Goal: Task Accomplishment & Management: Manage account settings

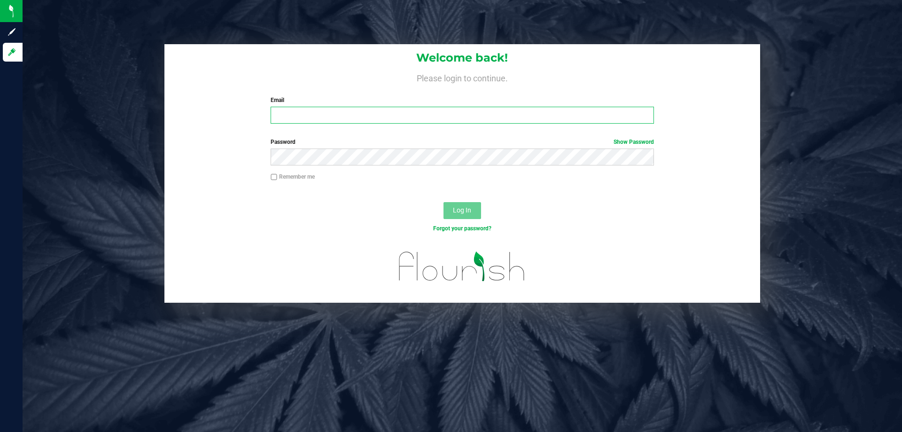
click at [325, 121] on input "Email" at bounding box center [462, 115] width 383 height 17
type input "asieg@liveparallel.com"
click at [444, 202] on button "Log In" at bounding box center [463, 210] width 38 height 17
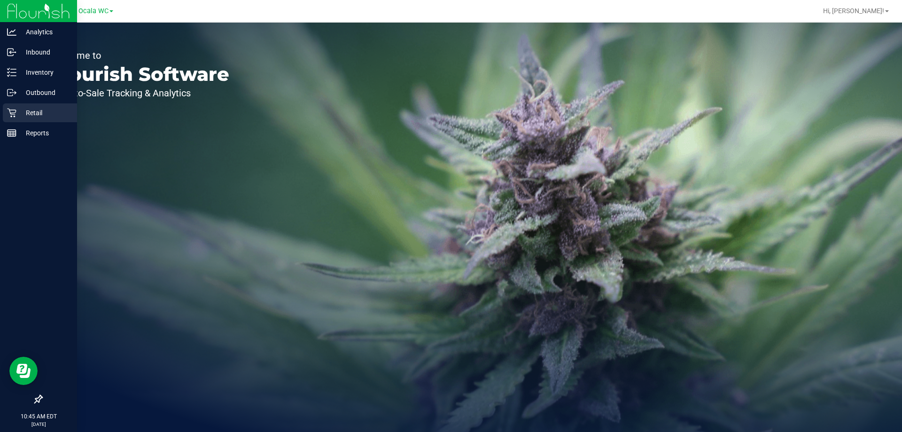
click at [30, 109] on p "Retail" at bounding box center [44, 112] width 56 height 11
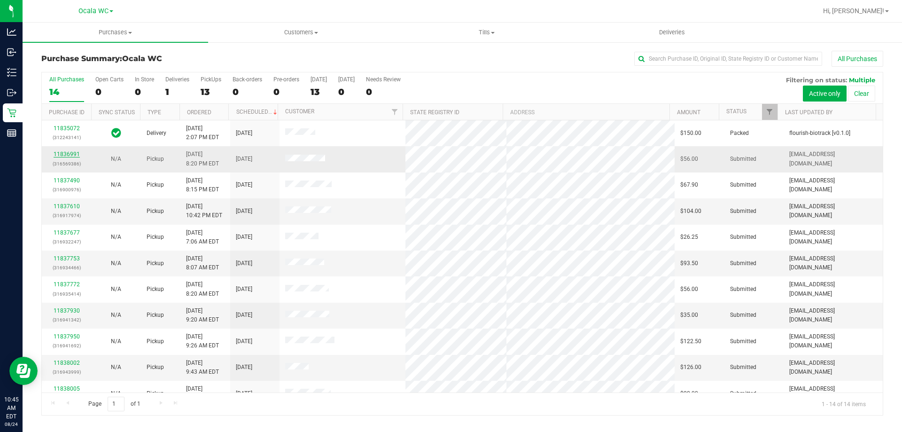
click at [71, 155] on link "11836991" at bounding box center [67, 154] width 26 height 7
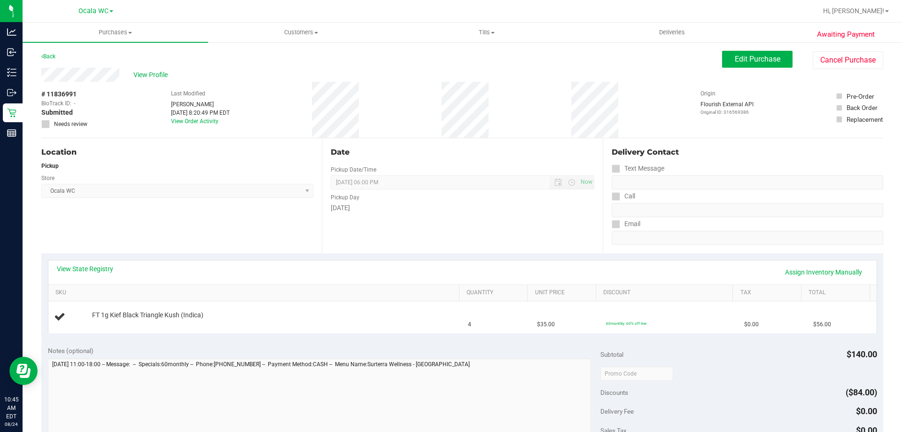
click at [109, 276] on div "View State Registry Assign Inventory Manually" at bounding box center [463, 272] width 812 height 16
click at [104, 270] on link "View State Registry" at bounding box center [85, 268] width 56 height 9
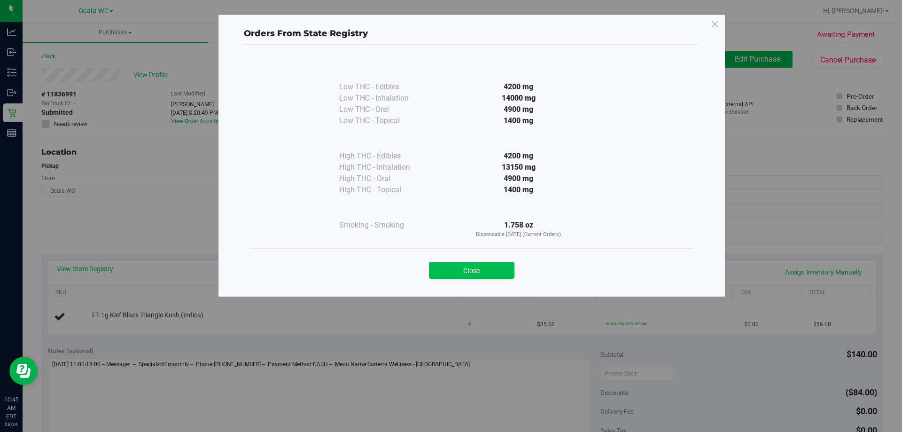
click at [473, 269] on button "Close" at bounding box center [472, 270] width 86 height 17
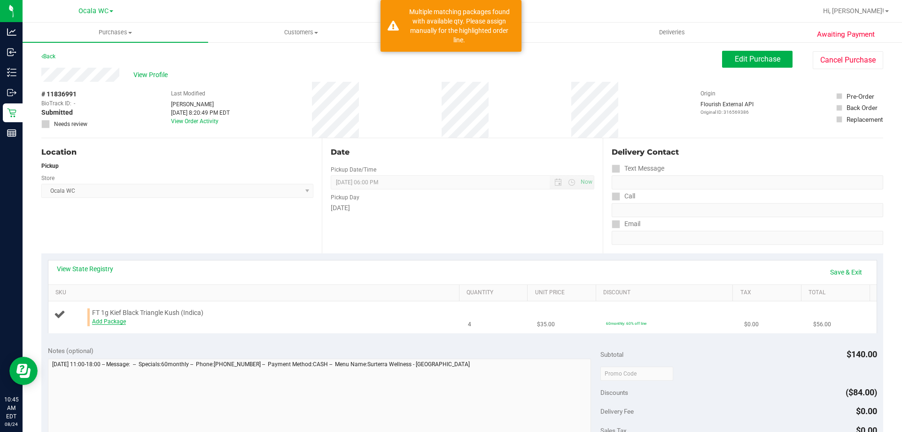
click at [107, 324] on link "Add Package" at bounding box center [109, 321] width 34 height 7
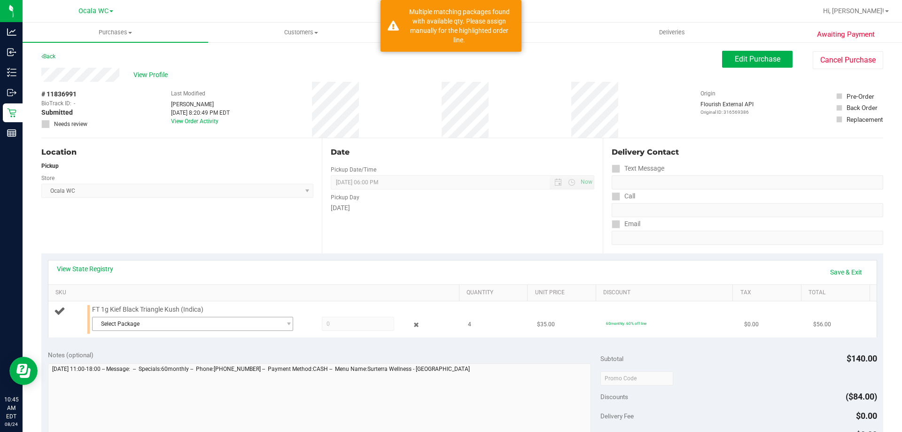
click at [180, 328] on span "Select Package" at bounding box center [187, 323] width 188 height 13
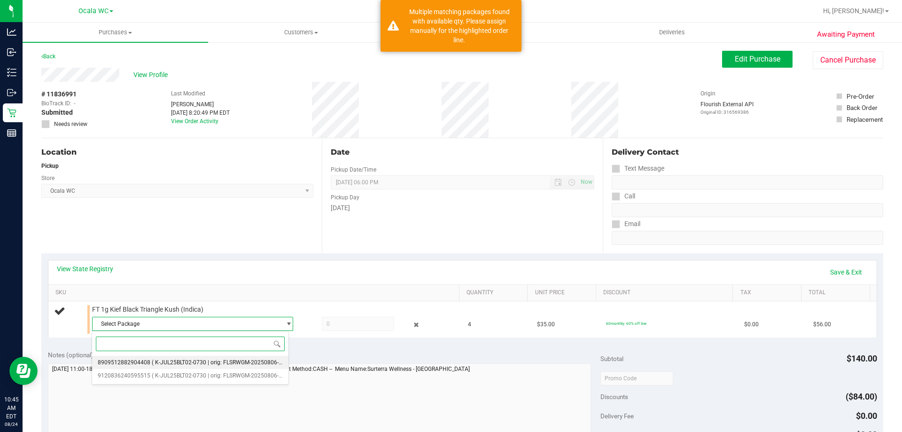
click at [157, 363] on span "( K-JUL25BLT02-0730 | orig: FLSRWGM-20250806-512 )" at bounding box center [222, 362] width 140 height 7
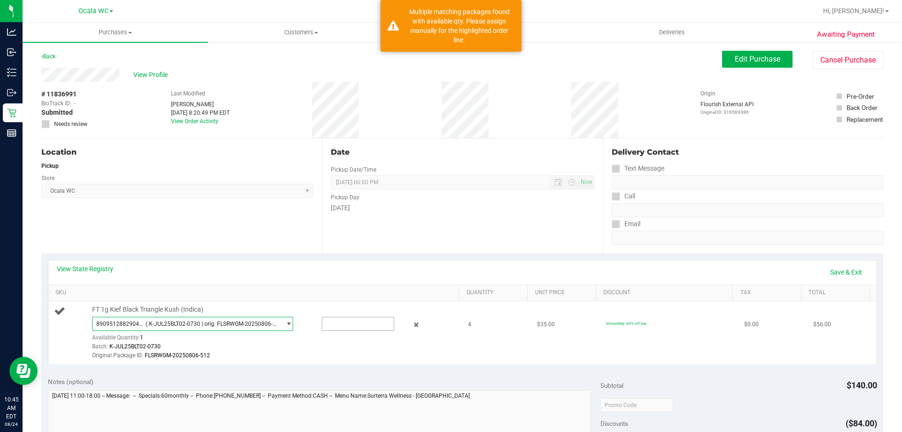
click at [340, 323] on input "text" at bounding box center [357, 323] width 71 height 13
type input "1"
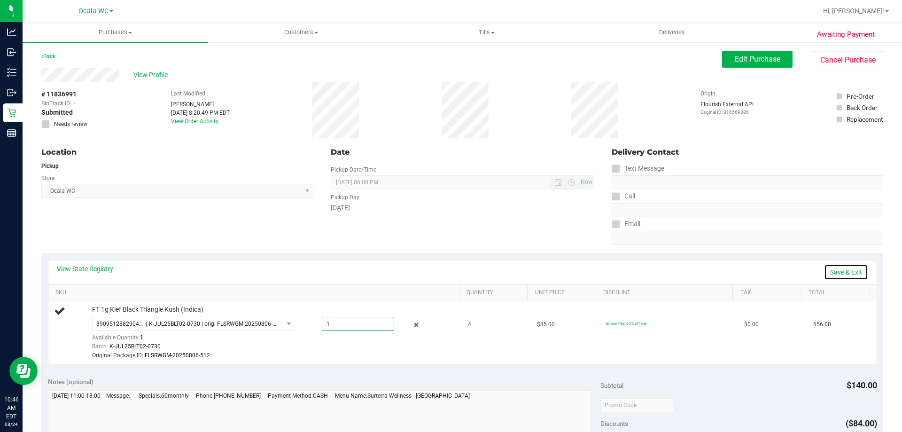
click at [839, 268] on link "Save & Exit" at bounding box center [846, 272] width 44 height 16
type input "1.0000"
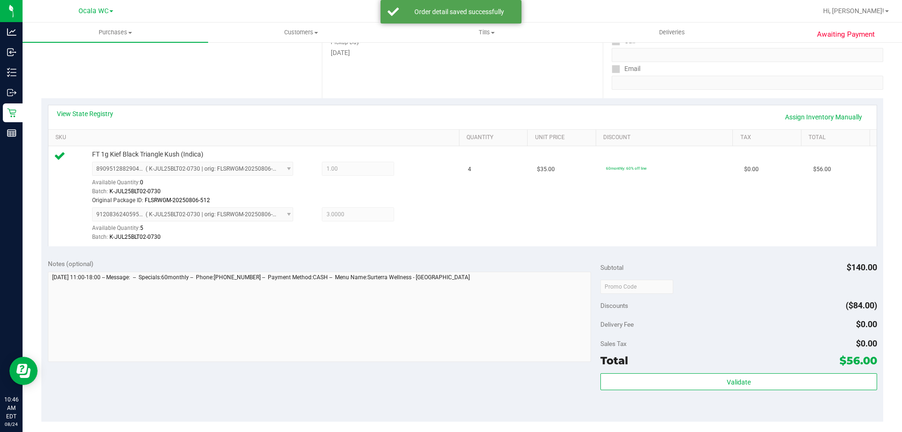
scroll to position [159, 0]
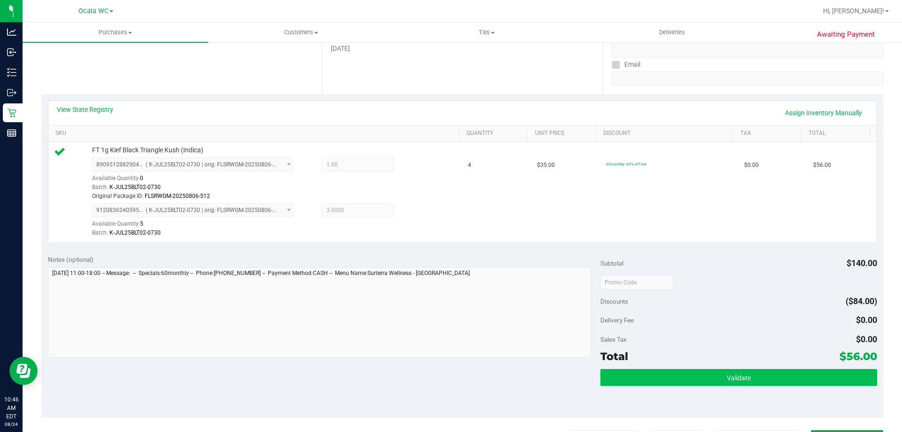
click at [698, 372] on button "Validate" at bounding box center [739, 377] width 276 height 17
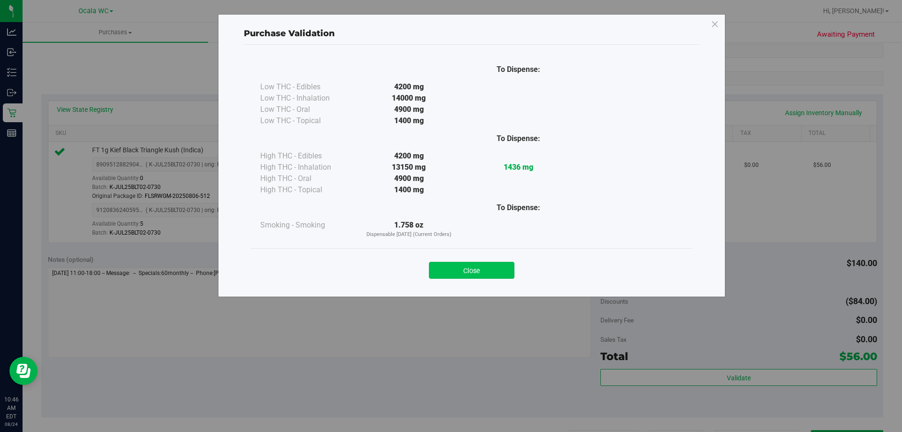
click at [468, 269] on button "Close" at bounding box center [472, 270] width 86 height 17
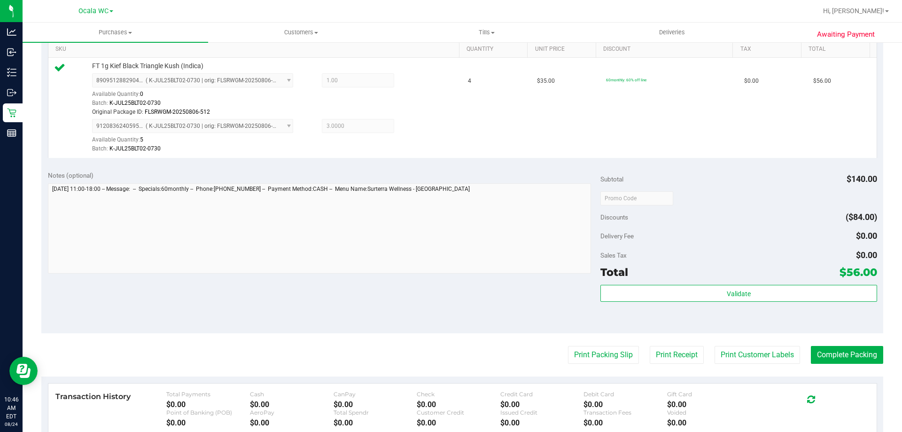
scroll to position [244, 0]
click at [601, 345] on button "Print Packing Slip" at bounding box center [603, 354] width 71 height 18
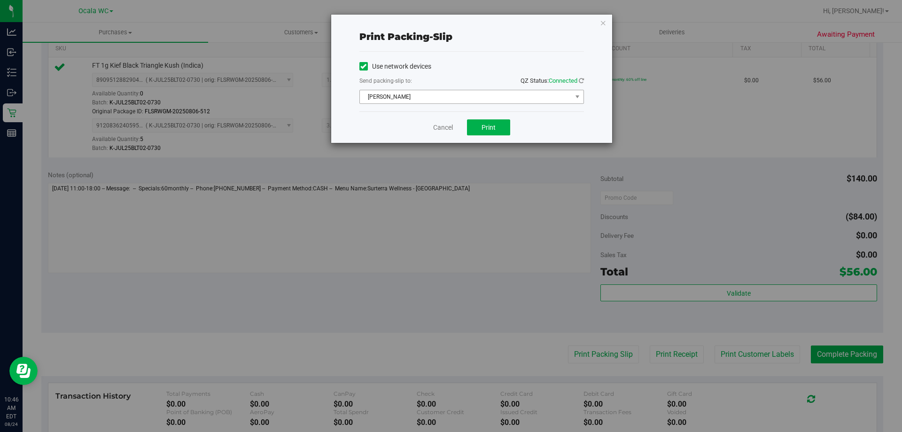
click at [429, 92] on span "[PERSON_NAME]" at bounding box center [466, 96] width 212 height 13
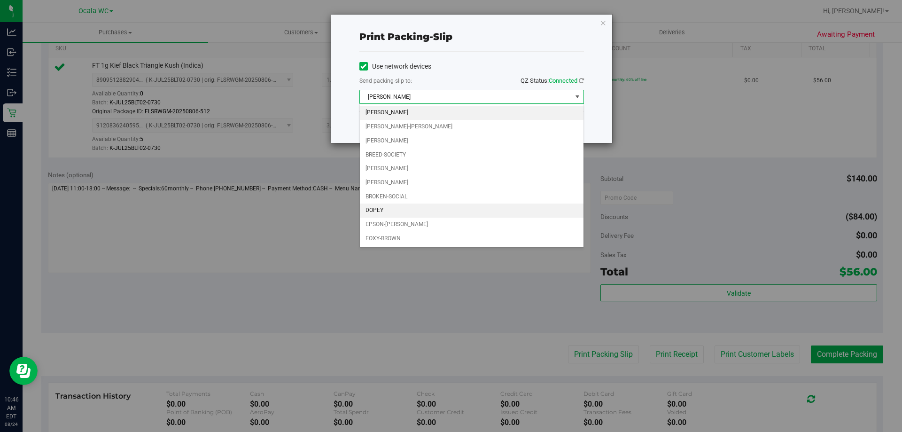
click at [372, 209] on li "DOPEY" at bounding box center [472, 210] width 224 height 14
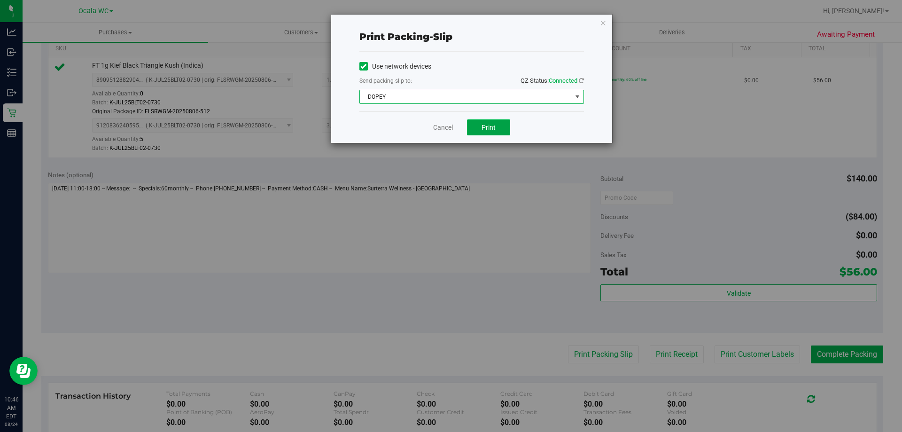
click at [504, 125] on button "Print" at bounding box center [488, 127] width 43 height 16
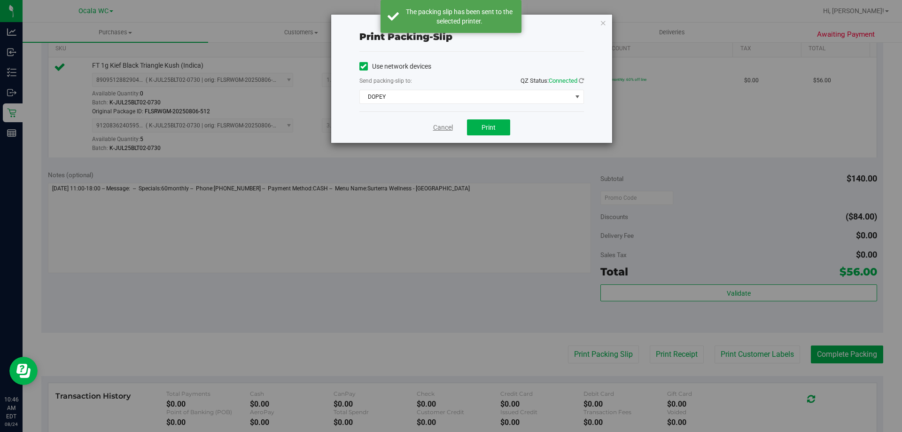
click at [439, 128] on link "Cancel" at bounding box center [443, 128] width 20 height 10
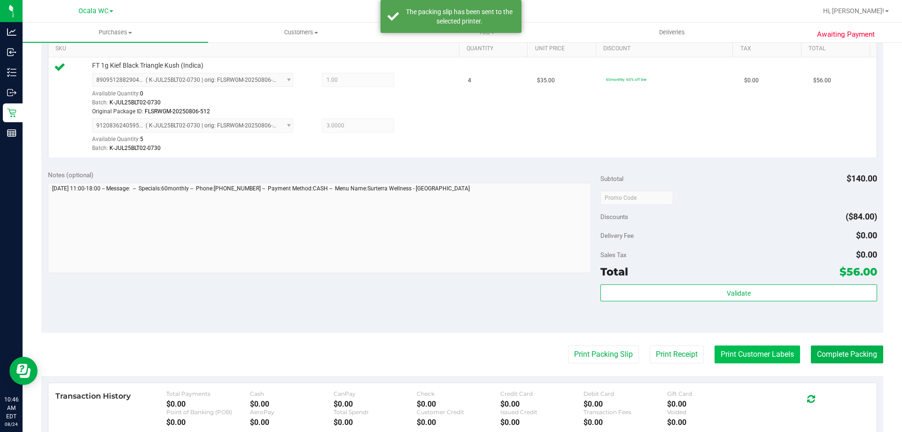
click at [734, 348] on button "Print Customer Labels" at bounding box center [758, 354] width 86 height 18
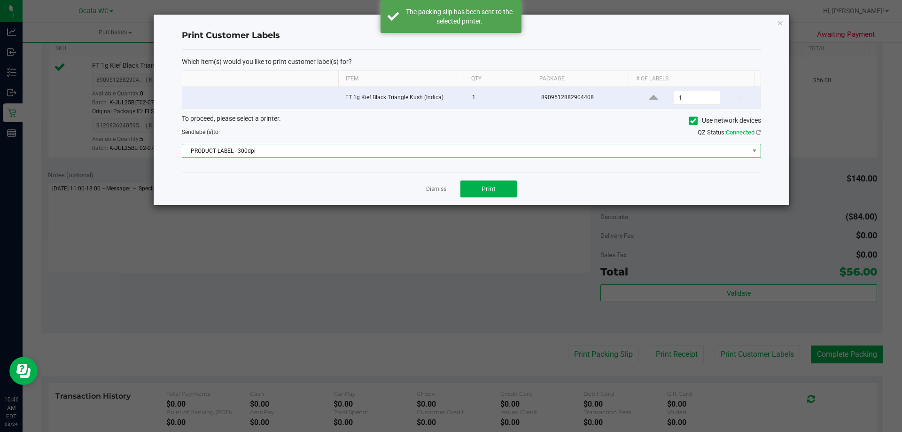
click at [309, 154] on span "PRODUCT LABEL - 300dpi" at bounding box center [465, 150] width 567 height 13
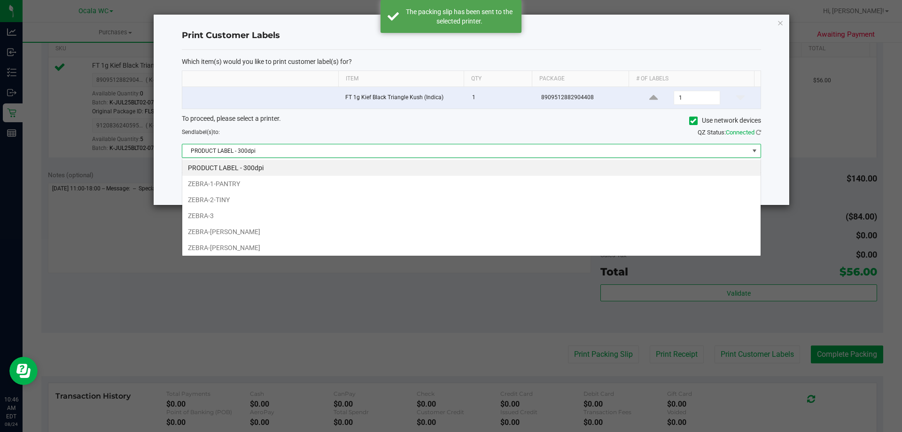
scroll to position [14, 579]
click at [201, 245] on li "ZEBRA-[PERSON_NAME]" at bounding box center [471, 248] width 578 height 16
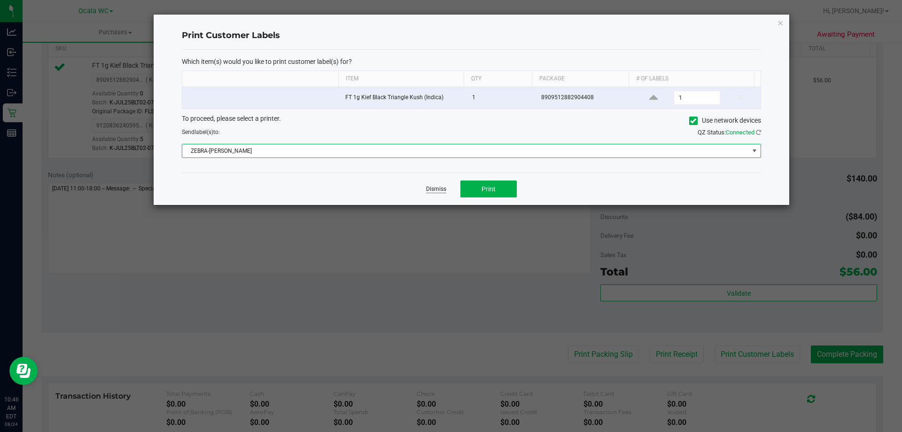
click at [434, 188] on link "Dismiss" at bounding box center [436, 189] width 20 height 8
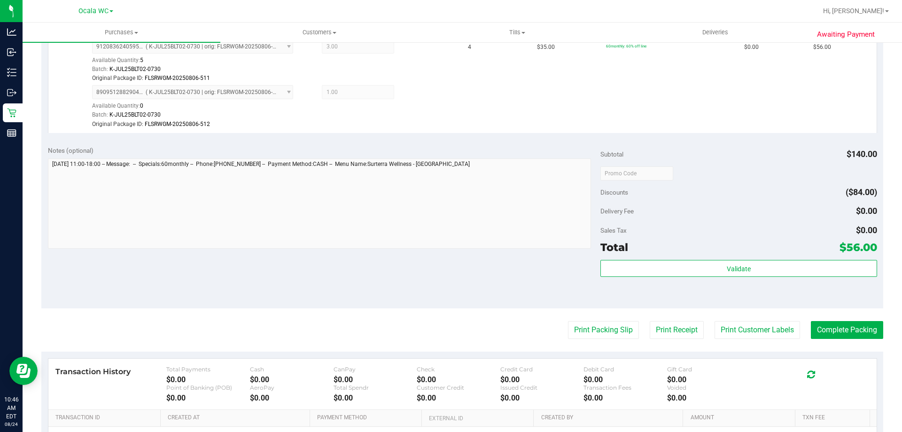
scroll to position [285, 0]
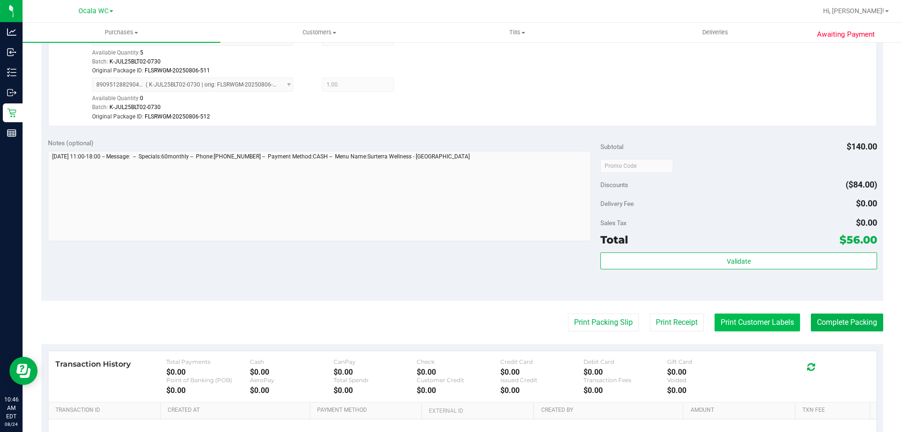
click at [724, 319] on button "Print Customer Labels" at bounding box center [758, 322] width 86 height 18
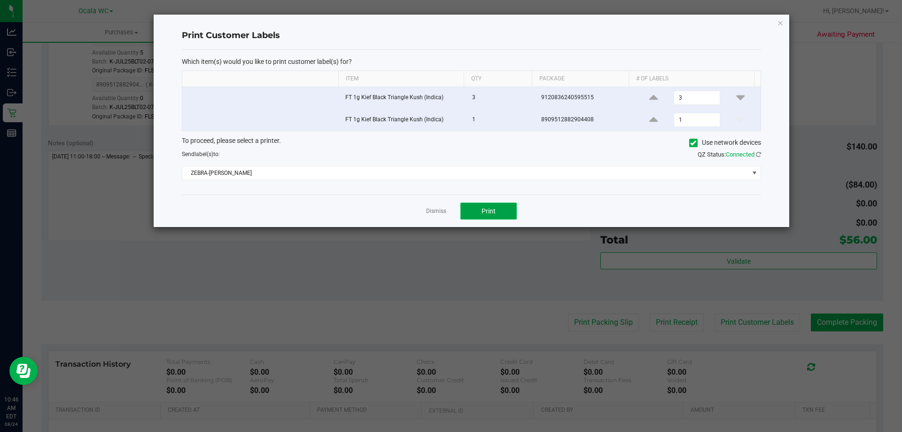
click at [478, 211] on button "Print" at bounding box center [489, 211] width 56 height 17
click at [433, 210] on link "Dismiss" at bounding box center [436, 211] width 20 height 8
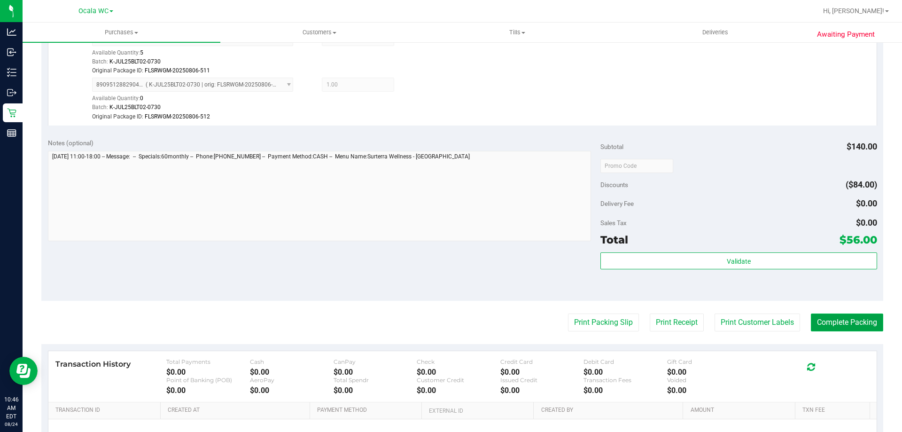
click at [843, 328] on button "Complete Packing" at bounding box center [847, 322] width 72 height 18
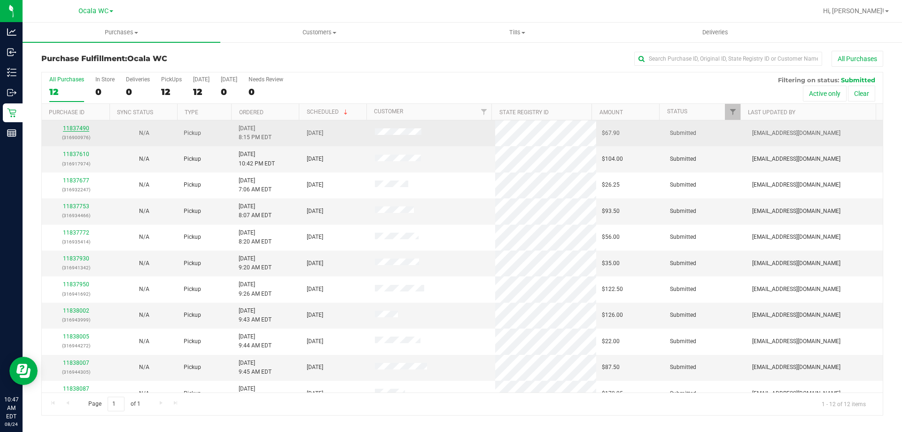
click at [69, 129] on link "11837490" at bounding box center [76, 128] width 26 height 7
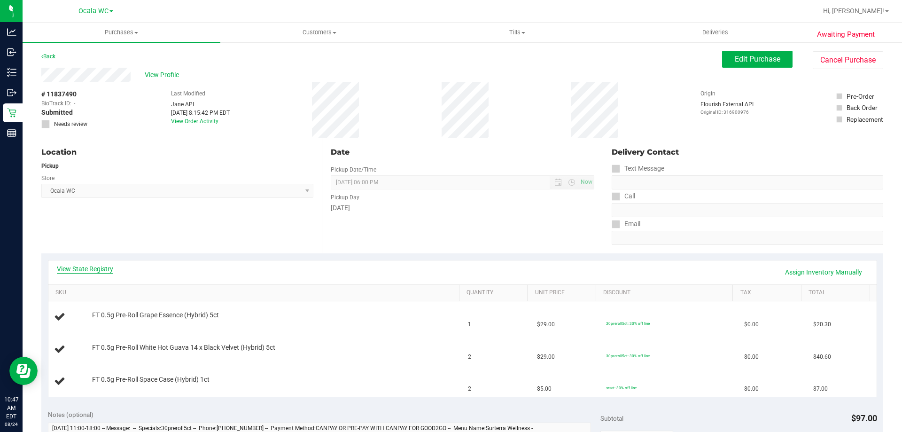
click at [77, 269] on link "View State Registry" at bounding box center [85, 268] width 56 height 9
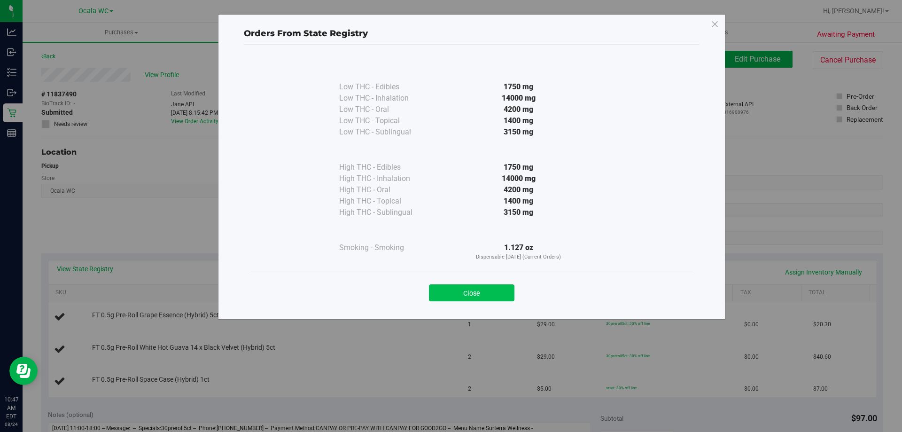
click at [463, 293] on button "Close" at bounding box center [472, 292] width 86 height 17
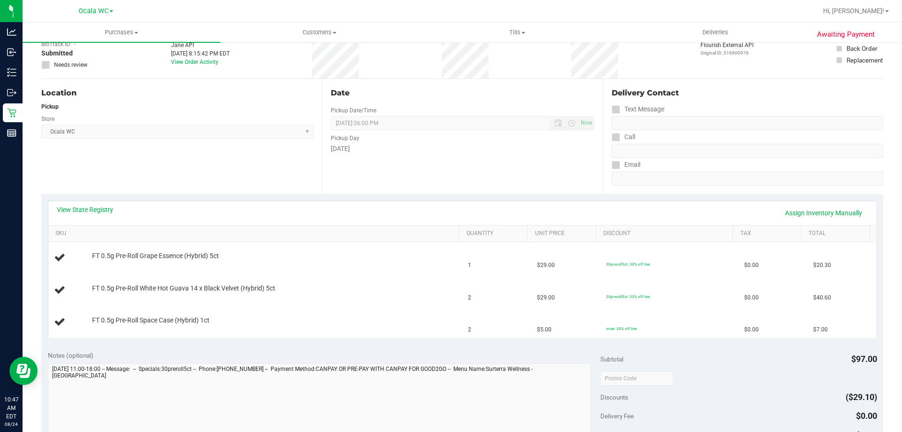
scroll to position [61, 0]
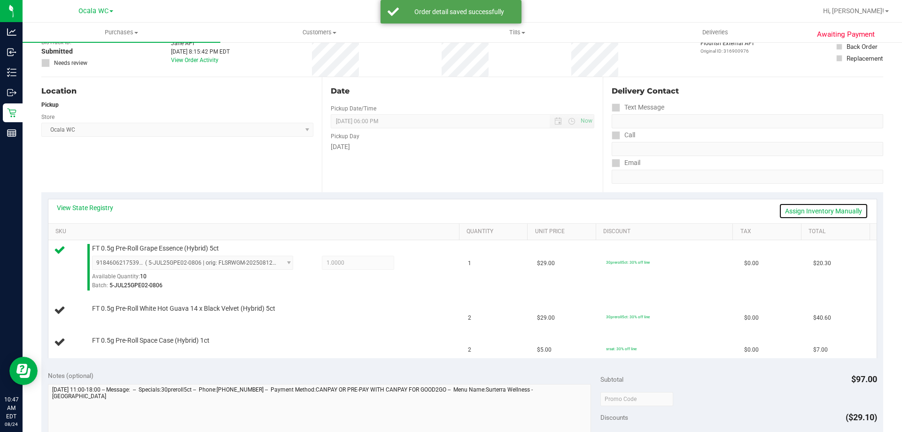
click at [785, 208] on link "Assign Inventory Manually" at bounding box center [823, 211] width 89 height 16
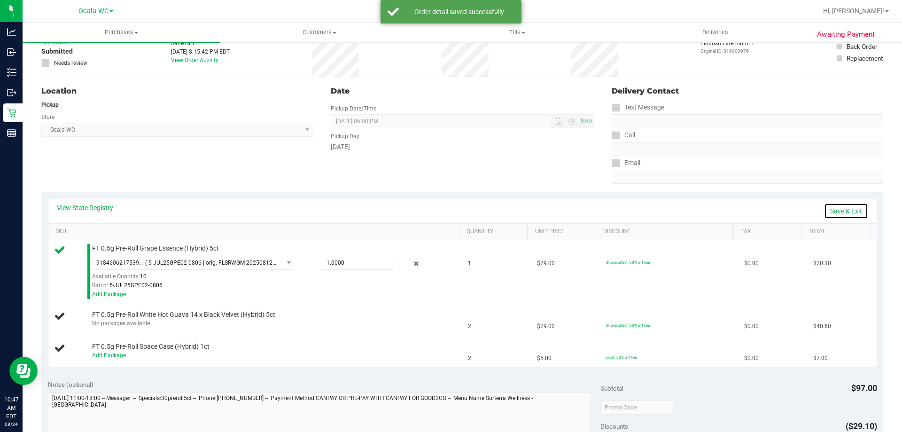
click at [824, 215] on link "Save & Exit" at bounding box center [846, 211] width 44 height 16
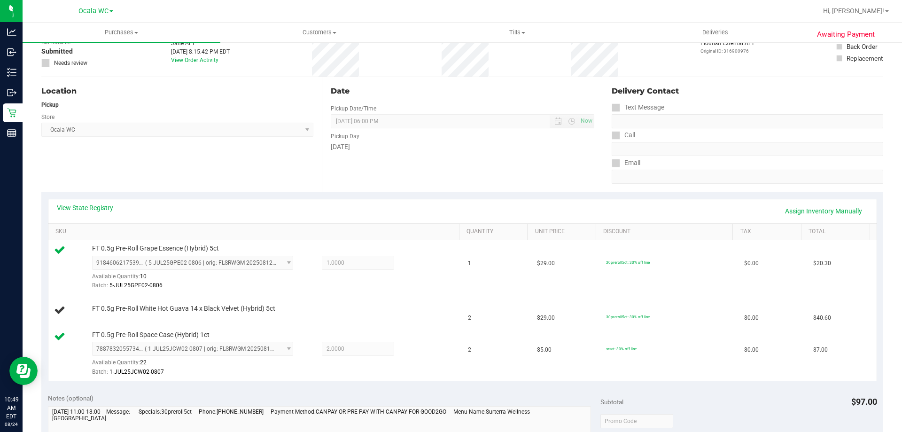
click at [168, 168] on div "Location Pickup Store Ocala WC Select Store Bonita Springs WC Boynton Beach WC …" at bounding box center [181, 134] width 281 height 115
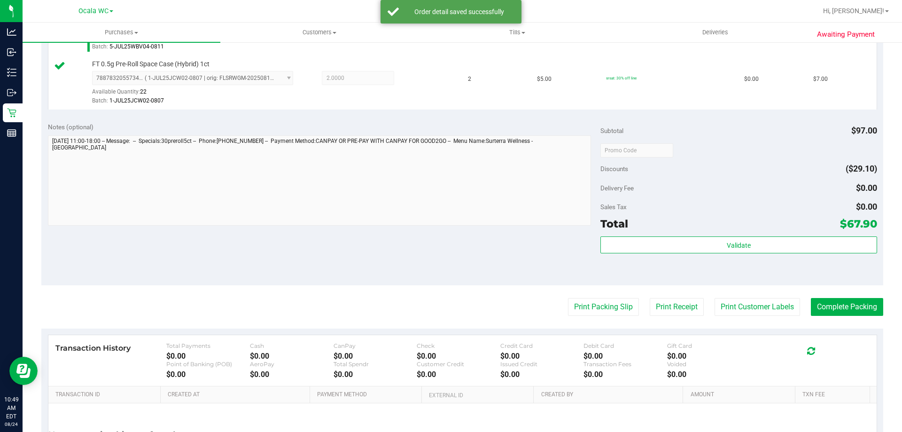
scroll to position [364, 0]
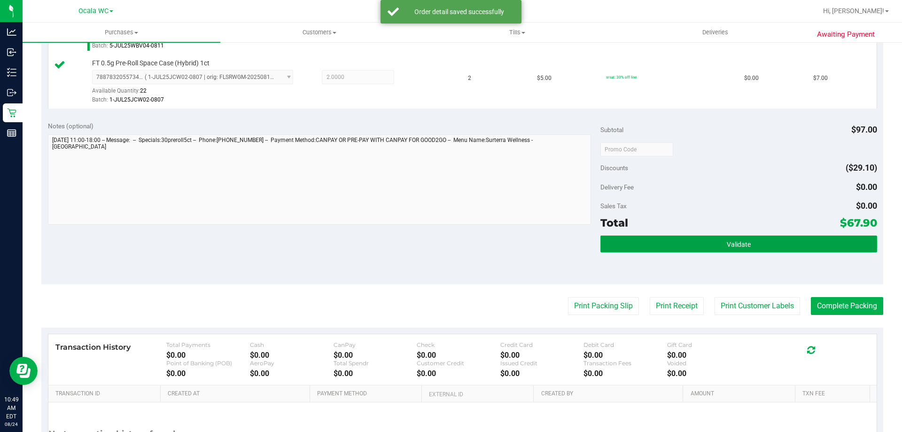
click at [682, 243] on button "Validate" at bounding box center [739, 243] width 276 height 17
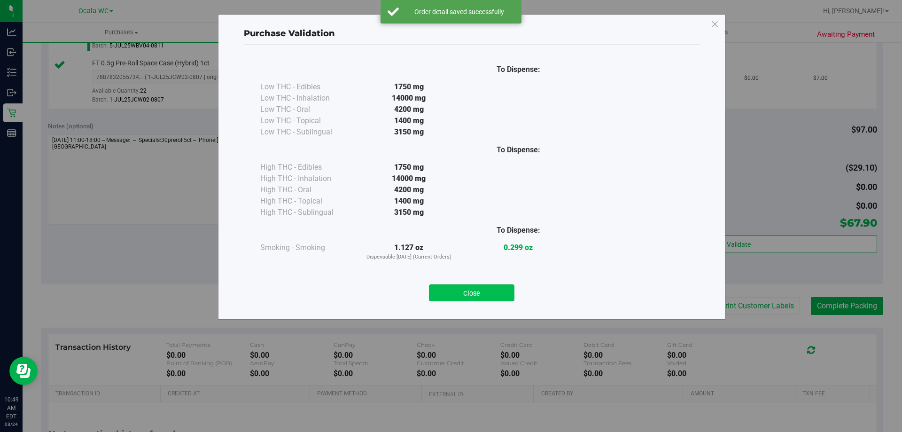
click at [461, 292] on button "Close" at bounding box center [472, 292] width 86 height 17
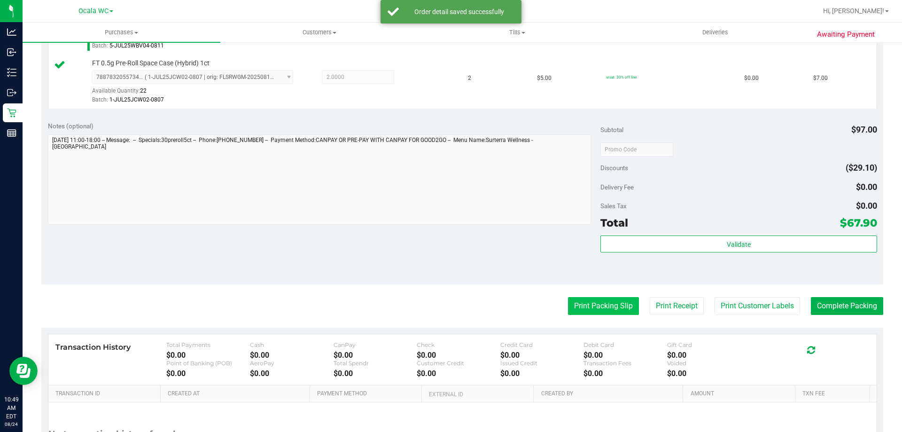
click at [575, 308] on button "Print Packing Slip" at bounding box center [603, 306] width 71 height 18
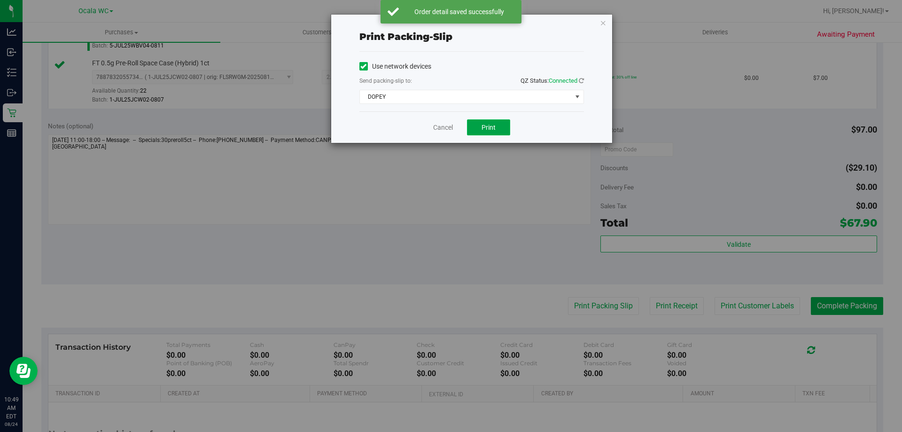
click at [484, 131] on span "Print" at bounding box center [489, 128] width 14 height 8
click at [434, 127] on link "Cancel" at bounding box center [443, 128] width 20 height 10
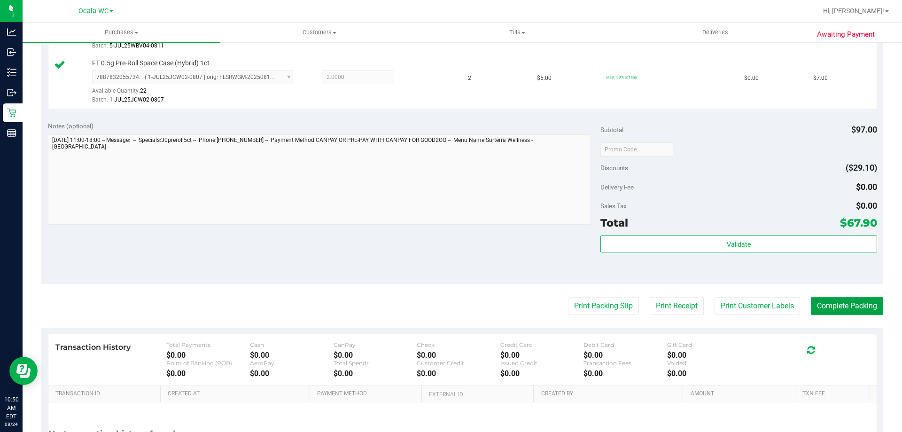
click at [836, 300] on button "Complete Packing" at bounding box center [847, 306] width 72 height 18
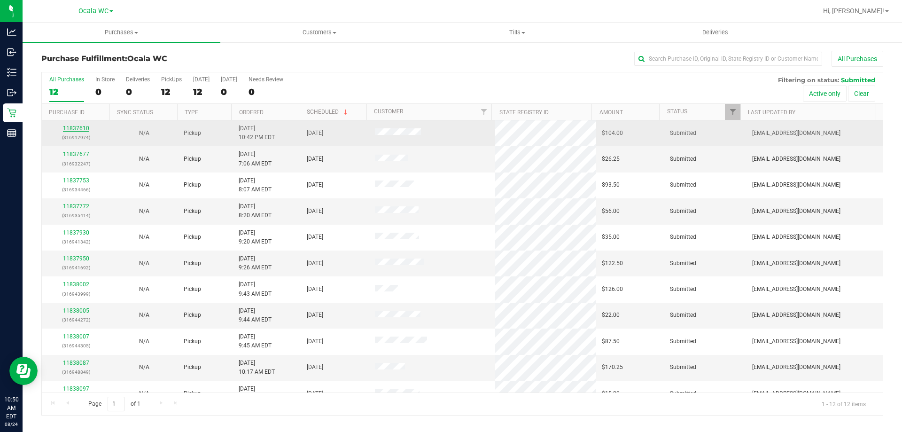
click at [75, 128] on link "11837610" at bounding box center [76, 128] width 26 height 7
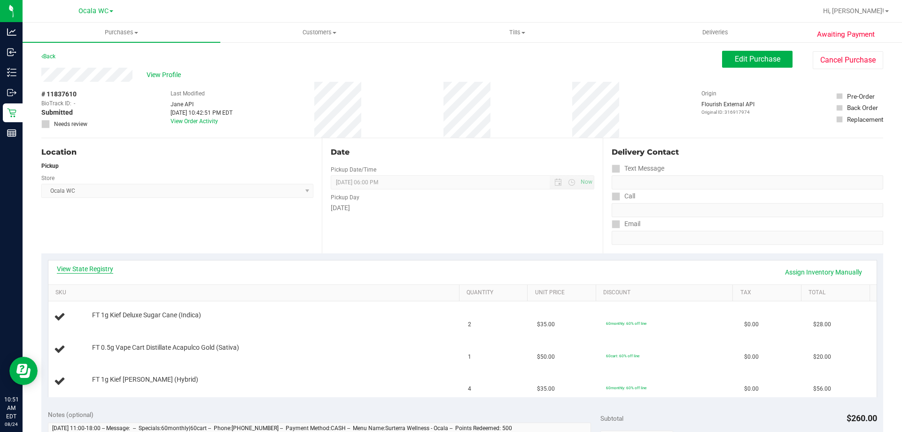
click at [99, 269] on link "View State Registry" at bounding box center [85, 268] width 56 height 9
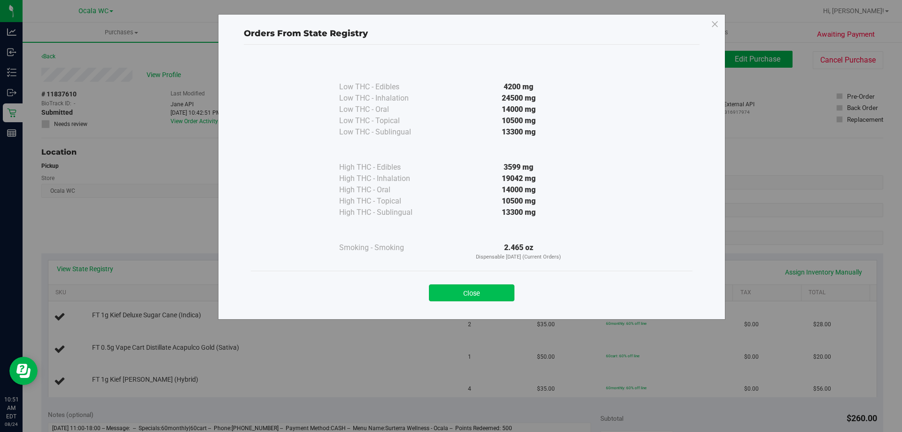
click at [435, 292] on button "Close" at bounding box center [472, 292] width 86 height 17
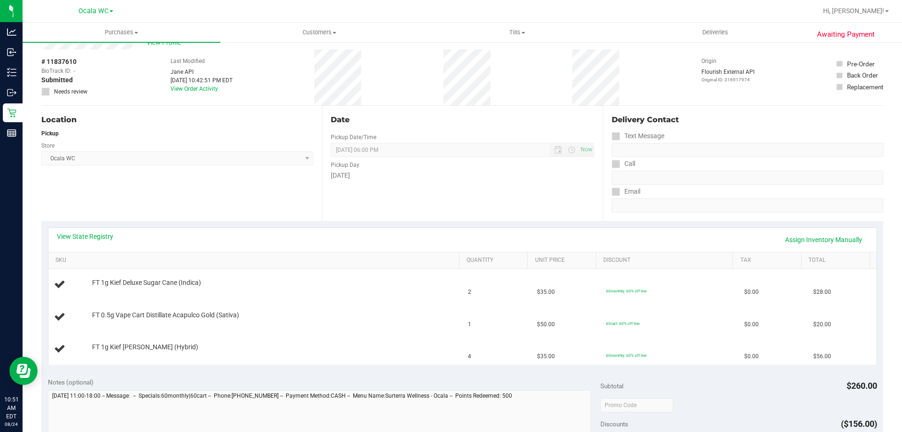
scroll to position [47, 0]
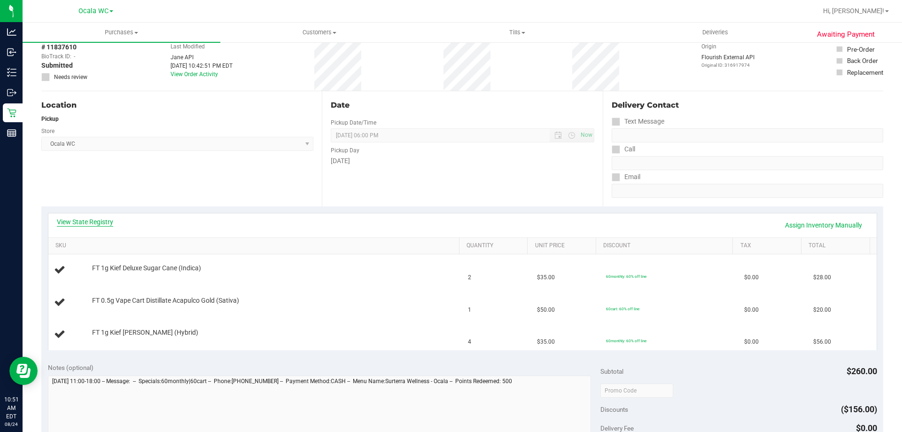
click at [70, 219] on link "View State Registry" at bounding box center [85, 221] width 56 height 9
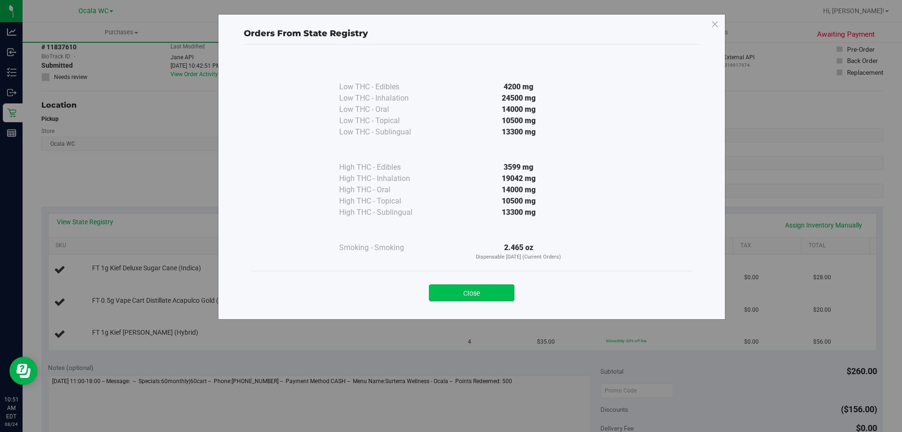
click at [460, 285] on button "Close" at bounding box center [472, 292] width 86 height 17
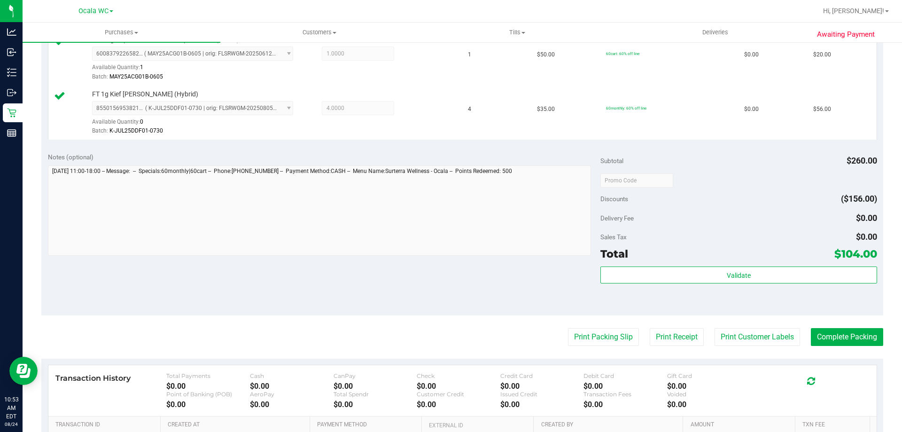
scroll to position [339, 0]
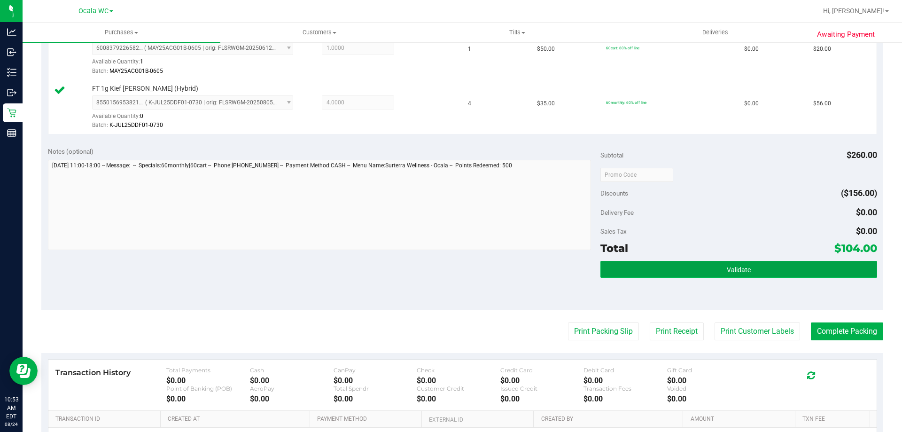
click at [753, 270] on button "Validate" at bounding box center [739, 269] width 276 height 17
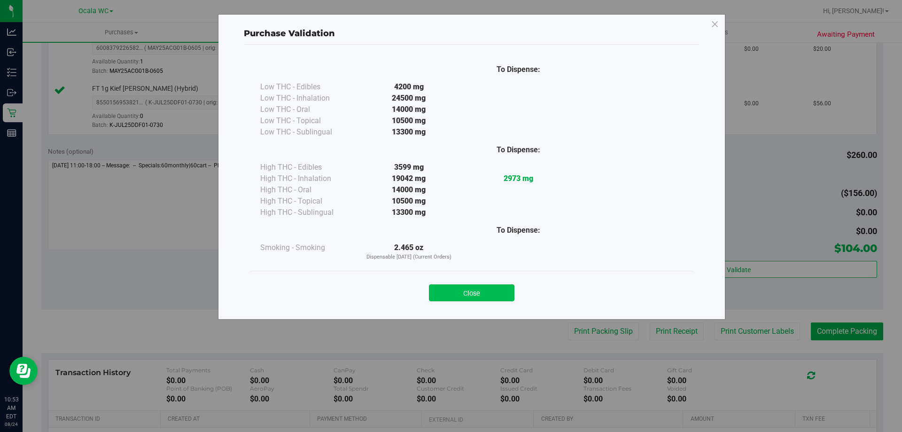
click at [458, 285] on button "Close" at bounding box center [472, 292] width 86 height 17
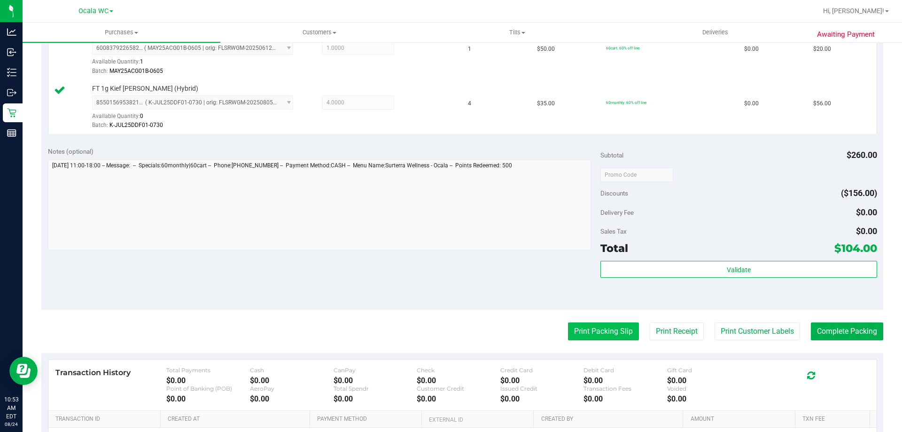
click at [583, 332] on button "Print Packing Slip" at bounding box center [603, 331] width 71 height 18
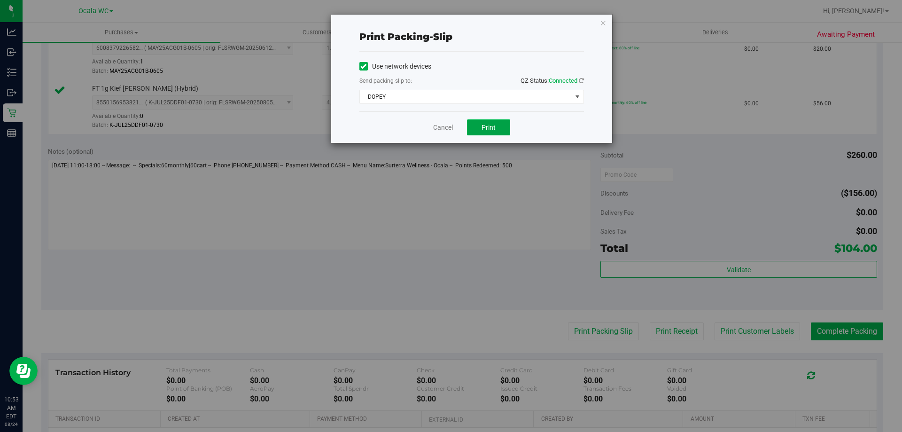
click at [503, 128] on button "Print" at bounding box center [488, 127] width 43 height 16
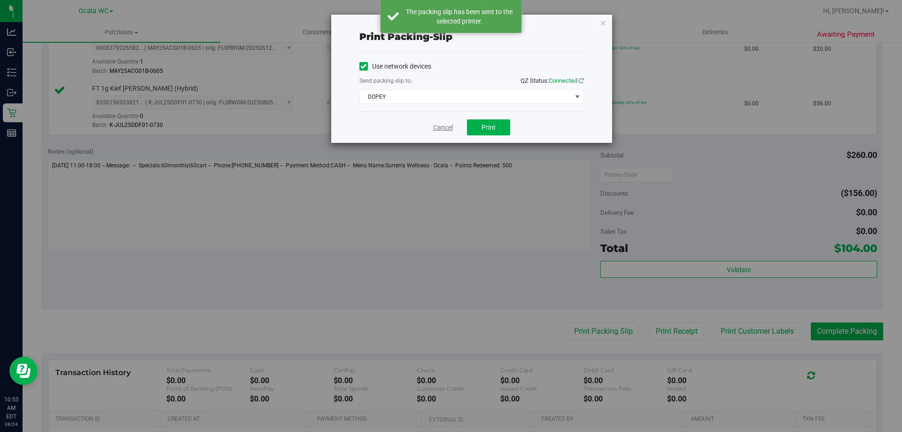
click at [442, 131] on link "Cancel" at bounding box center [443, 128] width 20 height 10
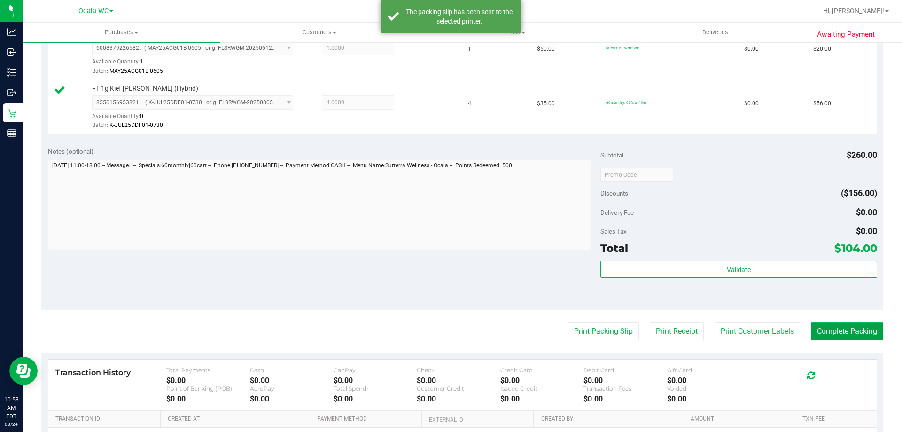
click at [833, 324] on button "Complete Packing" at bounding box center [847, 331] width 72 height 18
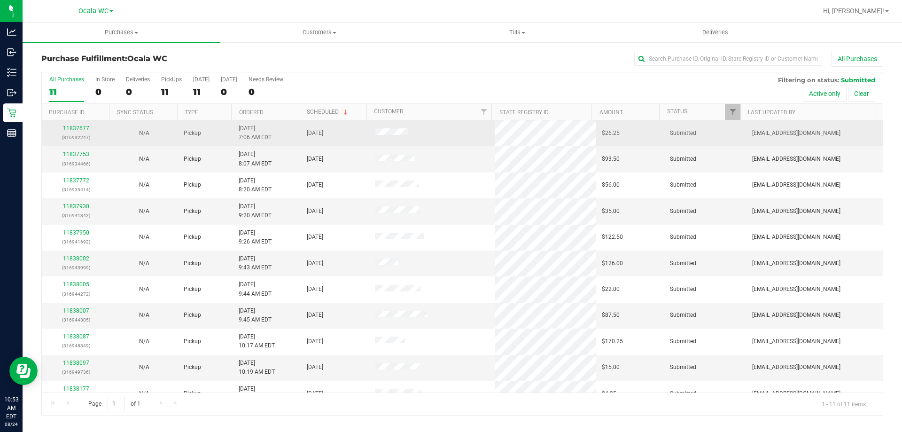
click at [68, 132] on div "11837677 (316932247)" at bounding box center [75, 133] width 57 height 18
click at [73, 126] on link "11837677" at bounding box center [76, 128] width 26 height 7
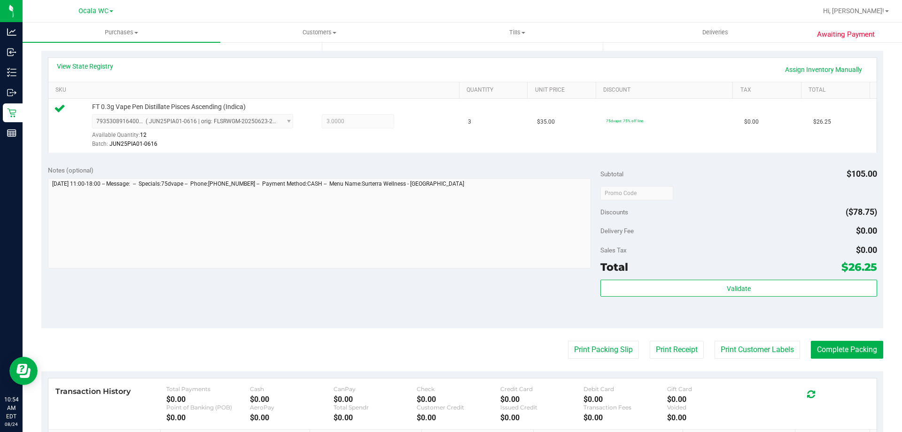
scroll to position [236, 0]
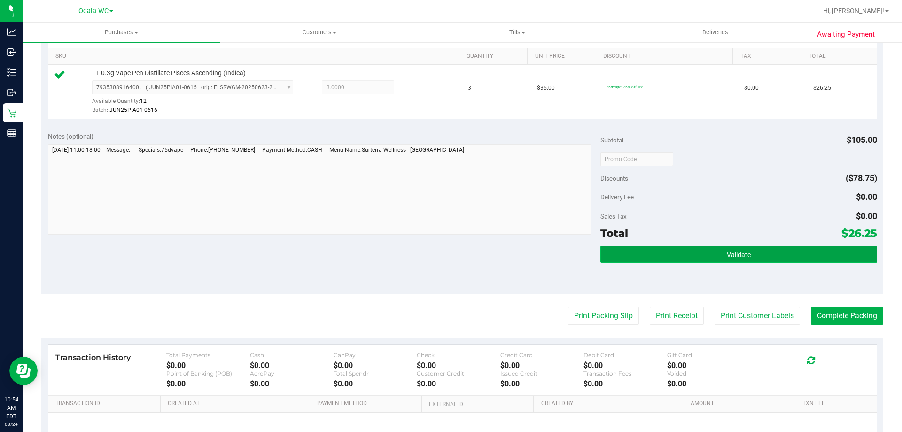
click at [701, 248] on button "Validate" at bounding box center [739, 254] width 276 height 17
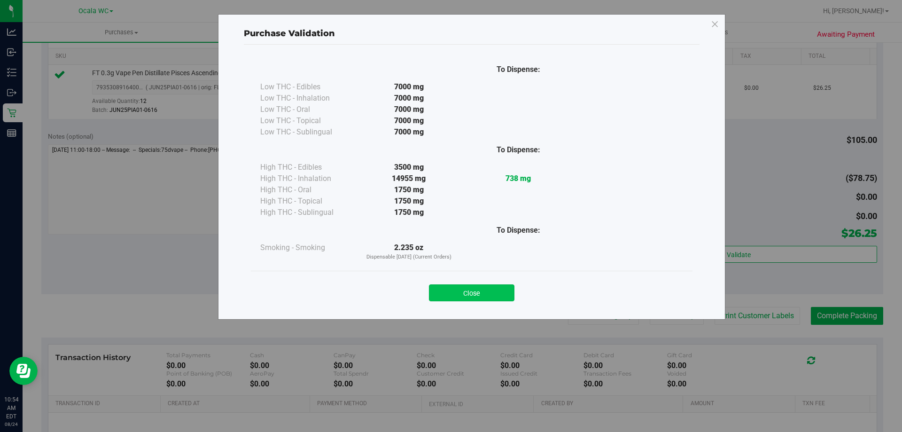
click at [473, 296] on button "Close" at bounding box center [472, 292] width 86 height 17
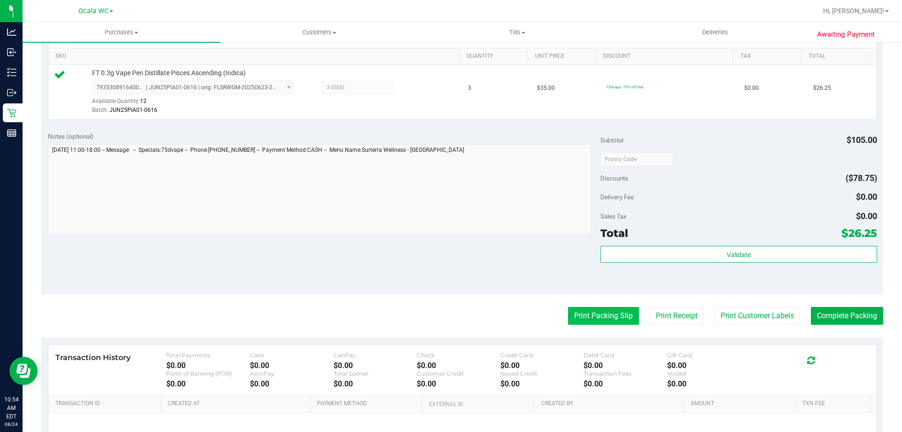
click at [578, 317] on button "Print Packing Slip" at bounding box center [603, 316] width 71 height 18
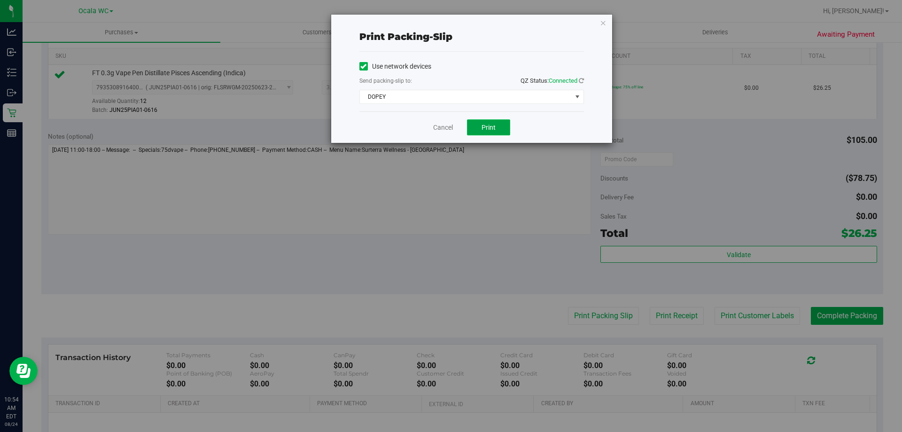
click at [482, 133] on button "Print" at bounding box center [488, 127] width 43 height 16
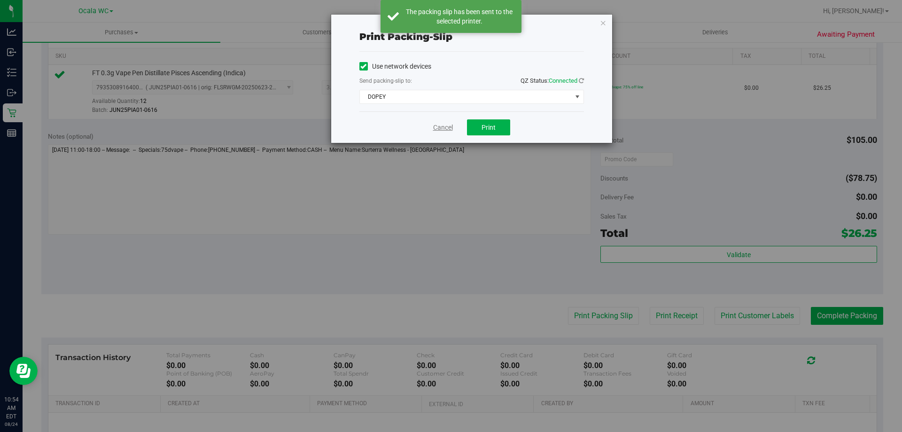
click at [450, 132] on link "Cancel" at bounding box center [443, 128] width 20 height 10
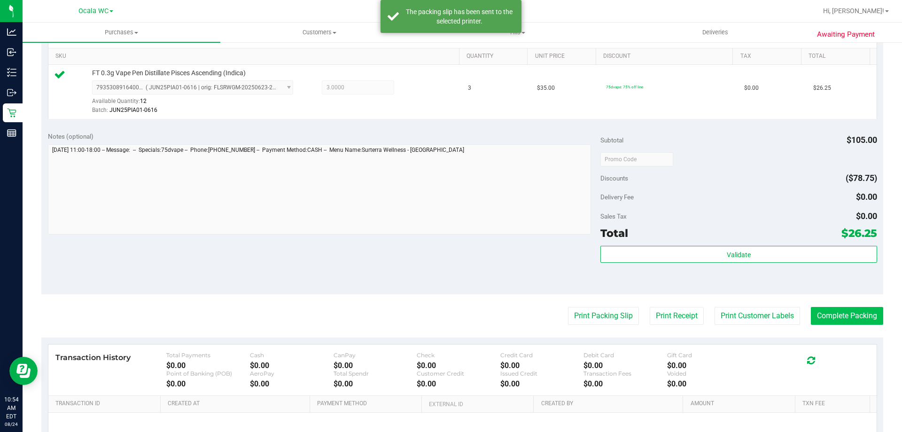
click at [868, 320] on button "Complete Packing" at bounding box center [847, 316] width 72 height 18
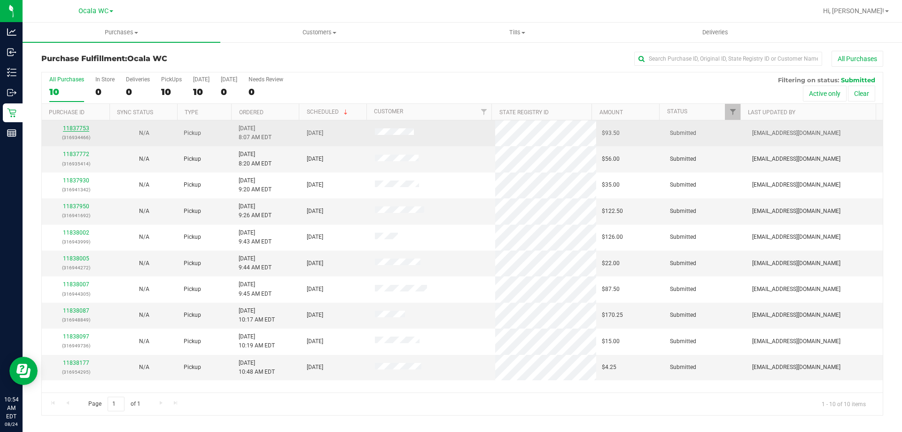
click at [73, 129] on link "11837753" at bounding box center [76, 128] width 26 height 7
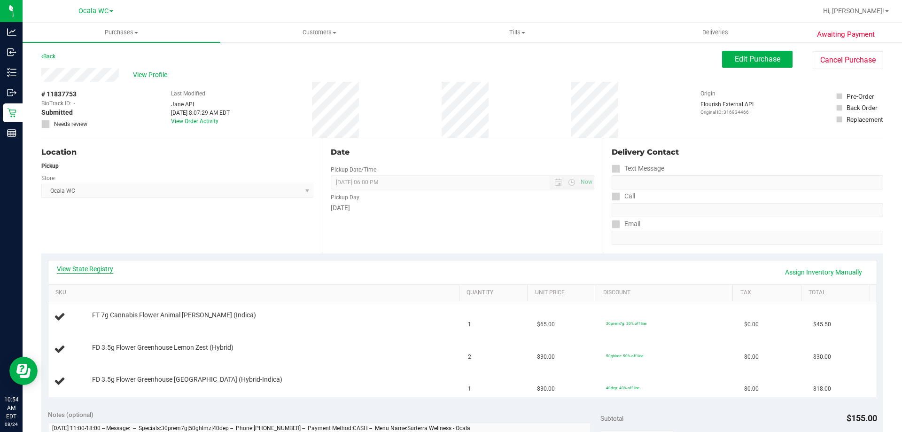
click at [93, 268] on link "View State Registry" at bounding box center [85, 268] width 56 height 9
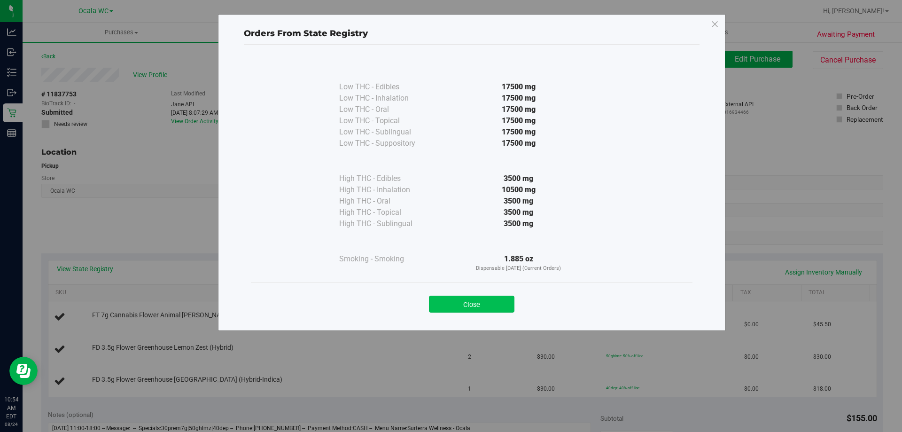
click at [480, 305] on button "Close" at bounding box center [472, 304] width 86 height 17
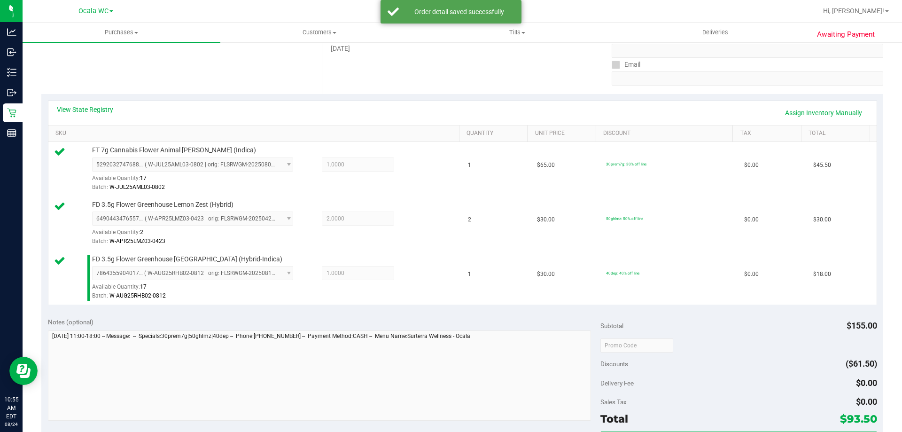
scroll to position [195, 0]
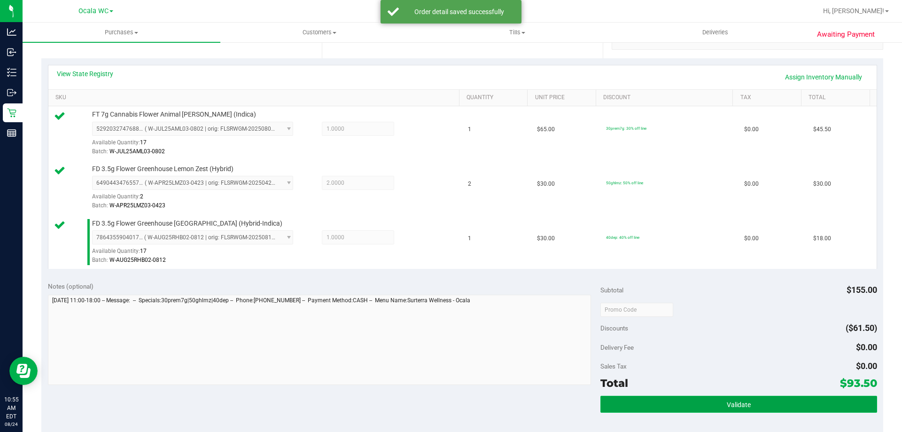
click at [727, 407] on span "Validate" at bounding box center [739, 405] width 24 height 8
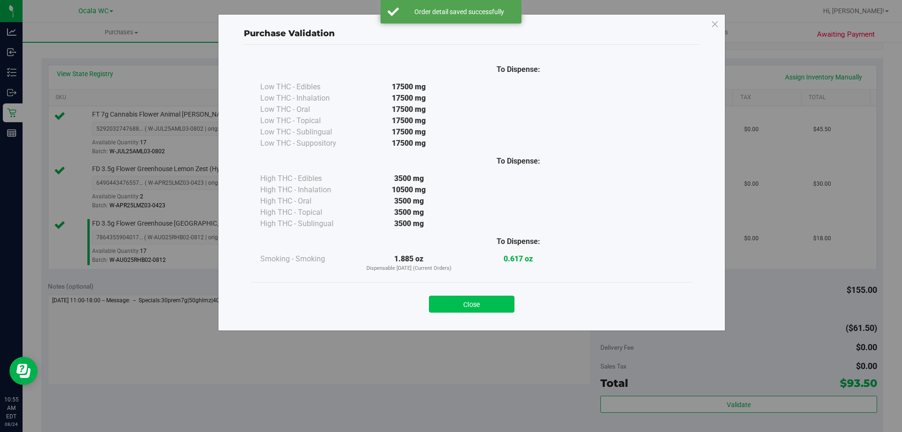
click at [497, 310] on button "Close" at bounding box center [472, 304] width 86 height 17
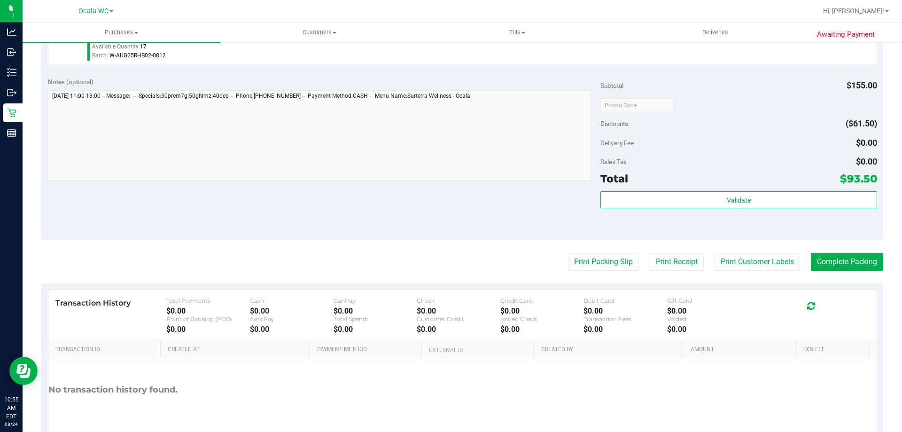
scroll to position [400, 0]
click at [597, 254] on button "Print Packing Slip" at bounding box center [603, 261] width 71 height 18
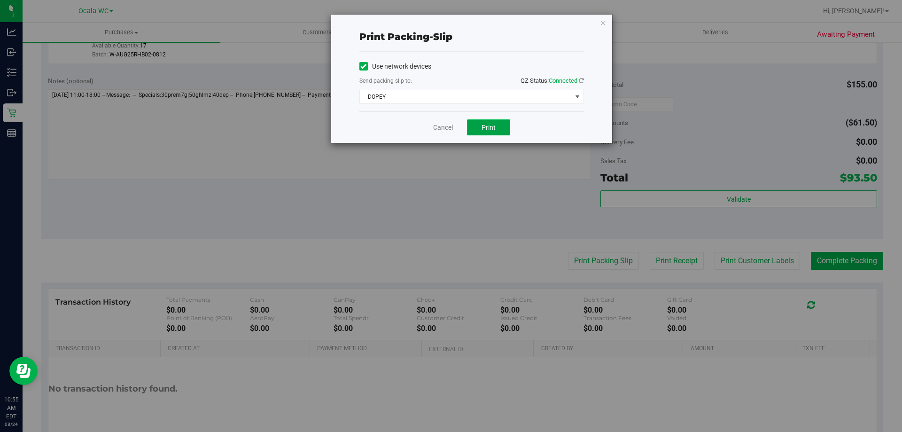
click at [501, 132] on button "Print" at bounding box center [488, 127] width 43 height 16
click at [436, 125] on link "Cancel" at bounding box center [443, 128] width 20 height 10
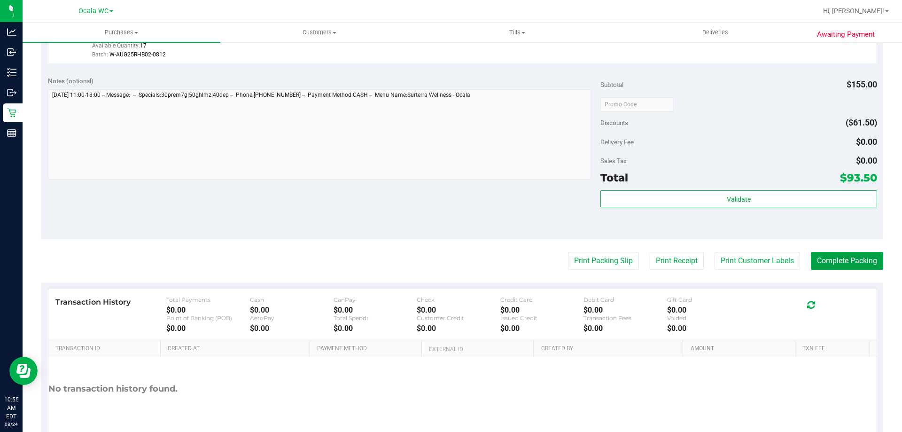
click at [837, 262] on button "Complete Packing" at bounding box center [847, 261] width 72 height 18
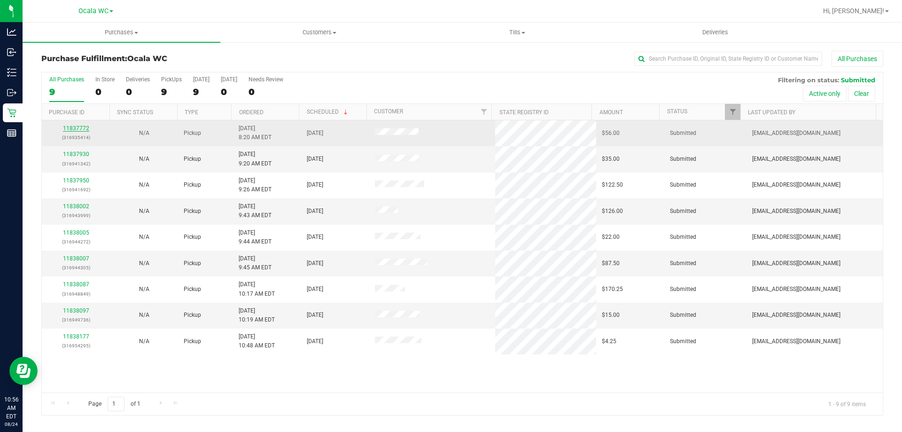
click at [72, 129] on link "11837772" at bounding box center [76, 128] width 26 height 7
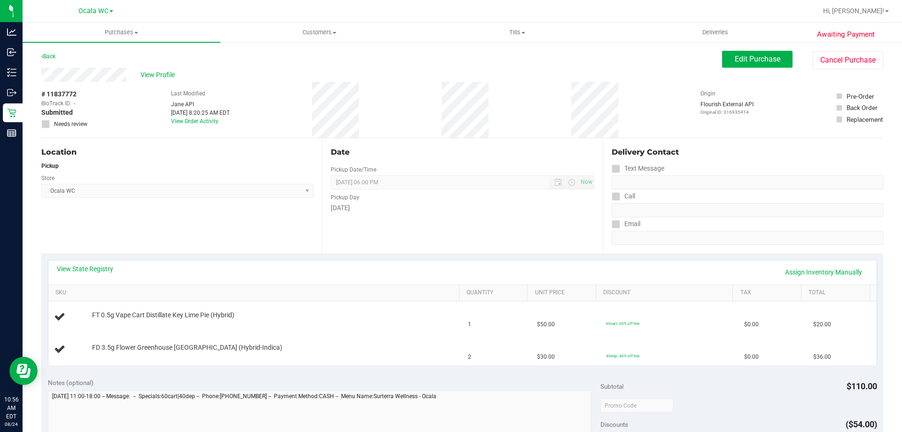
click at [98, 263] on div "View State Registry Assign Inventory Manually" at bounding box center [462, 272] width 828 height 24
click at [100, 268] on link "View State Registry" at bounding box center [85, 268] width 56 height 9
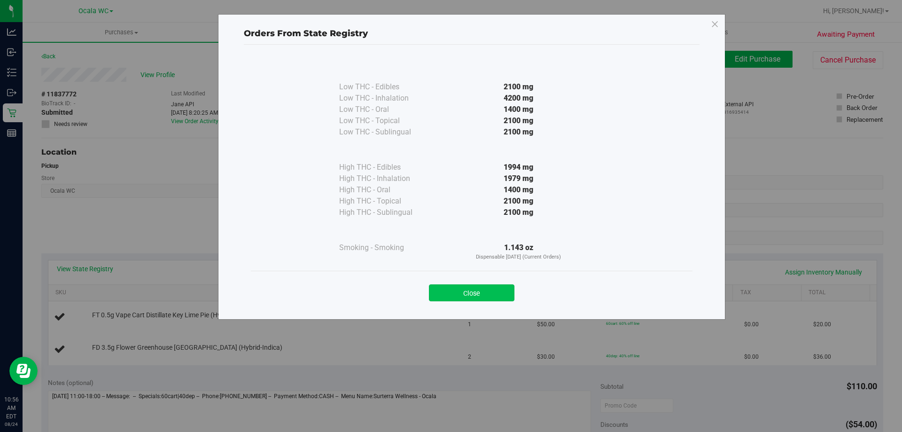
click at [461, 289] on button "Close" at bounding box center [472, 292] width 86 height 17
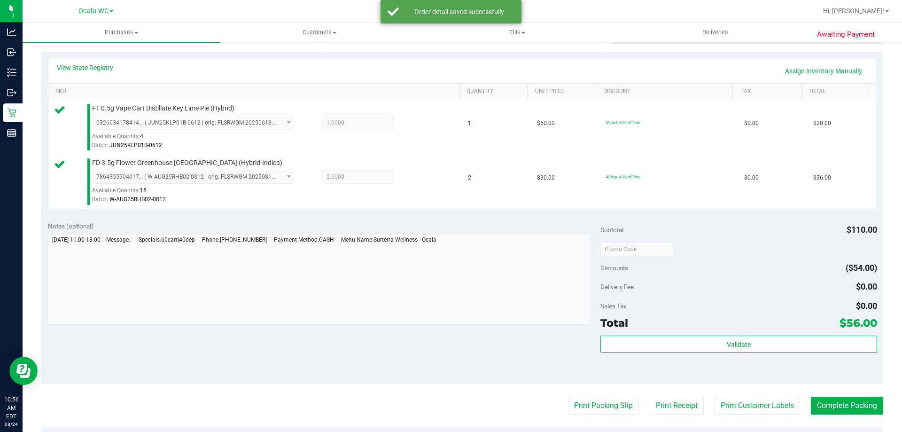
scroll to position [223, 0]
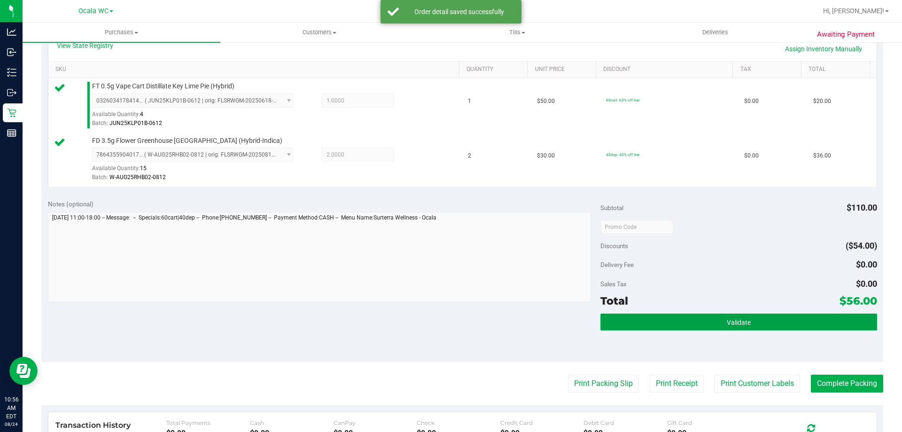
click at [727, 328] on button "Validate" at bounding box center [739, 321] width 276 height 17
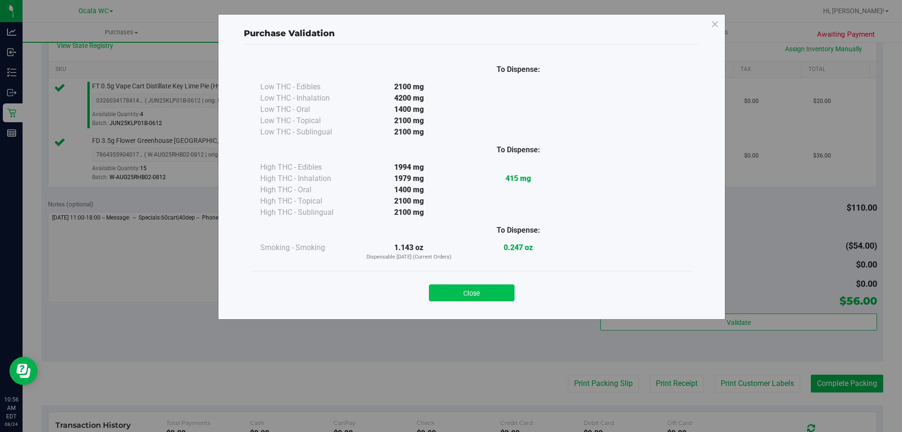
click at [451, 295] on button "Close" at bounding box center [472, 292] width 86 height 17
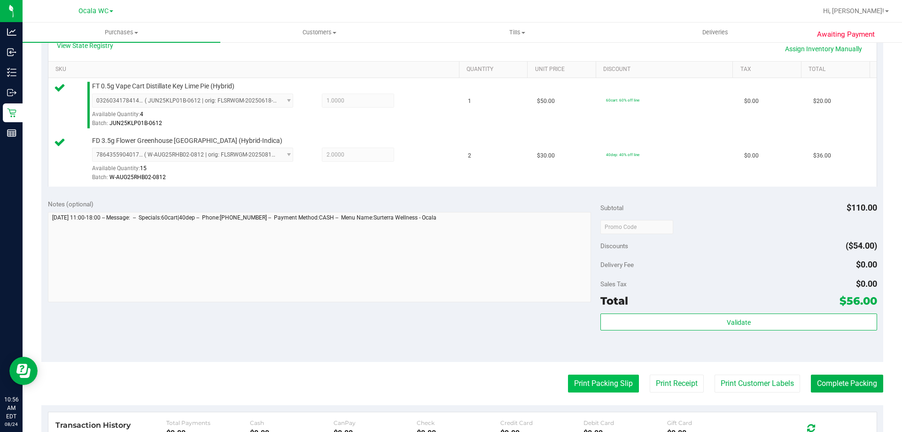
click at [576, 381] on button "Print Packing Slip" at bounding box center [603, 384] width 71 height 18
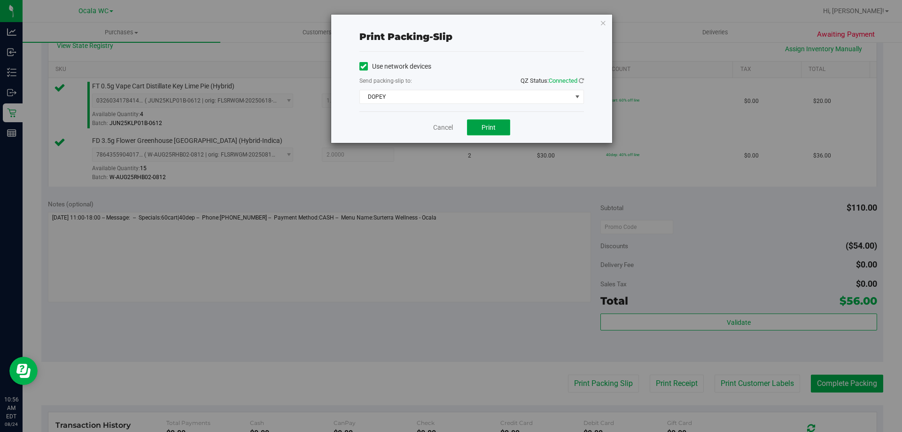
click at [492, 128] on span "Print" at bounding box center [489, 128] width 14 height 8
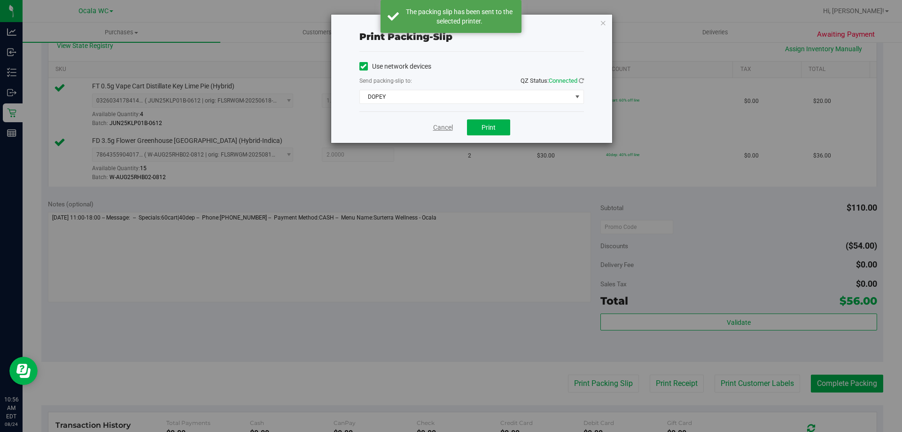
click at [435, 127] on link "Cancel" at bounding box center [443, 128] width 20 height 10
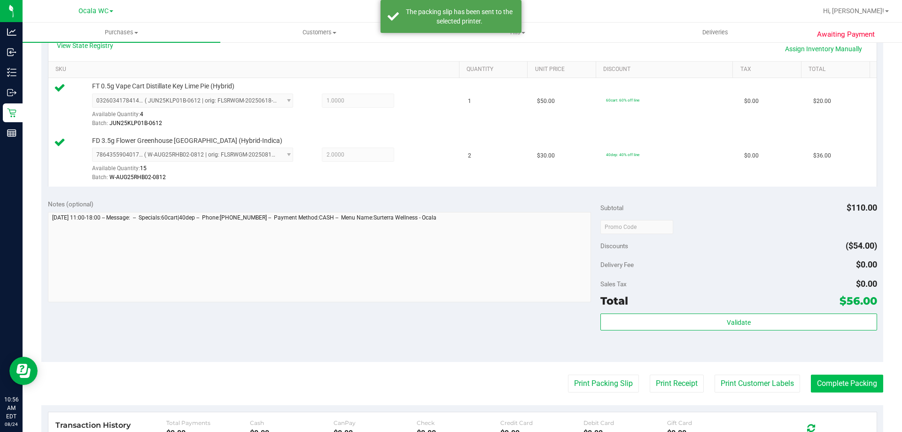
click at [834, 378] on button "Complete Packing" at bounding box center [847, 384] width 72 height 18
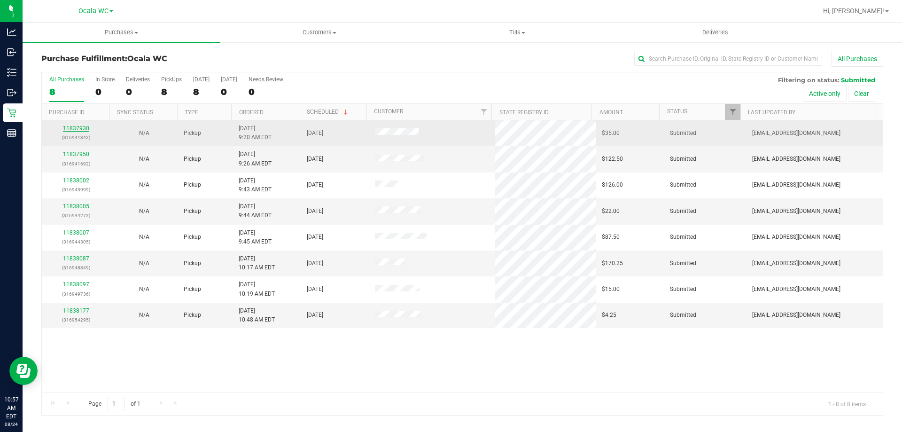
click at [76, 129] on link "11837930" at bounding box center [76, 128] width 26 height 7
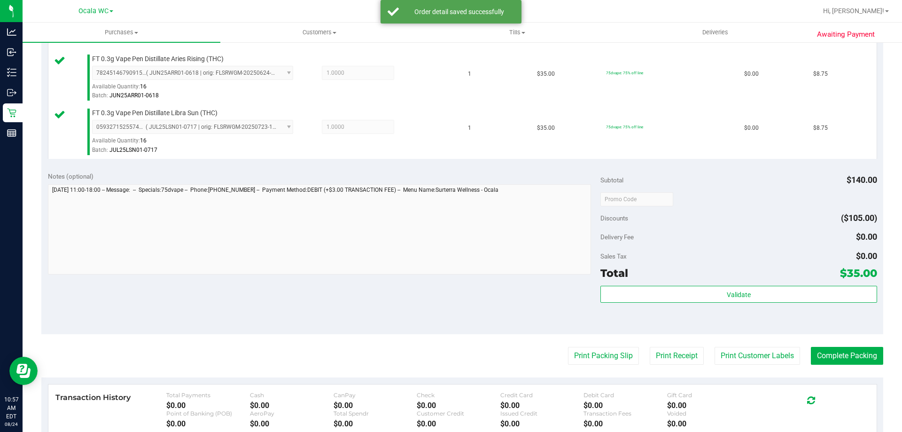
scroll to position [374, 0]
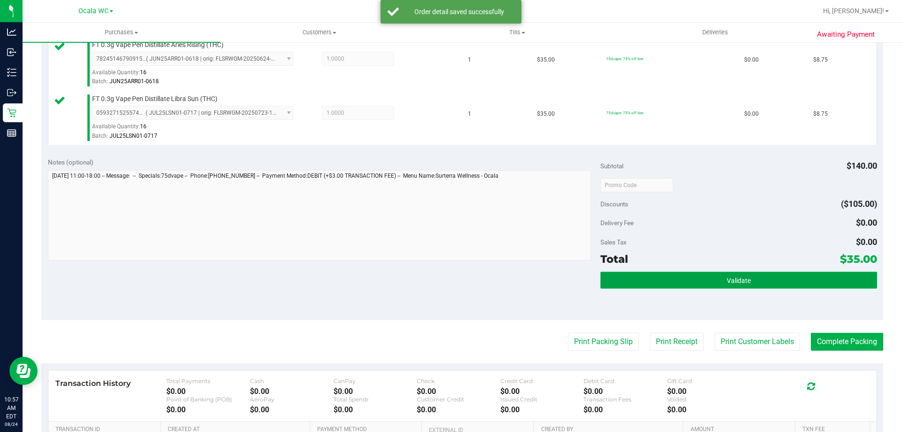
click at [686, 275] on button "Validate" at bounding box center [739, 280] width 276 height 17
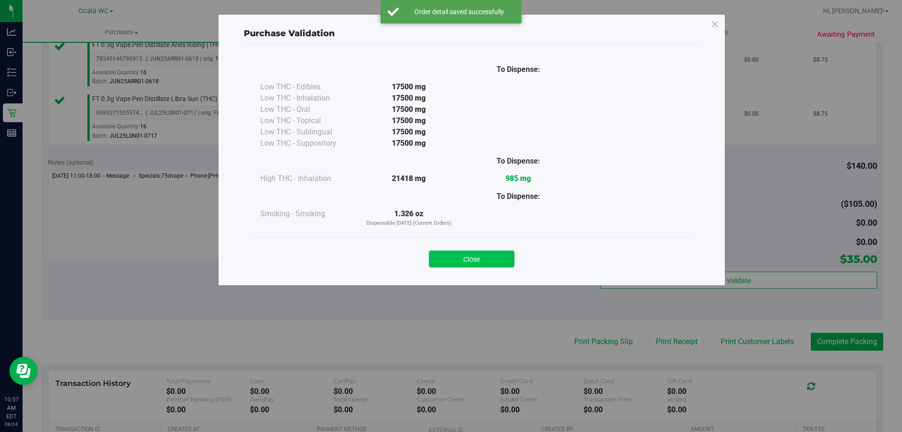
click at [439, 255] on button "Close" at bounding box center [472, 258] width 86 height 17
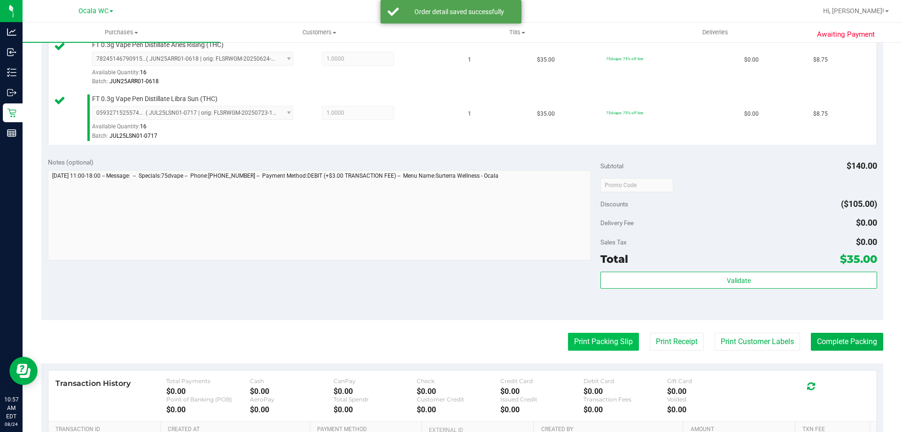
click at [583, 342] on button "Print Packing Slip" at bounding box center [603, 342] width 71 height 18
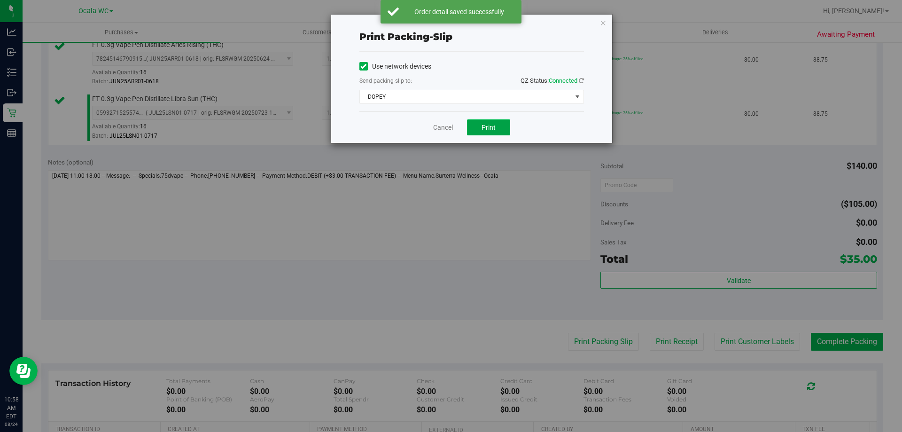
click at [486, 130] on span "Print" at bounding box center [489, 128] width 14 height 8
click at [437, 130] on link "Cancel" at bounding box center [443, 128] width 20 height 10
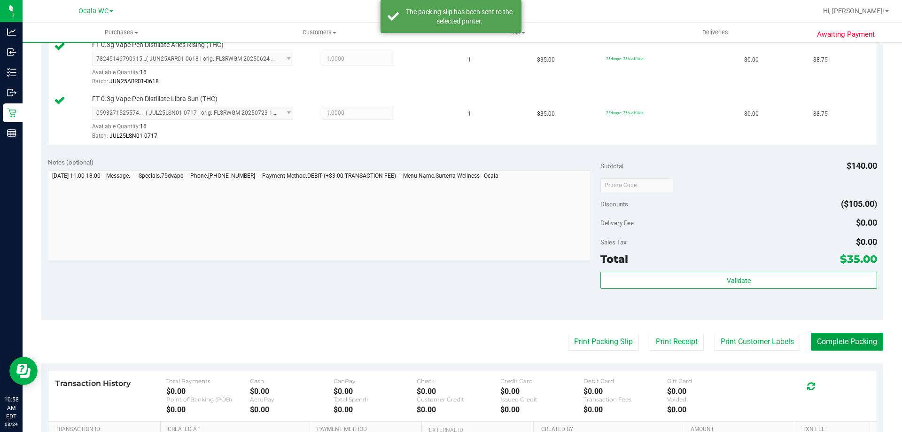
click at [829, 343] on button "Complete Packing" at bounding box center [847, 342] width 72 height 18
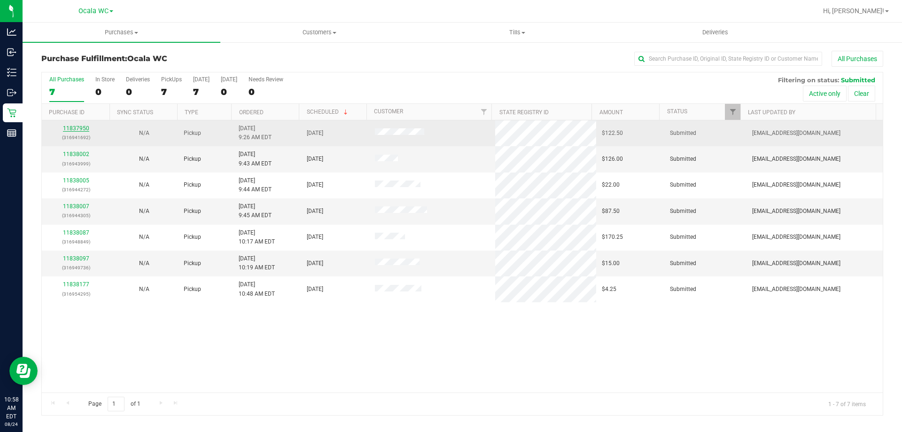
click at [72, 129] on link "11837950" at bounding box center [76, 128] width 26 height 7
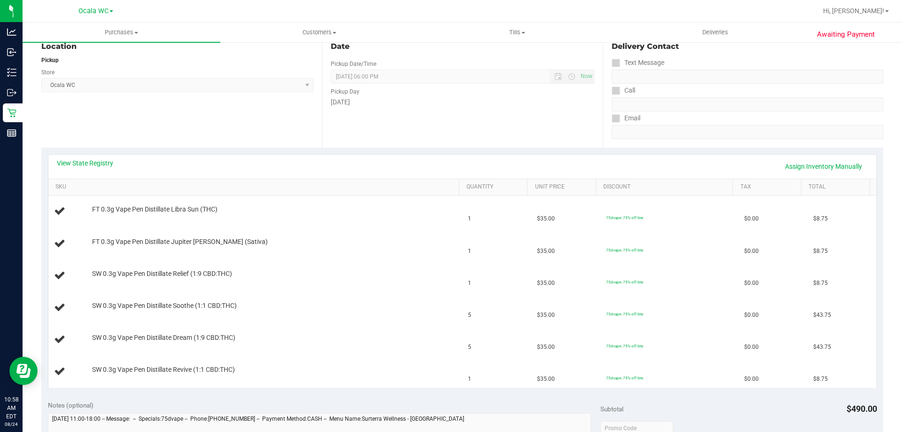
scroll to position [109, 0]
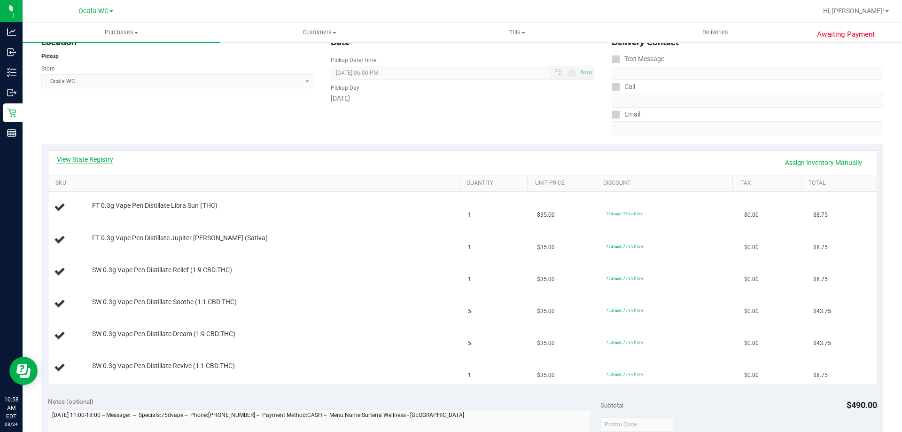
click at [78, 159] on link "View State Registry" at bounding box center [85, 159] width 56 height 9
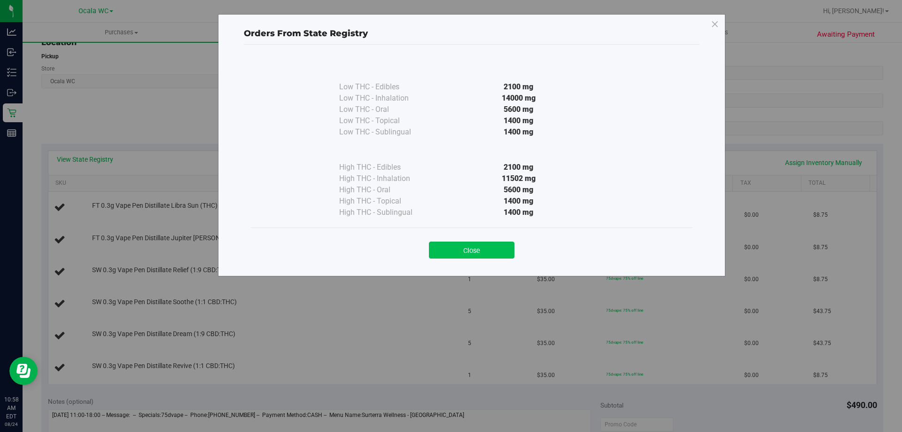
click at [454, 243] on button "Close" at bounding box center [472, 250] width 86 height 17
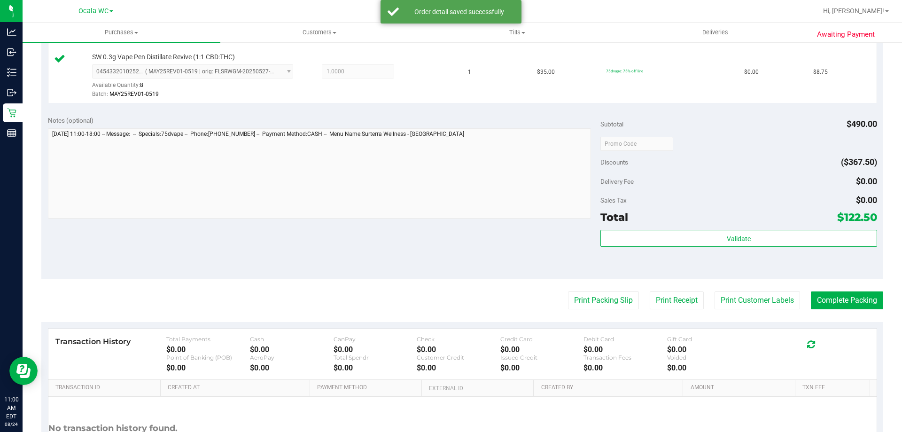
scroll to position [524, 0]
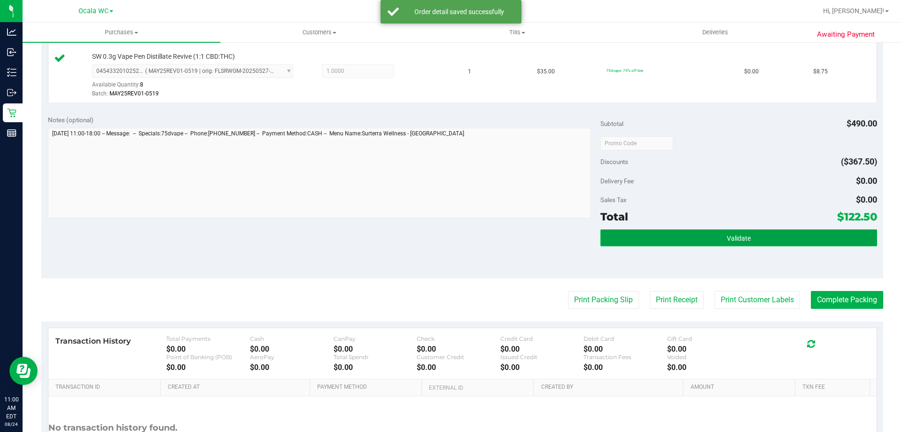
click at [698, 229] on button "Validate" at bounding box center [739, 237] width 276 height 17
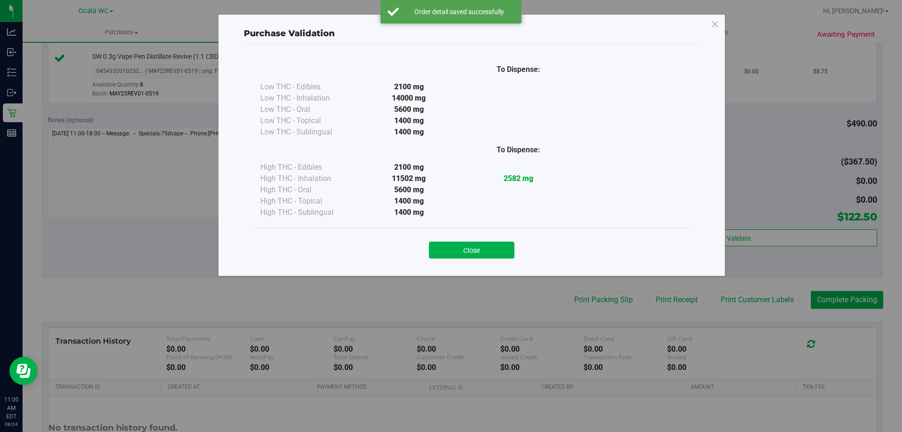
click at [586, 298] on div "Purchase Validation To Dispense: Low THC - Edibles 2100 mg" at bounding box center [454, 216] width 909 height 432
click at [453, 244] on button "Close" at bounding box center [472, 250] width 86 height 17
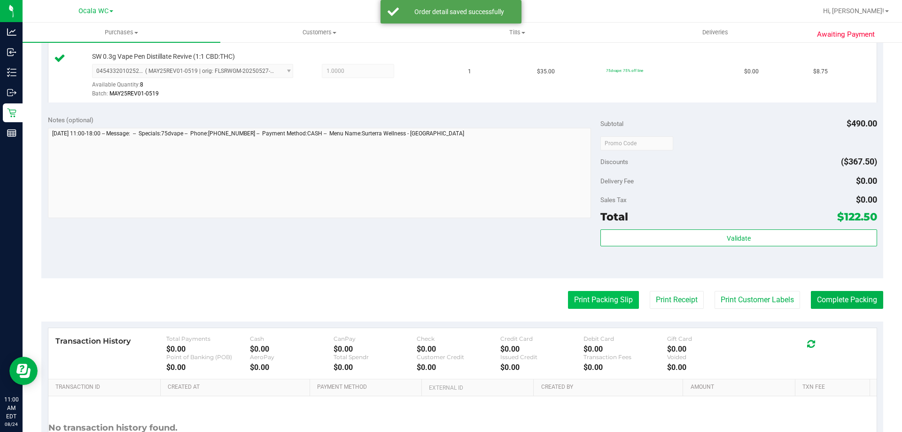
click at [587, 300] on button "Print Packing Slip" at bounding box center [603, 300] width 71 height 18
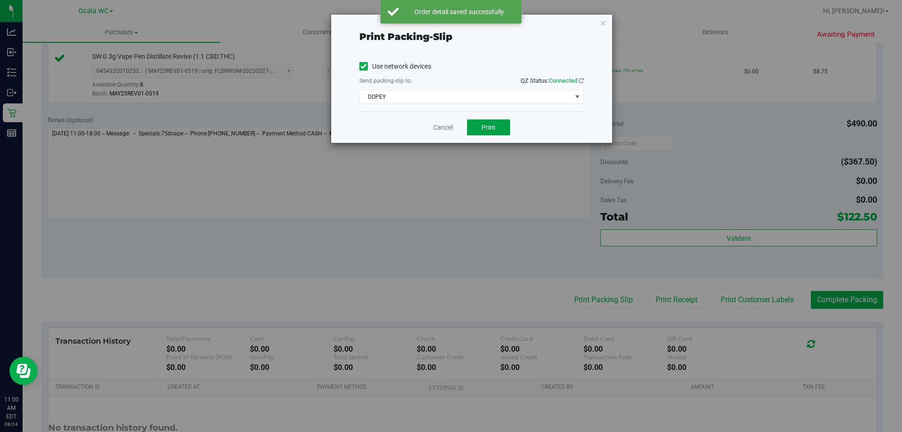
click at [477, 126] on button "Print" at bounding box center [488, 127] width 43 height 16
click at [436, 127] on link "Cancel" at bounding box center [443, 128] width 20 height 10
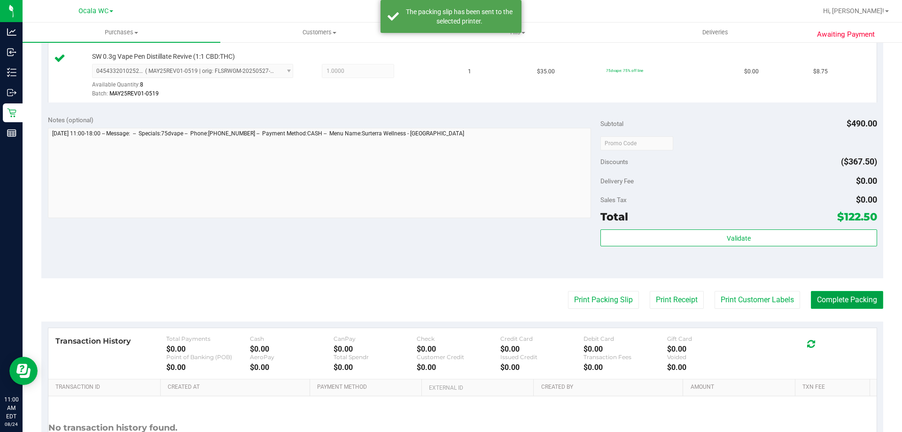
click at [820, 292] on button "Complete Packing" at bounding box center [847, 300] width 72 height 18
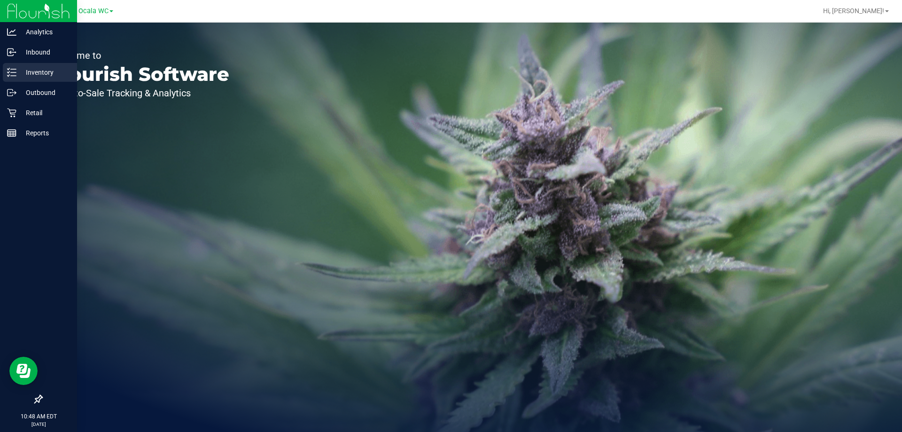
click at [22, 75] on p "Inventory" at bounding box center [44, 72] width 56 height 11
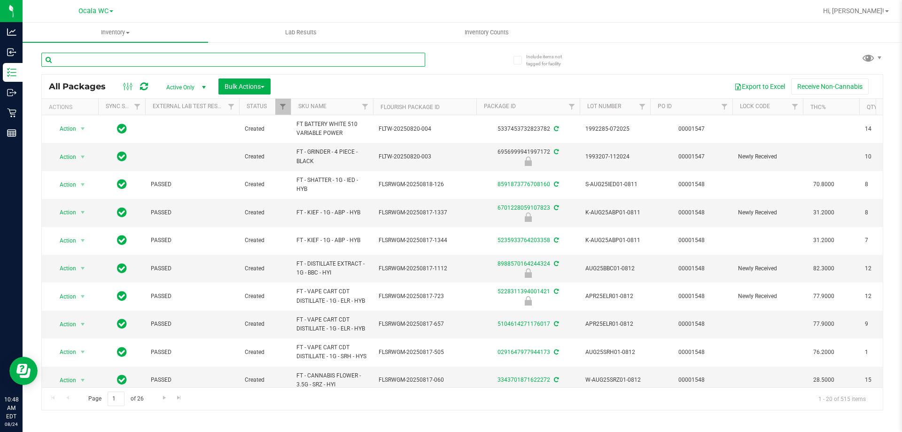
click at [134, 58] on input "text" at bounding box center [233, 60] width 384 height 14
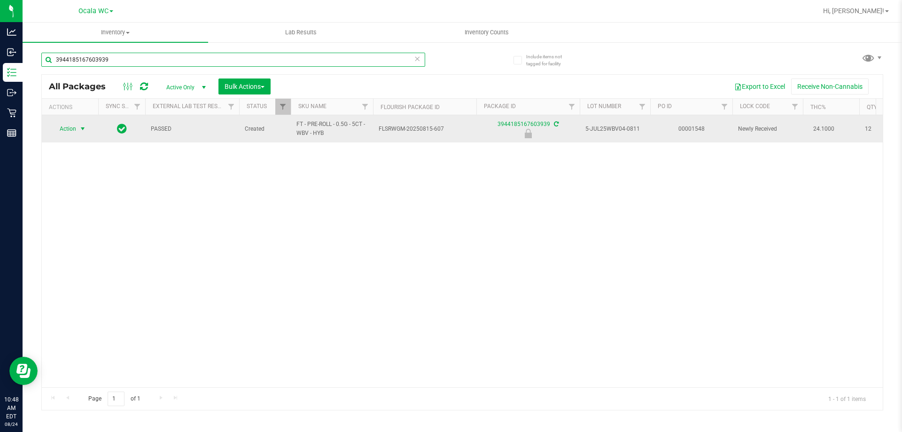
type input "3944185167603939"
click at [80, 129] on span "select" at bounding box center [83, 129] width 8 height 8
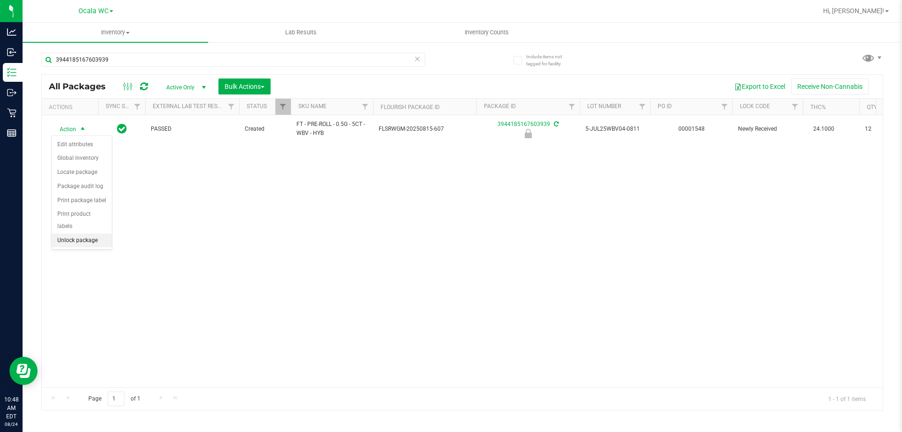
click at [62, 234] on li "Unlock package" at bounding box center [82, 241] width 60 height 14
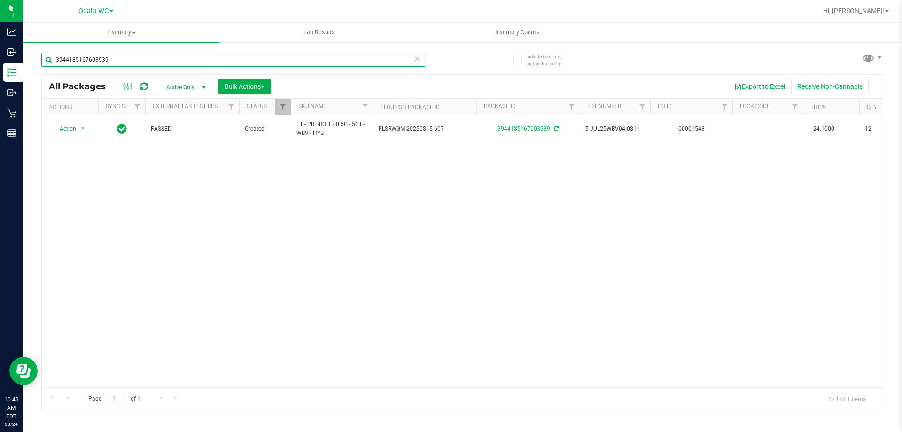
click at [146, 61] on input "3944185167603939" at bounding box center [233, 60] width 384 height 14
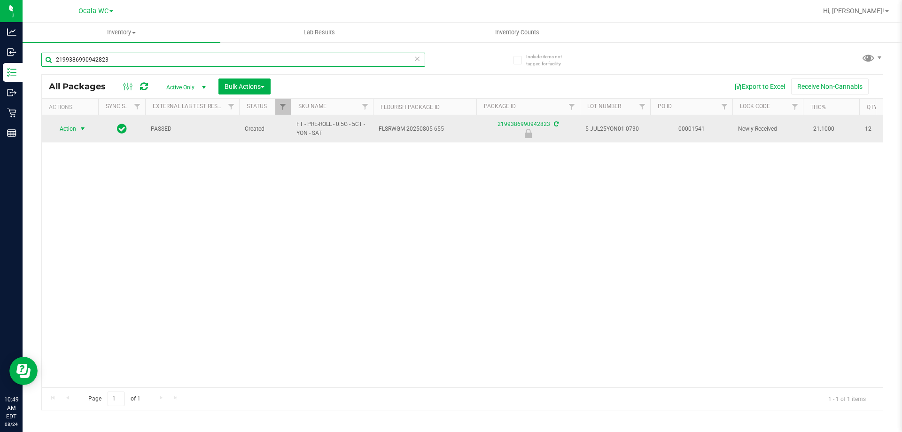
type input "2199386990942823"
click at [67, 133] on span "Action" at bounding box center [63, 128] width 25 height 13
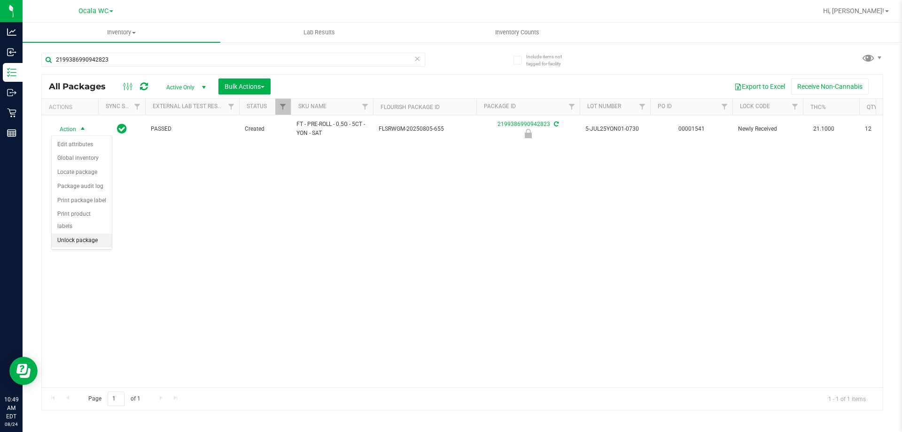
click at [84, 234] on li "Unlock package" at bounding box center [82, 241] width 60 height 14
click at [200, 226] on div "Action Action Adjust qty Create package Edit attributes Global inventory Locate…" at bounding box center [462, 251] width 841 height 272
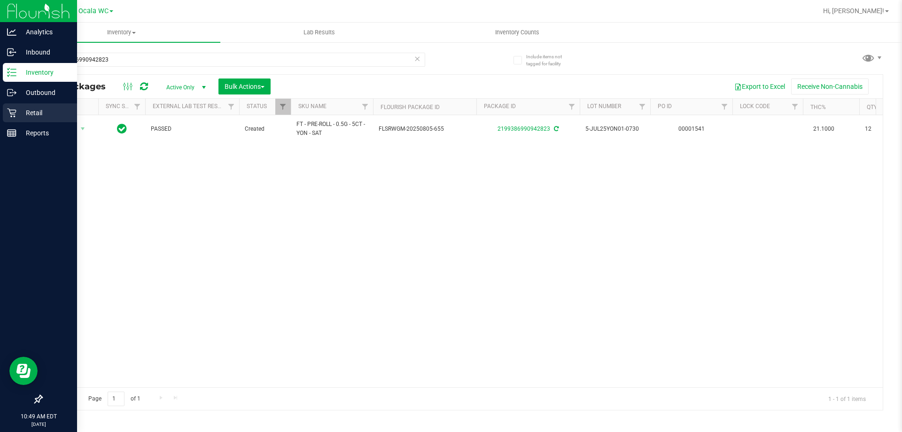
click at [13, 109] on icon at bounding box center [11, 112] width 9 height 9
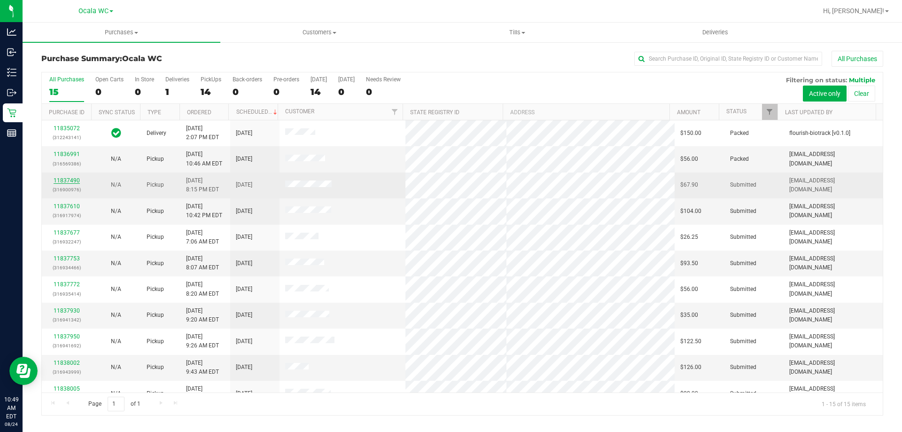
click at [66, 182] on link "11837490" at bounding box center [67, 180] width 26 height 7
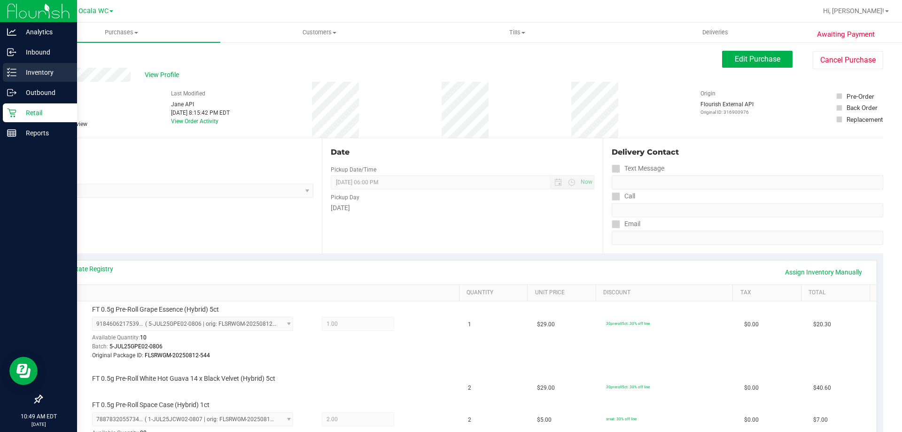
click at [36, 73] on p "Inventory" at bounding box center [44, 72] width 56 height 11
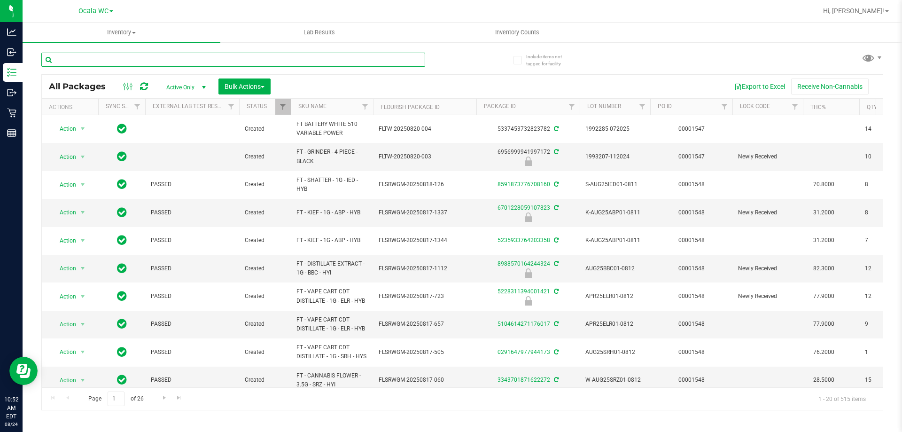
click at [101, 57] on input "text" at bounding box center [233, 60] width 384 height 14
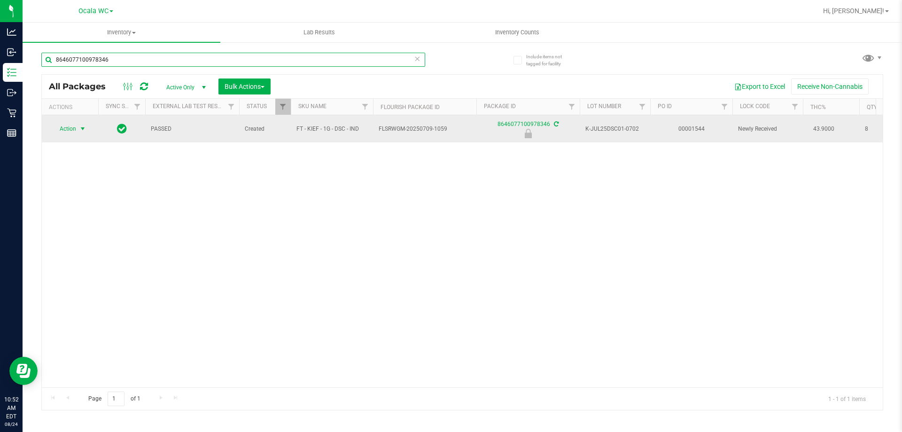
type input "8646077100978346"
click at [73, 128] on span "Action" at bounding box center [63, 128] width 25 height 13
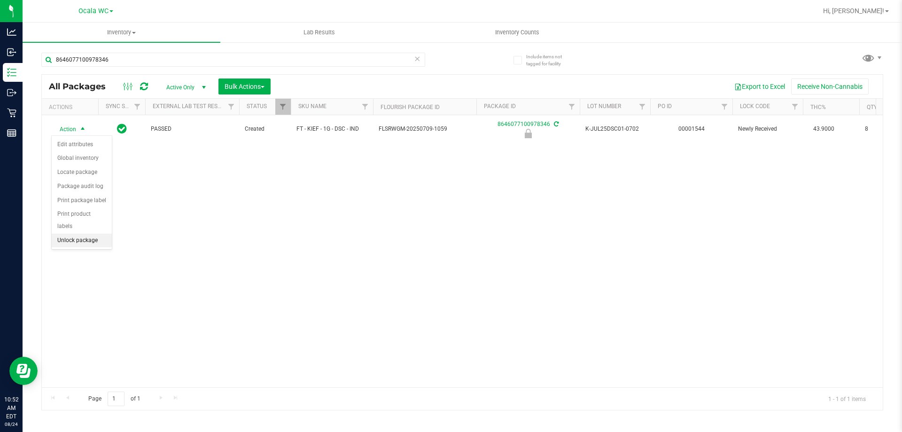
click at [83, 234] on li "Unlock package" at bounding box center [82, 241] width 60 height 14
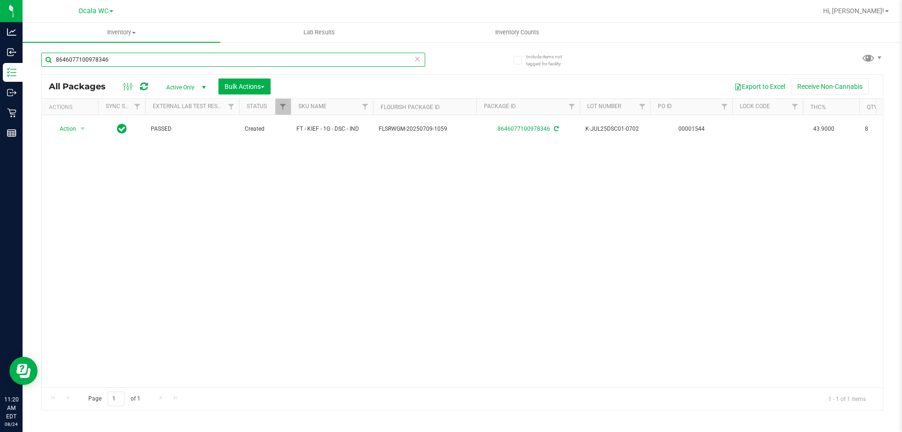
click at [115, 54] on input "8646077100978346" at bounding box center [233, 60] width 384 height 14
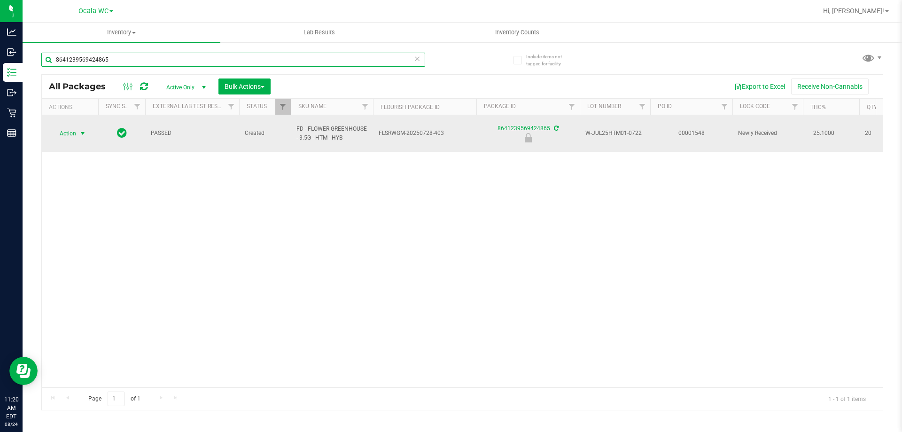
type input "8641239569424865"
click at [73, 130] on span "Action" at bounding box center [63, 133] width 25 height 13
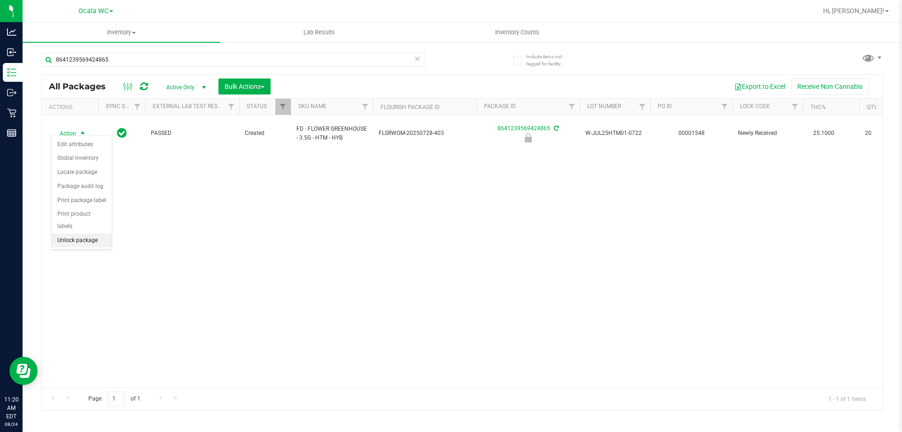
click at [75, 234] on li "Unlock package" at bounding box center [82, 241] width 60 height 14
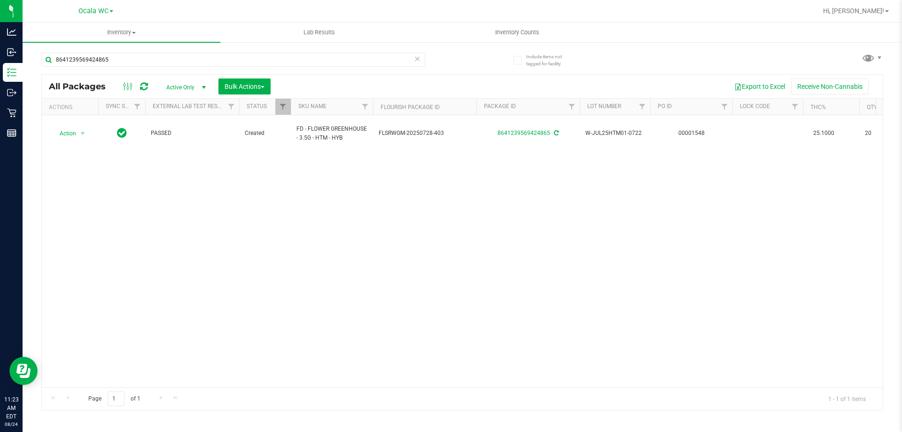
click at [301, 176] on div "Action Action Adjust qty Create package Edit attributes Global inventory Locate…" at bounding box center [462, 251] width 841 height 272
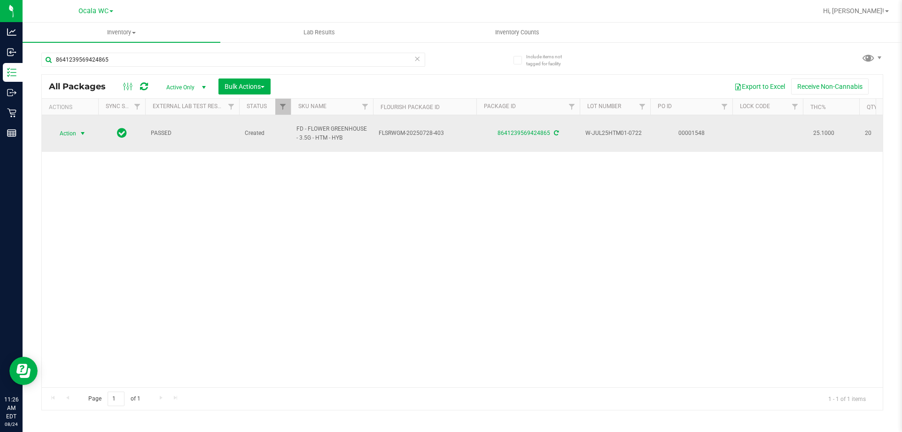
click at [69, 133] on span "Action" at bounding box center [63, 133] width 25 height 13
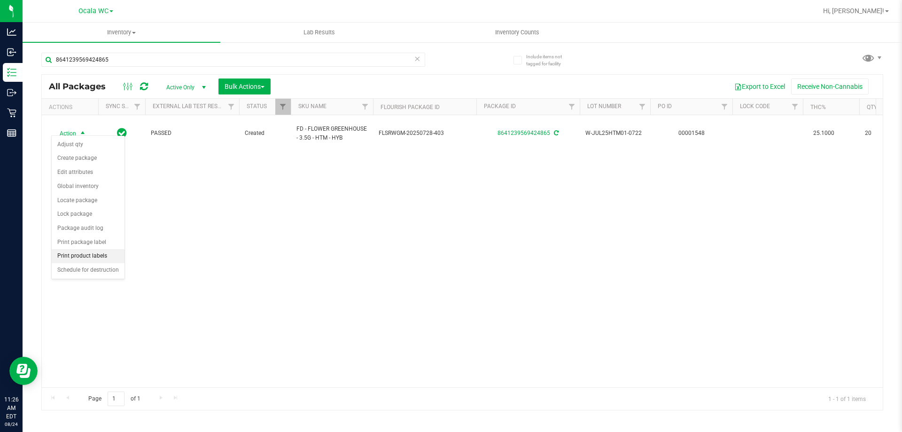
click at [93, 256] on li "Print product labels" at bounding box center [88, 256] width 73 height 14
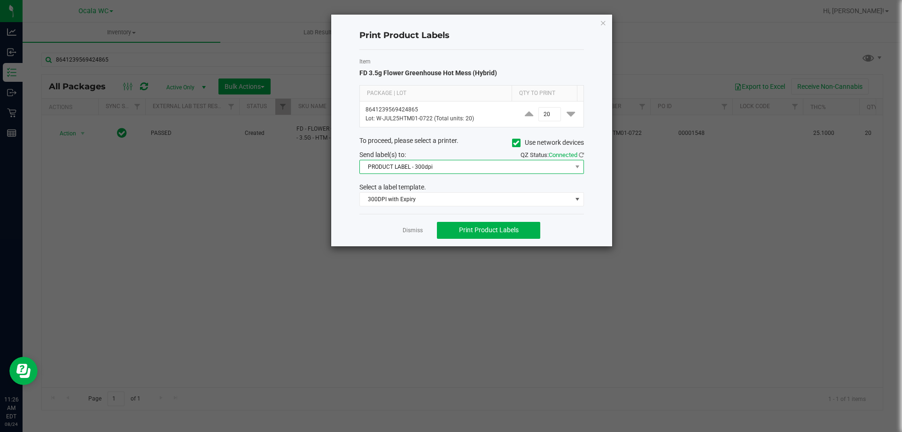
click at [421, 165] on span "PRODUCT LABEL - 300dpi" at bounding box center [466, 166] width 212 height 13
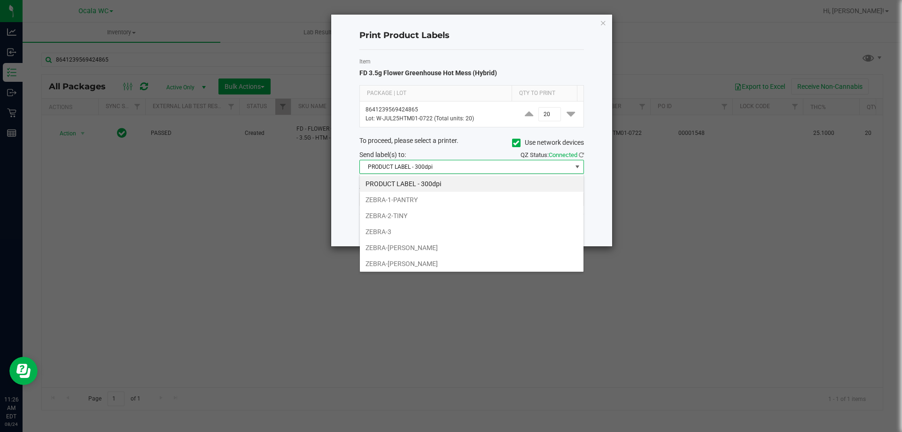
scroll to position [14, 225]
click at [425, 185] on li "PRODUCT LABEL - 300dpi" at bounding box center [472, 184] width 224 height 16
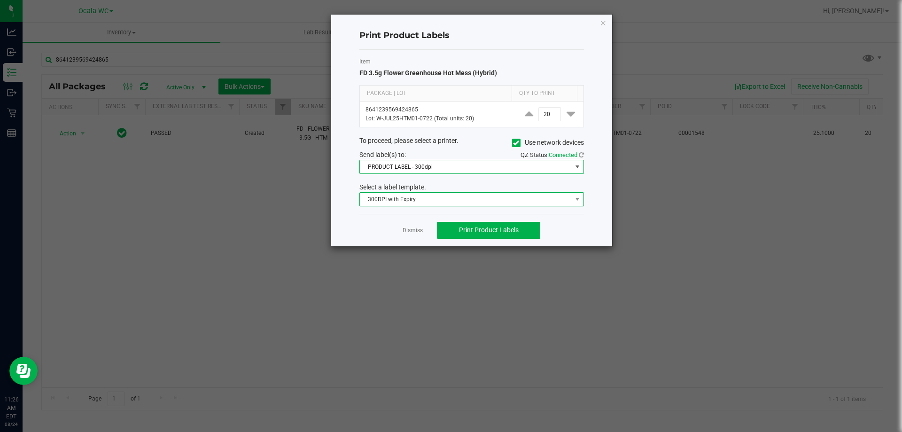
click at [409, 202] on span "300DPI with Expiry" at bounding box center [466, 199] width 212 height 13
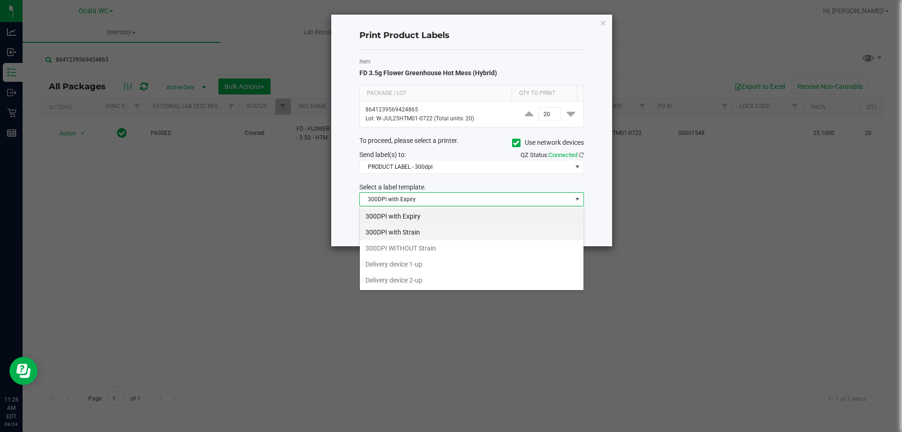
click at [405, 232] on li "300DPI with Strain" at bounding box center [472, 232] width 224 height 16
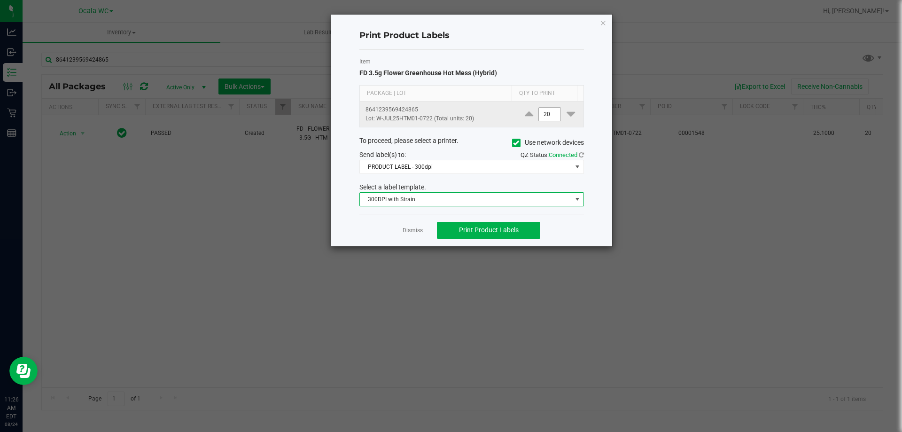
click at [544, 111] on input "20" at bounding box center [550, 114] width 22 height 13
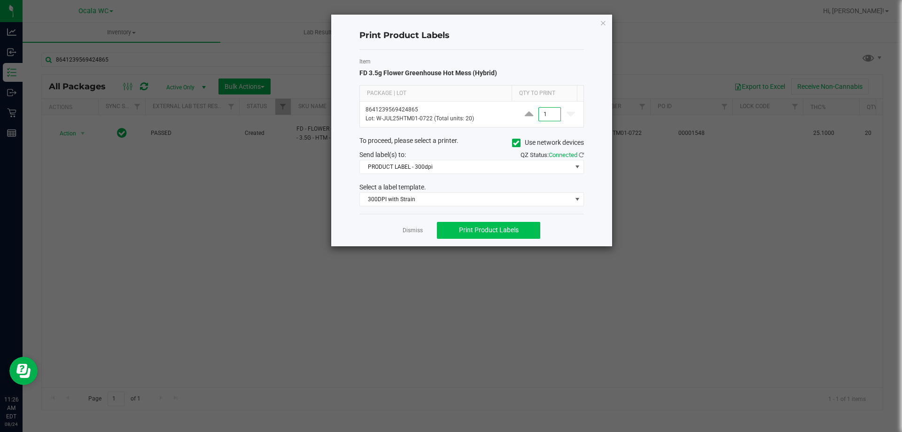
type input "1"
click at [500, 231] on span "Print Product Labels" at bounding box center [489, 230] width 60 height 8
click at [418, 234] on link "Dismiss" at bounding box center [413, 230] width 20 height 8
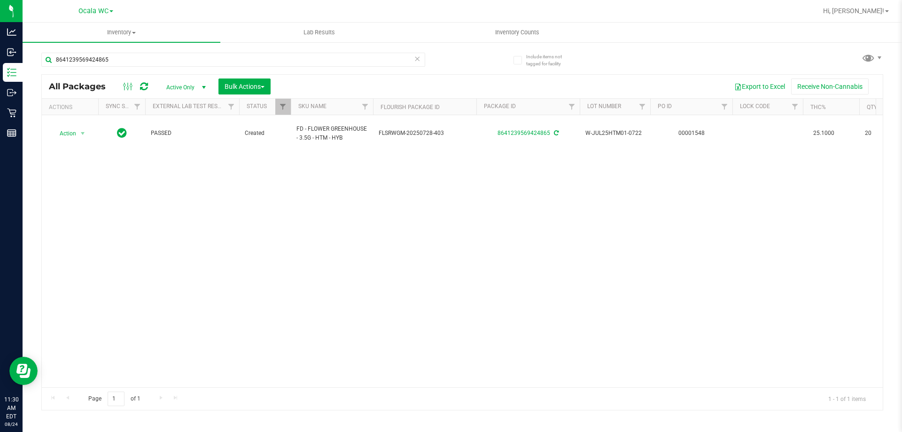
click at [177, 50] on div "8641239569424865" at bounding box center [251, 59] width 421 height 30
click at [177, 58] on input "8641239569424865" at bounding box center [233, 60] width 384 height 14
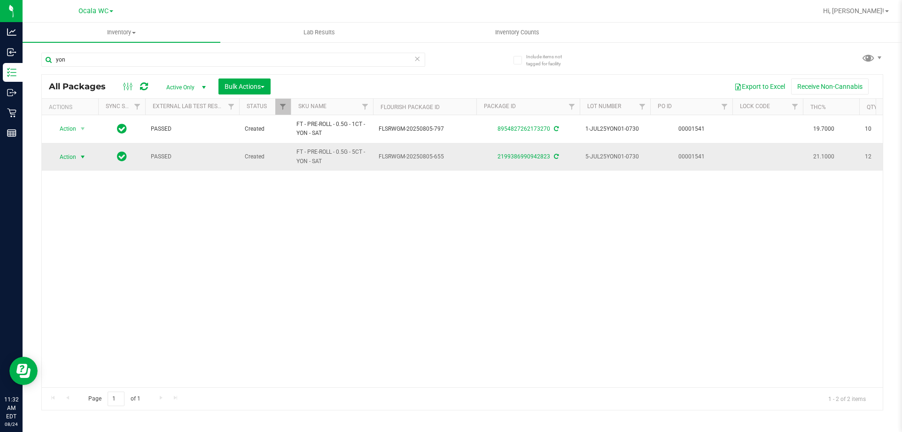
click at [78, 159] on span "select" at bounding box center [83, 156] width 12 height 13
click at [93, 286] on li "Print product labels" at bounding box center [88, 284] width 73 height 14
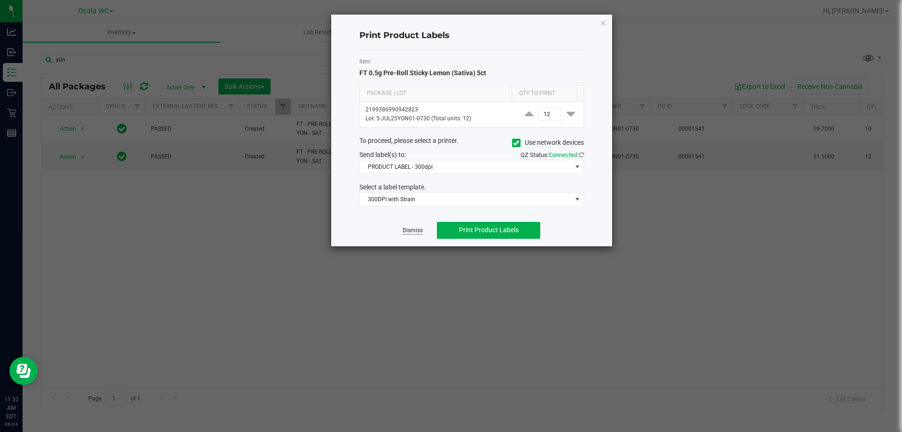
click at [419, 231] on link "Dismiss" at bounding box center [413, 230] width 20 height 8
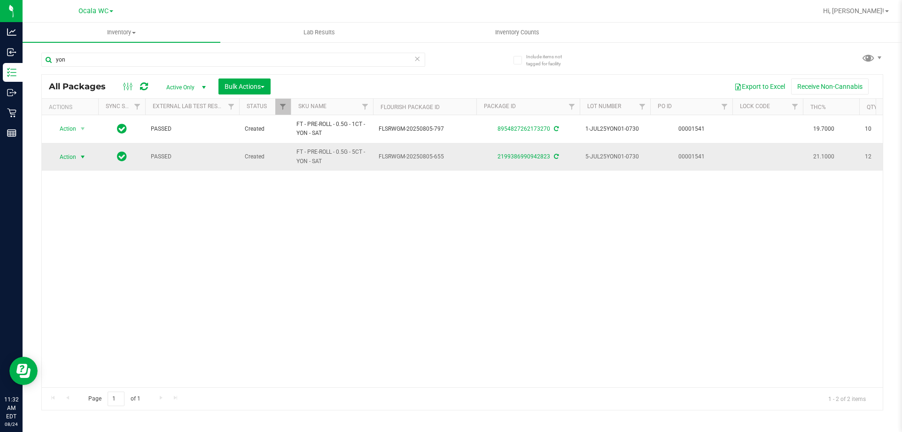
click at [81, 156] on span "select" at bounding box center [83, 157] width 8 height 8
click at [91, 273] on li "Print package label" at bounding box center [88, 270] width 73 height 14
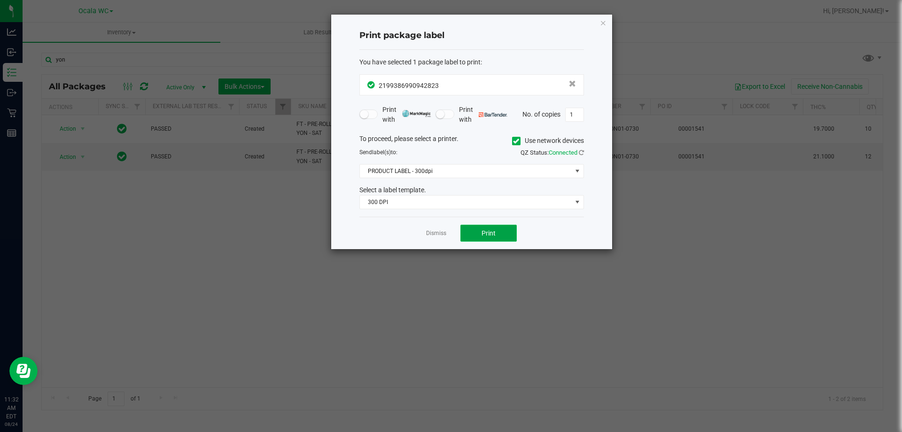
click at [489, 237] on span "Print" at bounding box center [489, 233] width 14 height 8
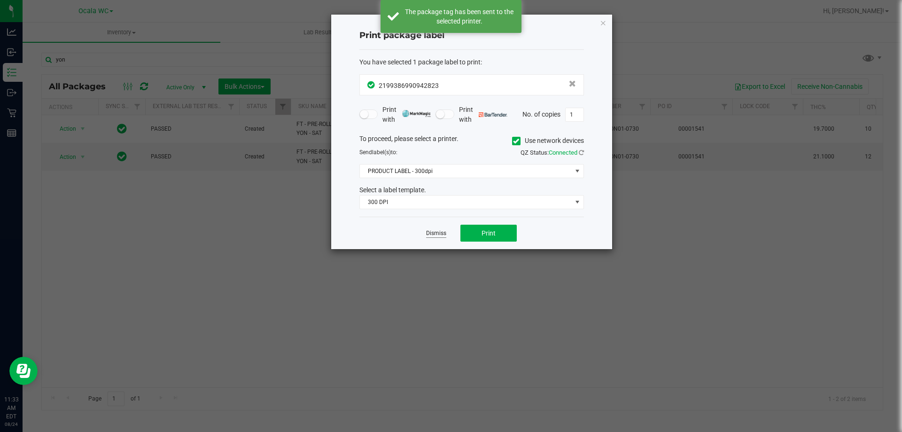
click at [438, 234] on link "Dismiss" at bounding box center [436, 233] width 20 height 8
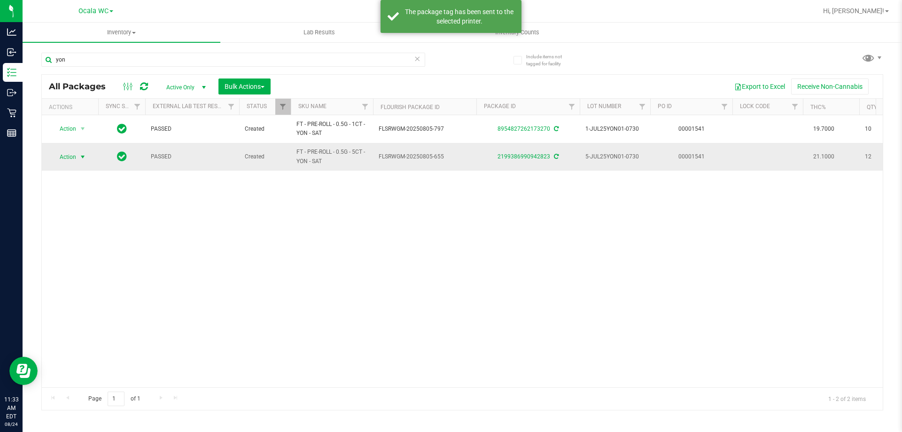
click at [83, 156] on span "select" at bounding box center [83, 157] width 8 height 8
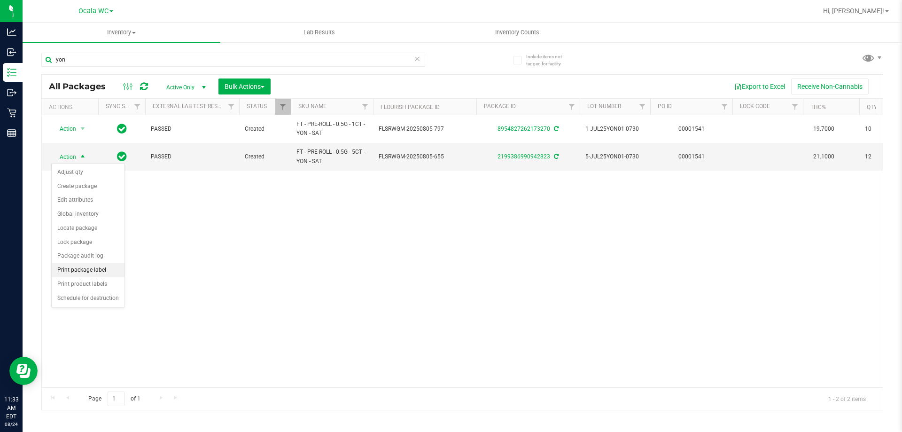
click at [96, 270] on li "Print package label" at bounding box center [88, 270] width 73 height 14
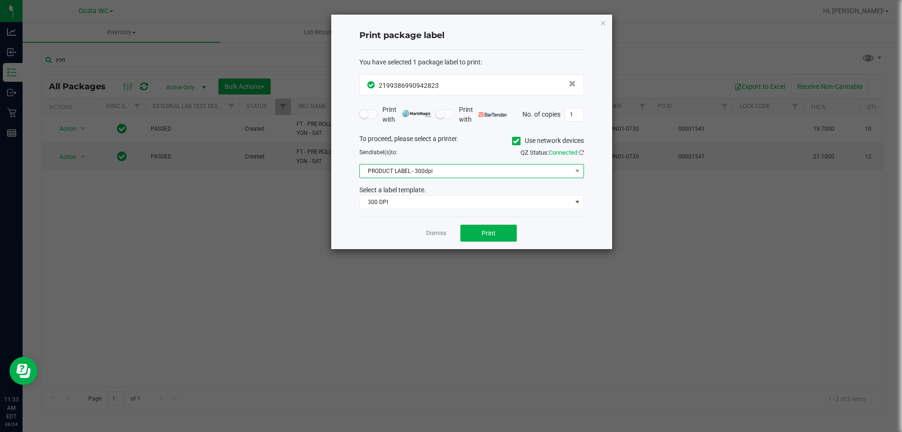
click at [431, 173] on span "PRODUCT LABEL - 300dpi" at bounding box center [466, 170] width 212 height 13
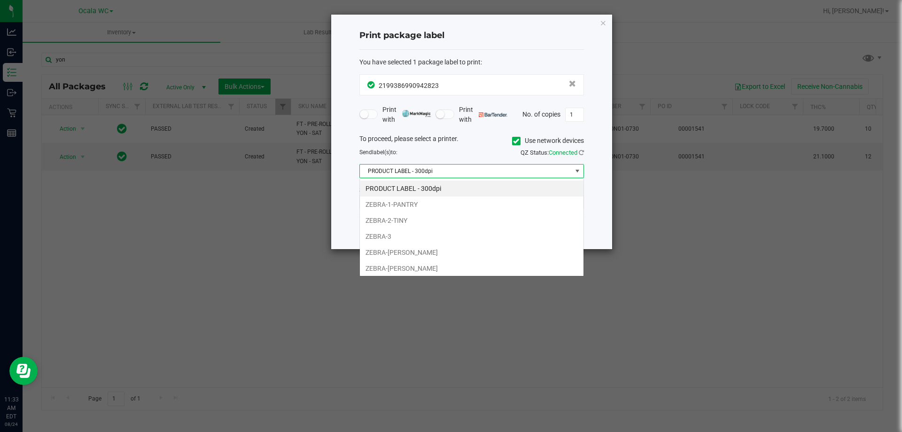
scroll to position [14, 225]
click at [405, 264] on li "ZEBRA-[PERSON_NAME]" at bounding box center [472, 268] width 224 height 16
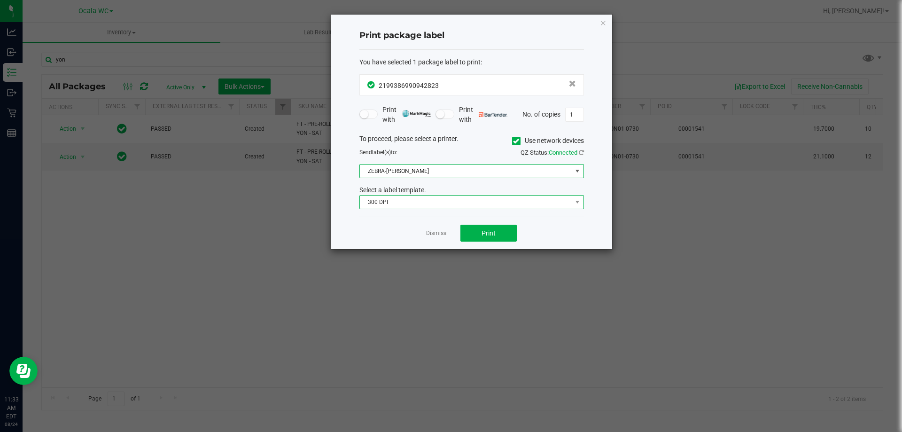
click at [440, 202] on span "300 DPI" at bounding box center [466, 201] width 212 height 13
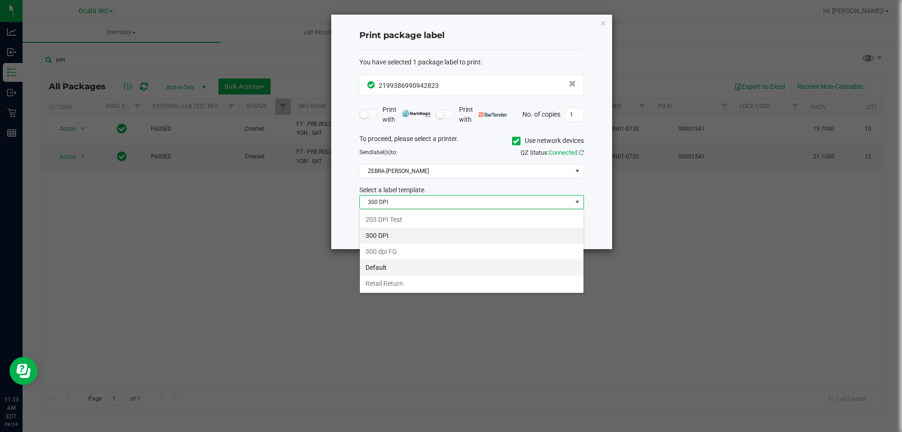
click at [407, 264] on li "Default" at bounding box center [472, 267] width 224 height 16
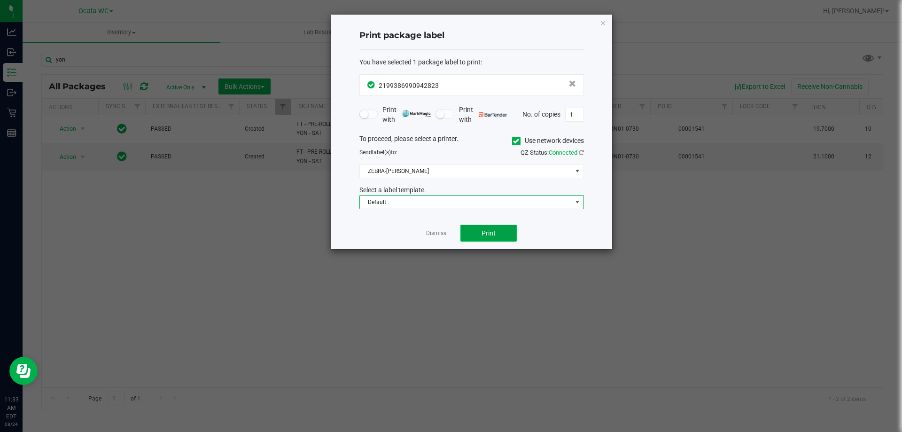
click at [482, 231] on span "Print" at bounding box center [489, 233] width 14 height 8
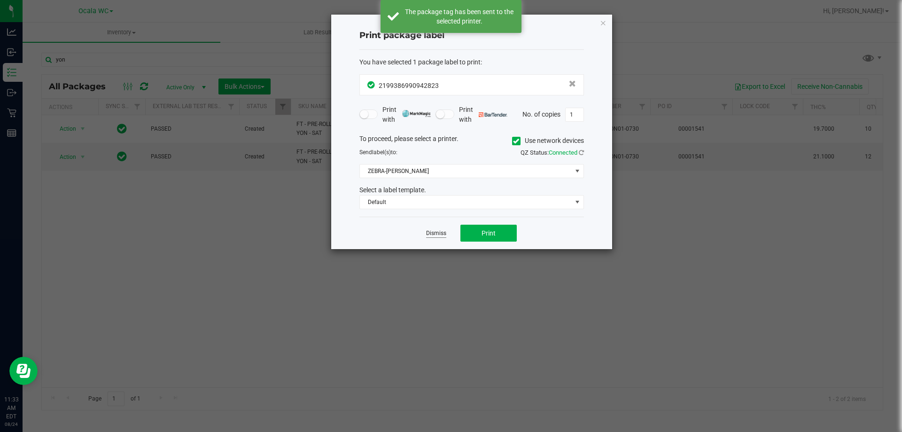
click at [440, 234] on link "Dismiss" at bounding box center [436, 233] width 20 height 8
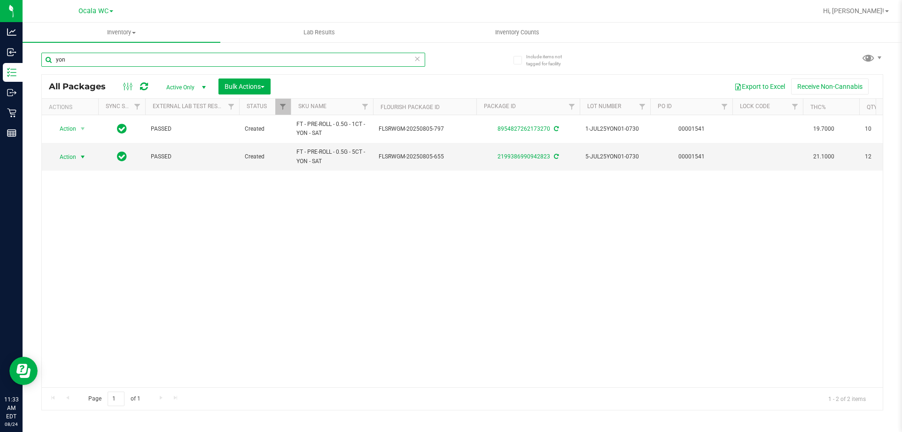
click at [94, 59] on input "yon" at bounding box center [233, 60] width 384 height 14
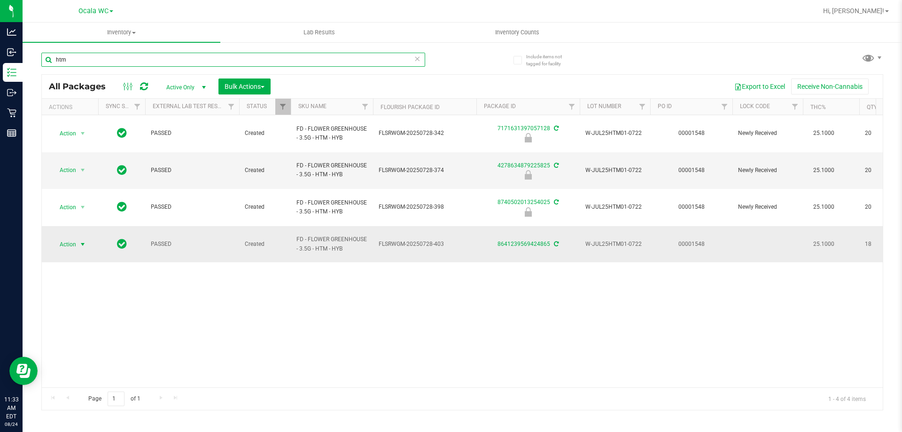
type input "htm"
click at [72, 238] on span "Action" at bounding box center [63, 244] width 25 height 13
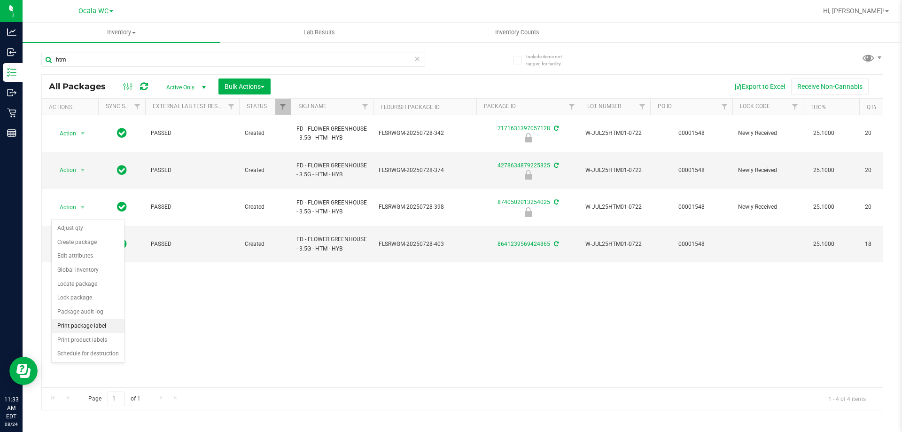
click at [93, 326] on li "Print package label" at bounding box center [88, 326] width 73 height 14
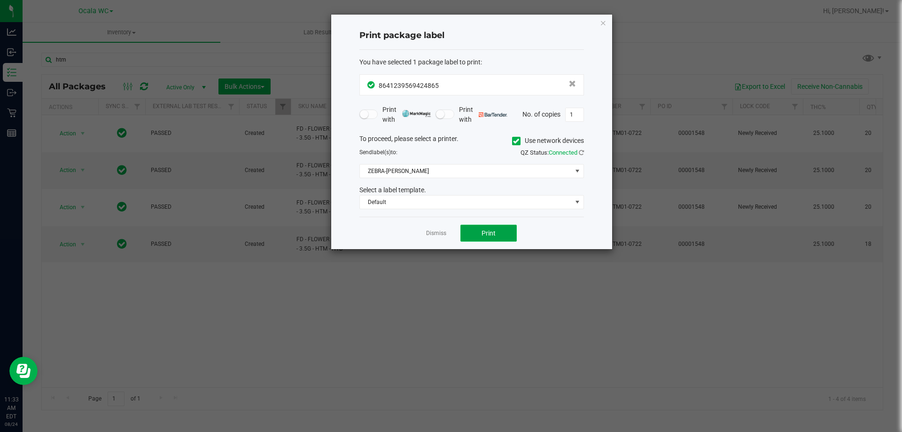
click at [485, 233] on span "Print" at bounding box center [489, 233] width 14 height 8
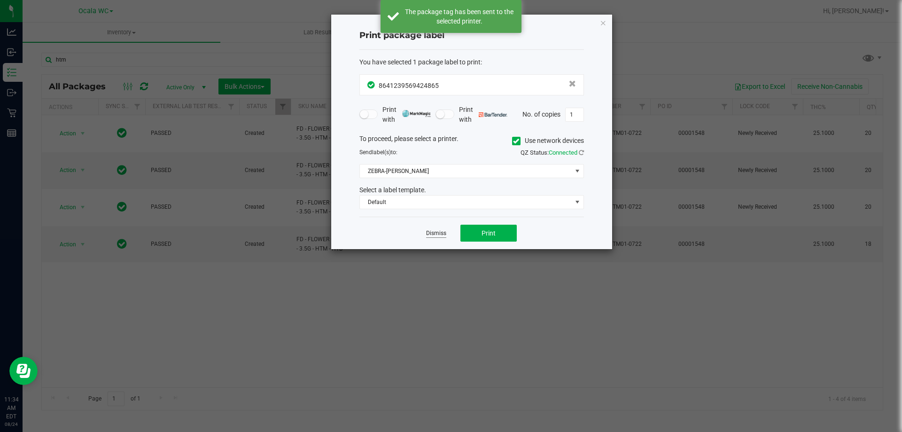
click at [434, 233] on link "Dismiss" at bounding box center [436, 233] width 20 height 8
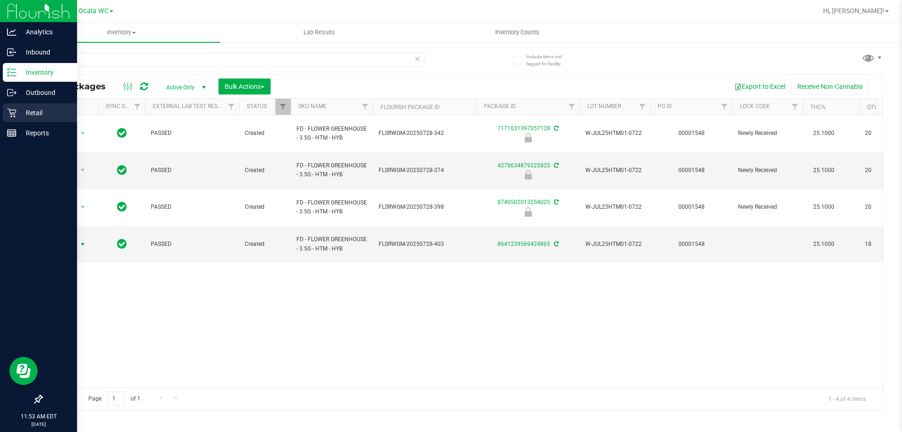
click at [16, 108] on icon at bounding box center [11, 112] width 9 height 9
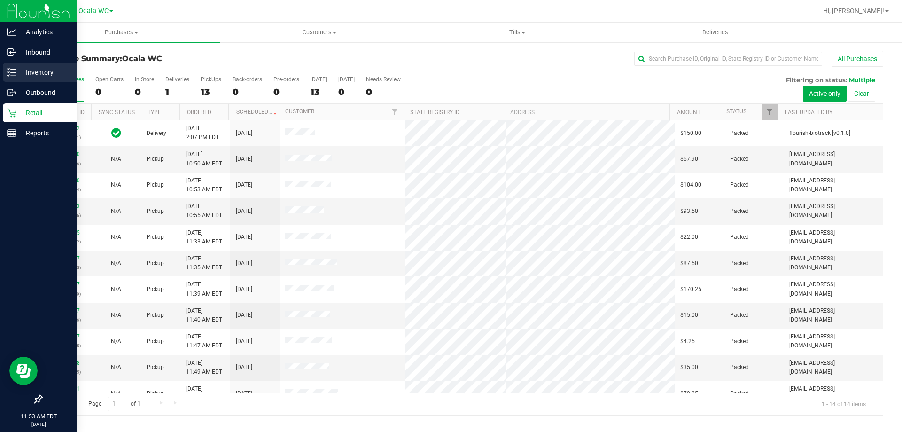
click at [30, 70] on p "Inventory" at bounding box center [44, 72] width 56 height 11
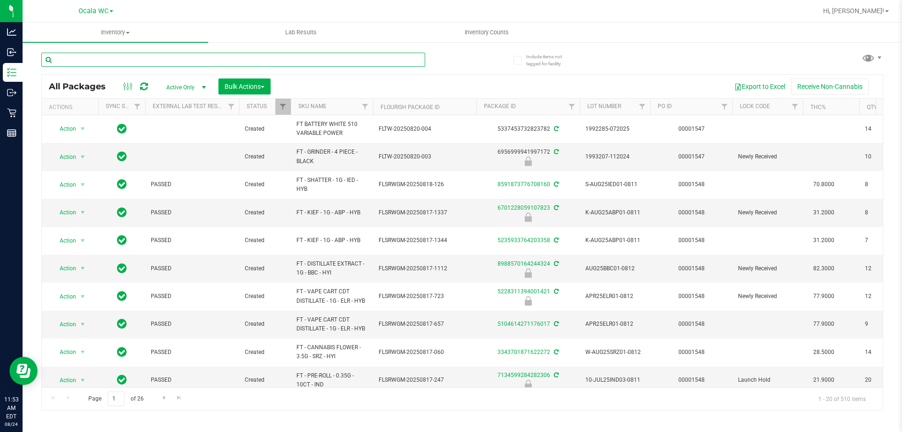
click at [154, 58] on input "text" at bounding box center [233, 60] width 384 height 14
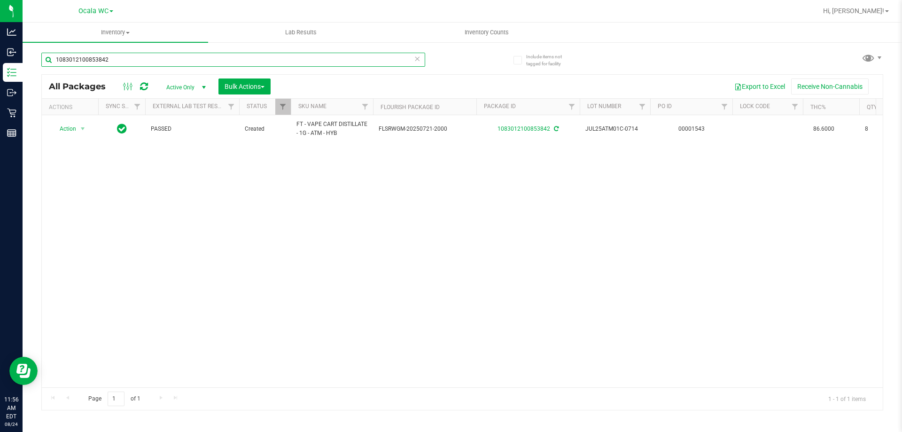
click at [120, 57] on input "1083012100853842" at bounding box center [233, 60] width 384 height 14
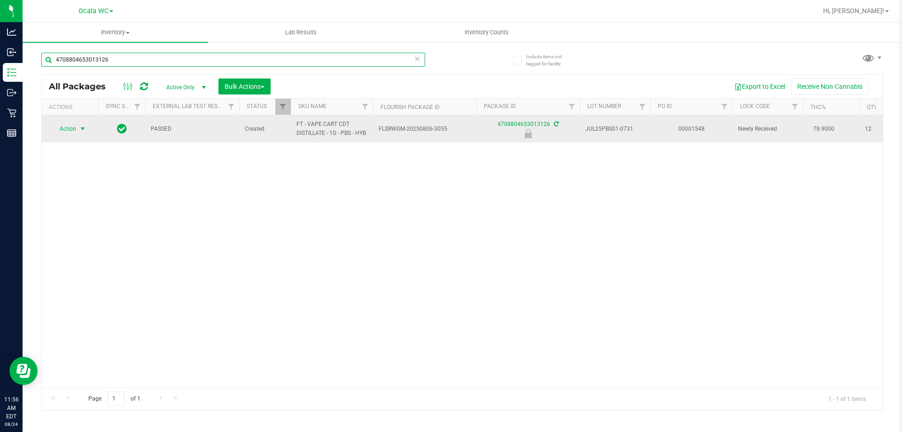
type input "4708804653013126"
click at [73, 131] on span "Action" at bounding box center [63, 128] width 25 height 13
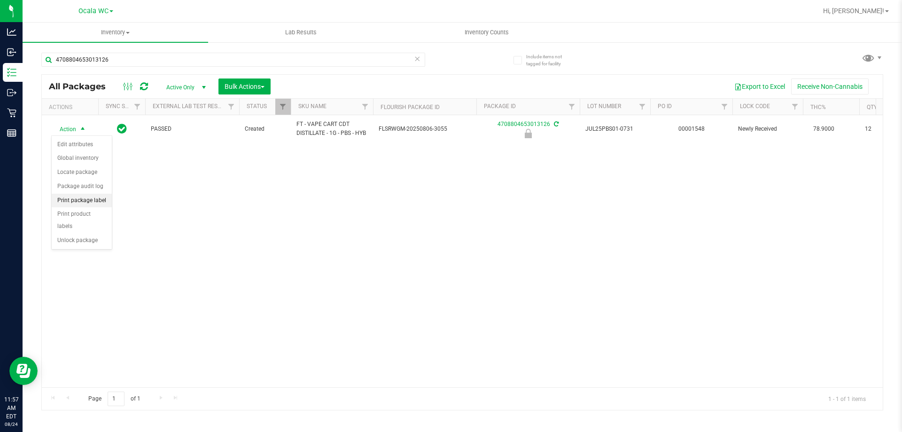
click at [101, 198] on li "Print package label" at bounding box center [82, 201] width 60 height 14
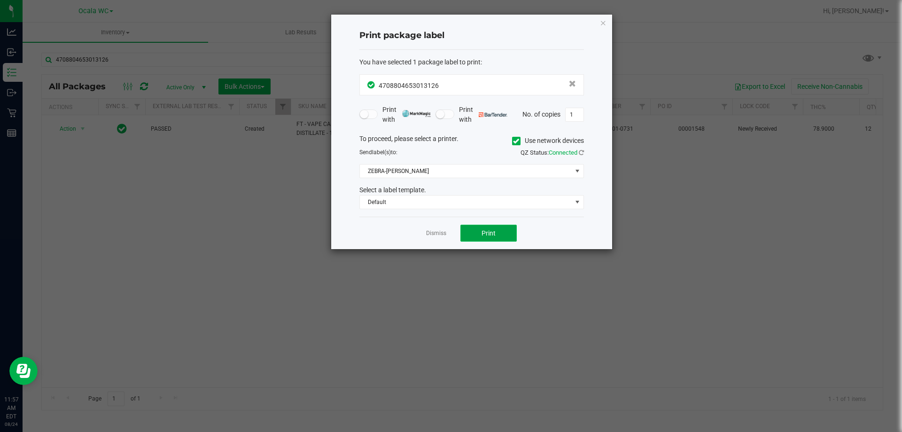
click at [475, 230] on button "Print" at bounding box center [489, 233] width 56 height 17
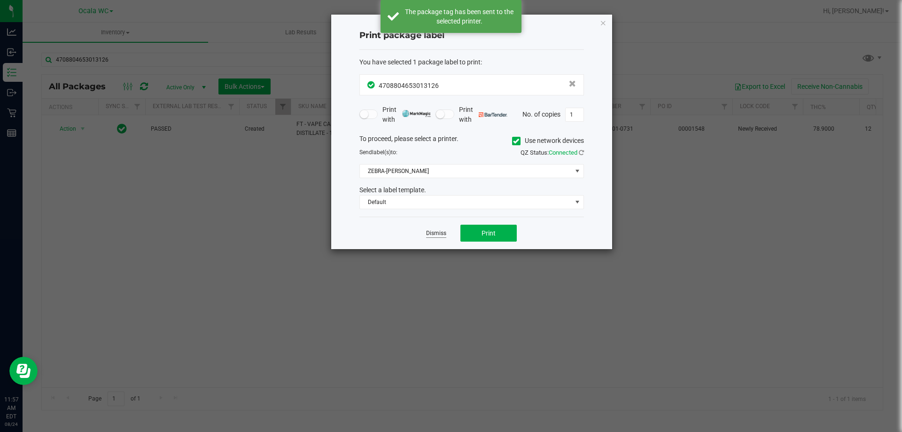
click at [440, 234] on link "Dismiss" at bounding box center [436, 233] width 20 height 8
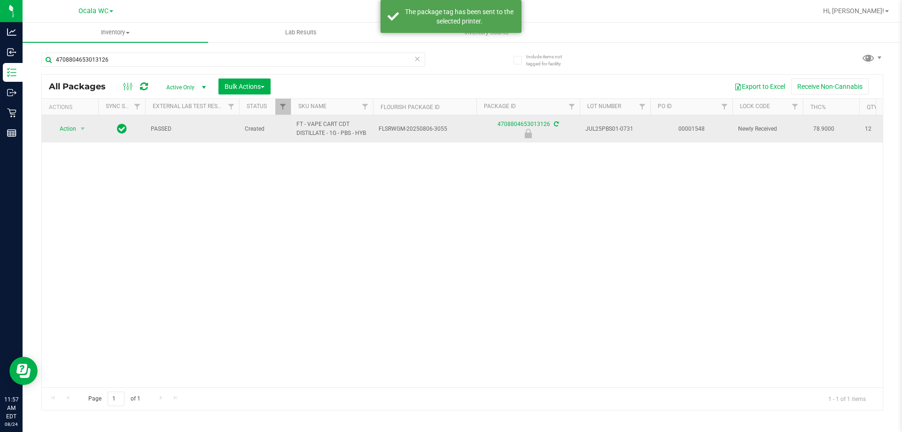
click at [87, 136] on td "Action Action Edit attributes Global inventory Locate package Package audit log…" at bounding box center [70, 128] width 56 height 27
click at [73, 134] on span "Action" at bounding box center [63, 128] width 25 height 13
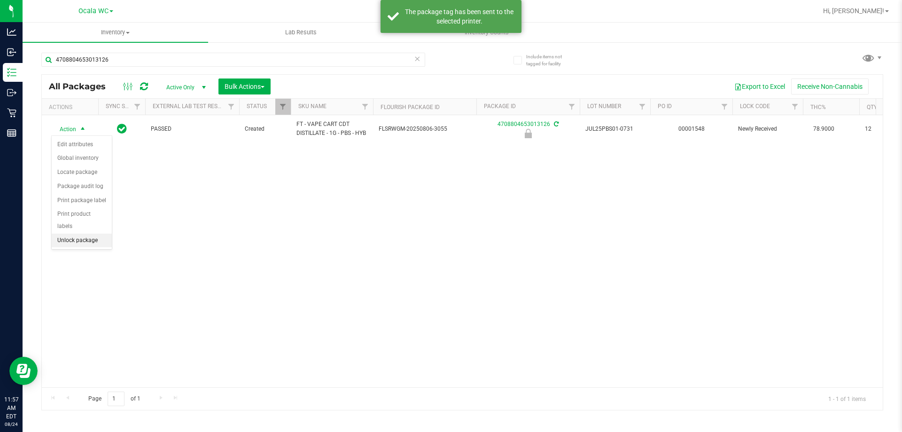
click at [79, 234] on li "Unlock package" at bounding box center [82, 241] width 60 height 14
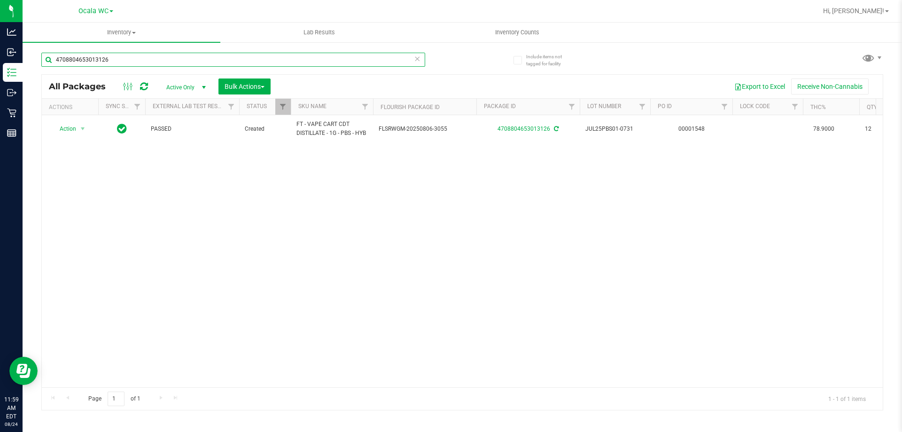
click at [112, 55] on input "4708804653013126" at bounding box center [233, 60] width 384 height 14
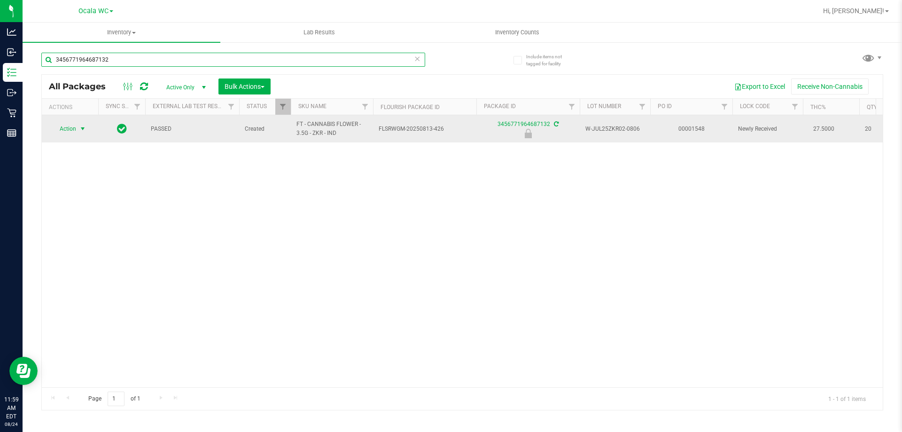
type input "3456771964687132"
click at [80, 129] on span "select" at bounding box center [83, 129] width 8 height 8
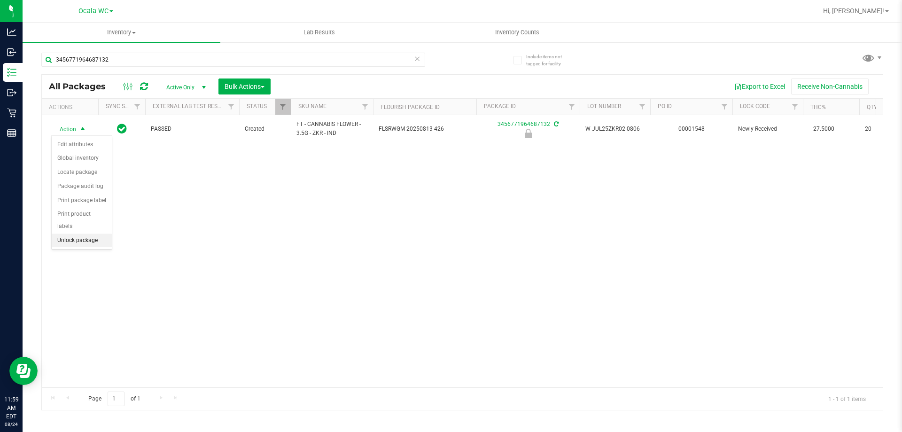
click at [92, 234] on li "Unlock package" at bounding box center [82, 241] width 60 height 14
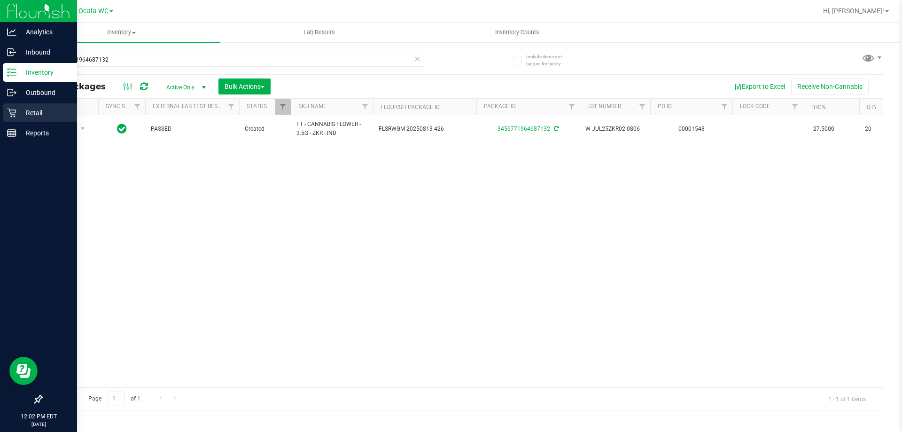
click at [43, 114] on p "Retail" at bounding box center [44, 112] width 56 height 11
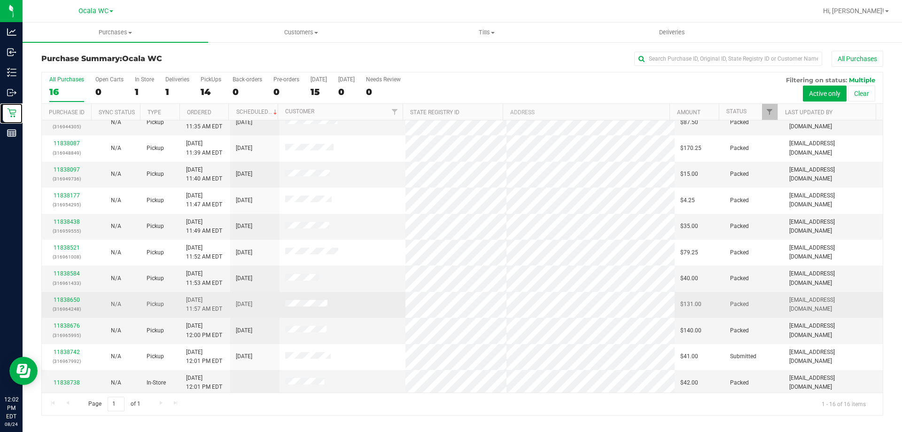
scroll to position [144, 0]
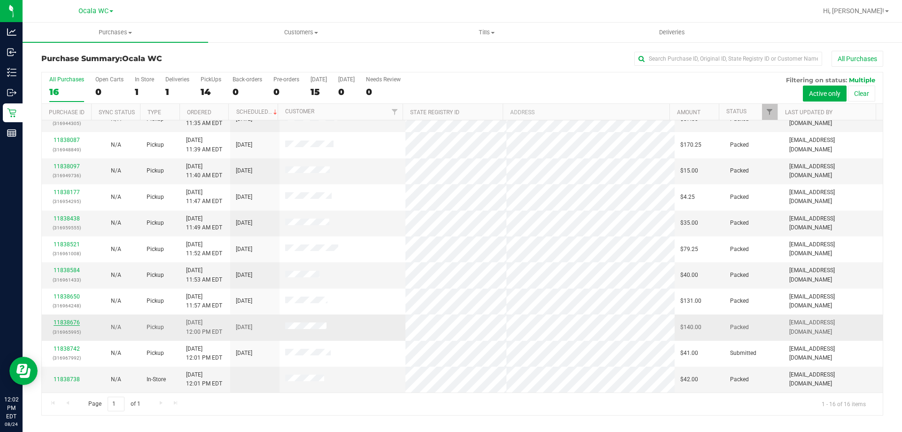
click at [73, 320] on link "11838676" at bounding box center [67, 322] width 26 height 7
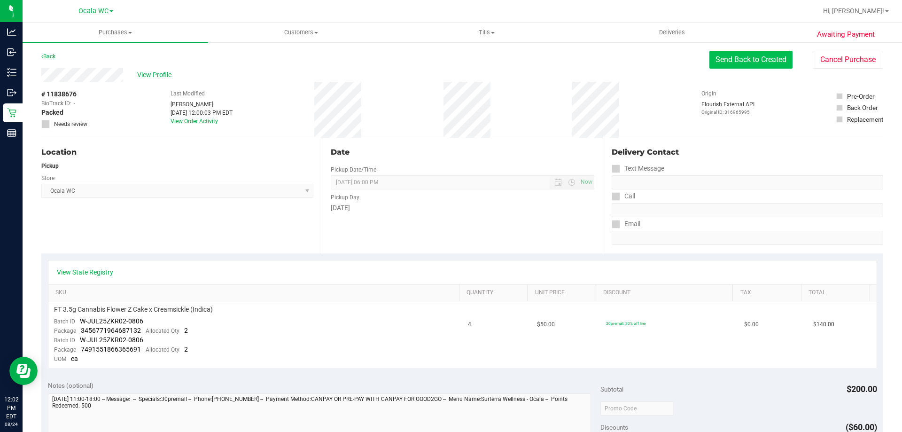
click at [725, 61] on button "Send Back to Created" at bounding box center [751, 60] width 83 height 18
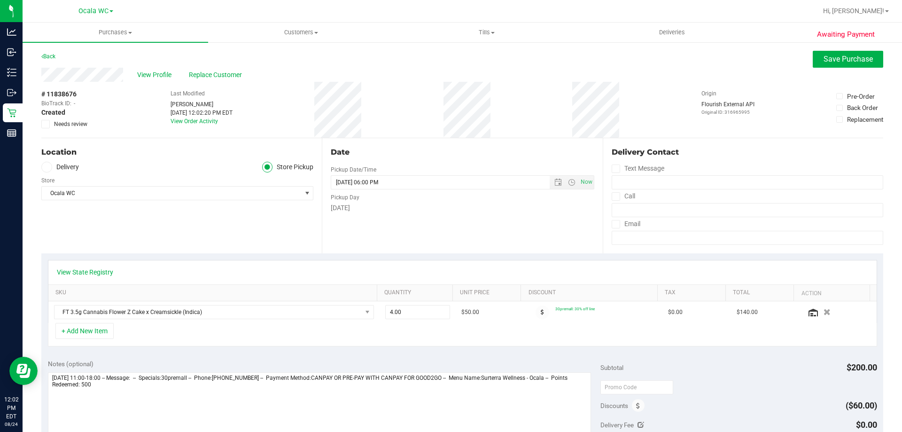
scroll to position [188, 0]
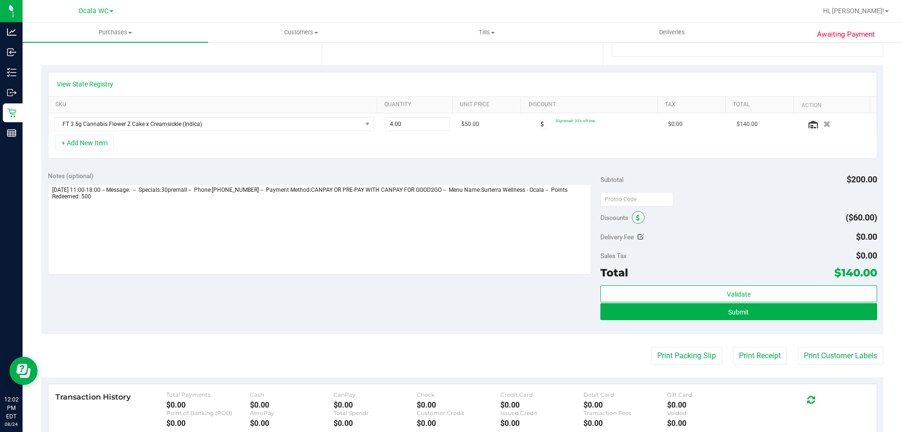
click at [637, 218] on span at bounding box center [638, 217] width 13 height 13
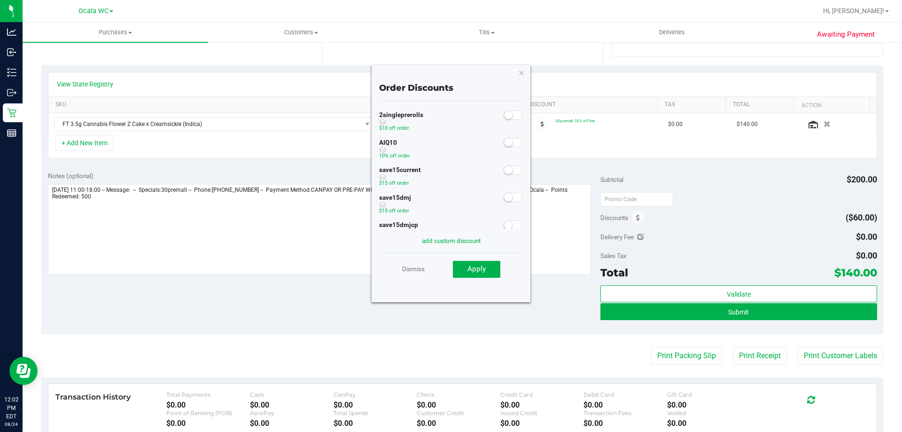
click at [507, 143] on span at bounding box center [513, 142] width 19 height 9
click at [478, 274] on button "Apply" at bounding box center [476, 269] width 47 height 17
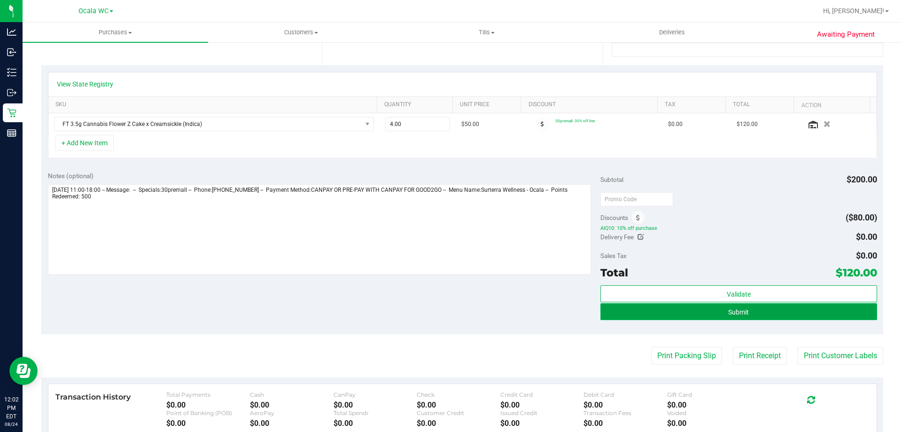
click at [773, 311] on button "Submit" at bounding box center [739, 311] width 276 height 17
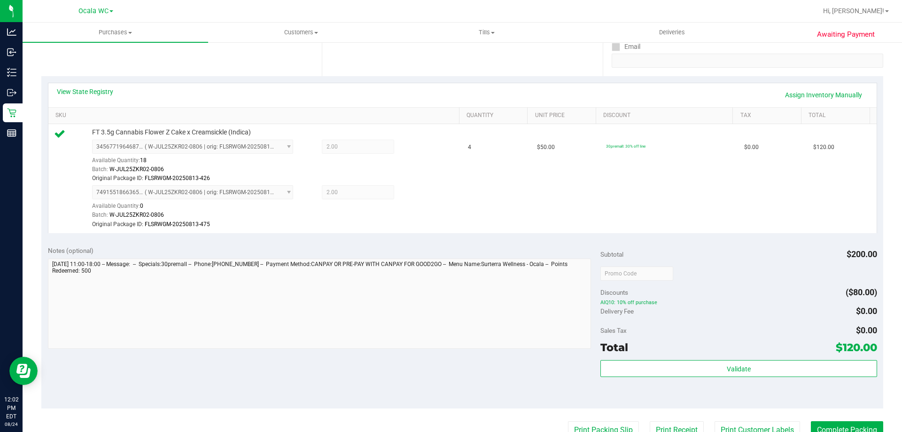
scroll to position [235, 0]
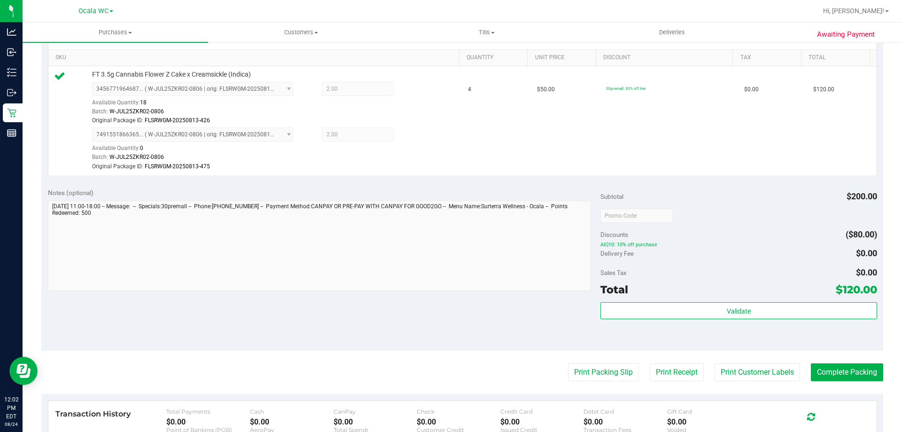
click at [853, 382] on purchase-details "Back Edit Purchase Cancel Purchase View Profile # 11838676 BioTrack ID: - Submi…" at bounding box center [462, 193] width 842 height 754
click at [854, 375] on button "Complete Packing" at bounding box center [847, 372] width 72 height 18
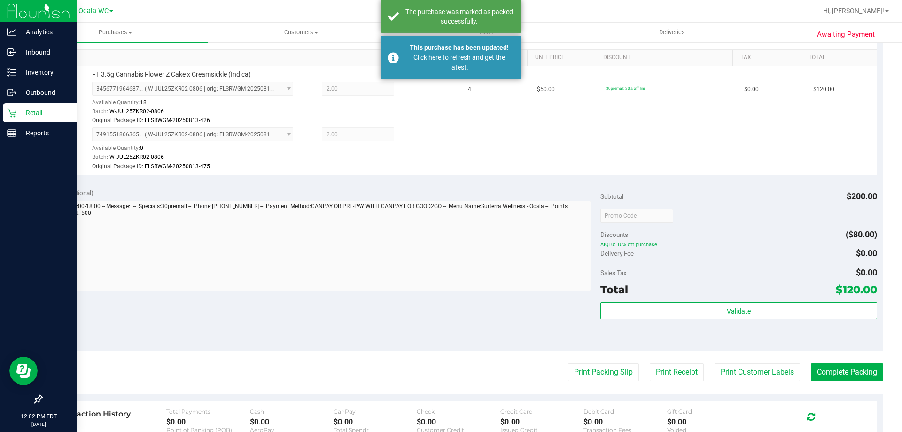
click at [33, 117] on p "Retail" at bounding box center [44, 112] width 56 height 11
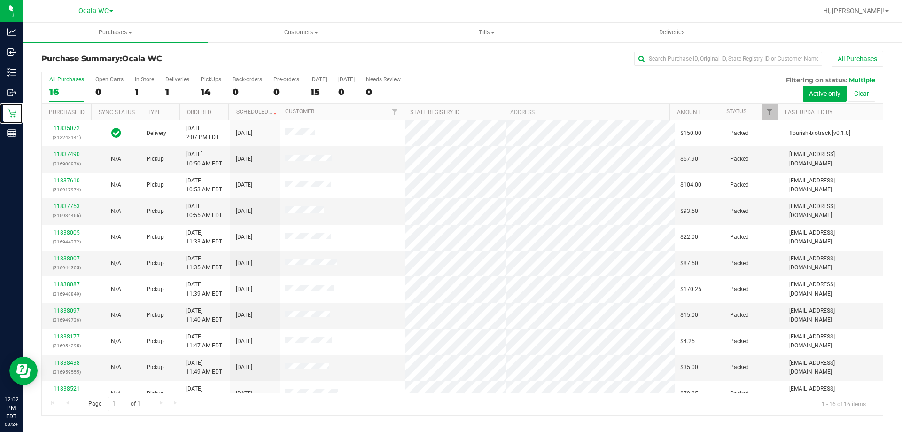
scroll to position [144, 0]
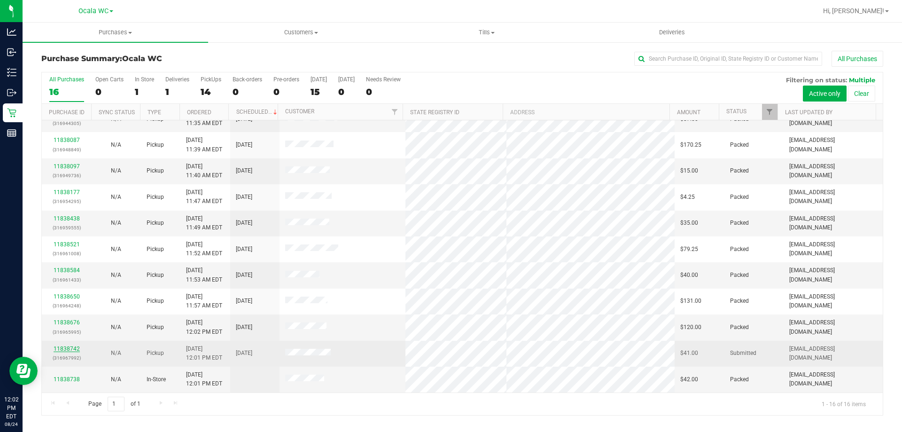
click at [74, 347] on link "11838742" at bounding box center [67, 348] width 26 height 7
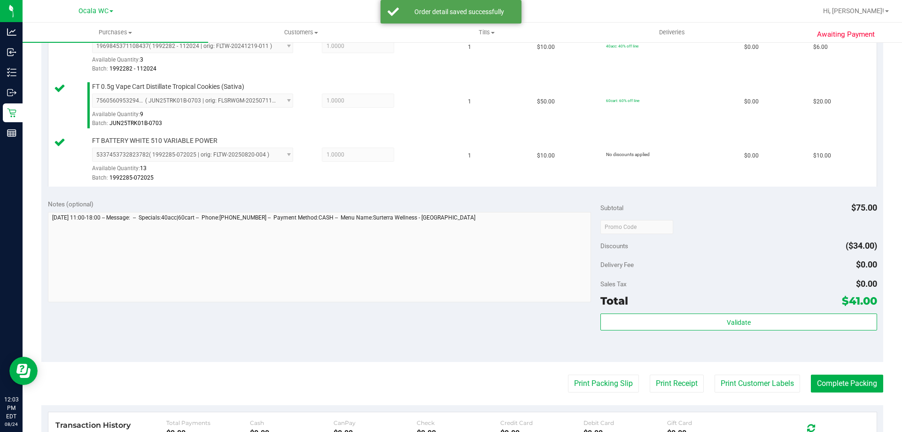
scroll to position [414, 0]
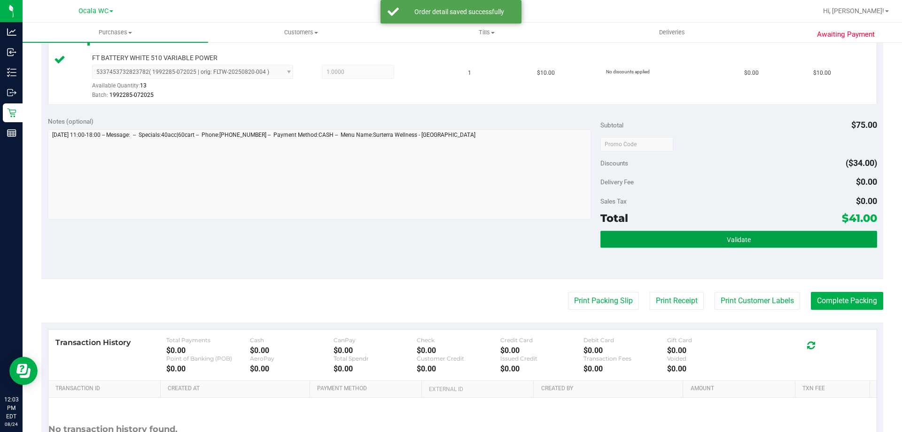
click at [710, 234] on button "Validate" at bounding box center [739, 239] width 276 height 17
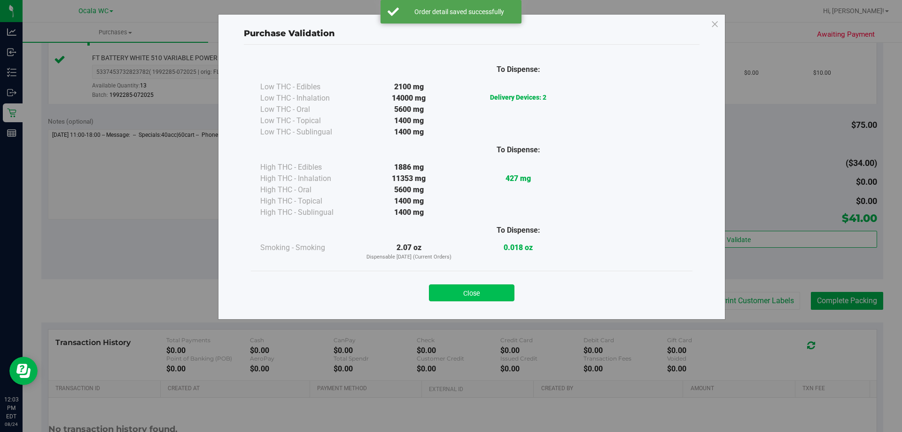
click at [475, 287] on button "Close" at bounding box center [472, 292] width 86 height 17
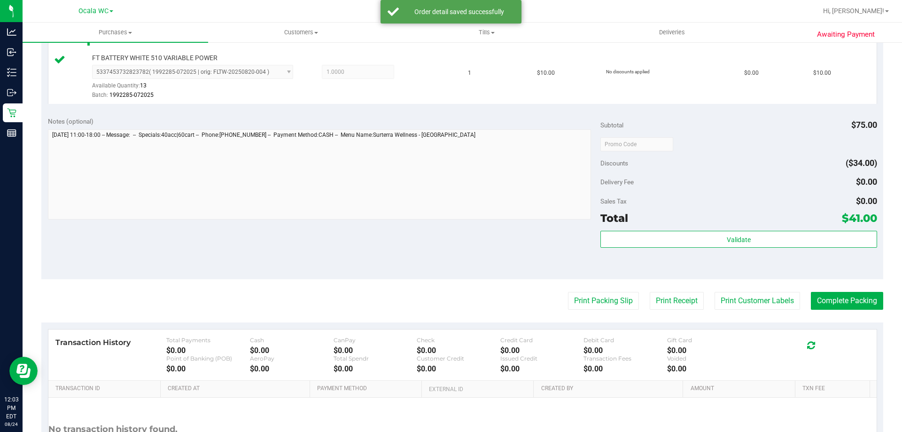
click at [541, 305] on div "Print Packing Slip Print Receipt Print Customer Labels Complete Packing" at bounding box center [462, 301] width 842 height 18
click at [585, 306] on button "Print Packing Slip" at bounding box center [603, 301] width 71 height 18
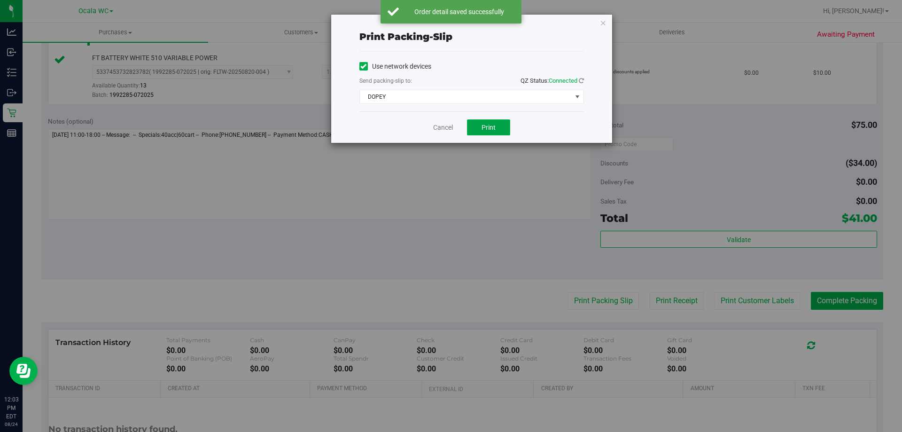
click at [497, 128] on button "Print" at bounding box center [488, 127] width 43 height 16
click at [443, 130] on link "Cancel" at bounding box center [443, 128] width 20 height 10
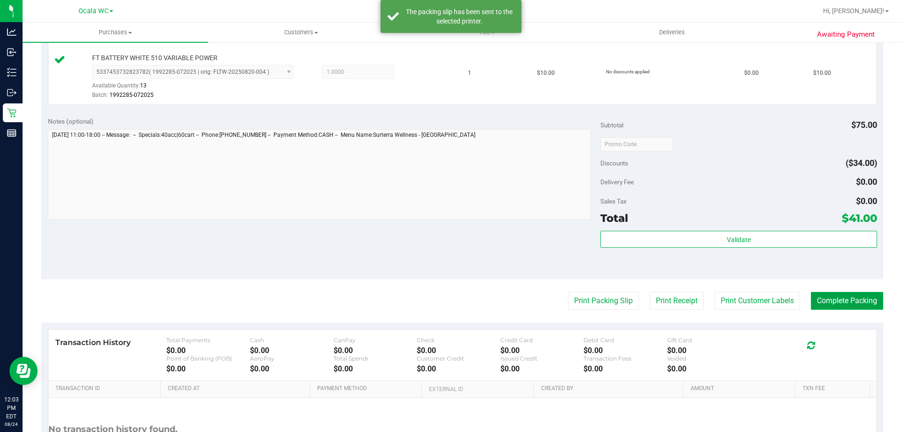
click at [838, 301] on button "Complete Packing" at bounding box center [847, 301] width 72 height 18
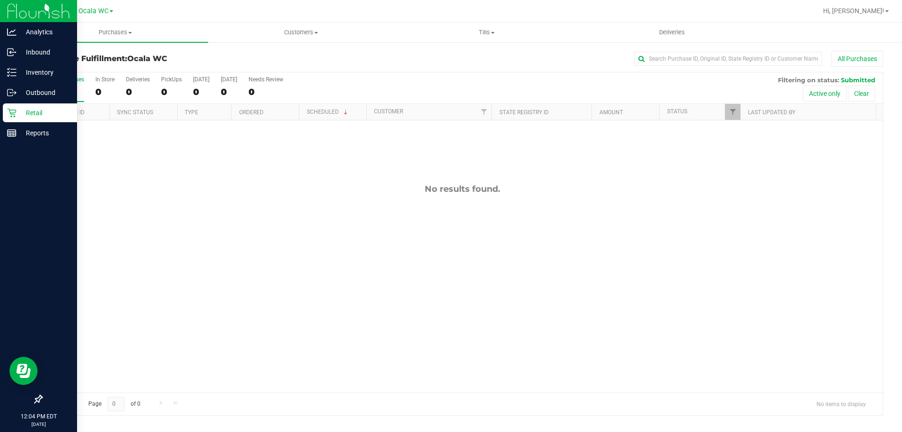
click at [26, 114] on p "Retail" at bounding box center [44, 112] width 56 height 11
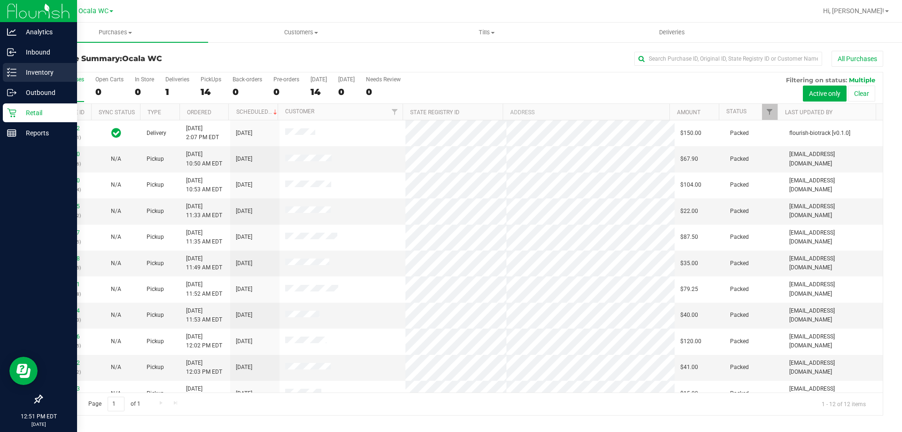
click at [17, 70] on p "Inventory" at bounding box center [44, 72] width 56 height 11
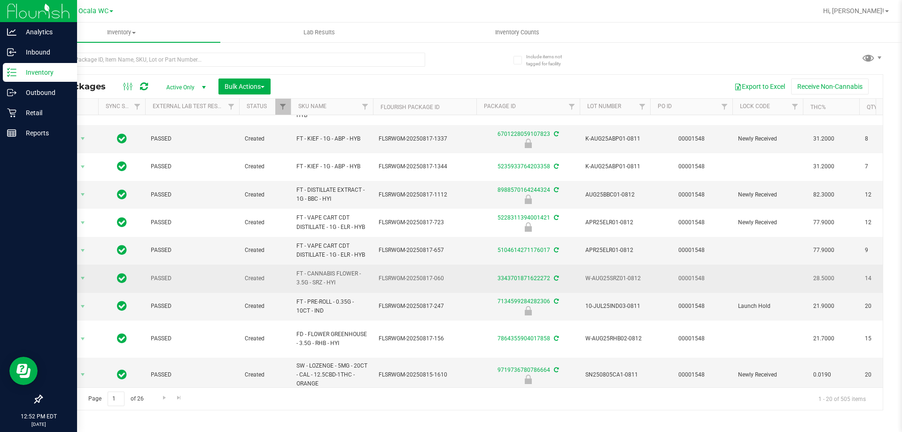
scroll to position [47, 0]
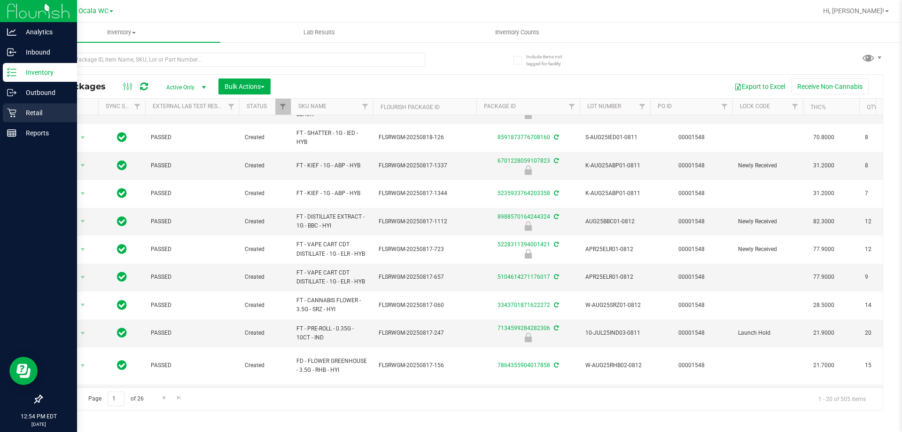
click at [39, 106] on div "Retail" at bounding box center [40, 112] width 74 height 19
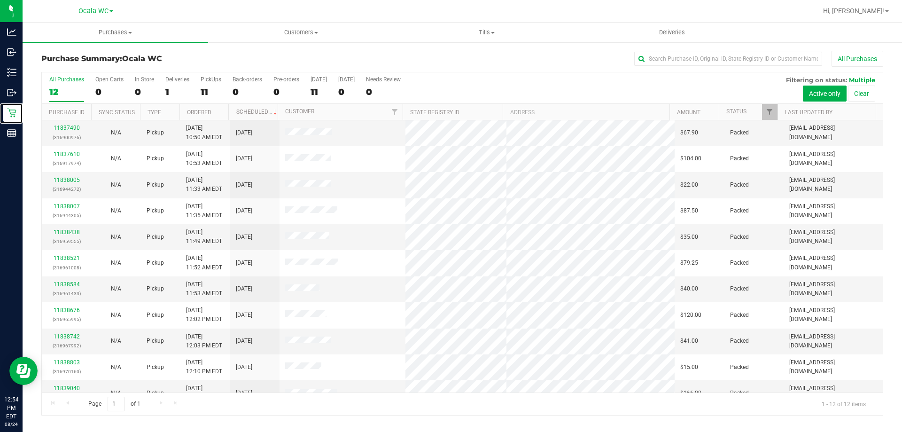
scroll to position [40, 0]
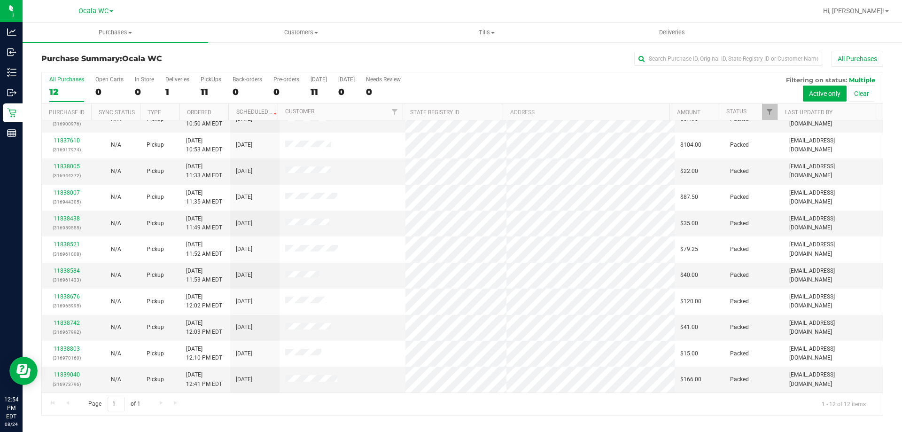
click at [23, 133] on div "Purchase Summary: Ocala WC All Purchases All Purchases 12 Open Carts 0 In Store…" at bounding box center [463, 232] width 880 height 383
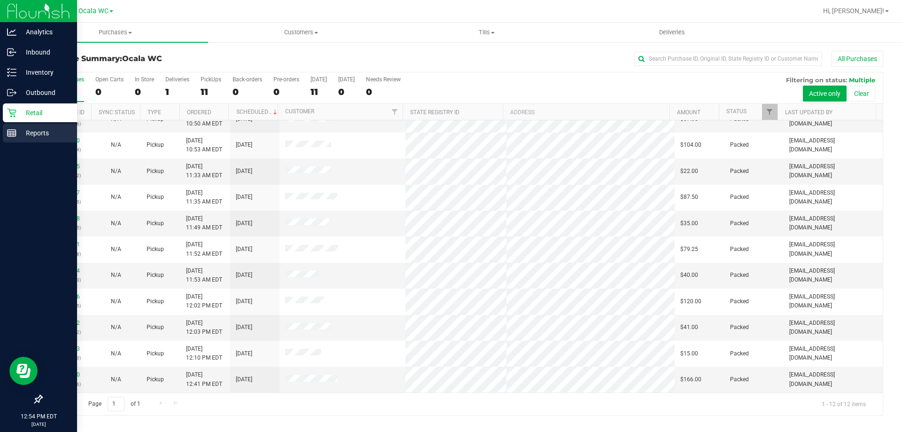
click at [11, 133] on icon at bounding box center [11, 132] width 9 height 9
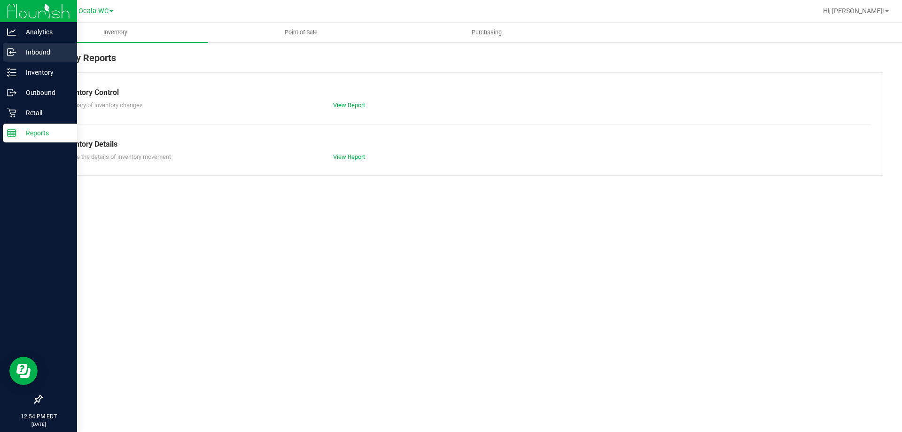
click at [38, 55] on p "Inbound" at bounding box center [44, 52] width 56 height 11
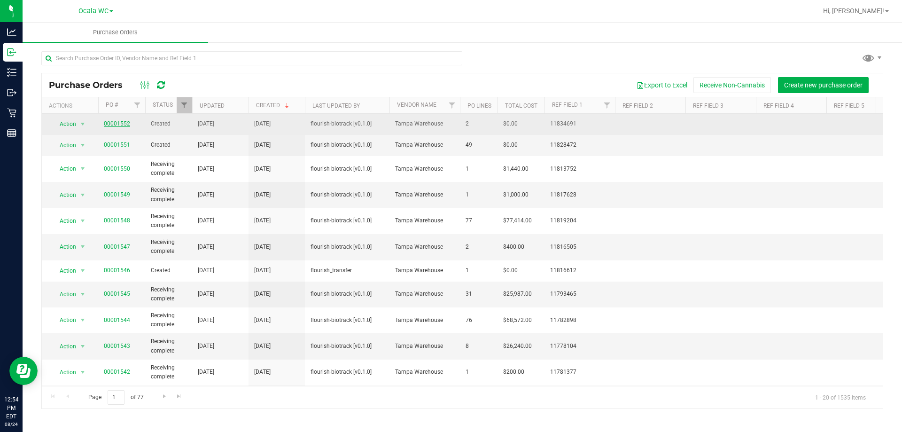
click at [111, 122] on link "00001552" at bounding box center [117, 123] width 26 height 7
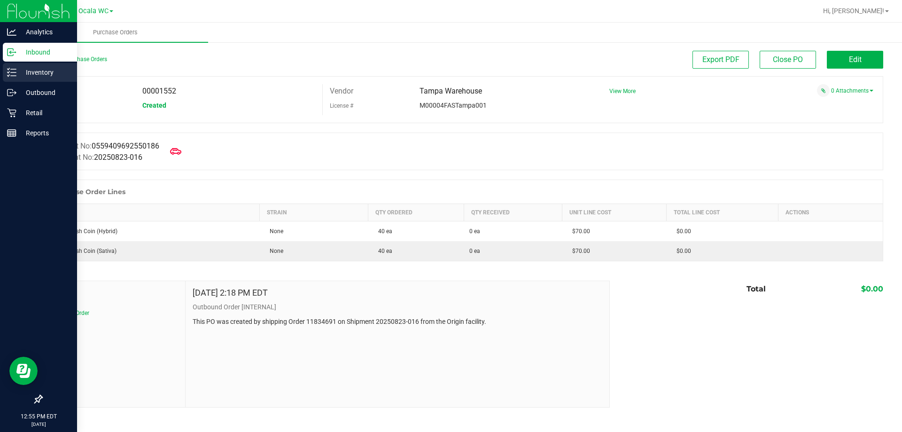
click at [36, 82] on link "Inventory" at bounding box center [38, 73] width 77 height 20
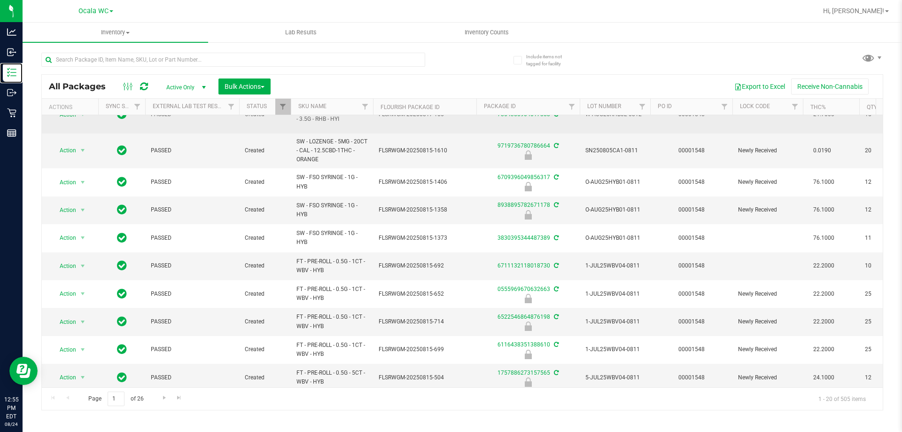
scroll to position [300, 0]
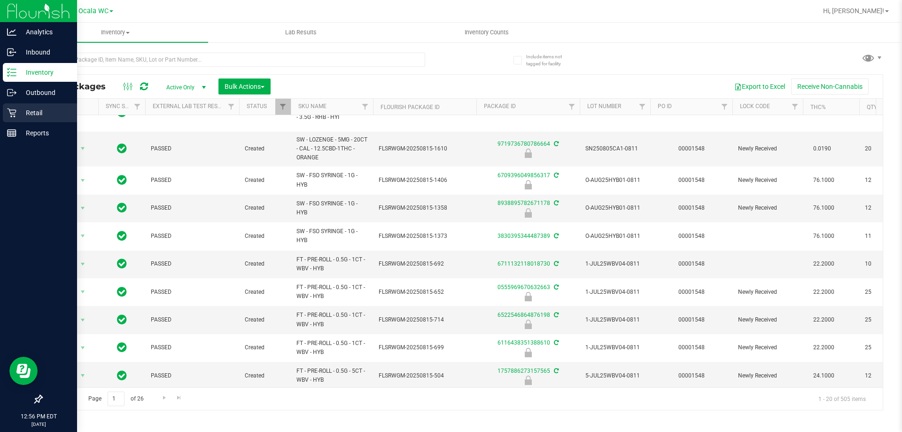
click at [15, 114] on icon at bounding box center [11, 112] width 9 height 9
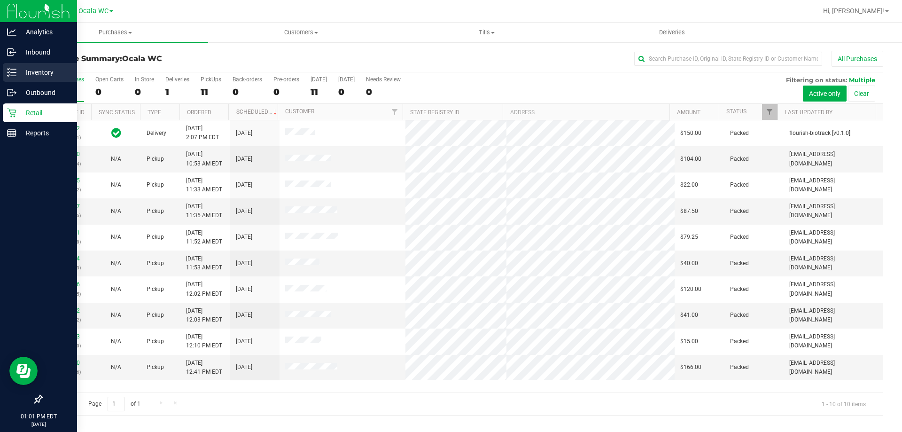
click at [19, 71] on p "Inventory" at bounding box center [44, 72] width 56 height 11
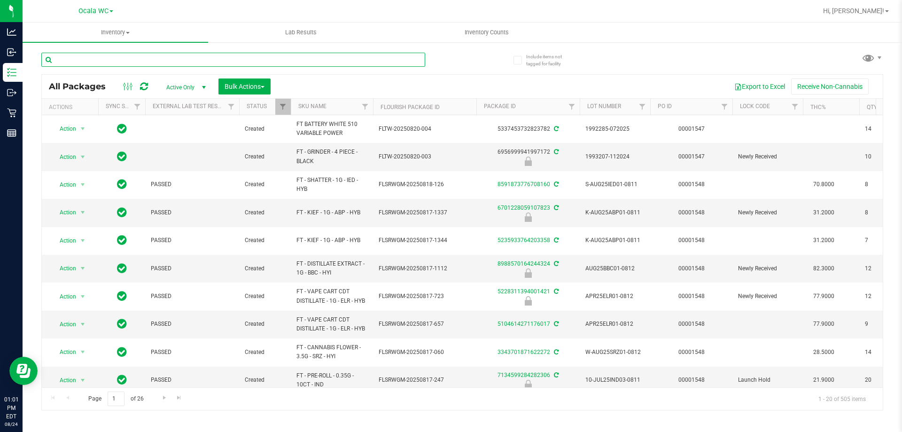
click at [192, 60] on input "text" at bounding box center [233, 60] width 384 height 14
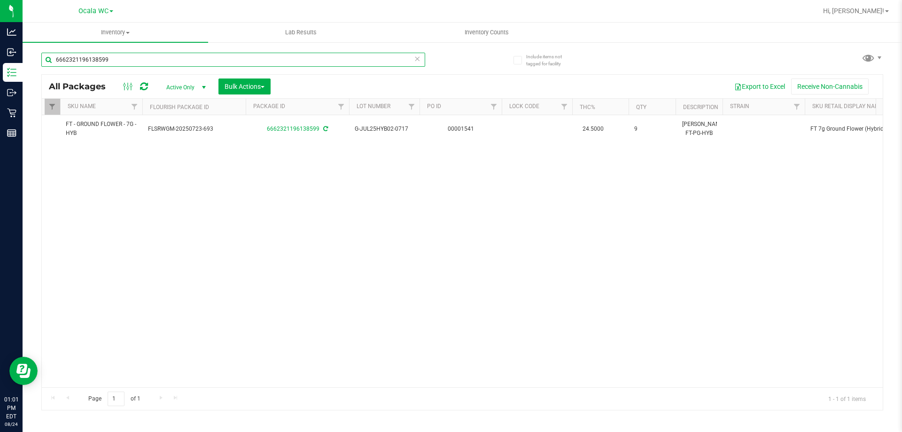
scroll to position [0, 229]
type input "6662321196138599"
click at [201, 264] on div "Action Action Adjust qty Create package Edit attributes Global inventory Locate…" at bounding box center [462, 251] width 841 height 272
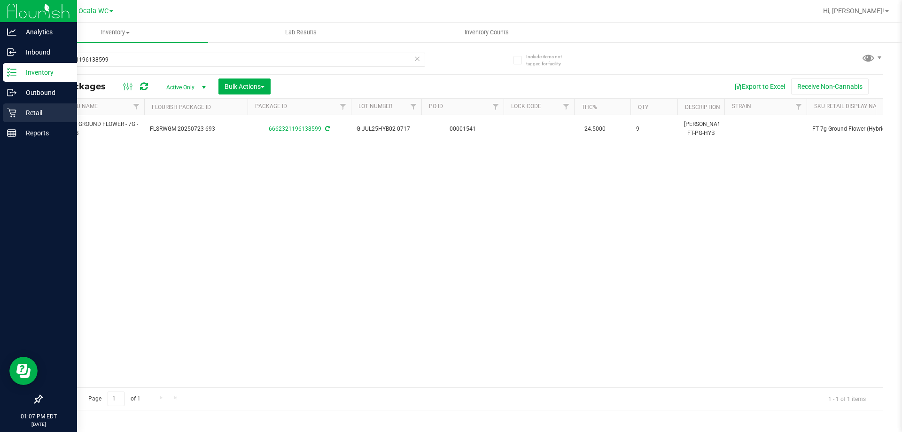
click at [18, 108] on p "Retail" at bounding box center [44, 112] width 56 height 11
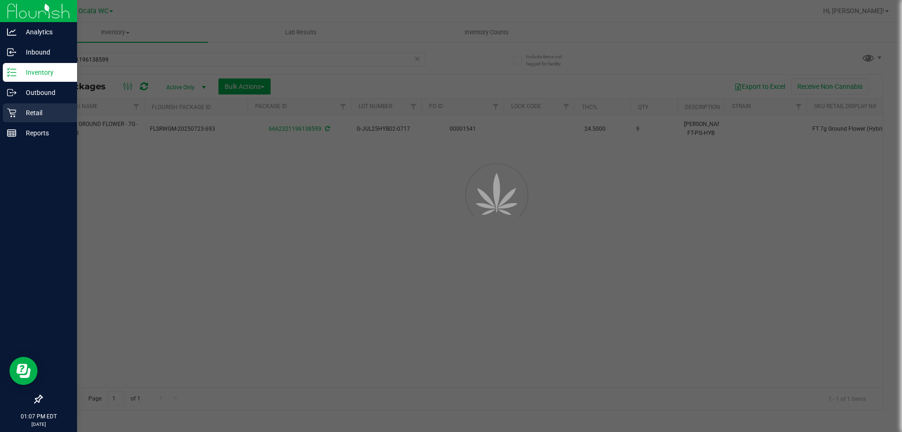
click at [11, 107] on div "Retail" at bounding box center [40, 112] width 74 height 19
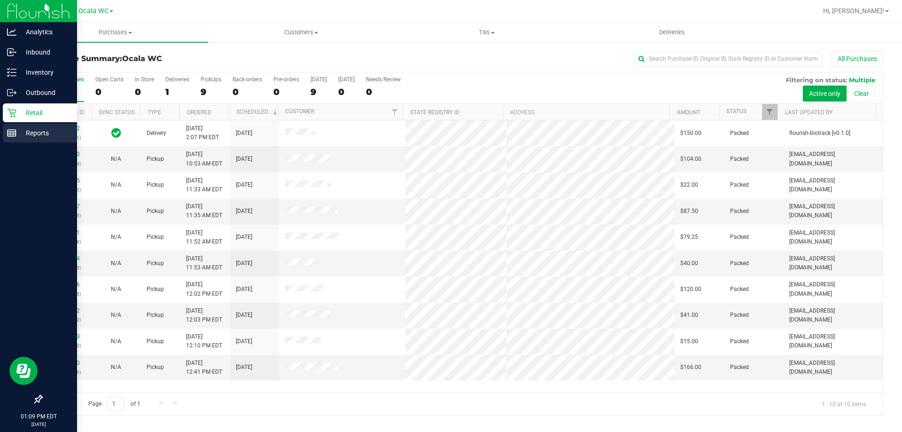
click at [23, 138] on p "Reports" at bounding box center [44, 132] width 56 height 11
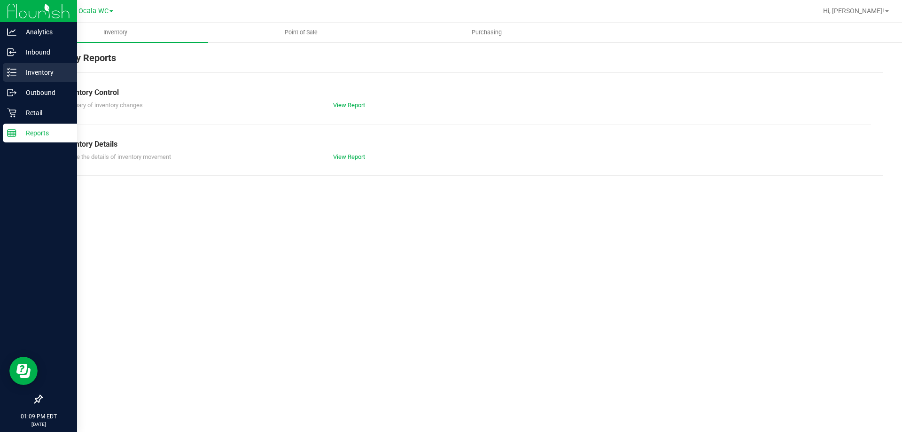
click at [32, 70] on p "Inventory" at bounding box center [44, 72] width 56 height 11
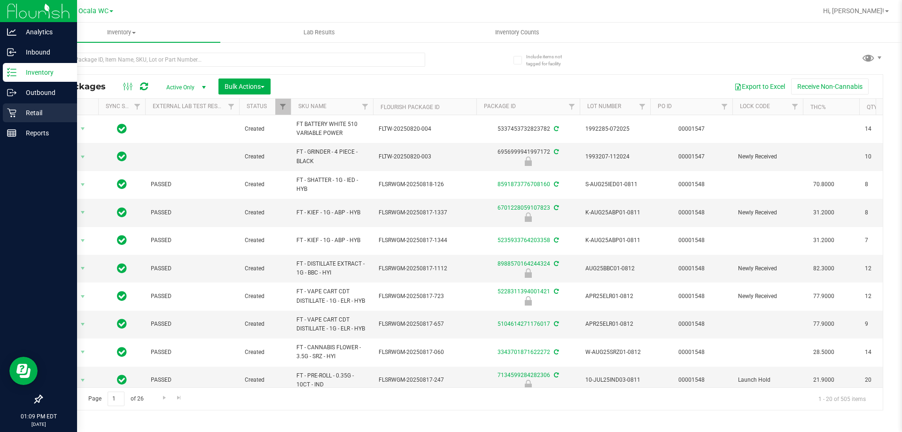
click at [6, 111] on div "Retail" at bounding box center [40, 112] width 74 height 19
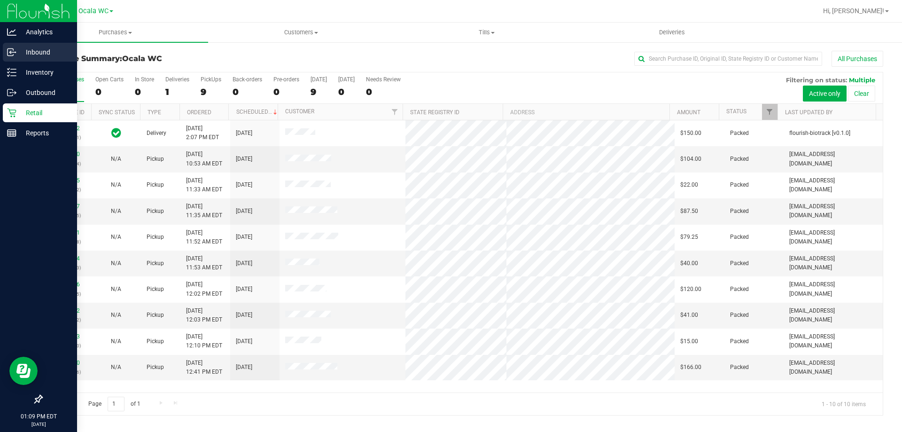
click at [35, 59] on div "Inbound" at bounding box center [40, 52] width 74 height 19
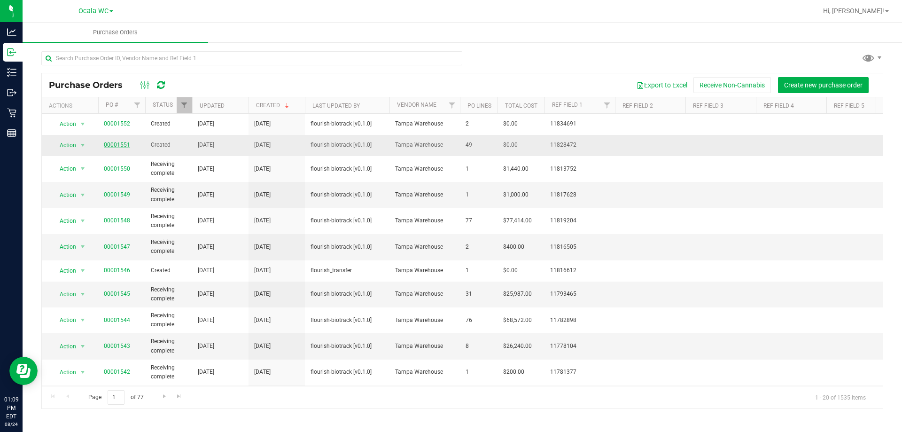
click at [115, 144] on link "00001551" at bounding box center [117, 144] width 26 height 7
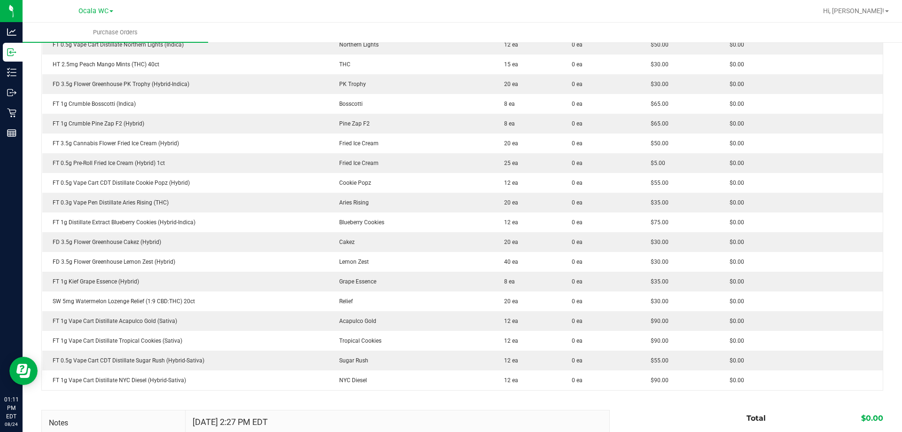
scroll to position [799, 0]
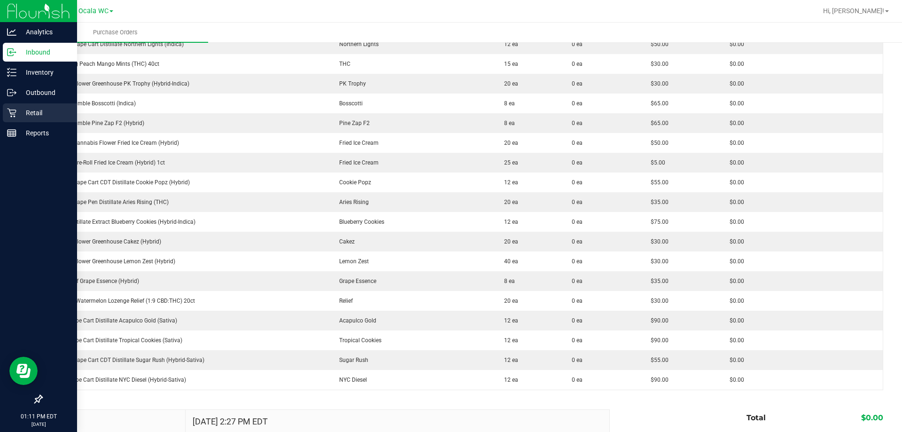
click at [32, 112] on p "Retail" at bounding box center [44, 112] width 56 height 11
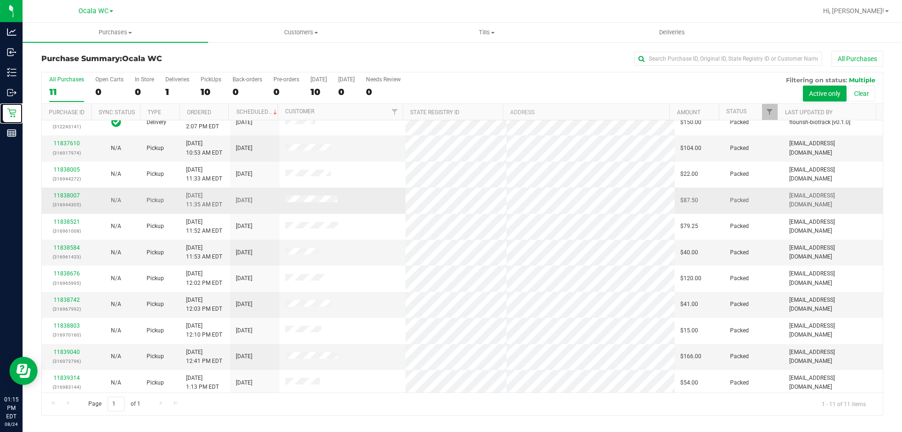
scroll to position [14, 0]
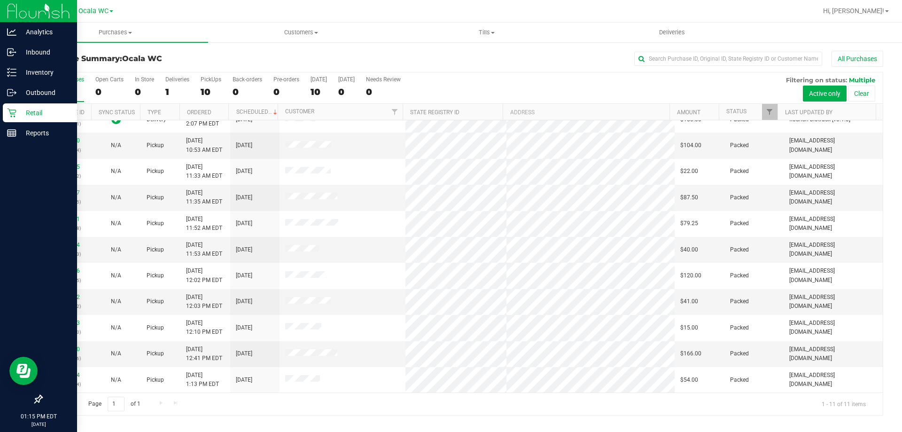
click at [29, 114] on p "Retail" at bounding box center [44, 112] width 56 height 11
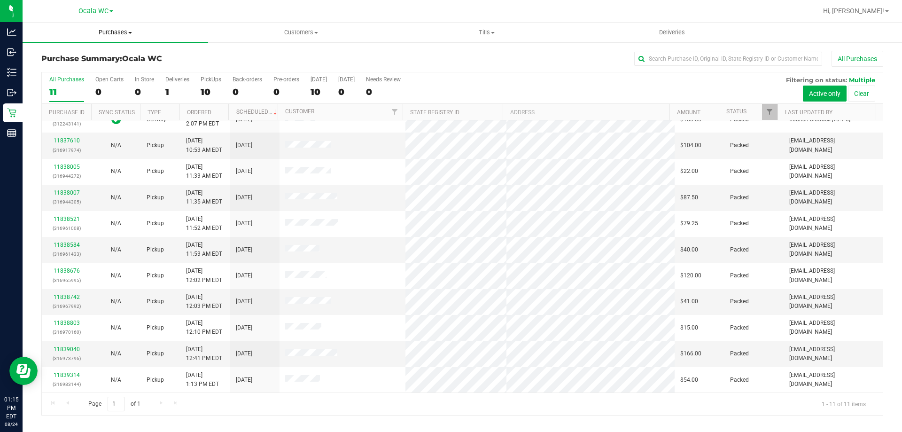
click at [109, 31] on span "Purchases" at bounding box center [116, 32] width 186 height 8
click at [69, 72] on li "Fulfillment" at bounding box center [116, 67] width 186 height 11
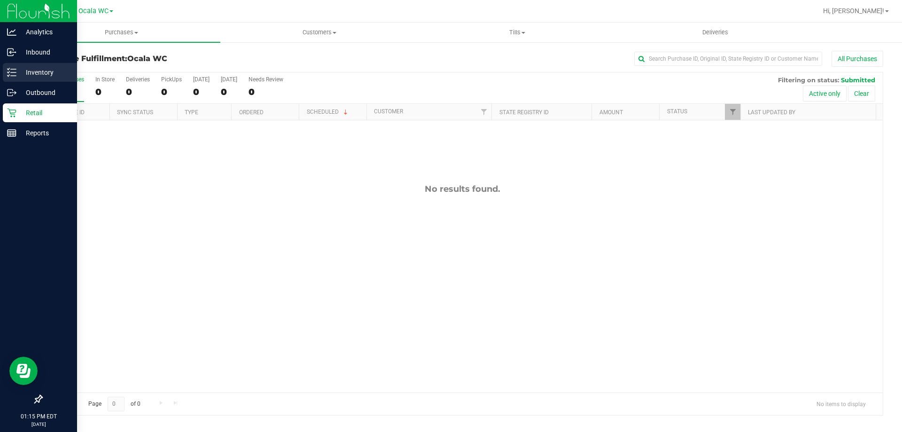
click at [17, 74] on p "Inventory" at bounding box center [44, 72] width 56 height 11
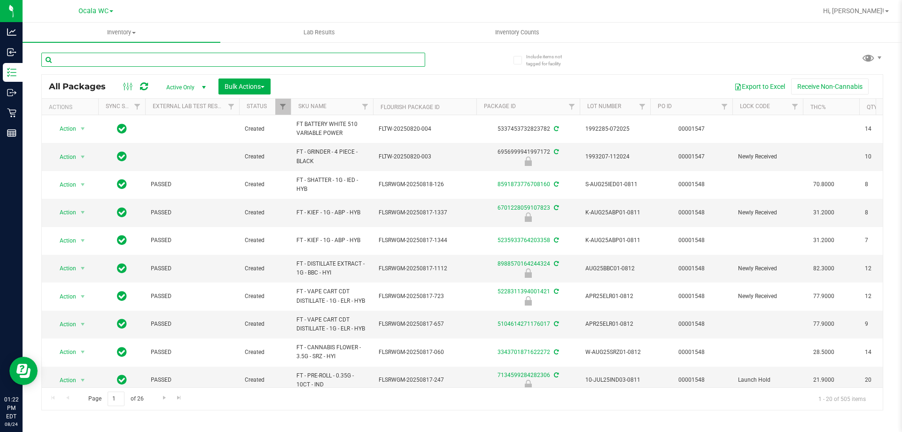
click at [133, 58] on input "text" at bounding box center [233, 60] width 384 height 14
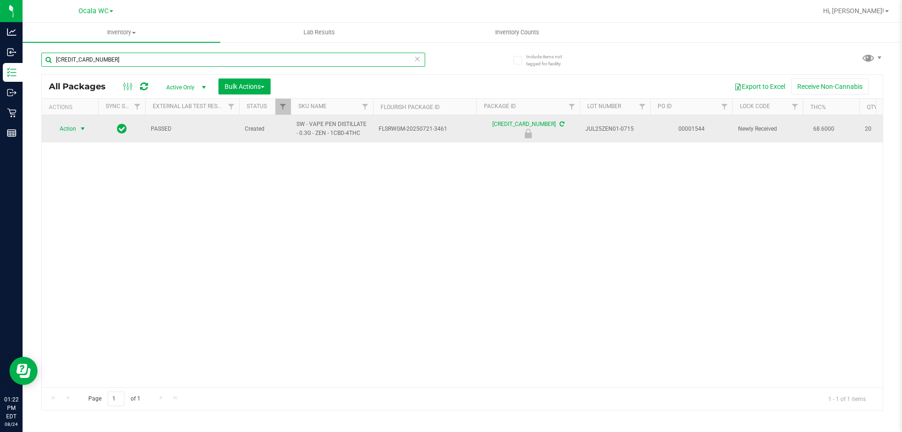
type input "6927429020885925"
click at [72, 128] on span "Action" at bounding box center [63, 128] width 25 height 13
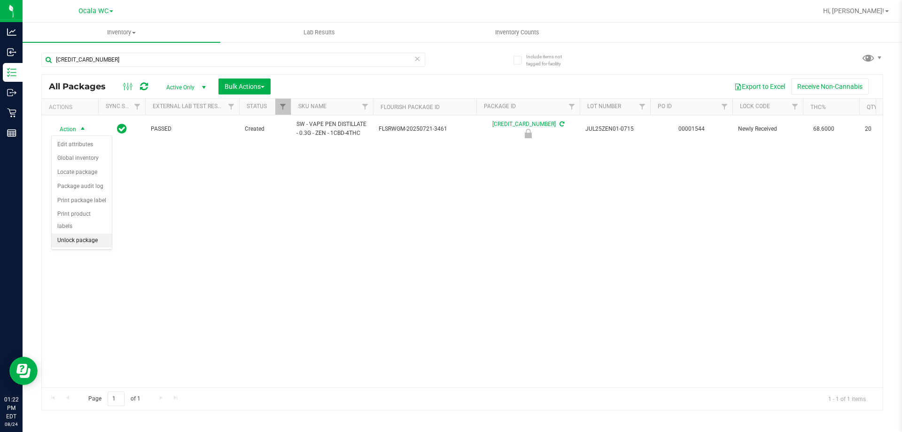
click at [88, 234] on li "Unlock package" at bounding box center [82, 241] width 60 height 14
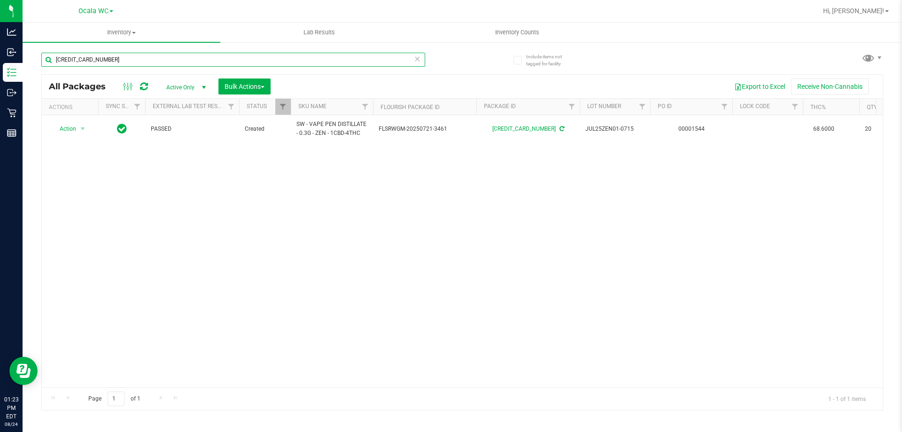
click at [126, 61] on input "6927429020885925" at bounding box center [233, 60] width 384 height 14
type input "6"
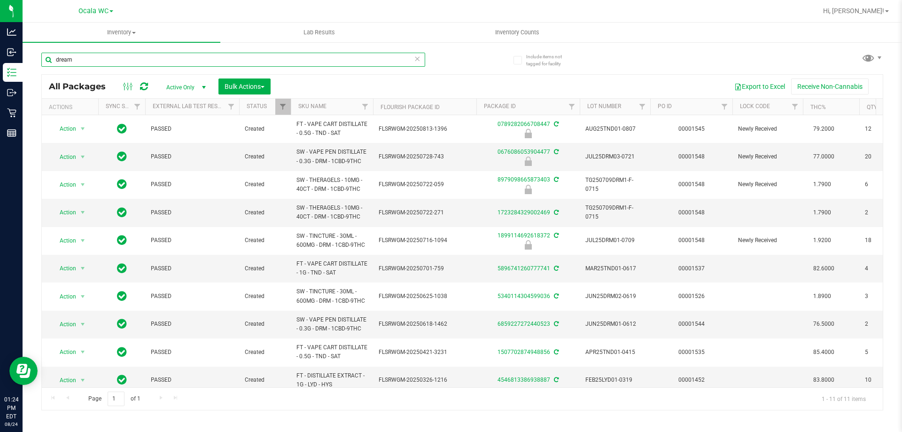
click at [153, 58] on input "dream" at bounding box center [233, 60] width 384 height 14
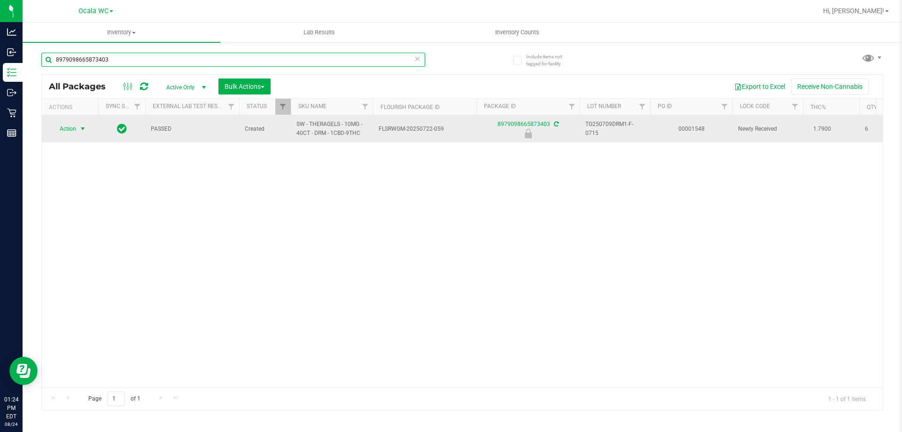
type input "8979098665873403"
click at [83, 128] on span "select" at bounding box center [83, 129] width 8 height 8
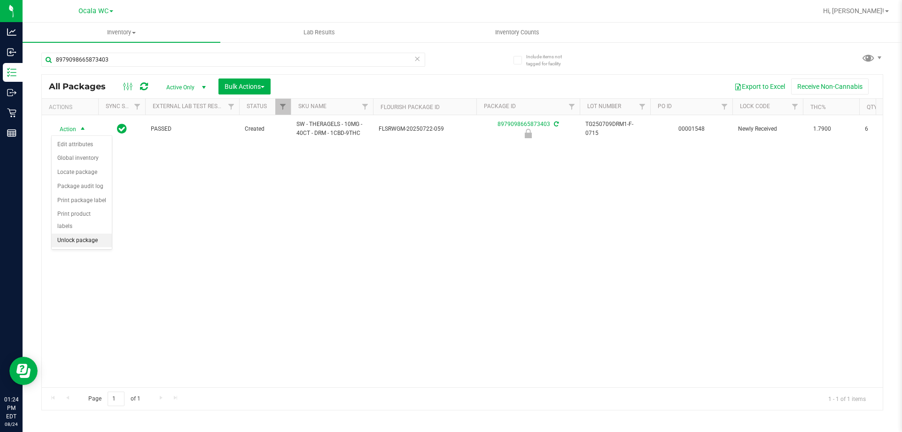
click at [90, 234] on li "Unlock package" at bounding box center [82, 241] width 60 height 14
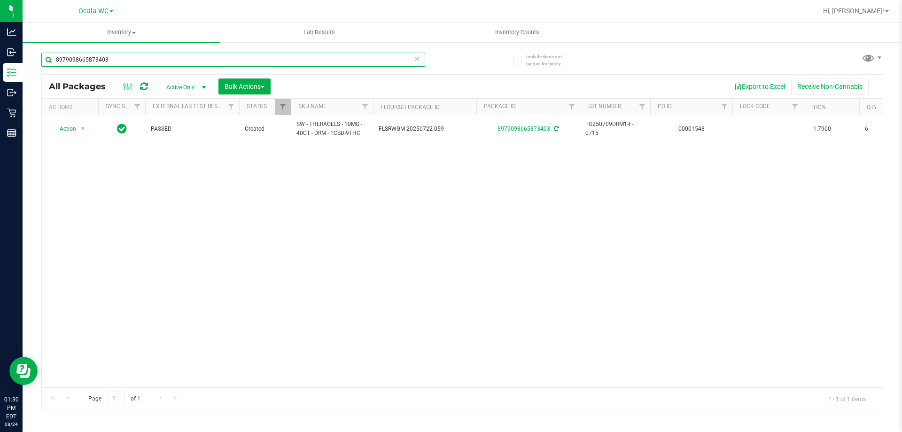
click at [131, 55] on input "8979098665873403" at bounding box center [233, 60] width 384 height 14
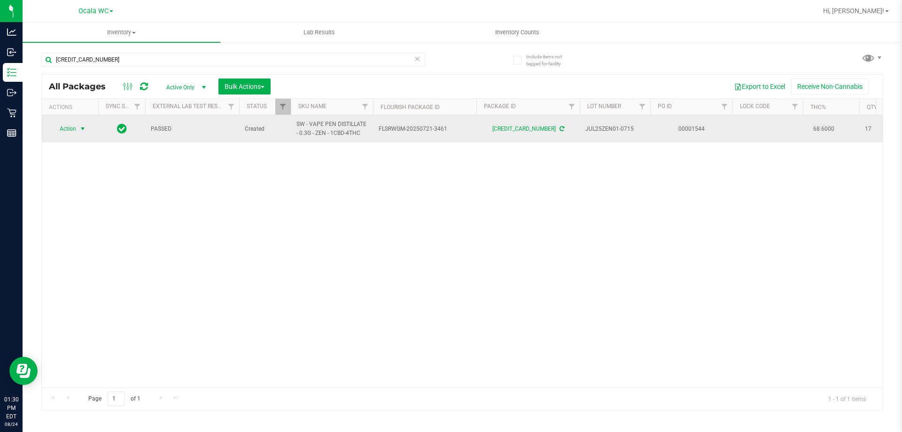
click at [72, 125] on span "Action" at bounding box center [63, 128] width 25 height 13
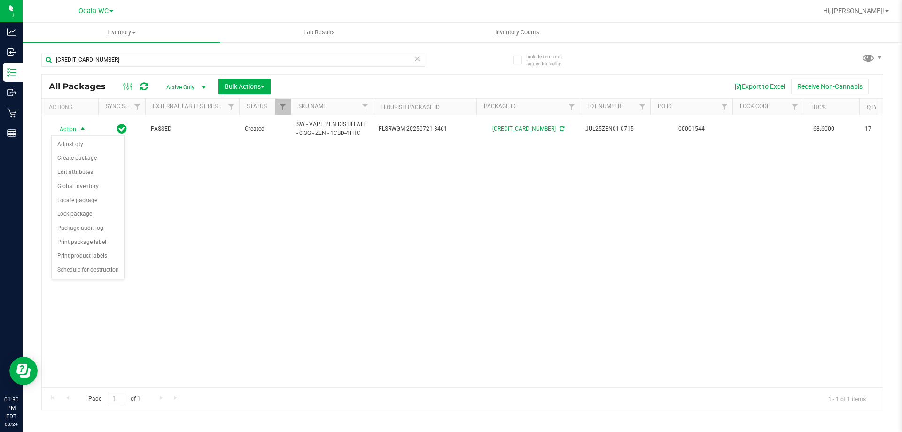
click at [279, 197] on div "Action Action Adjust qty Create package Edit attributes Global inventory Locate…" at bounding box center [462, 251] width 841 height 272
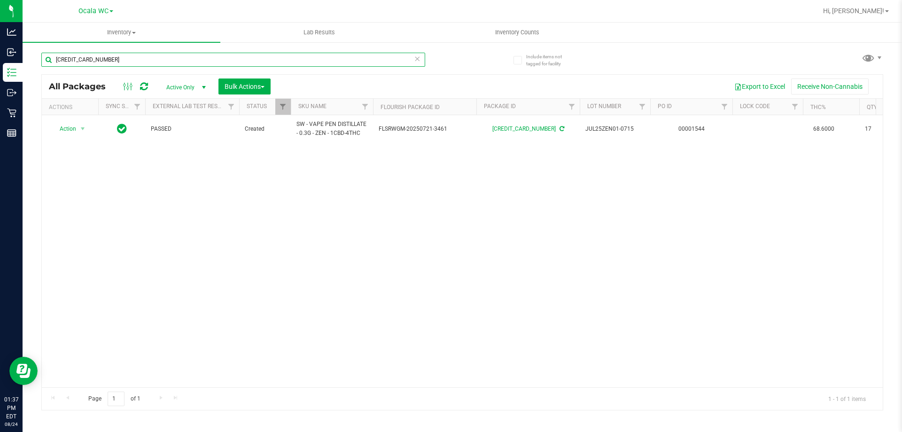
click at [128, 57] on input "6927429020885925" at bounding box center [233, 60] width 384 height 14
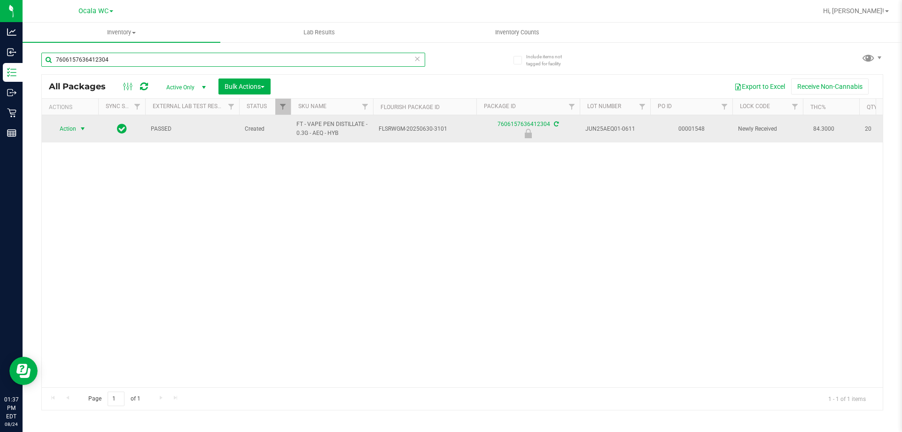
type input "7606157636412304"
click at [75, 125] on span "Action" at bounding box center [63, 128] width 25 height 13
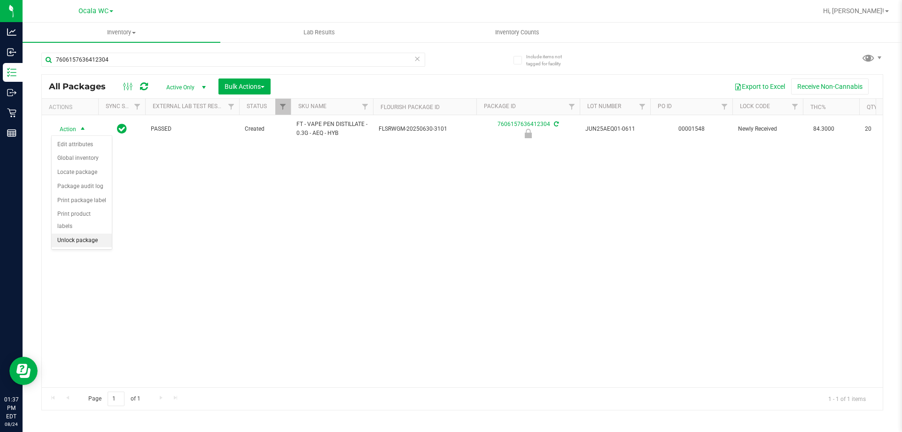
click at [63, 234] on li "Unlock package" at bounding box center [82, 241] width 60 height 14
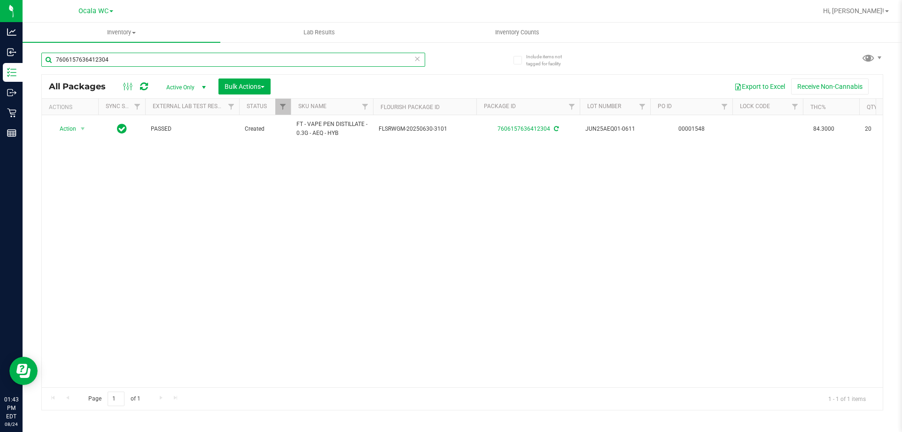
click at [152, 65] on input "7606157636412304" at bounding box center [233, 60] width 384 height 14
click at [150, 64] on input "7606157636412304" at bounding box center [233, 60] width 384 height 14
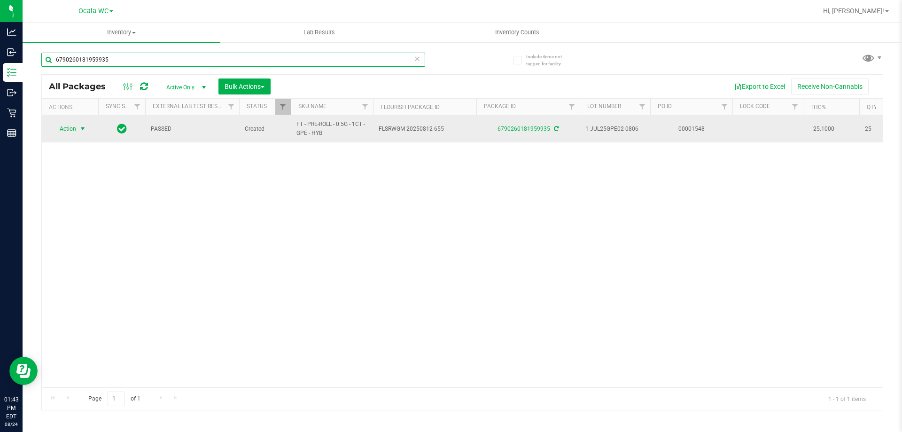
type input "6790260181959935"
click at [82, 132] on span "select" at bounding box center [83, 129] width 8 height 8
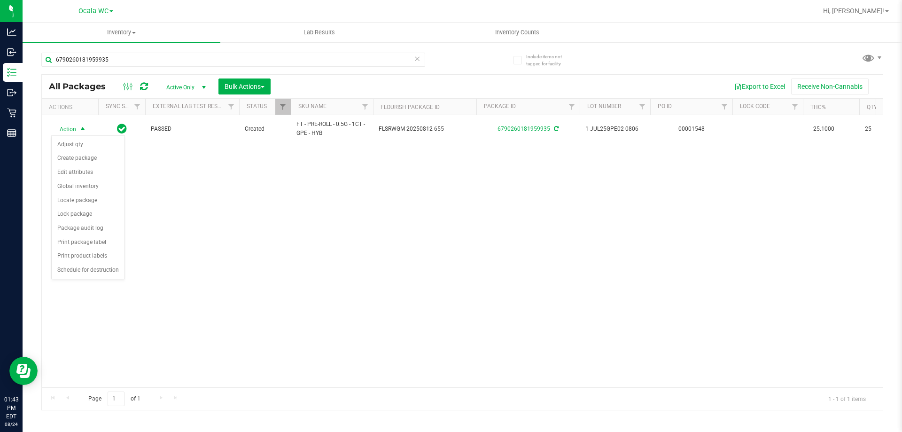
click at [281, 228] on div "Action Action Adjust qty Create package Edit attributes Global inventory Locate…" at bounding box center [462, 251] width 841 height 272
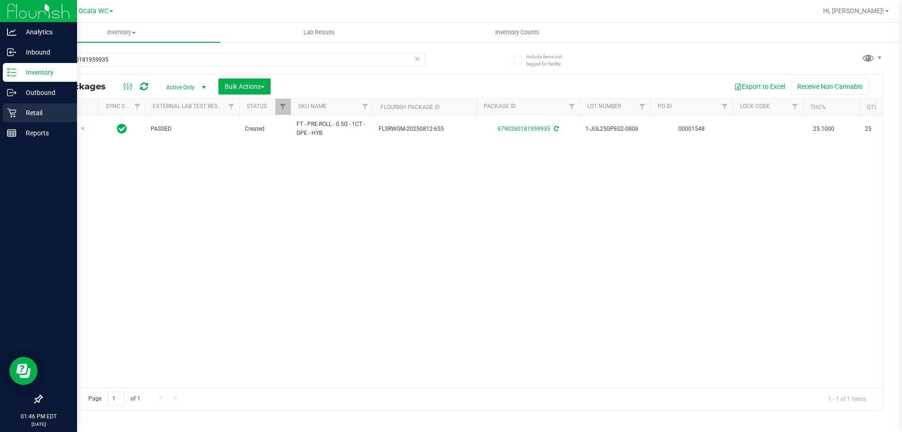
click at [20, 115] on p "Retail" at bounding box center [44, 112] width 56 height 11
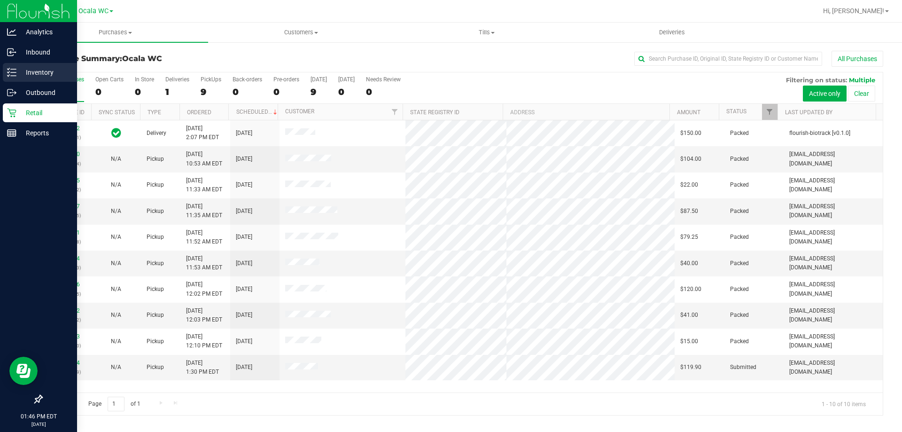
click at [25, 79] on div "Inventory" at bounding box center [40, 72] width 74 height 19
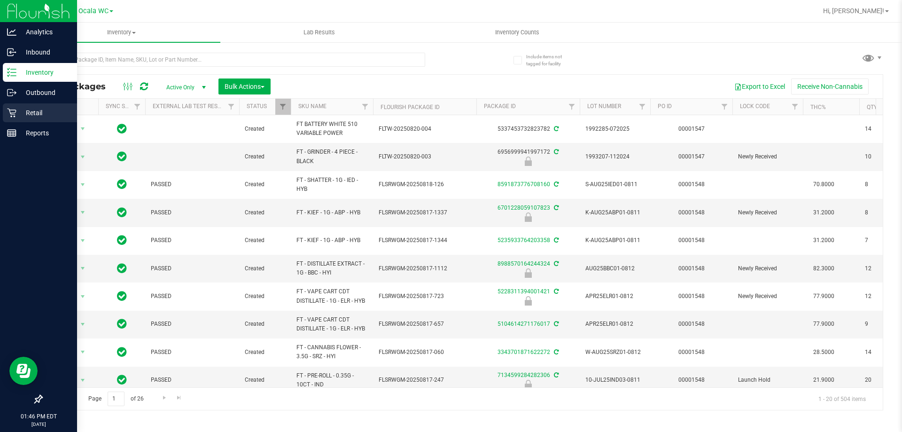
click at [21, 119] on div "Retail" at bounding box center [40, 112] width 74 height 19
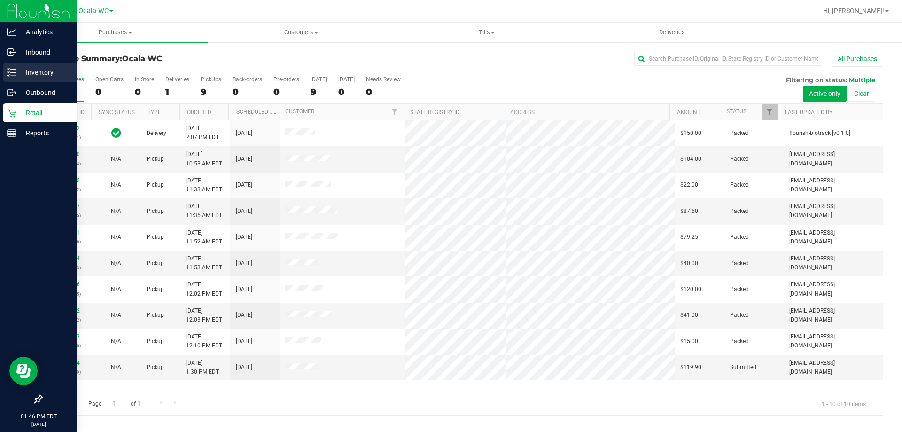
click at [23, 72] on p "Inventory" at bounding box center [44, 72] width 56 height 11
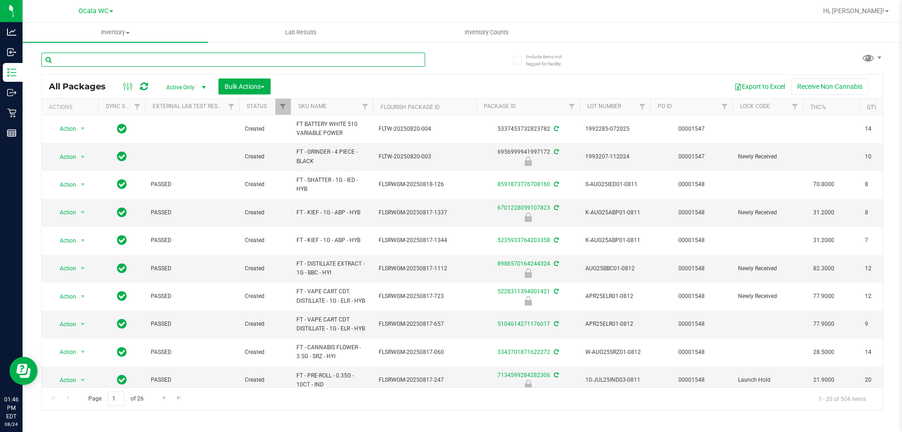
click at [97, 57] on input "text" at bounding box center [233, 60] width 384 height 14
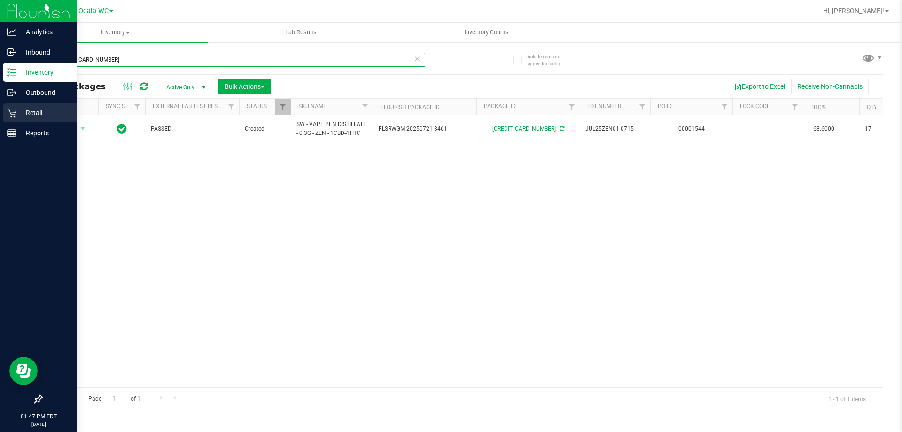
type input "6927429020885925"
click at [20, 120] on div "Retail" at bounding box center [40, 112] width 74 height 19
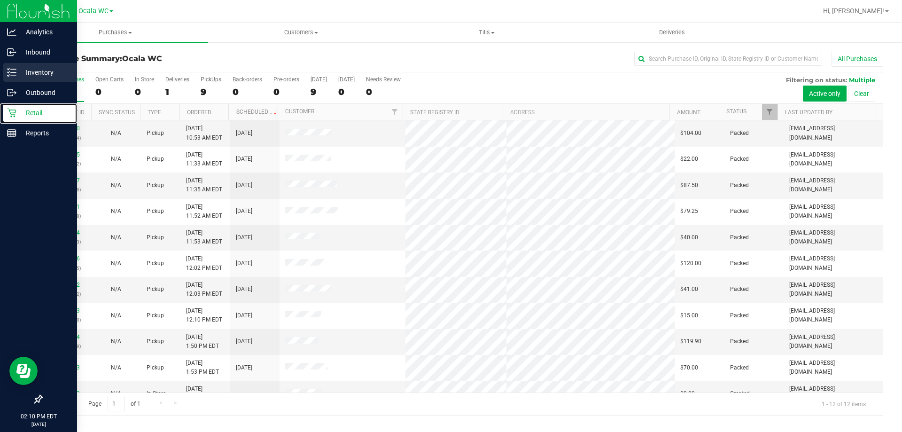
scroll to position [40, 0]
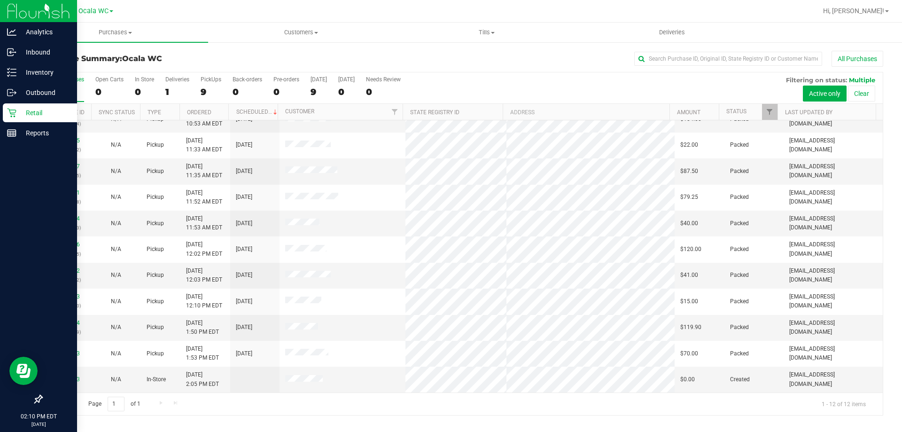
click at [28, 116] on p "Retail" at bounding box center [44, 112] width 56 height 11
click at [40, 115] on p "Retail" at bounding box center [44, 112] width 56 height 11
click at [37, 68] on p "Inventory" at bounding box center [44, 72] width 56 height 11
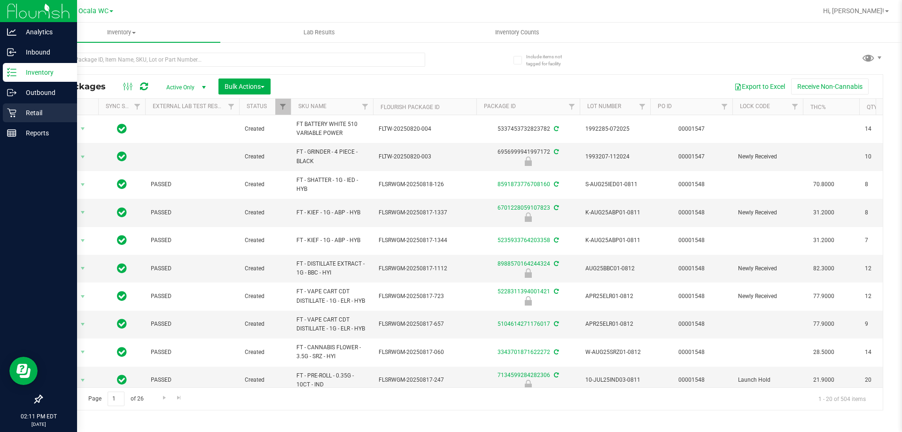
click at [23, 121] on div "Retail" at bounding box center [40, 112] width 74 height 19
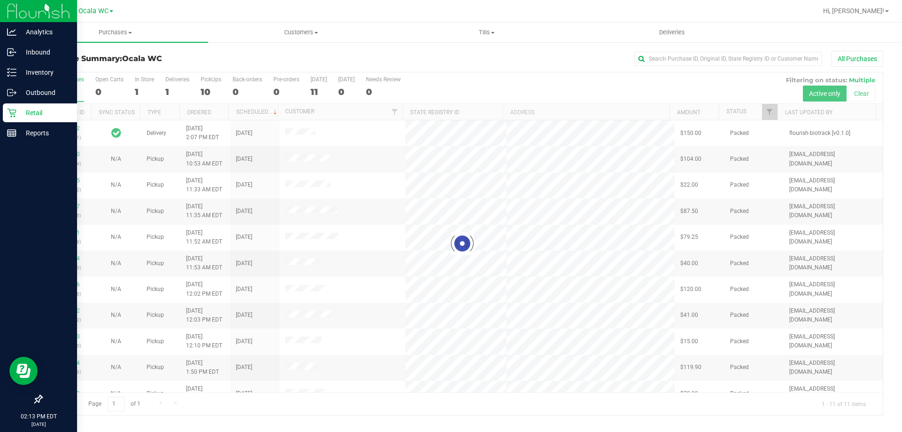
drag, startPoint x: 561, startPoint y: 2, endPoint x: 17, endPoint y: 111, distance: 554.6
click at [17, 111] on div "Retail" at bounding box center [40, 112] width 74 height 19
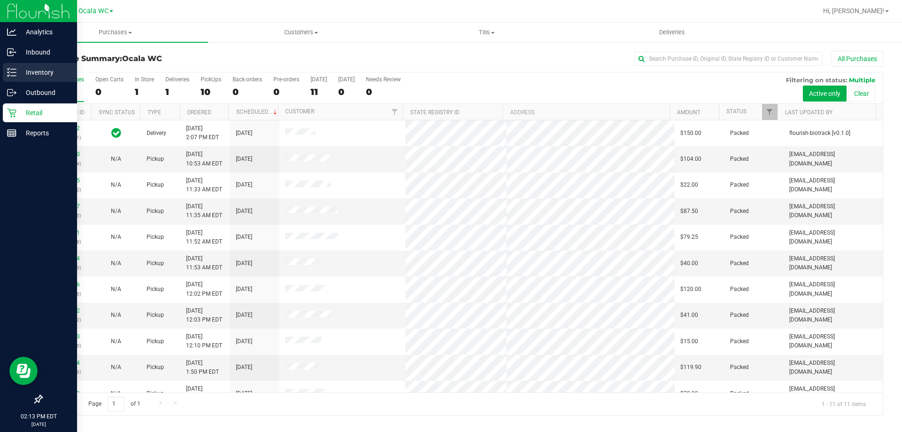
click at [29, 70] on p "Inventory" at bounding box center [44, 72] width 56 height 11
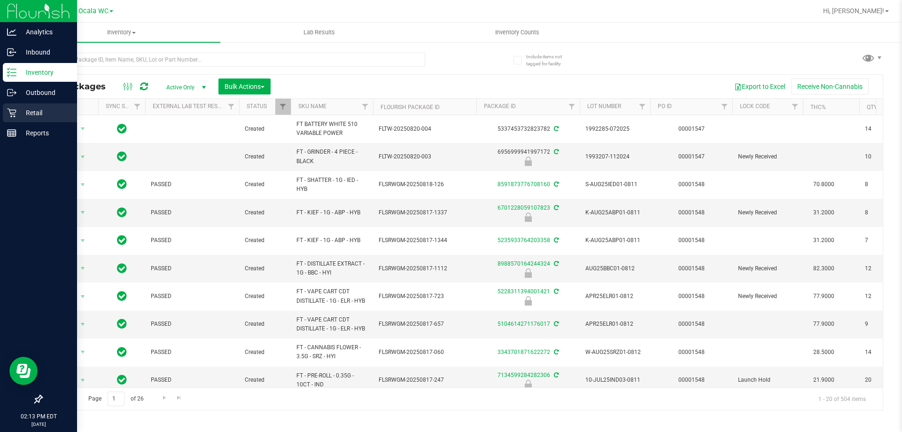
click at [15, 115] on icon at bounding box center [11, 112] width 9 height 9
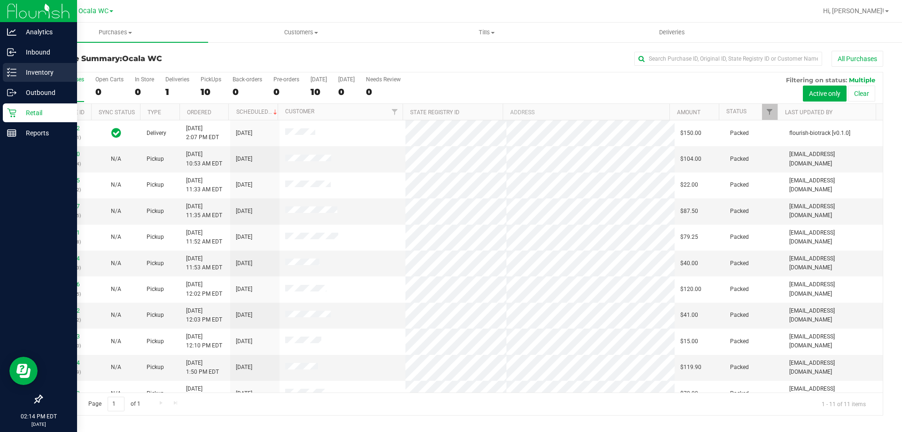
click at [31, 74] on p "Inventory" at bounding box center [44, 72] width 56 height 11
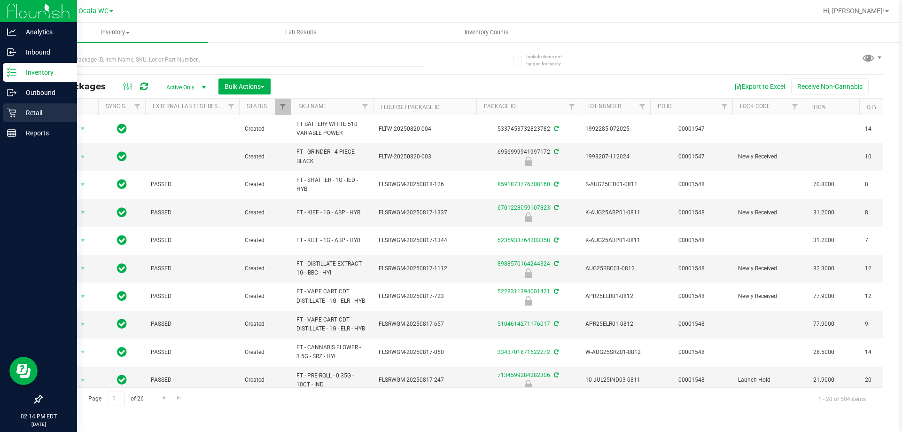
click at [19, 106] on div "Retail" at bounding box center [40, 112] width 74 height 19
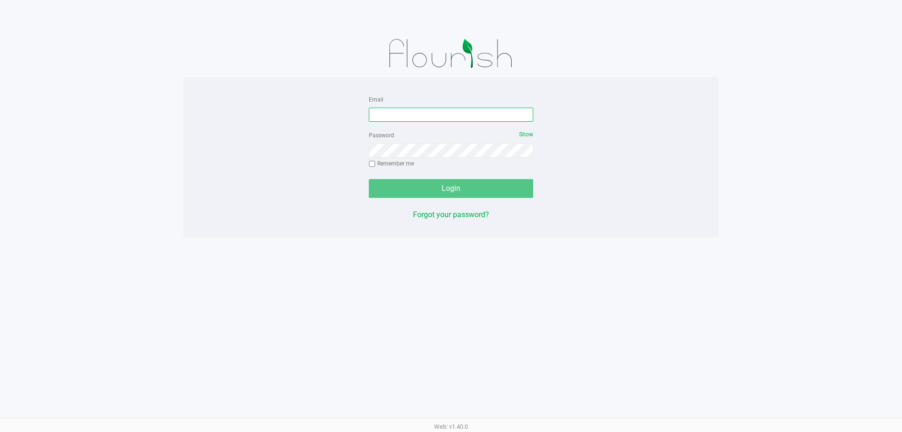
click at [426, 112] on input "Email" at bounding box center [451, 115] width 164 height 14
type input "[EMAIL_ADDRESS][DOMAIN_NAME]"
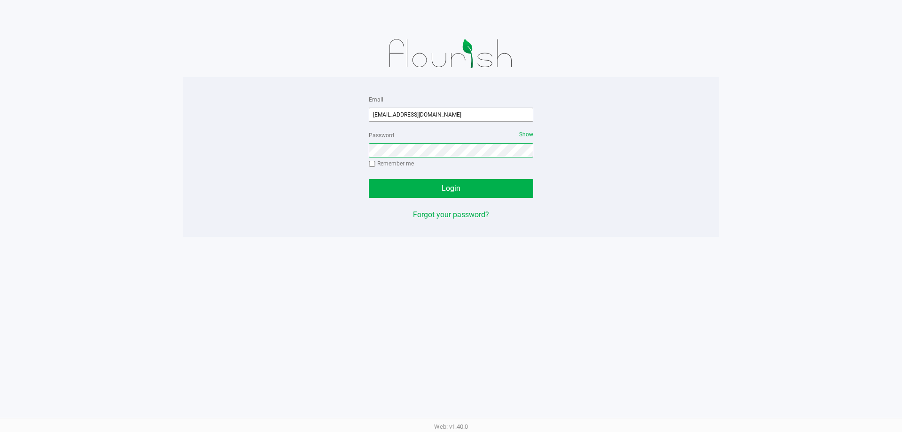
click at [369, 179] on button "Login" at bounding box center [451, 188] width 164 height 19
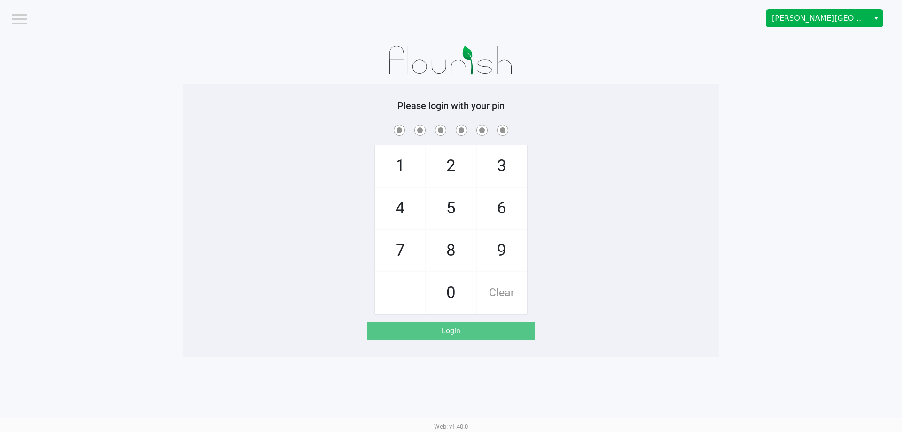
click at [824, 27] on kendo-dropdownlist "[PERSON_NAME][GEOGRAPHIC_DATA]" at bounding box center [824, 18] width 117 height 18
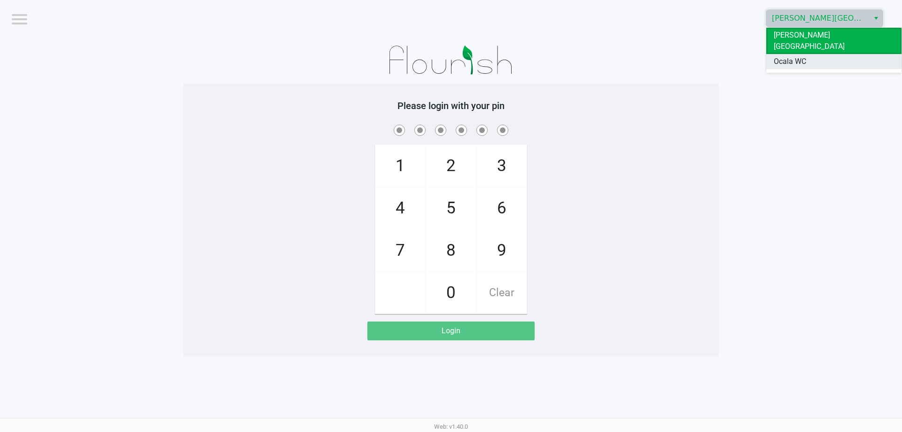
click at [816, 54] on li "Ocala WC" at bounding box center [833, 61] width 135 height 15
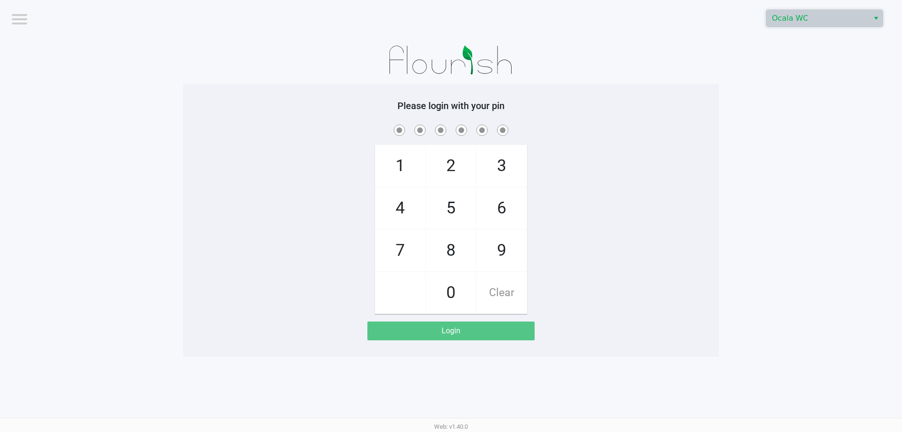
click at [689, 246] on div "1 4 7 2 5 8 0 3 6 9 Clear" at bounding box center [451, 218] width 536 height 191
checkbox input "true"
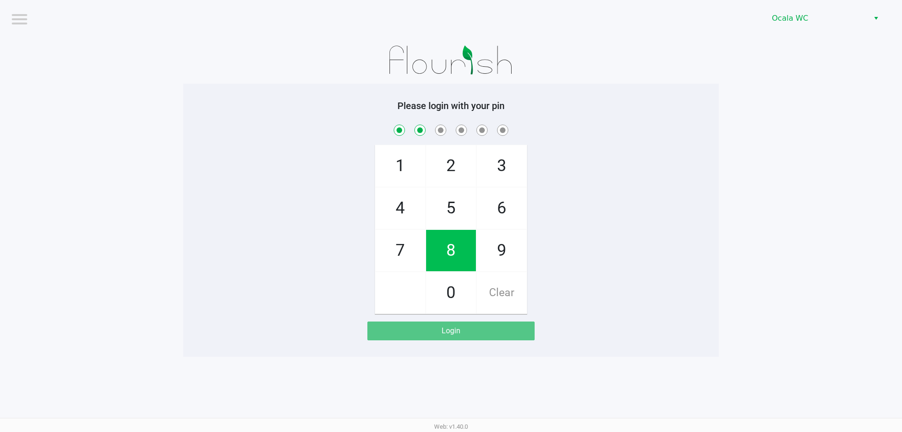
checkbox input "true"
click at [499, 294] on span "Clear" at bounding box center [502, 292] width 50 height 41
checkbox input "false"
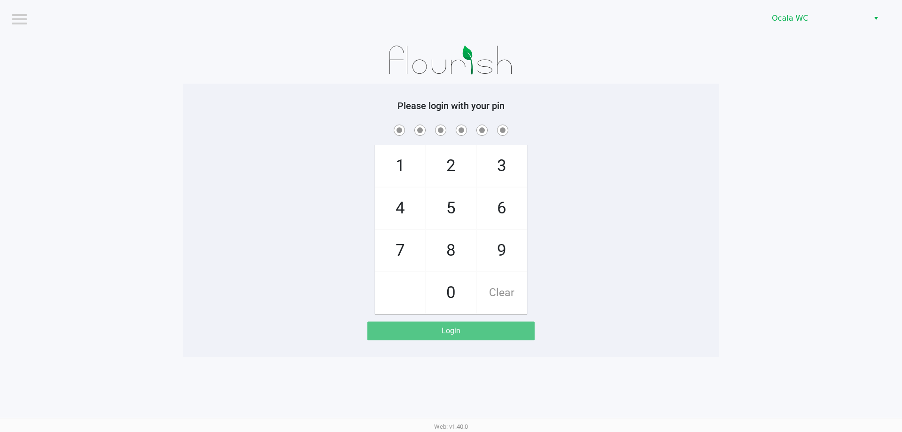
checkbox input "false"
checkbox input "true"
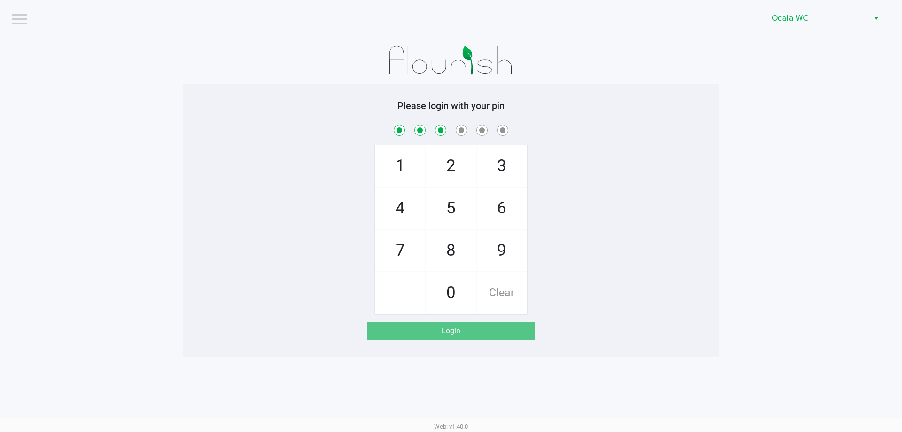
checkbox input "true"
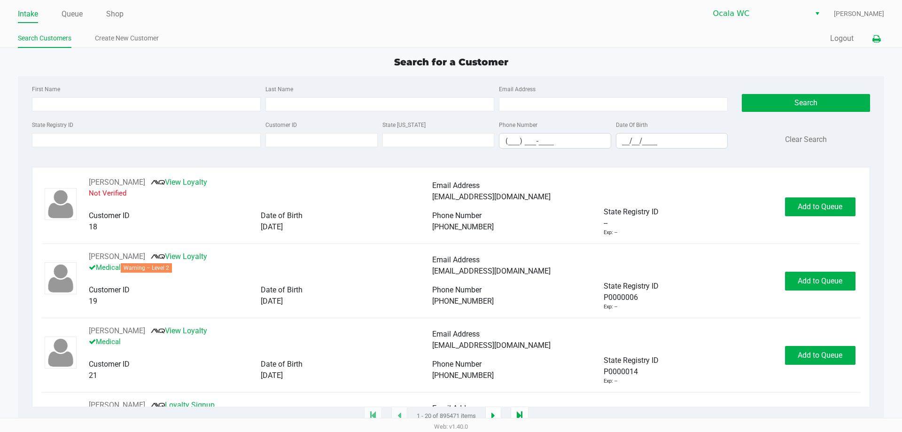
click at [881, 36] on button at bounding box center [877, 38] width 16 height 17
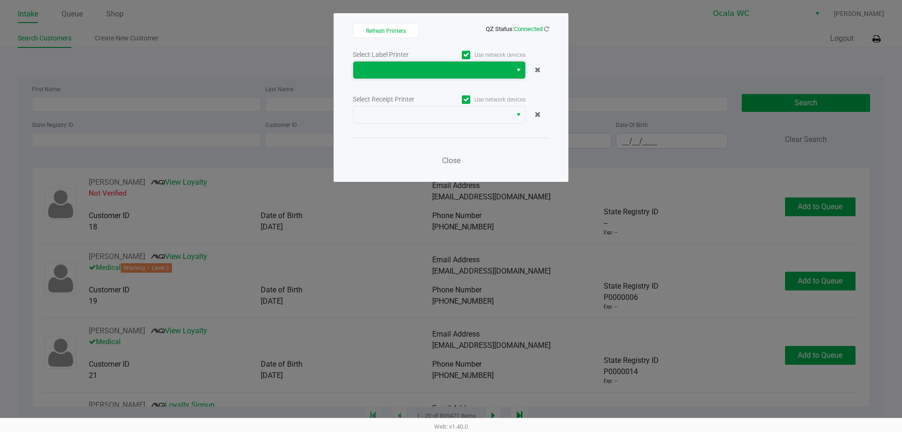
click at [429, 78] on kendo-dropdownlist at bounding box center [439, 70] width 173 height 18
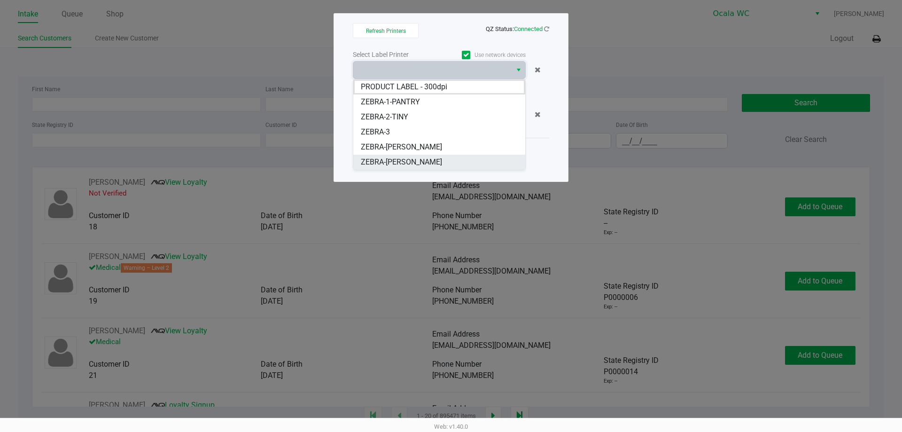
click at [390, 156] on span "ZEBRA-[PERSON_NAME]" at bounding box center [401, 161] width 81 height 11
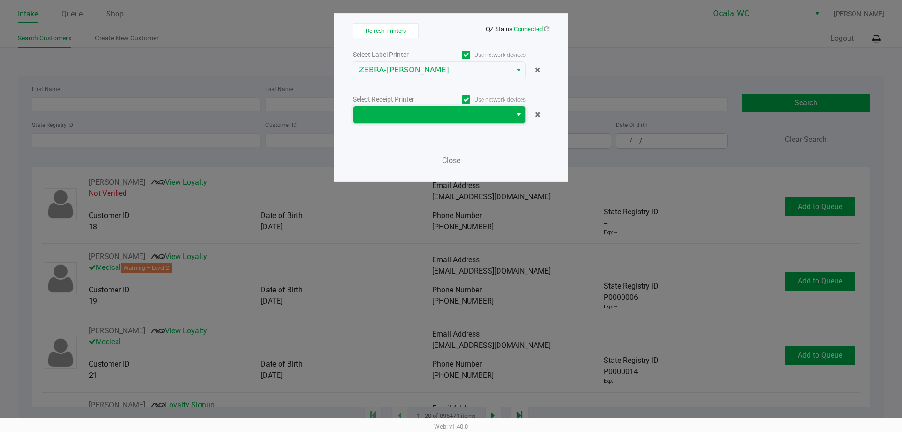
click at [418, 119] on span at bounding box center [432, 114] width 147 height 11
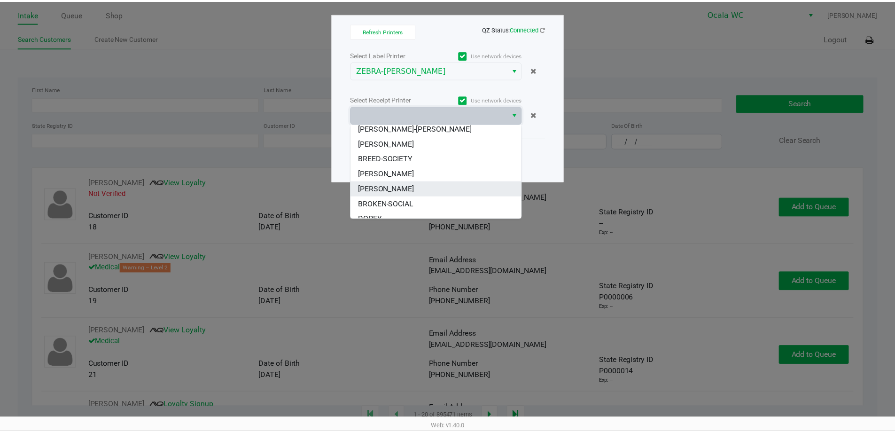
scroll to position [47, 0]
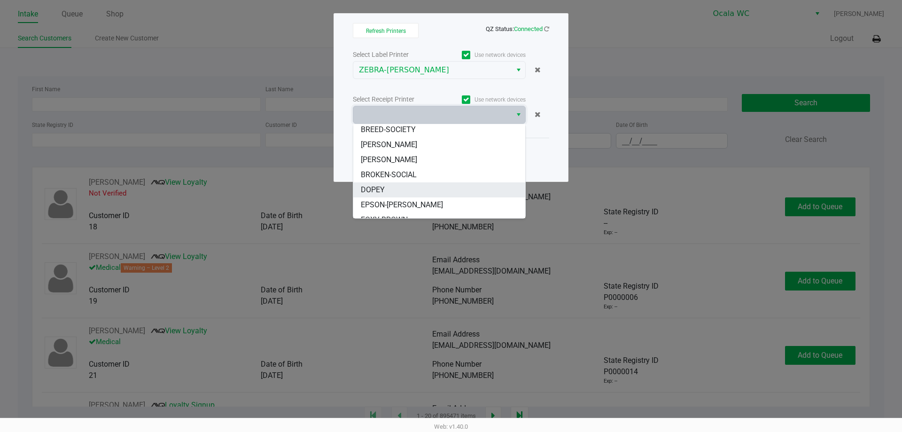
click at [375, 188] on span "DOPEY" at bounding box center [373, 189] width 24 height 11
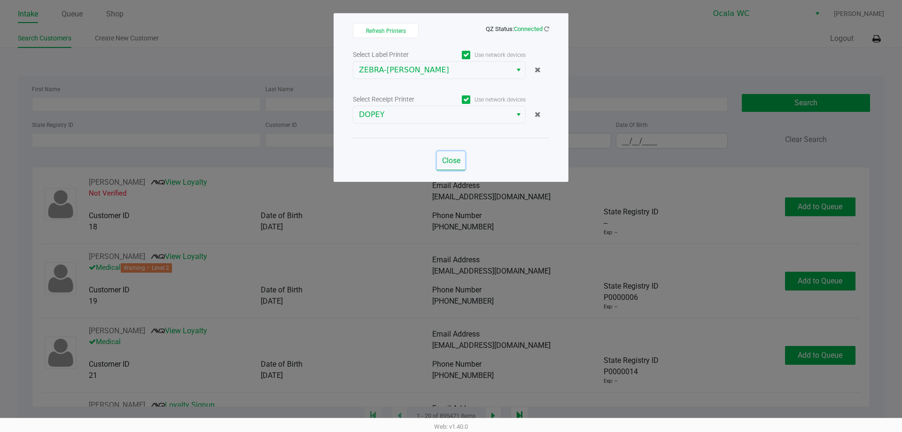
click at [448, 161] on span "Close" at bounding box center [451, 160] width 18 height 9
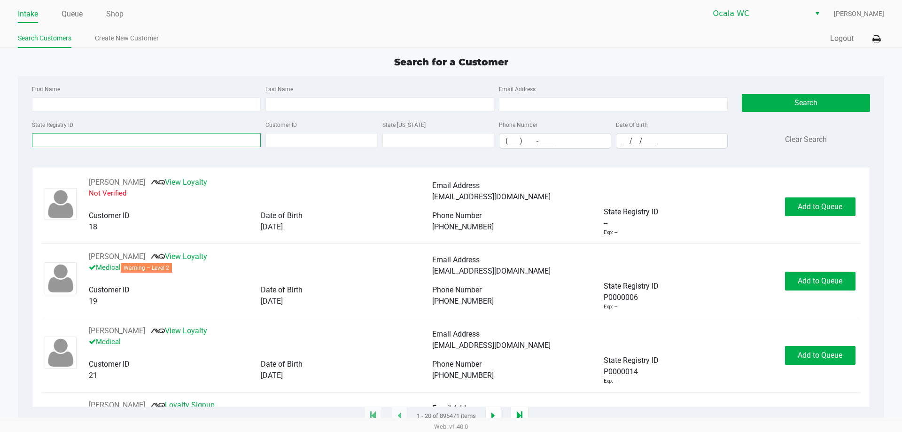
click at [137, 144] on input "State Registry ID" at bounding box center [146, 140] width 229 height 14
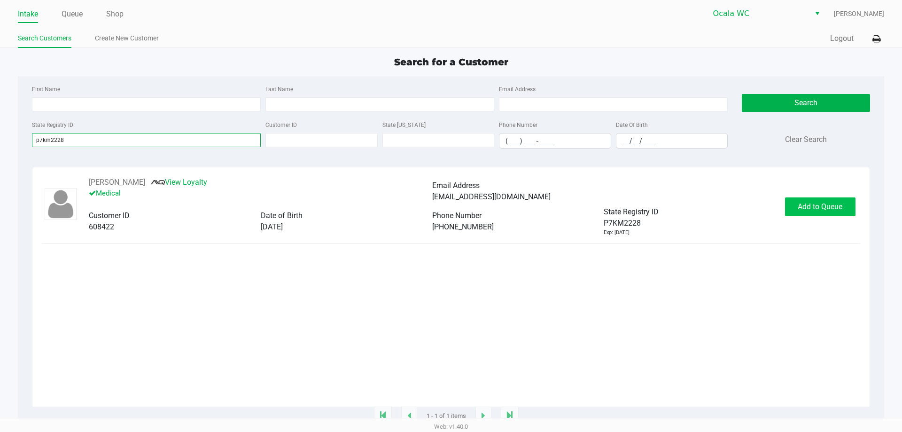
type input "p7km2228"
click at [833, 206] on span "Add to Queue" at bounding box center [820, 206] width 45 height 9
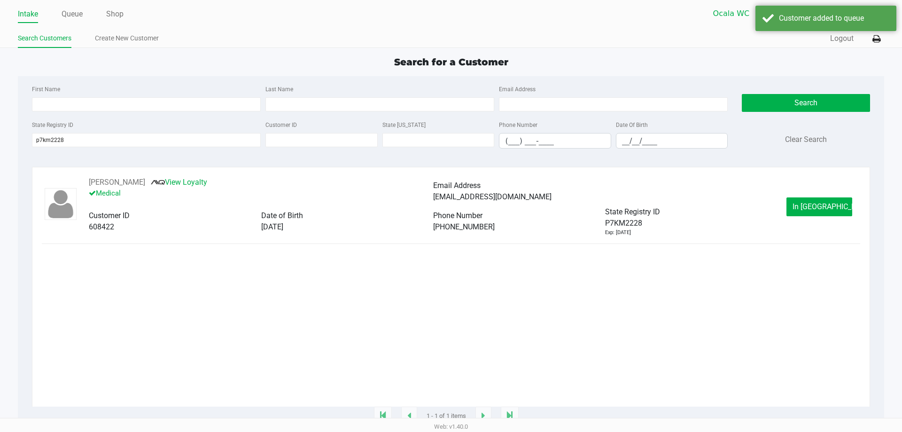
click at [809, 196] on div "THOMAS PINET View Loyalty Medical Email Address thompinet@gmail.com Customer ID…" at bounding box center [451, 207] width 818 height 60
click at [812, 202] on button "In Queue" at bounding box center [820, 206] width 66 height 19
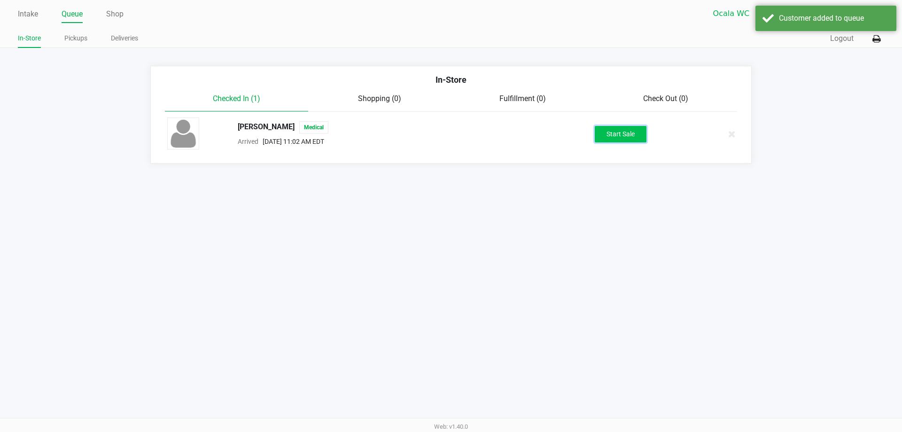
click at [605, 140] on button "Start Sale" at bounding box center [621, 134] width 52 height 16
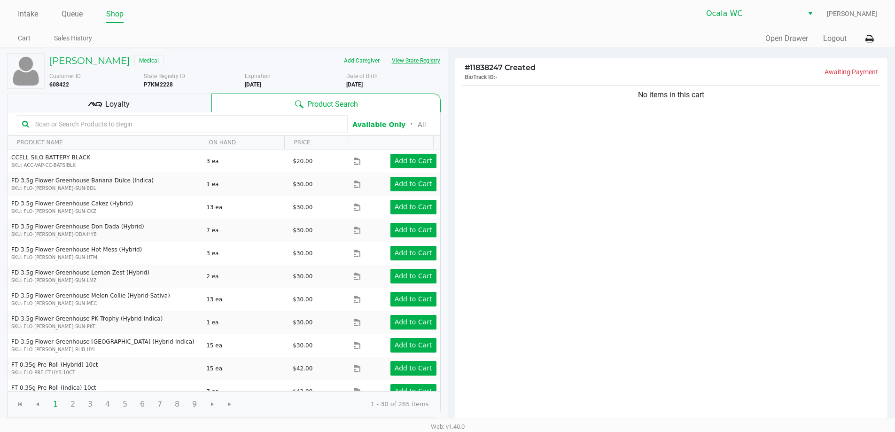
click at [429, 56] on button "View State Registry" at bounding box center [413, 60] width 55 height 15
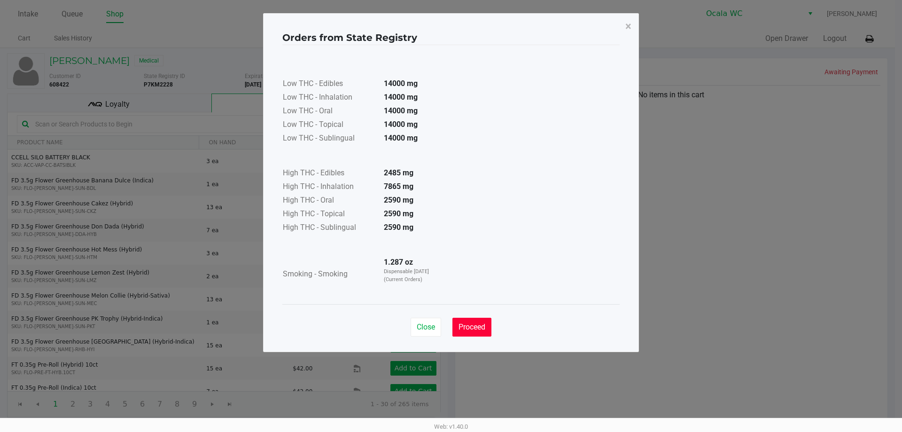
click at [468, 319] on button "Proceed" at bounding box center [472, 327] width 39 height 19
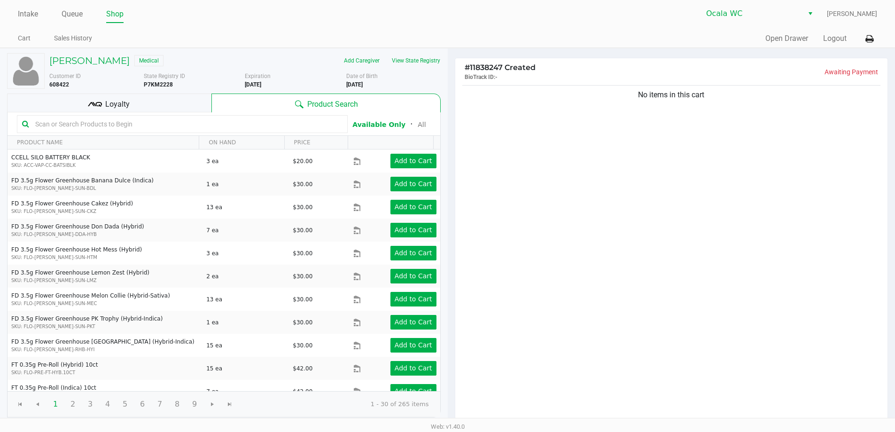
click at [182, 120] on input "text" at bounding box center [186, 124] width 311 height 14
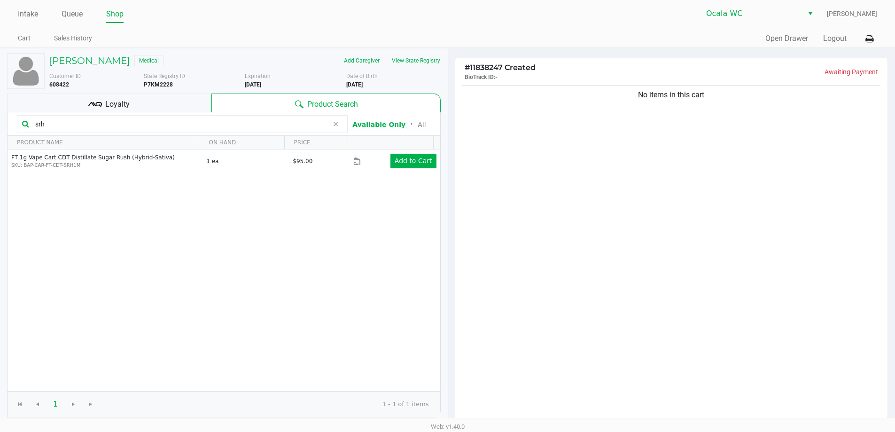
type input "srh"
click at [546, 180] on div "No items in this cart" at bounding box center [671, 253] width 433 height 341
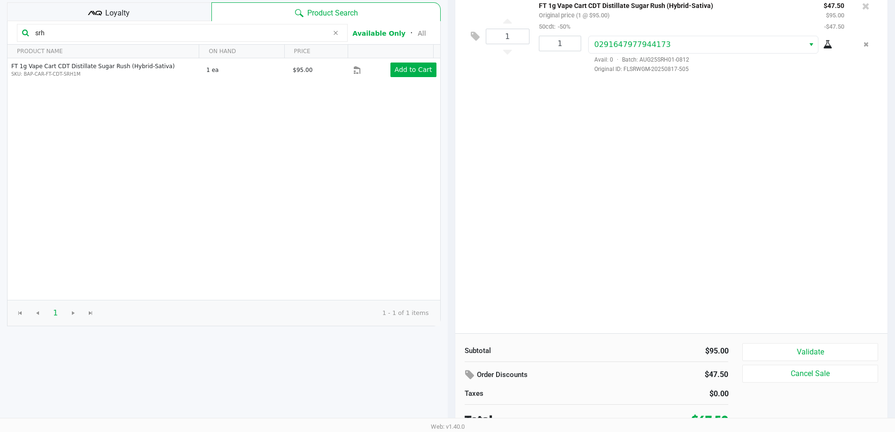
scroll to position [96, 0]
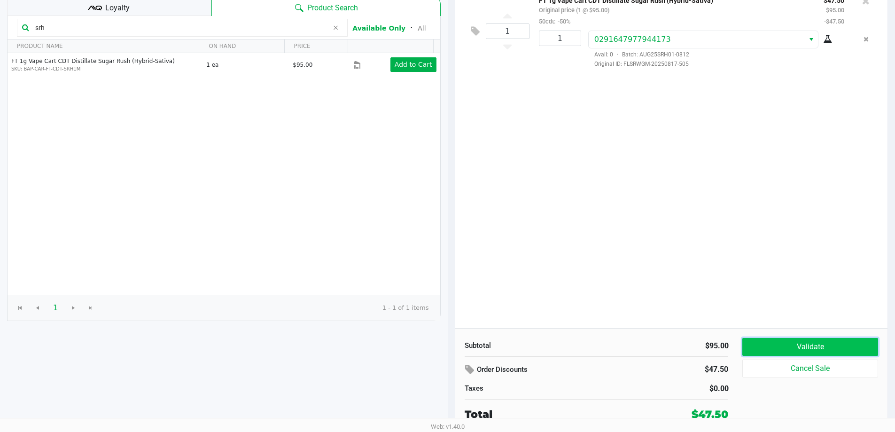
click at [820, 341] on button "Validate" at bounding box center [809, 347] width 135 height 18
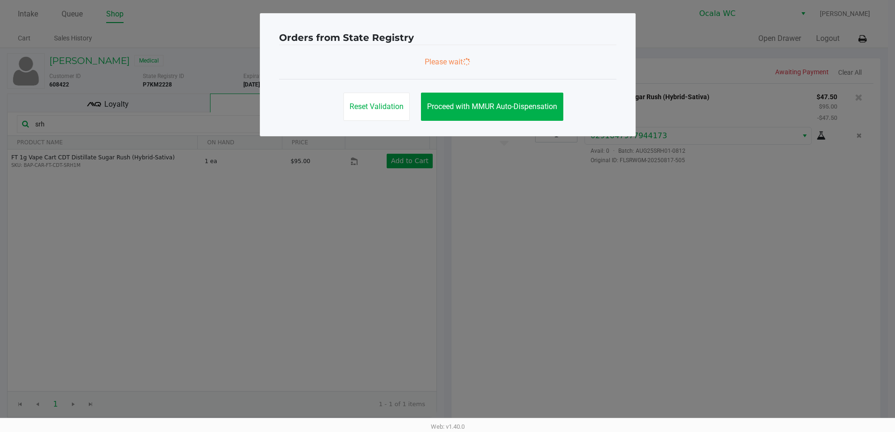
scroll to position [0, 0]
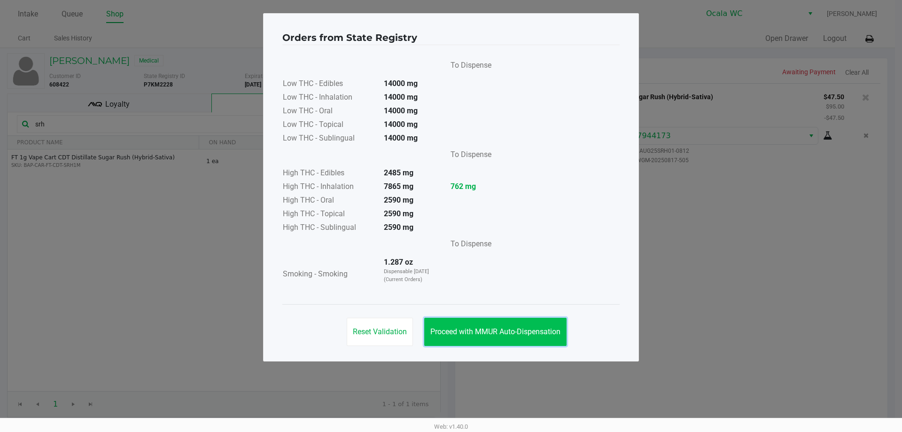
click at [482, 332] on span "Proceed with MMUR Auto-Dispensation" at bounding box center [495, 331] width 130 height 9
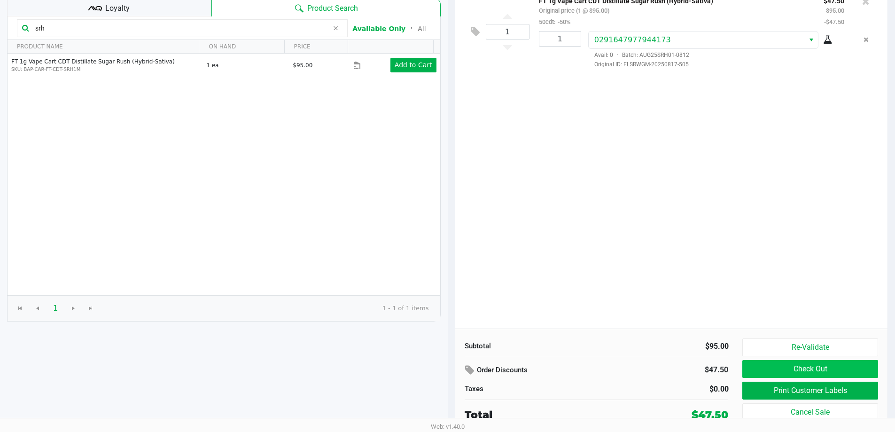
scroll to position [96, 0]
click at [811, 388] on button "Print Customer Labels" at bounding box center [809, 390] width 135 height 18
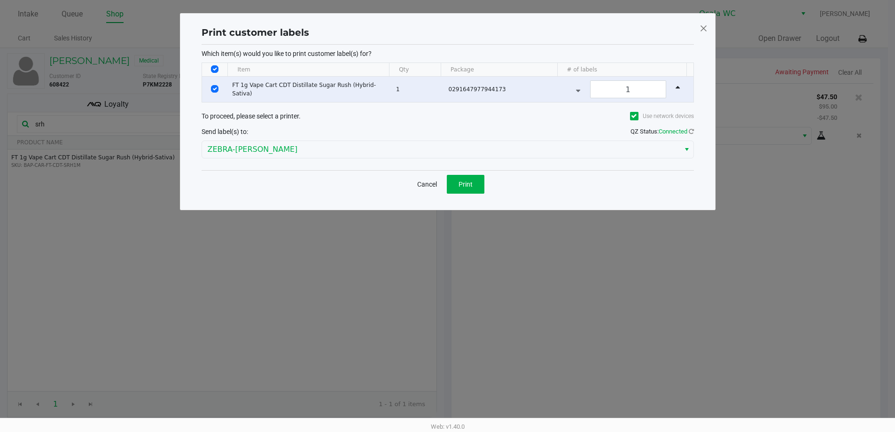
scroll to position [0, 0]
click at [471, 180] on span "Print" at bounding box center [469, 184] width 14 height 8
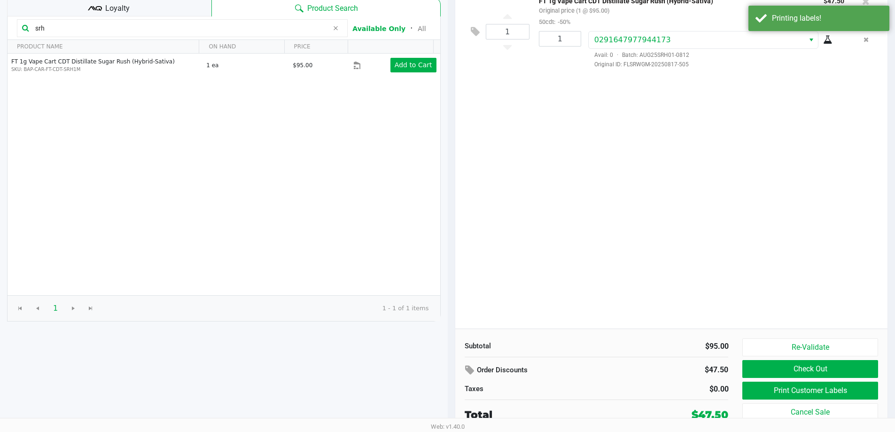
scroll to position [96, 0]
click at [802, 367] on button "Check Out" at bounding box center [809, 368] width 135 height 18
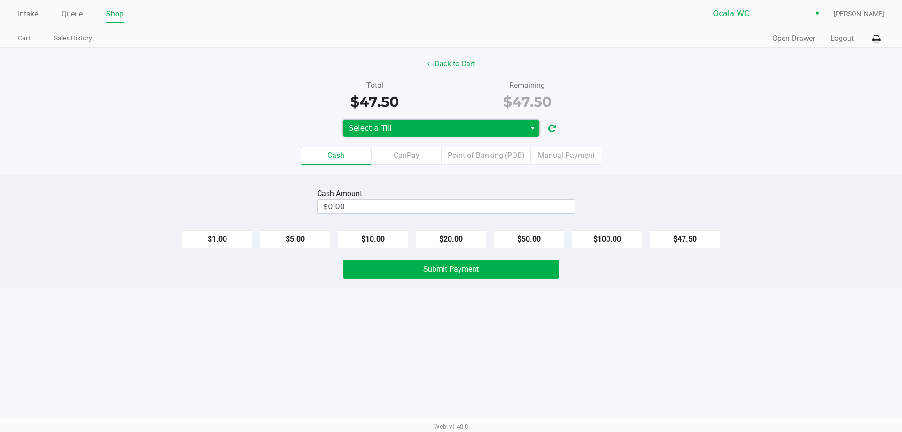
click at [363, 129] on span "Select a Till" at bounding box center [435, 128] width 172 height 11
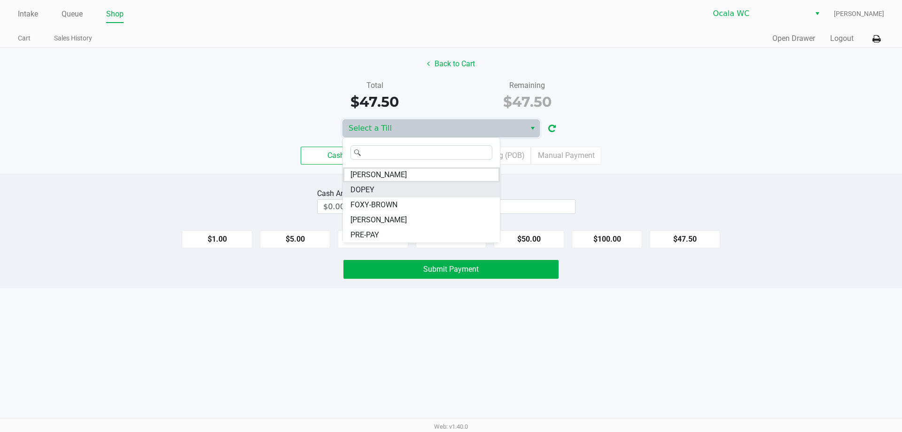
click at [374, 192] on span "DOPEY" at bounding box center [363, 189] width 24 height 11
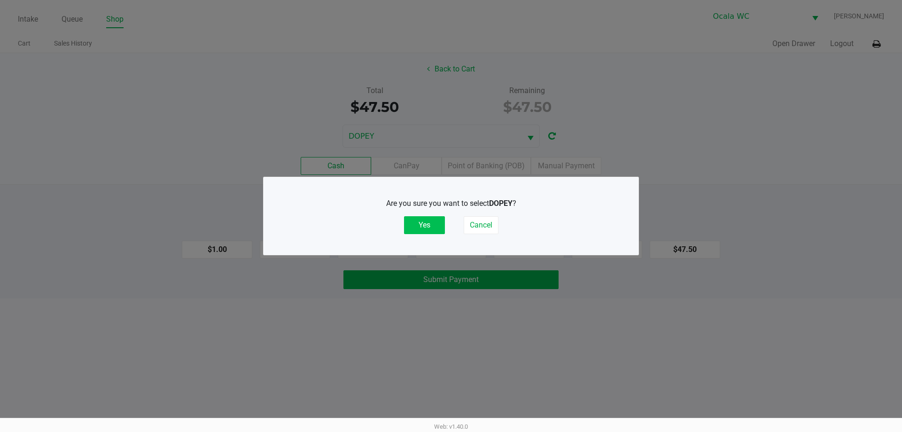
click at [425, 223] on button "Yes" at bounding box center [424, 225] width 41 height 18
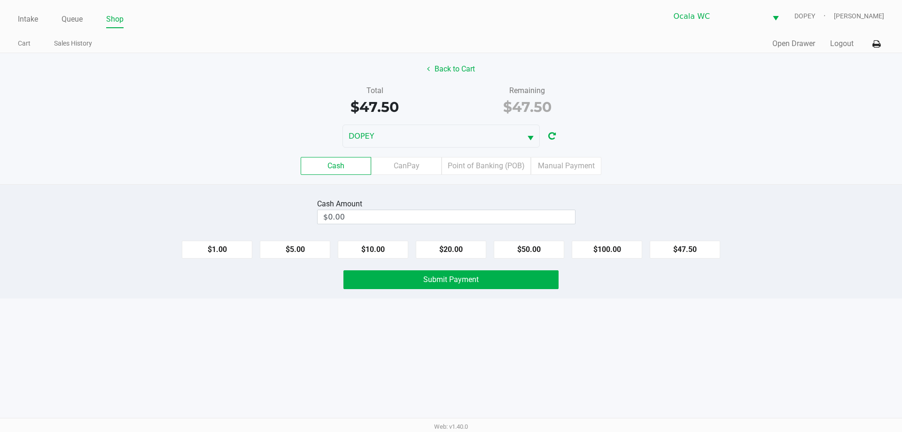
click at [490, 156] on div "Cash CanPay Point of Banking (POB) Manual Payment" at bounding box center [451, 166] width 916 height 37
click at [492, 175] on div "Cash CanPay Point of Banking (POB) Manual Payment" at bounding box center [451, 166] width 916 height 37
click at [492, 173] on label "Point of Banking (POB)" at bounding box center [486, 166] width 89 height 18
click at [0, 0] on 7 "Point of Banking (POB)" at bounding box center [0, 0] width 0 height 0
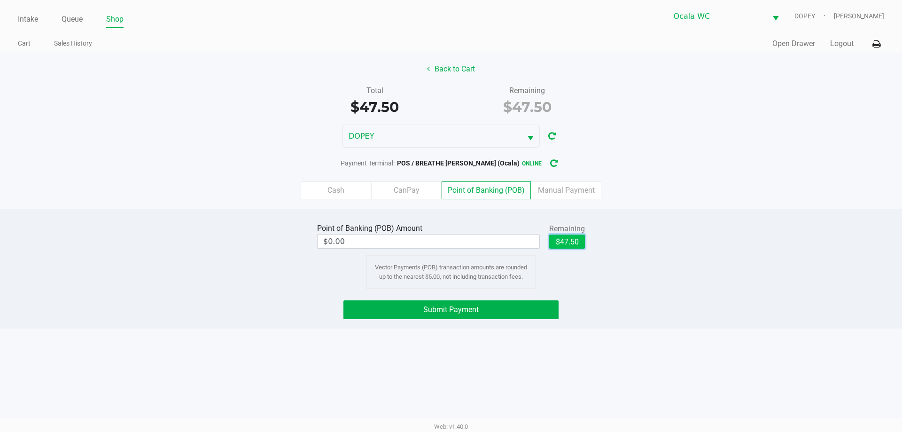
click at [571, 239] on button "$47.50" at bounding box center [567, 241] width 36 height 14
type input "$47.50"
click at [503, 310] on button "Submit Payment" at bounding box center [450, 309] width 215 height 19
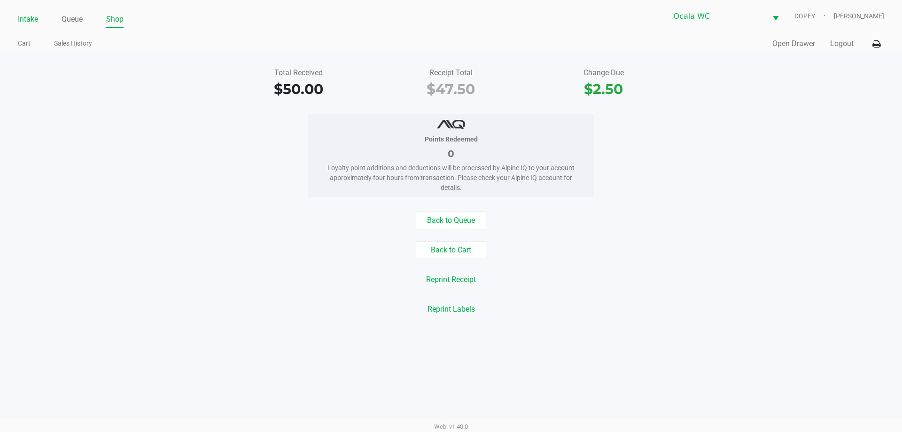
click at [27, 20] on link "Intake" at bounding box center [28, 19] width 20 height 13
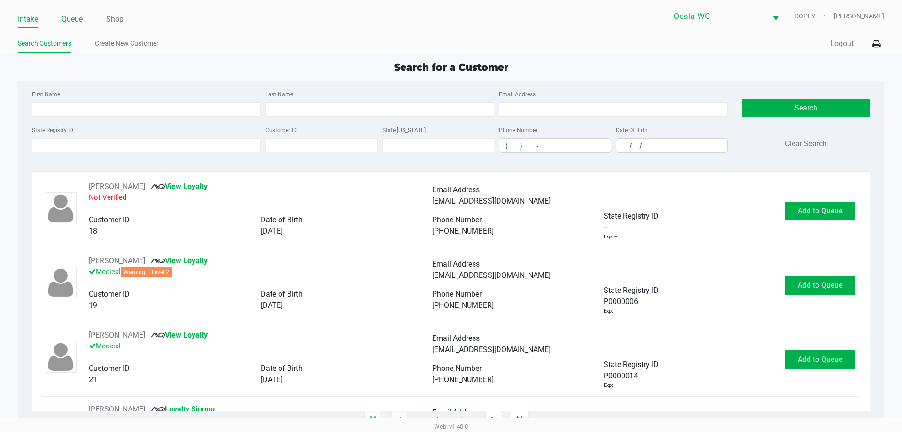
click at [72, 19] on link "Queue" at bounding box center [72, 19] width 21 height 13
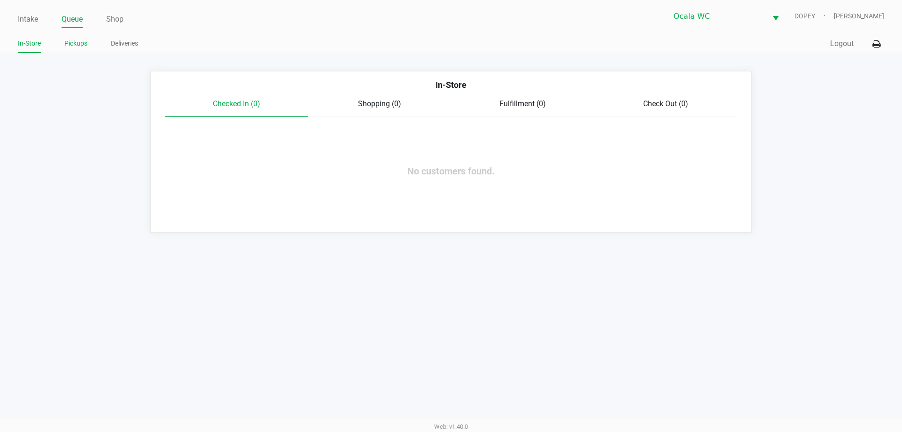
click at [83, 40] on link "Pickups" at bounding box center [75, 44] width 23 height 12
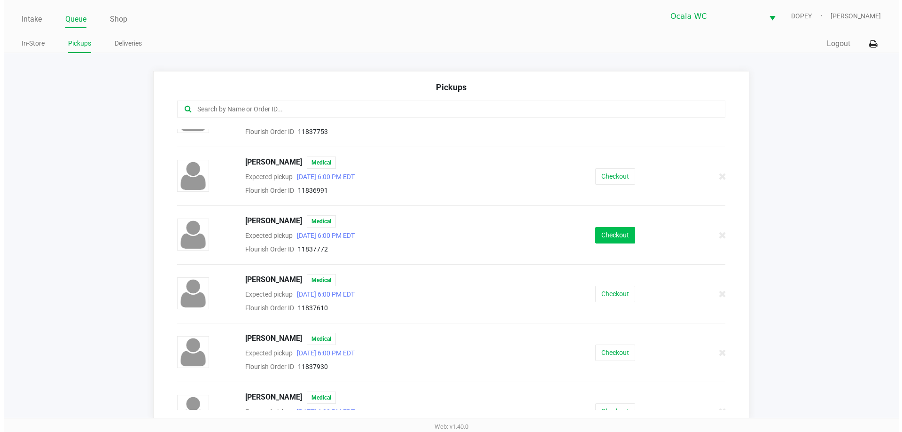
scroll to position [94, 0]
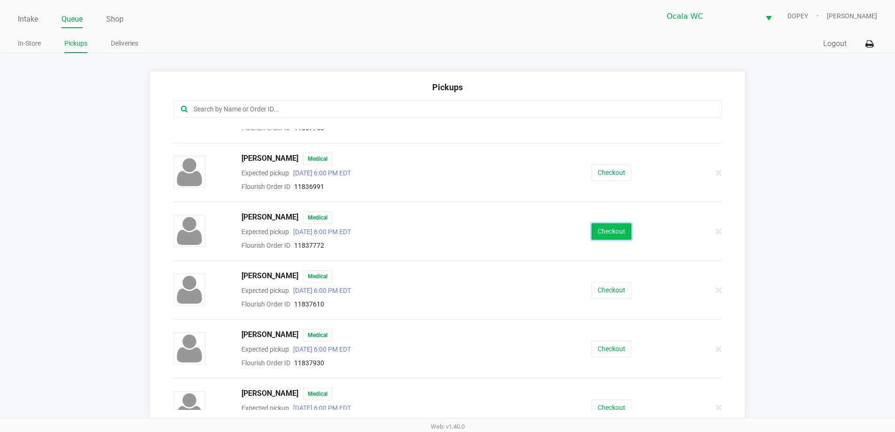
click at [614, 228] on button "Checkout" at bounding box center [612, 231] width 40 height 16
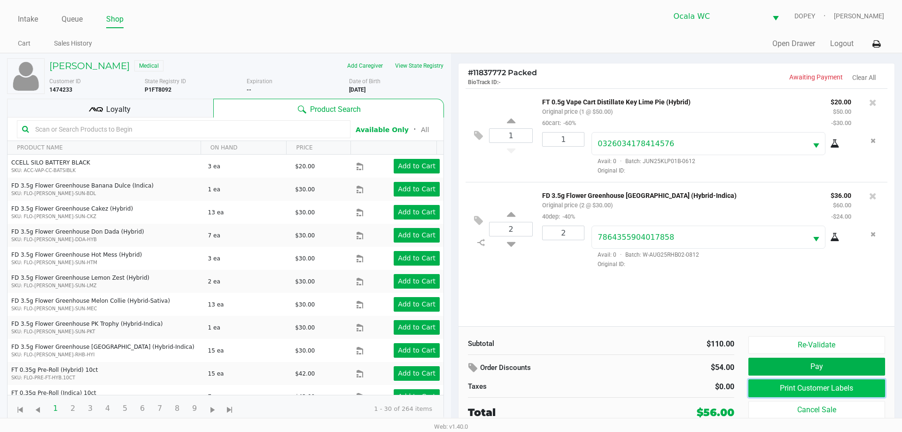
click at [788, 388] on button "Print Customer Labels" at bounding box center [817, 388] width 137 height 18
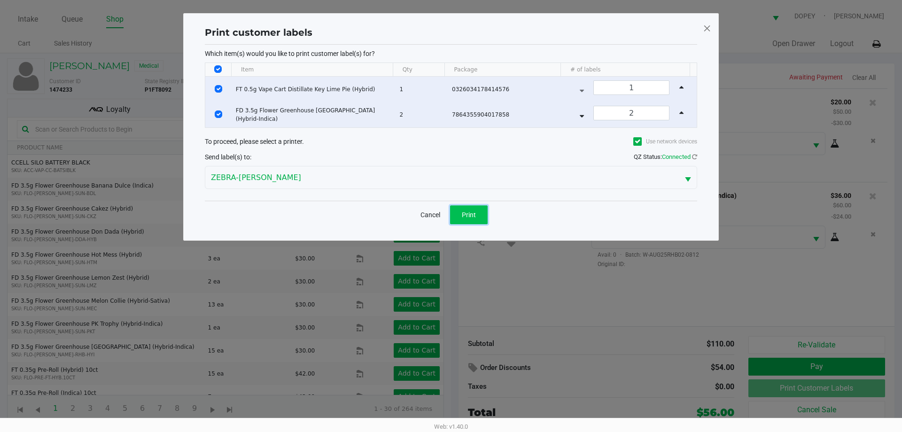
click at [473, 210] on button "Print" at bounding box center [469, 214] width 38 height 19
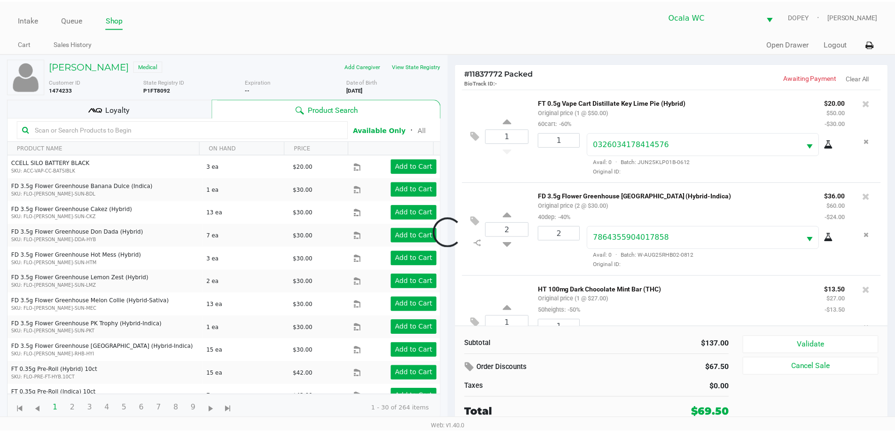
scroll to position [44, 0]
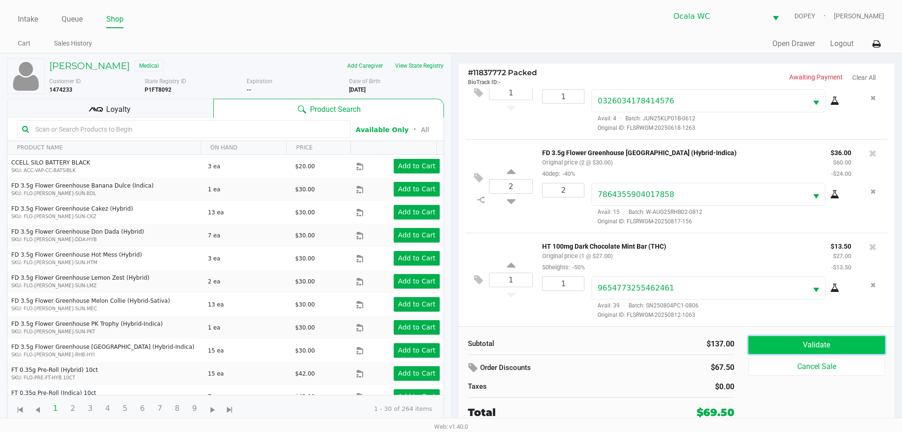
click at [782, 352] on button "Validate" at bounding box center [817, 345] width 137 height 18
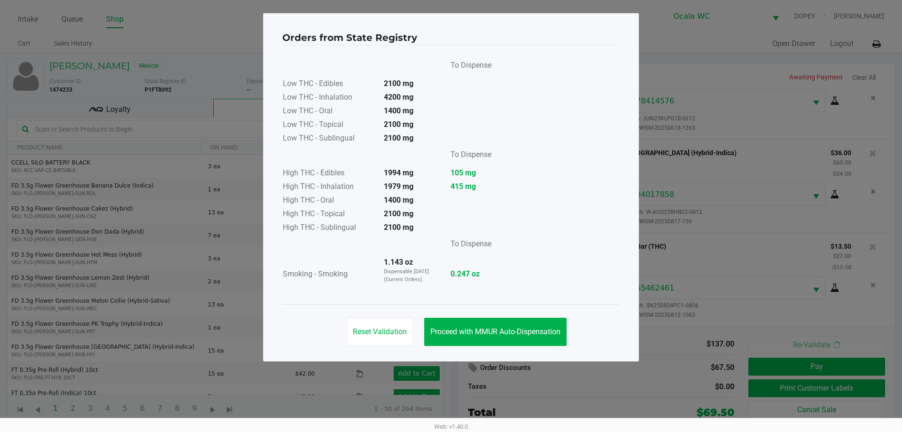
click at [511, 330] on span "Proceed with MMUR Auto-Dispensation" at bounding box center [495, 331] width 130 height 9
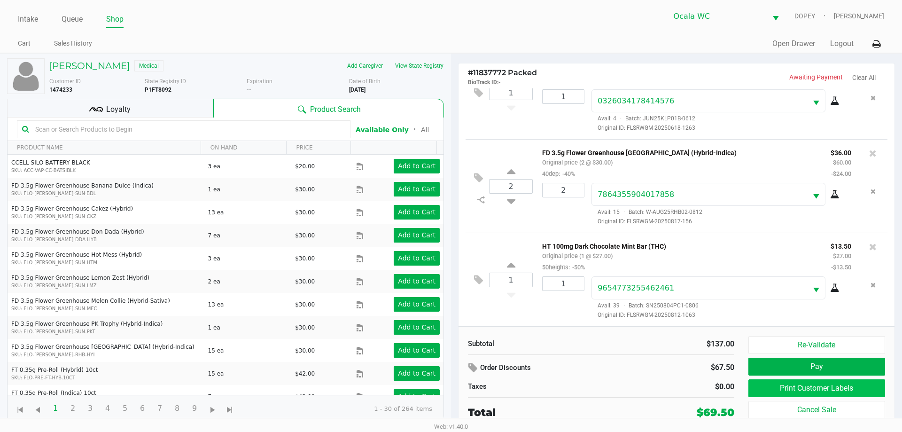
click at [777, 385] on button "Print Customer Labels" at bounding box center [817, 388] width 137 height 18
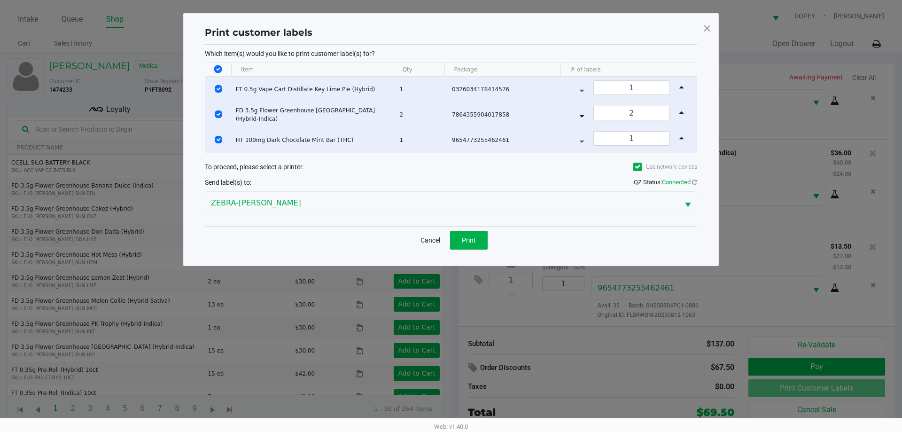
click at [215, 70] on input "Select All Rows" at bounding box center [218, 69] width 8 height 8
checkbox input "false"
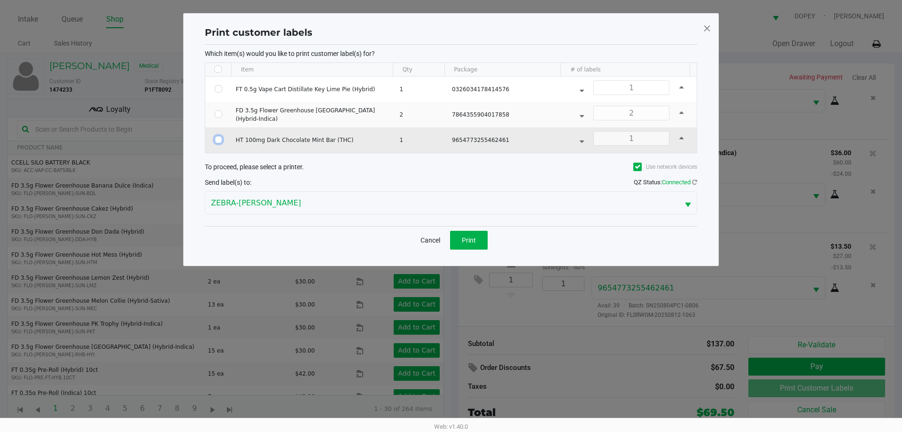
click at [219, 141] on input "Select Row" at bounding box center [219, 140] width 8 height 8
checkbox input "true"
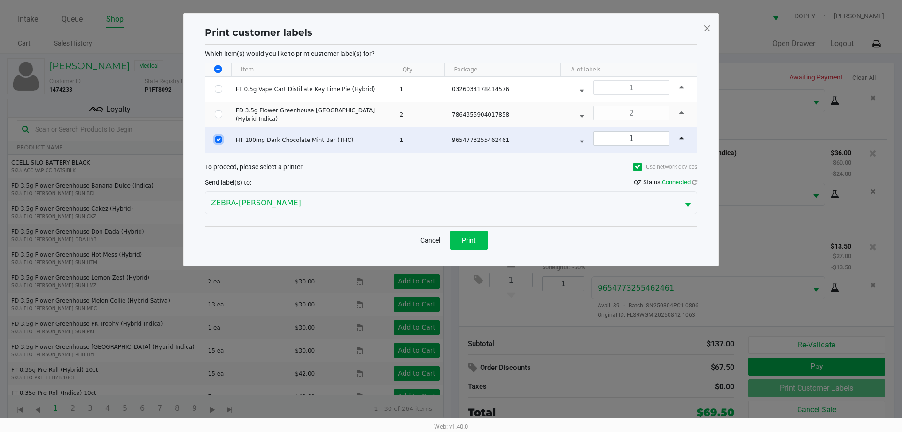
click at [469, 239] on span "Print" at bounding box center [469, 240] width 14 height 8
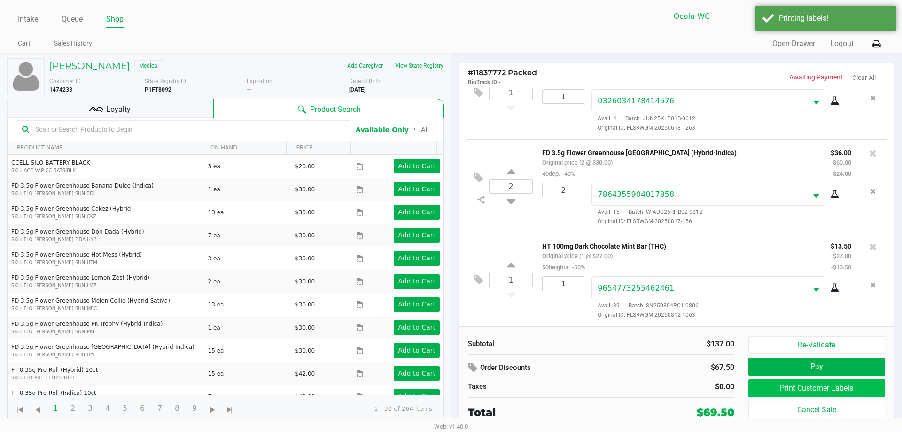
click at [762, 390] on button "Print Customer Labels" at bounding box center [817, 388] width 137 height 18
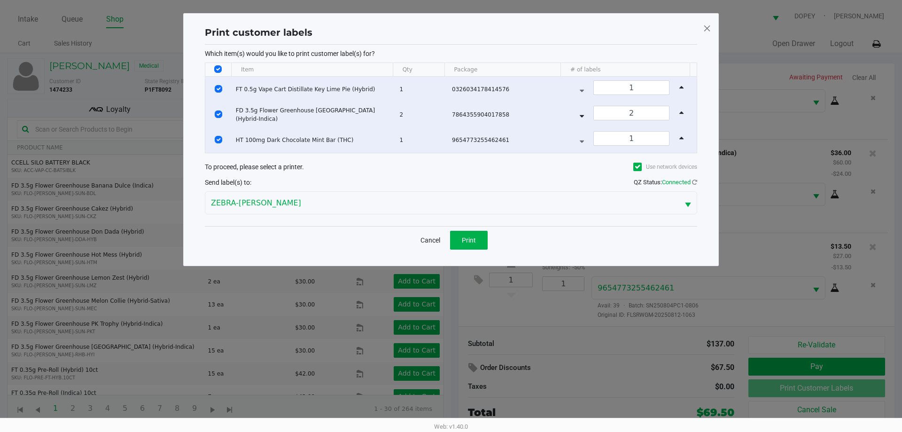
click at [218, 68] on input "Select All Rows" at bounding box center [218, 69] width 8 height 8
checkbox input "false"
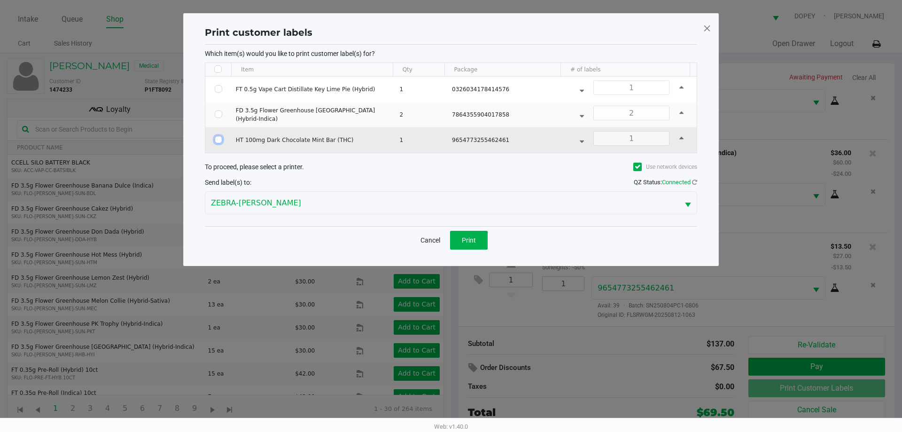
click at [219, 141] on input "Select Row" at bounding box center [219, 140] width 8 height 8
checkbox input "true"
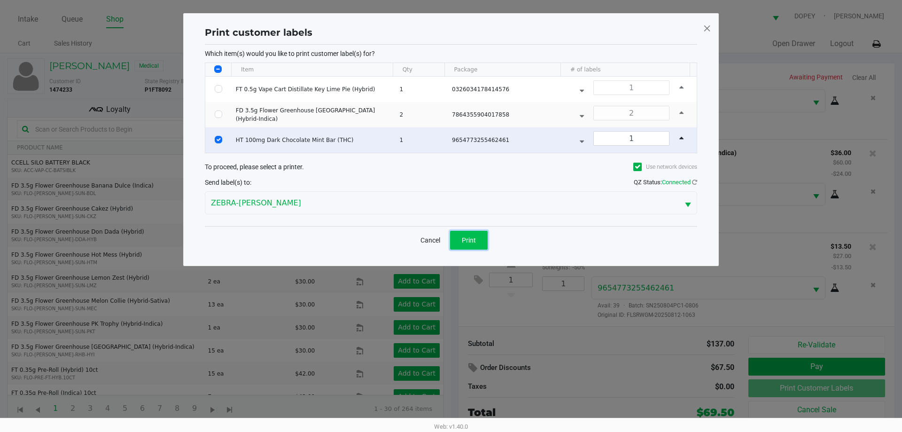
click at [471, 241] on span "Print" at bounding box center [469, 240] width 14 height 8
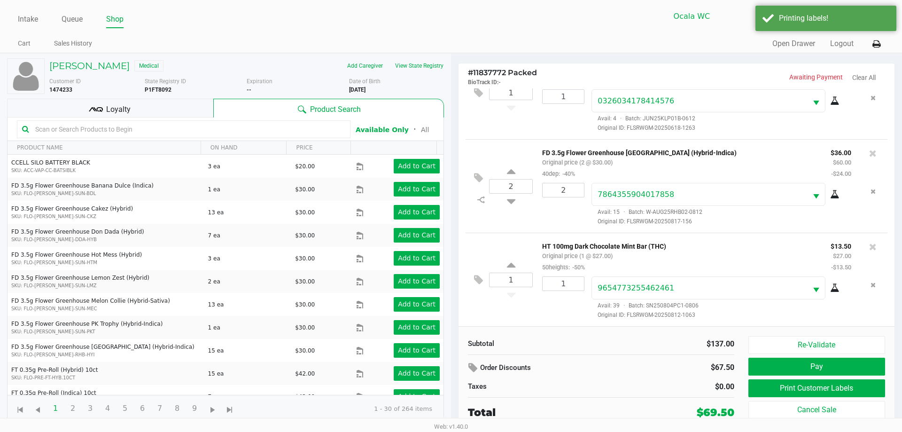
click at [765, 363] on button "Pay" at bounding box center [817, 367] width 137 height 18
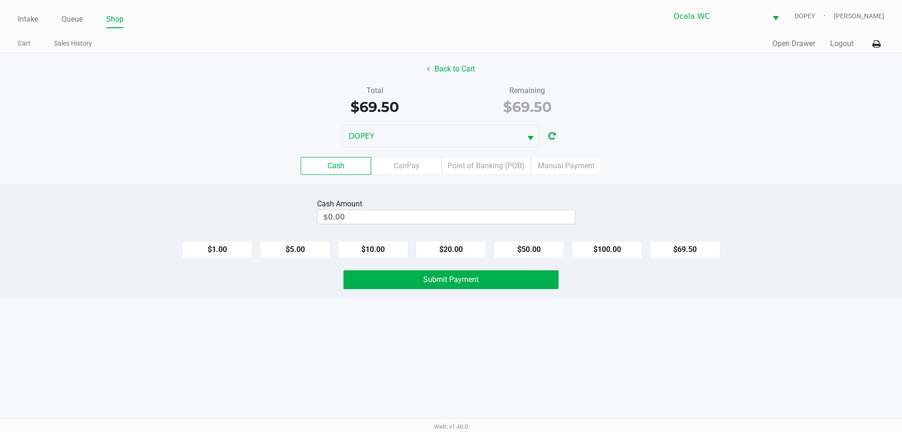
click at [732, 156] on div "Cash CanPay Point of Banking (POB) Manual Payment" at bounding box center [451, 166] width 916 height 37
click at [353, 411] on div "Intake Queue Shop Ocala WC DOPEY Alicia Sieg Cart Sales History Quick Sale Open…" at bounding box center [451, 216] width 902 height 432
click at [330, 216] on input "$0.00" at bounding box center [447, 217] width 258 height 14
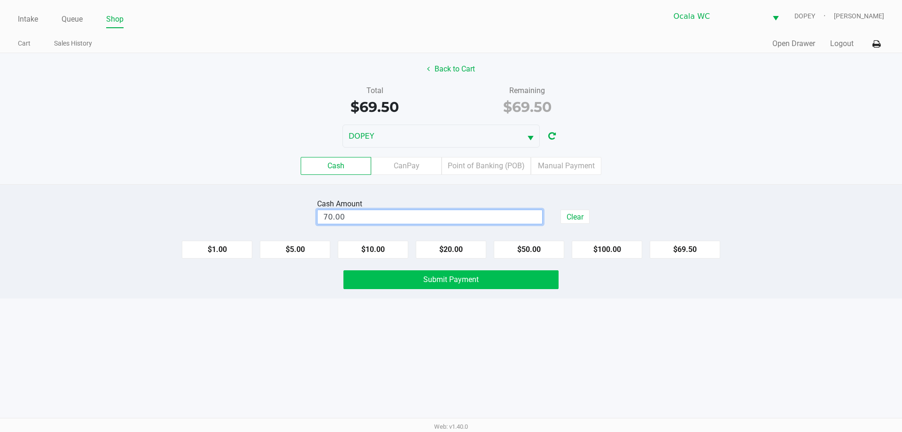
click at [487, 281] on button "Submit Payment" at bounding box center [450, 279] width 215 height 19
type input "$70.00"
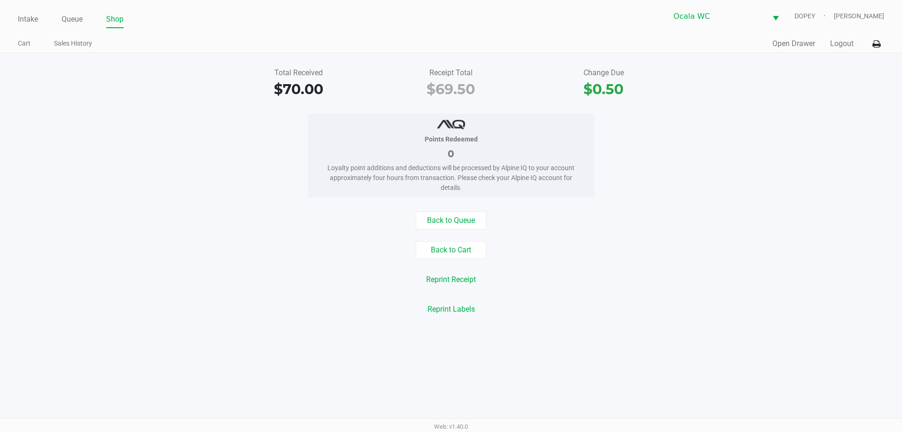
click at [641, 298] on div "Back to Queue Back to Cart Reprint Receipt Reprint Labels" at bounding box center [451, 264] width 916 height 107
click at [28, 15] on link "Intake" at bounding box center [28, 19] width 20 height 13
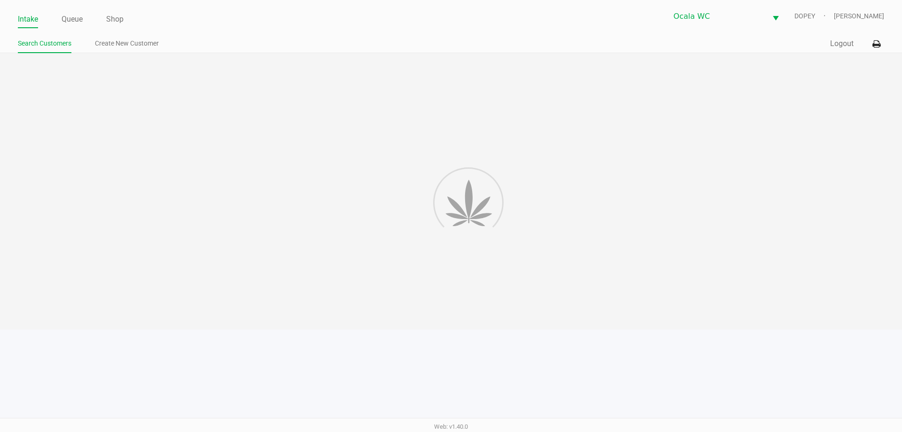
click at [19, 16] on link "Intake" at bounding box center [28, 19] width 20 height 13
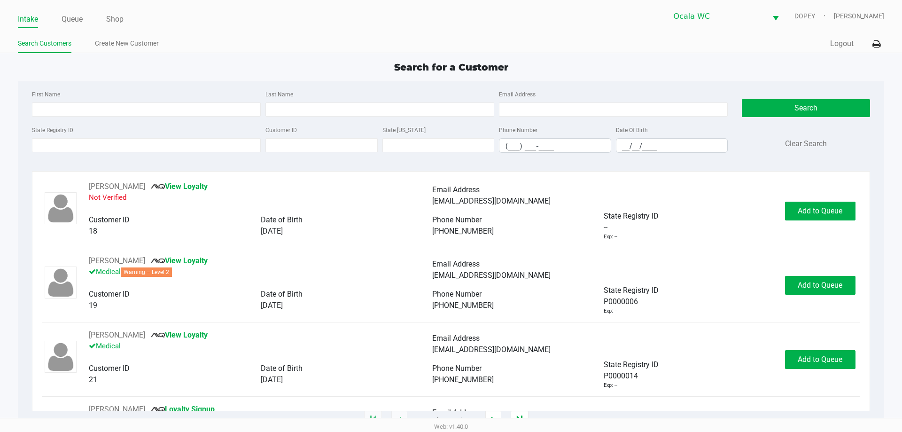
click at [625, 83] on div "First Name Last Name Email Address State Registry ID Customer ID State ID Phone…" at bounding box center [451, 124] width 852 height 86
type input "JORDAN"
type input "FERINGTON"
type input "02/05/1992"
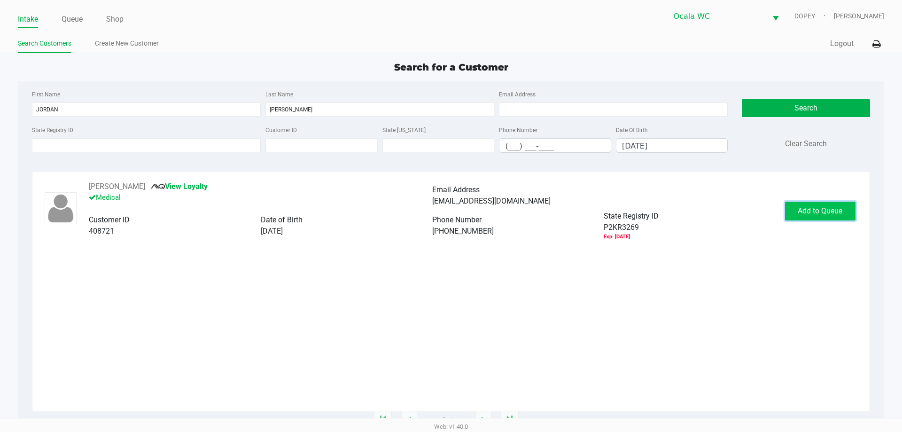
click at [830, 209] on span "Add to Queue" at bounding box center [820, 210] width 45 height 9
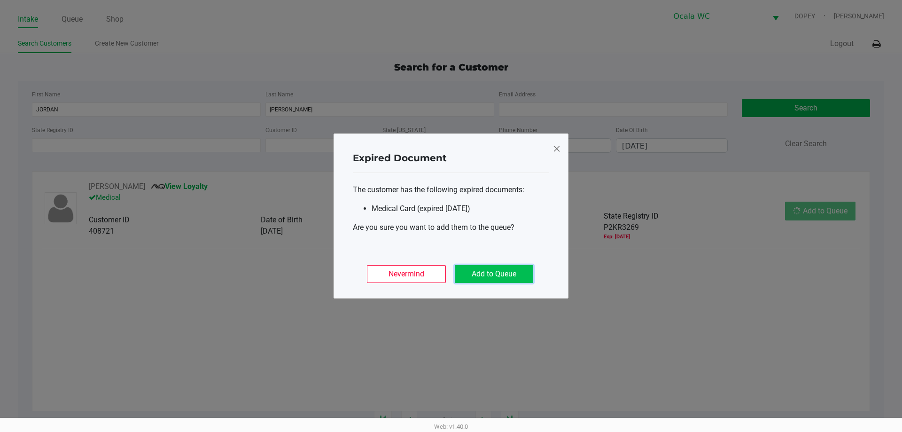
click at [480, 272] on button "Add to Queue" at bounding box center [494, 274] width 78 height 18
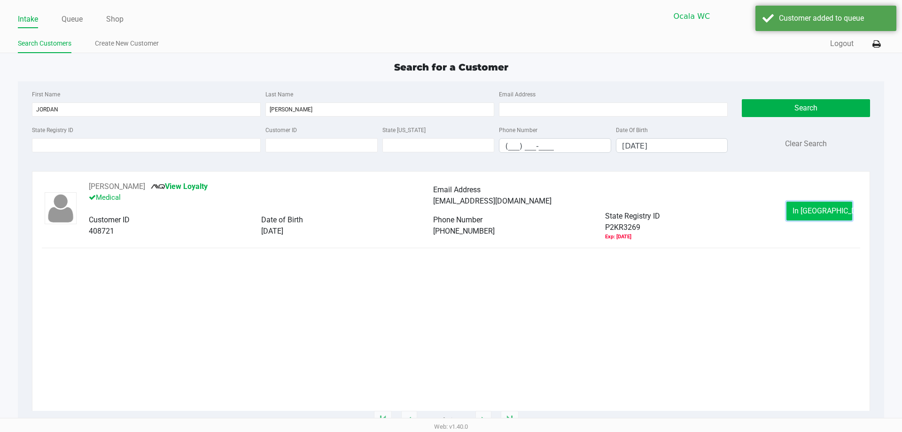
click at [807, 203] on button "In Queue" at bounding box center [820, 211] width 66 height 19
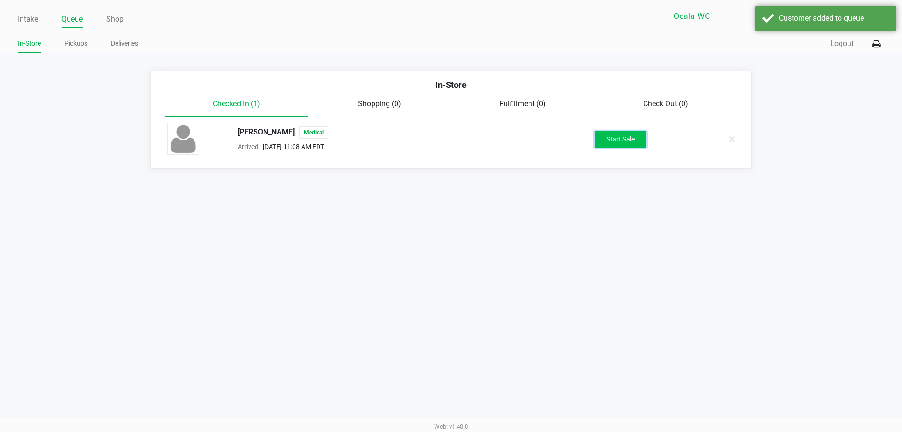
click at [633, 134] on button "Start Sale" at bounding box center [621, 139] width 52 height 16
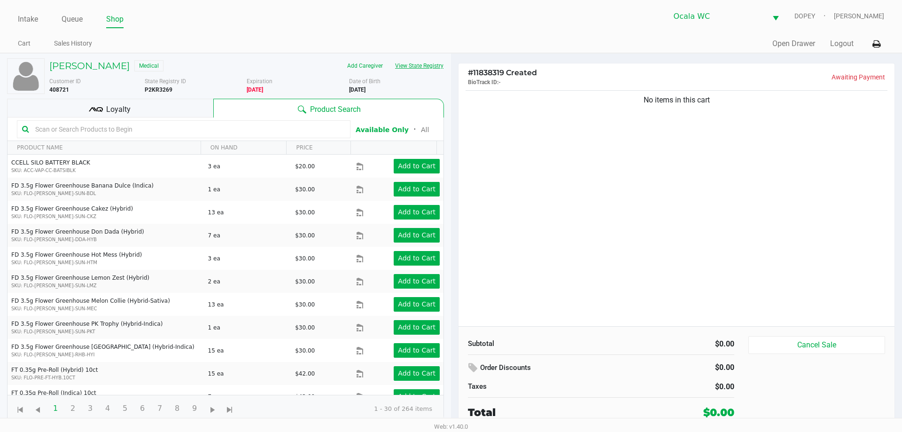
click at [427, 72] on button "View State Registry" at bounding box center [416, 65] width 55 height 15
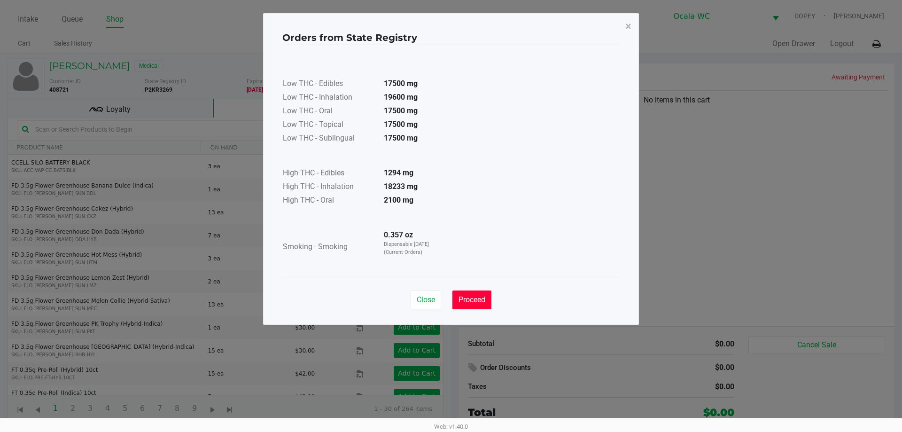
click at [479, 299] on span "Proceed" at bounding box center [472, 299] width 27 height 9
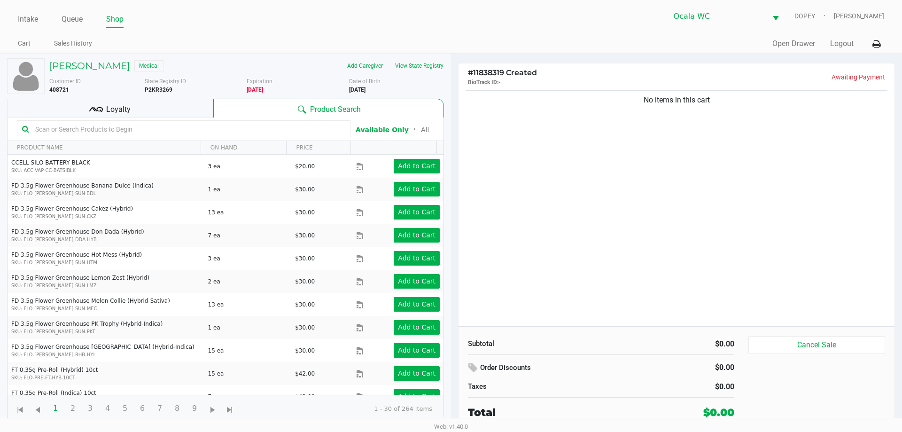
click at [150, 128] on input "text" at bounding box center [188, 129] width 314 height 14
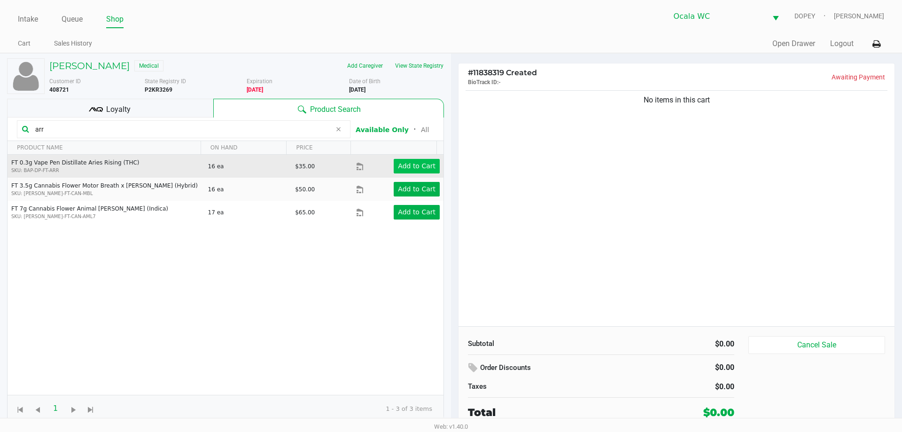
type input "arr"
click at [408, 170] on app-button-loader "Add to Cart" at bounding box center [417, 166] width 38 height 8
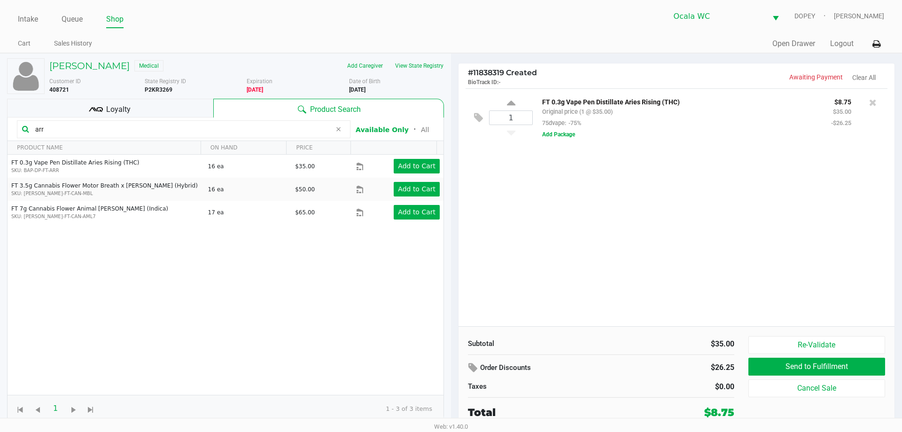
click at [570, 204] on div "1 FT 0.3g Vape Pen Distillate Aries Rising (THC) Original price (1 @ $35.00) 75…" at bounding box center [677, 207] width 436 height 238
click at [640, 177] on div "1 FT 0.3g Vape Pen Distillate Aries Rising (THC) Original price (1 @ $35.00) 75…" at bounding box center [677, 207] width 436 height 238
click at [190, 111] on div "Loyalty" at bounding box center [110, 108] width 206 height 19
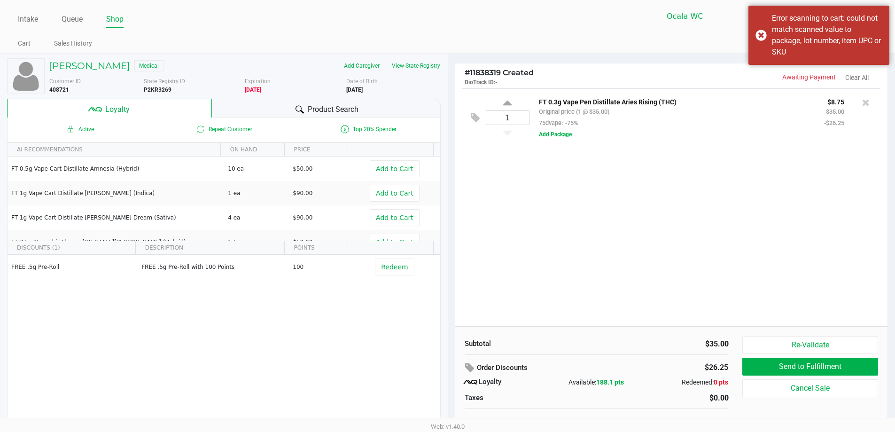
click at [664, 242] on div "1 FT 0.3g Vape Pen Distillate Aries Rising (THC) Original price (1 @ $35.00) 75…" at bounding box center [671, 207] width 433 height 238
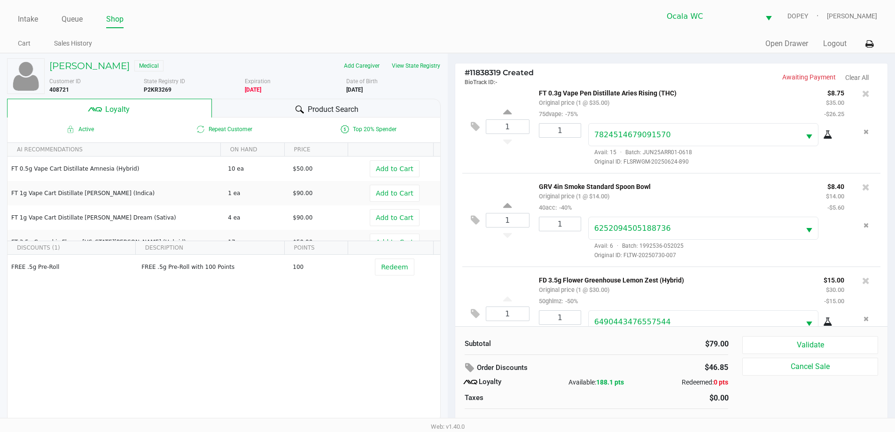
scroll to position [44, 0]
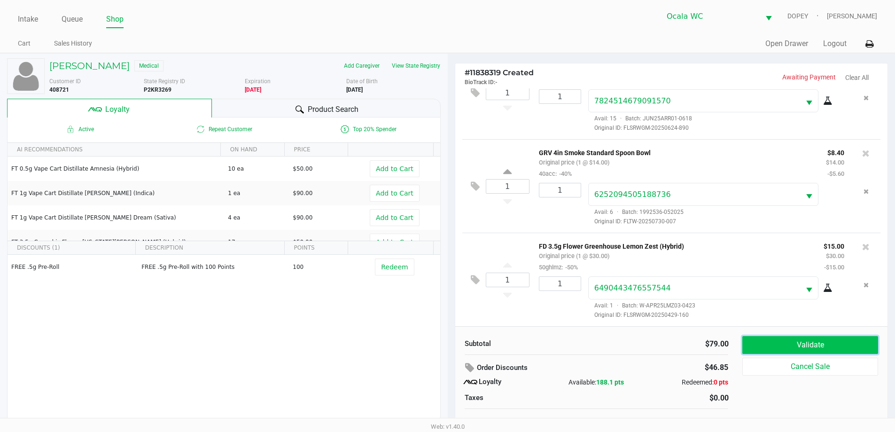
click at [770, 344] on button "Validate" at bounding box center [809, 345] width 135 height 18
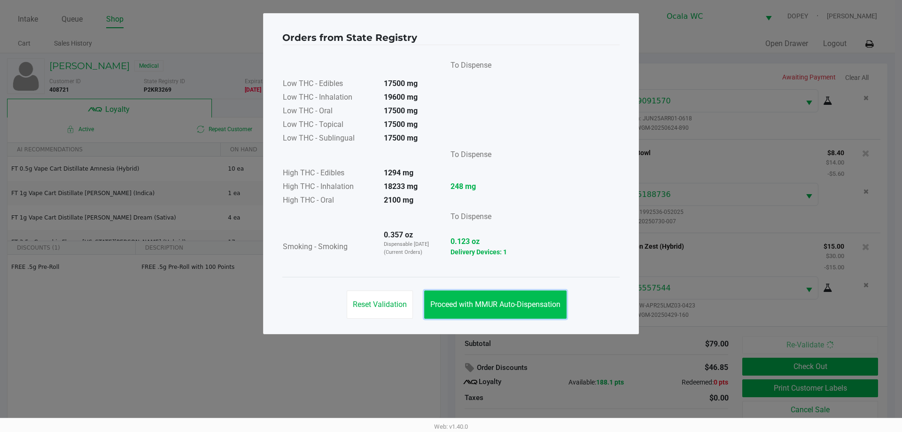
click at [528, 297] on button "Proceed with MMUR Auto-Dispensation" at bounding box center [495, 304] width 142 height 28
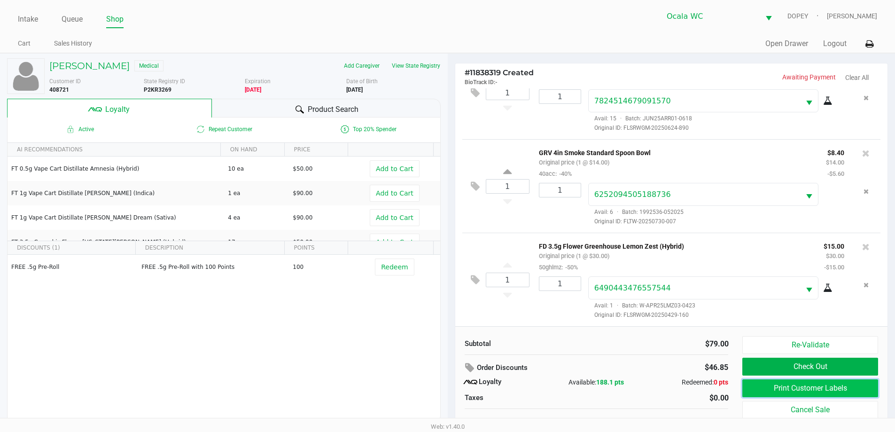
click at [762, 389] on button "Print Customer Labels" at bounding box center [809, 388] width 135 height 18
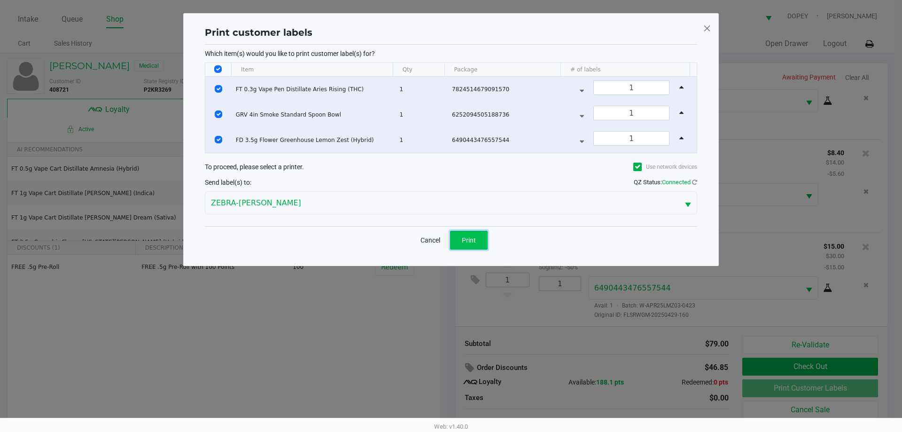
click at [463, 231] on button "Print" at bounding box center [469, 240] width 38 height 19
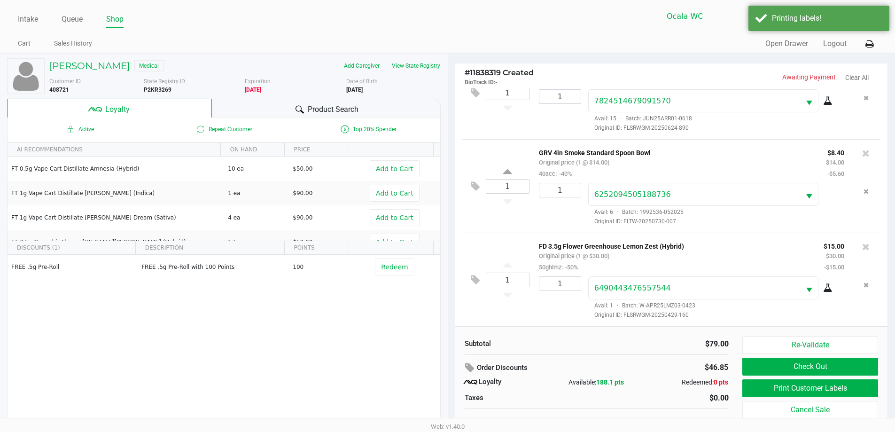
scroll to position [9, 0]
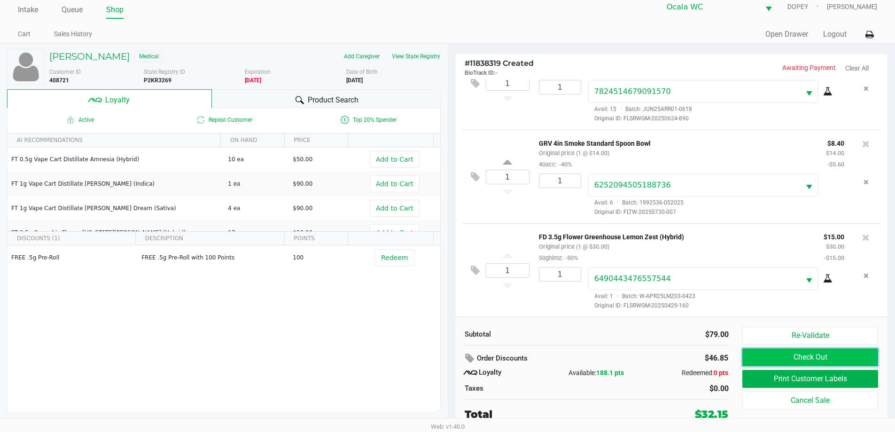
click at [804, 360] on button "Check Out" at bounding box center [809, 357] width 135 height 18
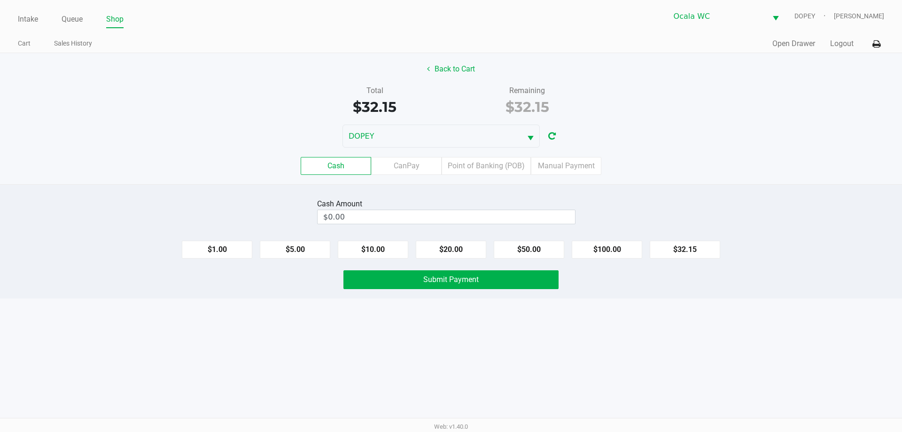
click at [473, 153] on div "Cash CanPay Point of Banking (POB) Manual Payment" at bounding box center [451, 166] width 916 height 37
click at [479, 167] on label "Point of Banking (POB)" at bounding box center [486, 166] width 89 height 18
click at [0, 0] on 7 "Point of Banking (POB)" at bounding box center [0, 0] width 0 height 0
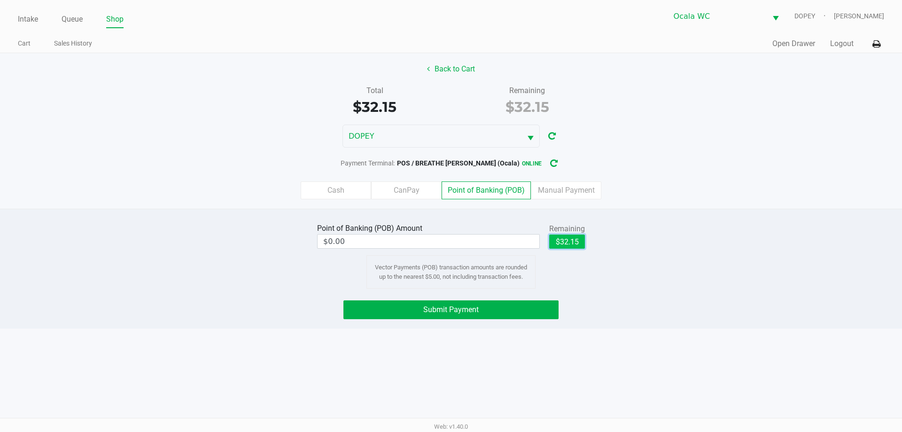
click at [564, 235] on button "$32.15" at bounding box center [567, 241] width 36 height 14
type input "$32.15"
click at [501, 307] on button "Submit Payment" at bounding box center [450, 309] width 215 height 19
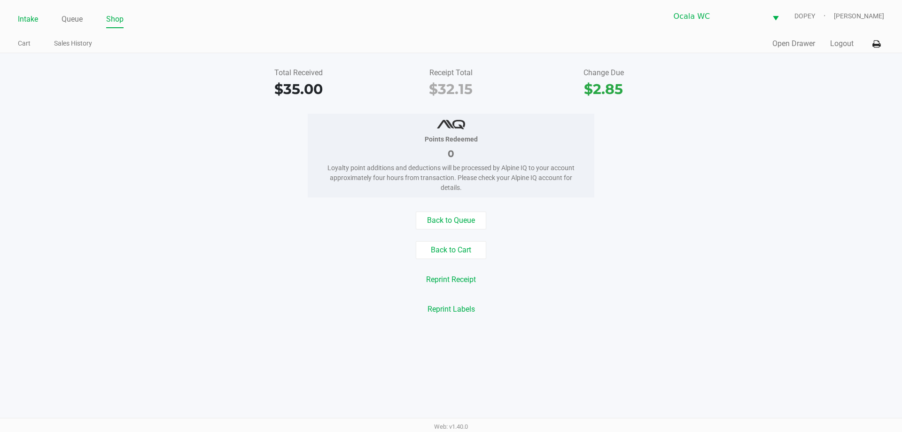
click at [26, 12] on li "Intake" at bounding box center [28, 20] width 20 height 16
click at [29, 20] on link "Intake" at bounding box center [28, 19] width 20 height 13
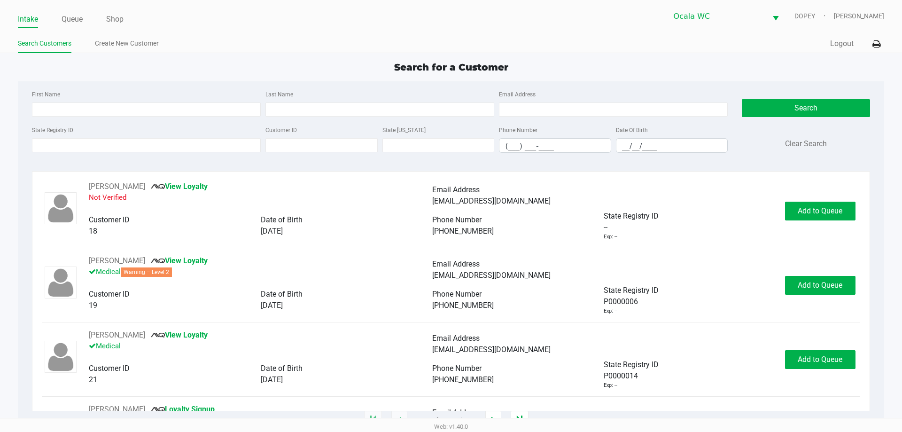
click at [678, 65] on div "Search for a Customer" at bounding box center [451, 67] width 880 height 14
click at [76, 21] on link "Queue" at bounding box center [72, 19] width 21 height 13
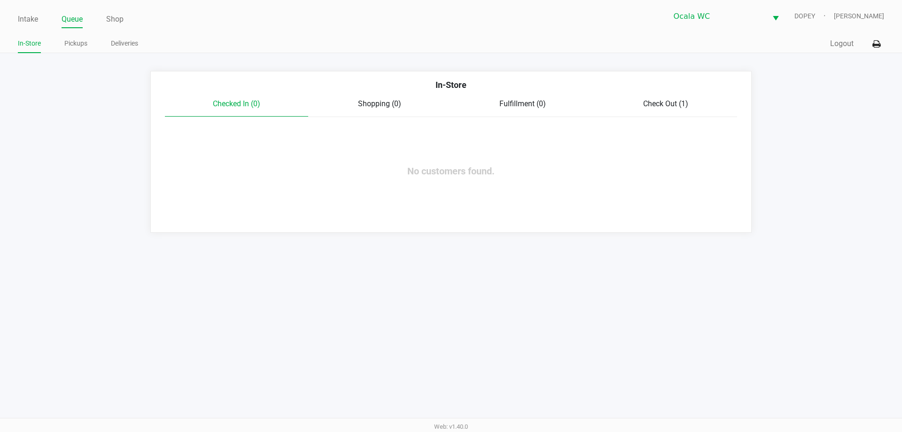
click at [70, 18] on link "Queue" at bounding box center [72, 19] width 21 height 13
click at [76, 46] on link "Pickups" at bounding box center [75, 44] width 23 height 12
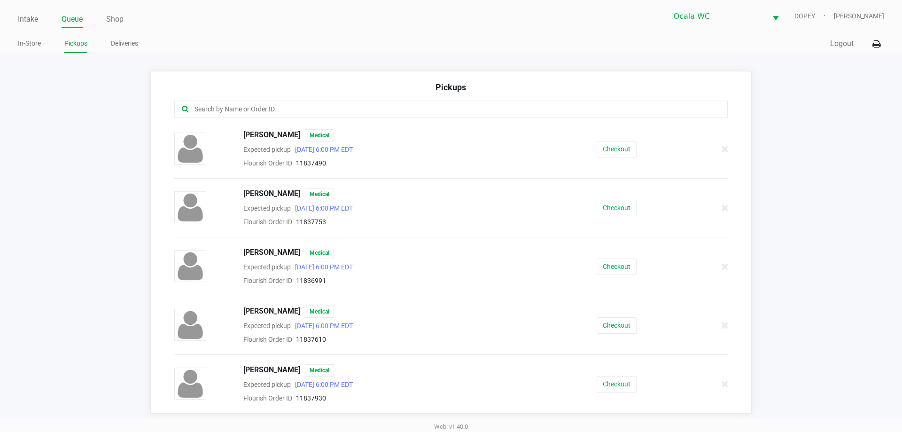
click at [600, 265] on button "Checkout" at bounding box center [617, 266] width 40 height 16
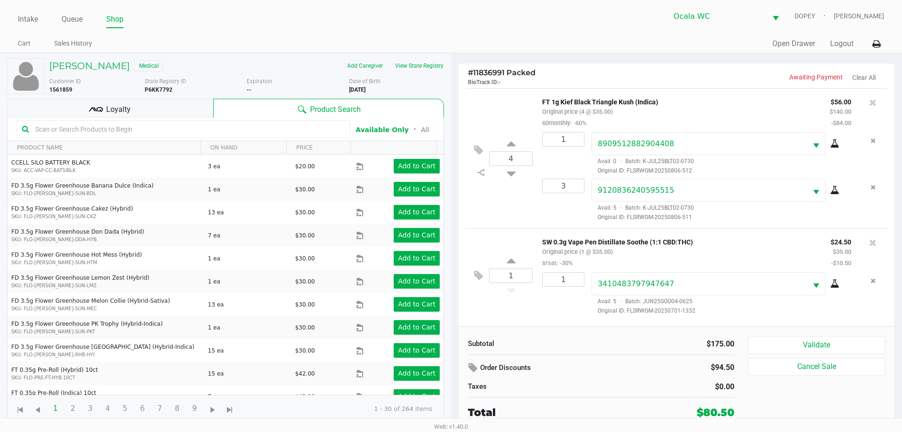
click at [799, 343] on button "Validate" at bounding box center [817, 345] width 137 height 18
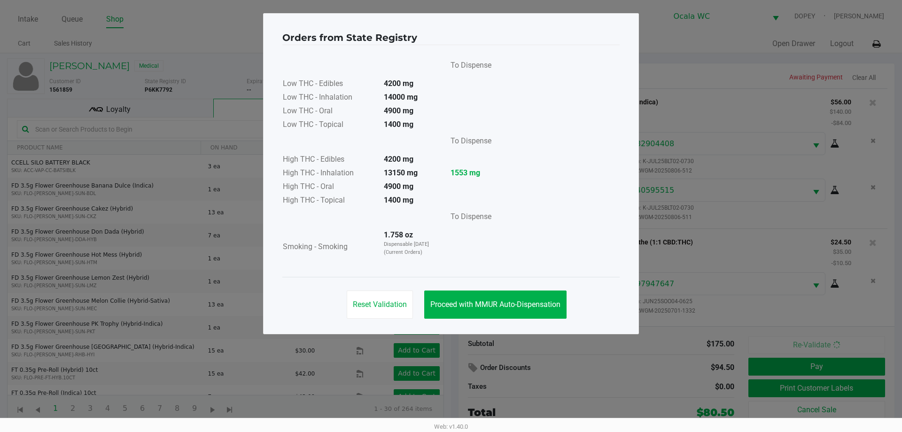
click at [474, 303] on span "Proceed with MMUR Auto-Dispensation" at bounding box center [495, 304] width 130 height 9
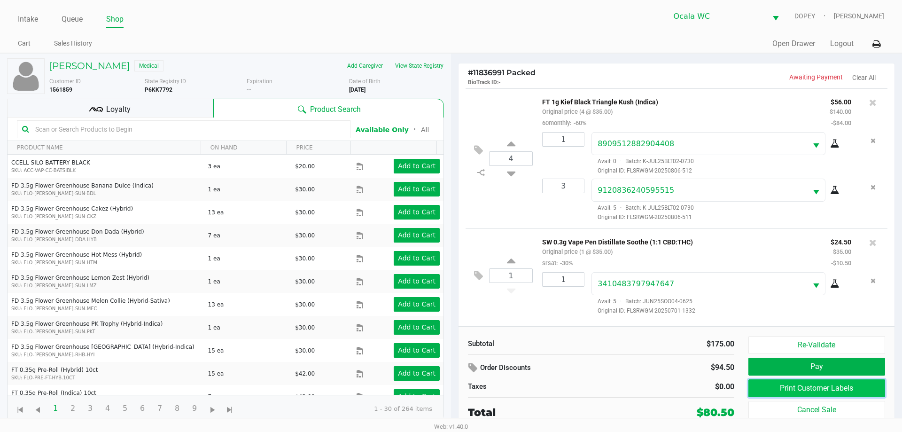
click at [762, 389] on button "Print Customer Labels" at bounding box center [817, 388] width 137 height 18
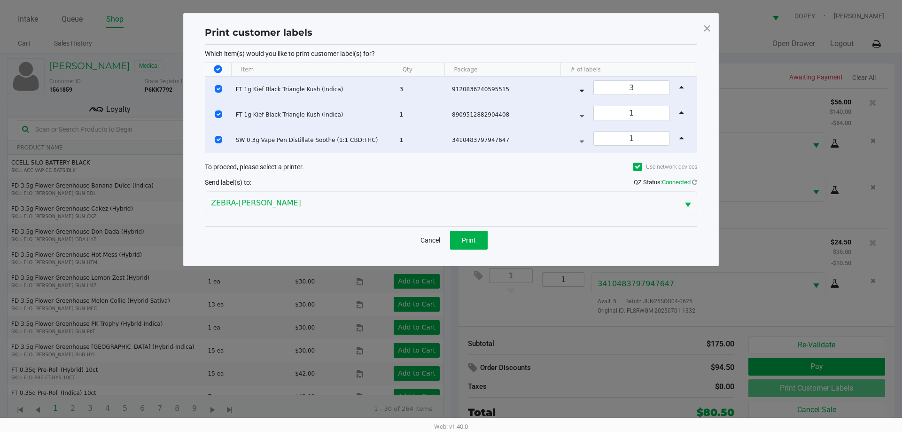
click at [479, 244] on button "Print" at bounding box center [469, 240] width 38 height 19
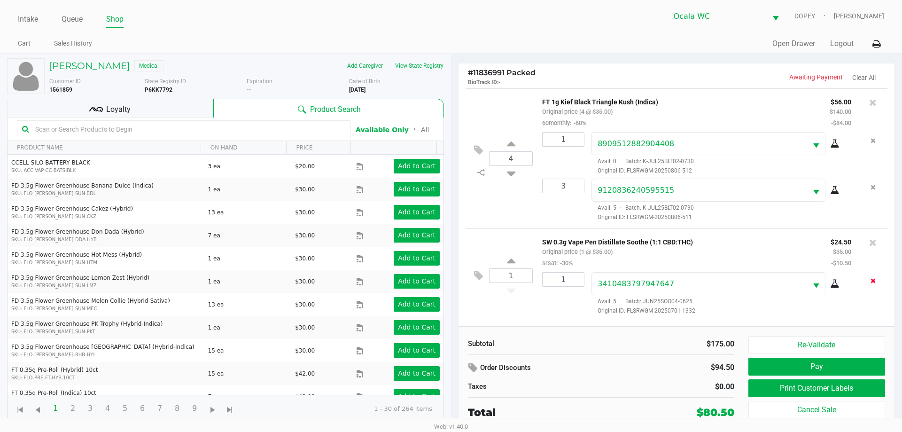
click at [873, 282] on icon "Remove the package from the orderLine" at bounding box center [873, 280] width 5 height 7
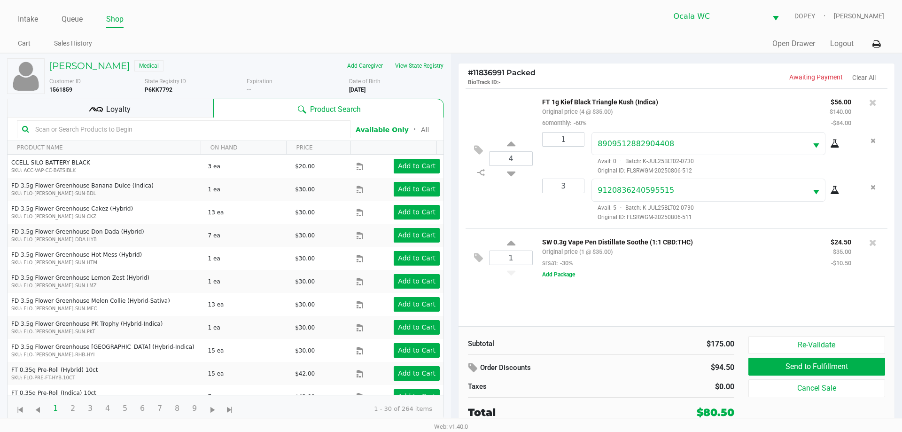
click at [561, 276] on button "Add Package" at bounding box center [558, 274] width 33 height 8
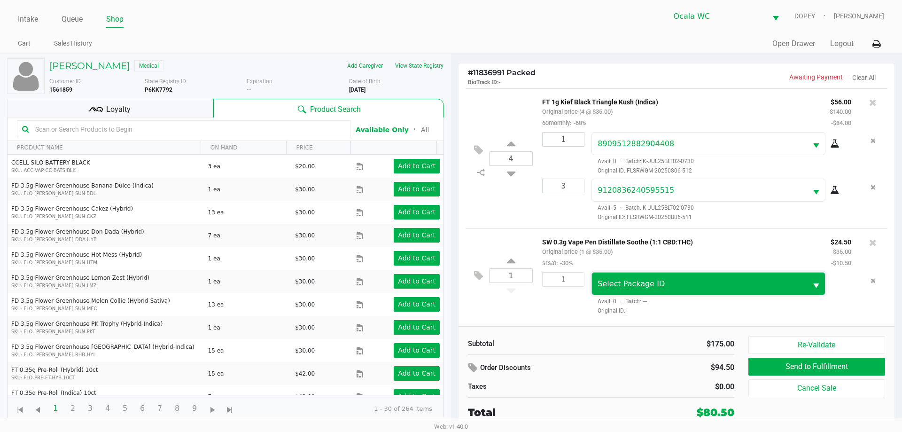
click at [636, 288] on span "Select Package ID" at bounding box center [631, 283] width 67 height 9
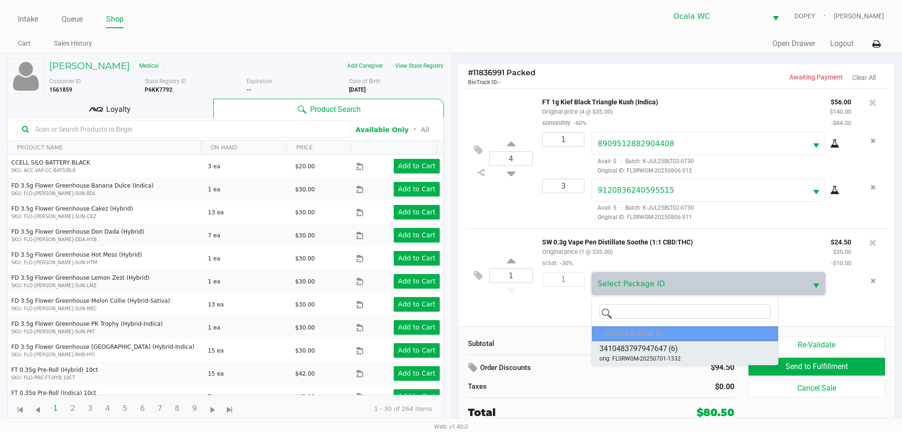
click at [637, 349] on span "3410483797947647" at bounding box center [634, 348] width 68 height 11
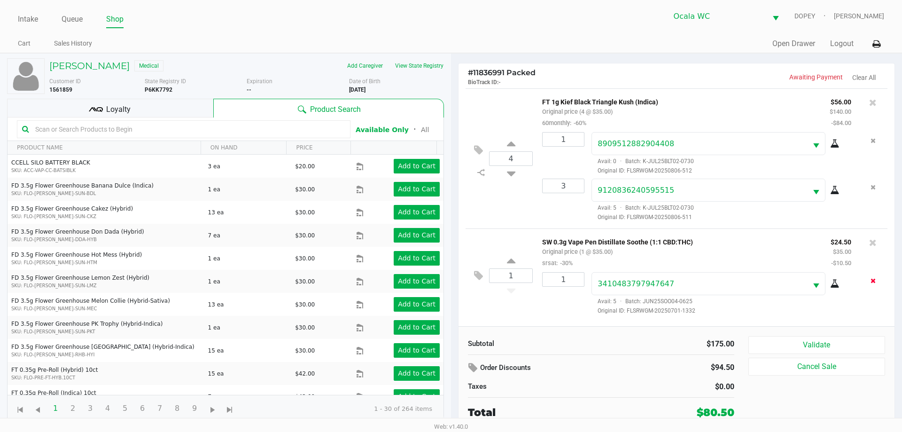
click at [871, 282] on icon "Remove the package from the orderLine" at bounding box center [873, 280] width 5 height 7
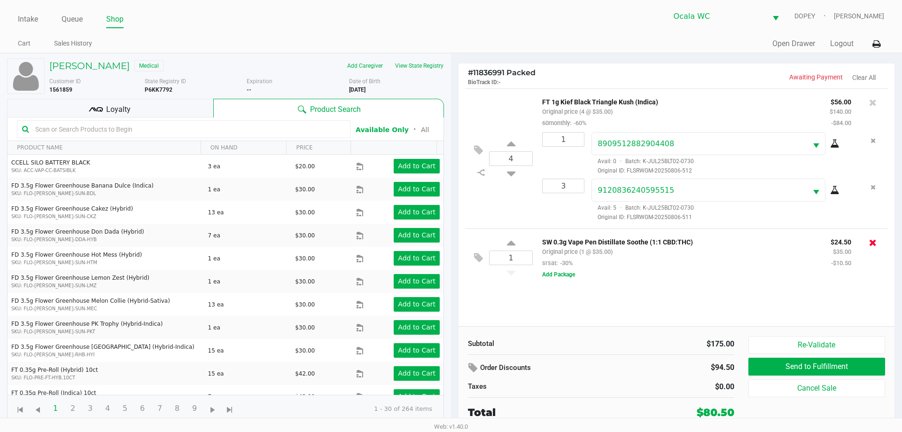
click at [872, 243] on icon at bounding box center [873, 242] width 8 height 9
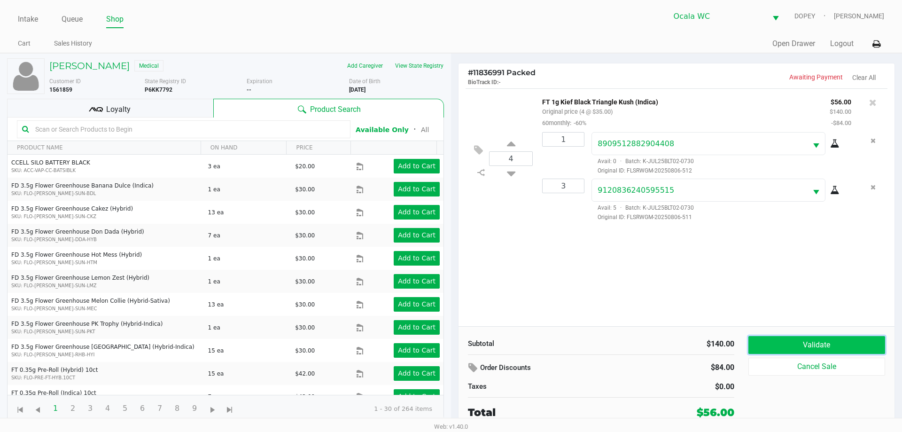
click at [829, 343] on button "Validate" at bounding box center [817, 345] width 137 height 18
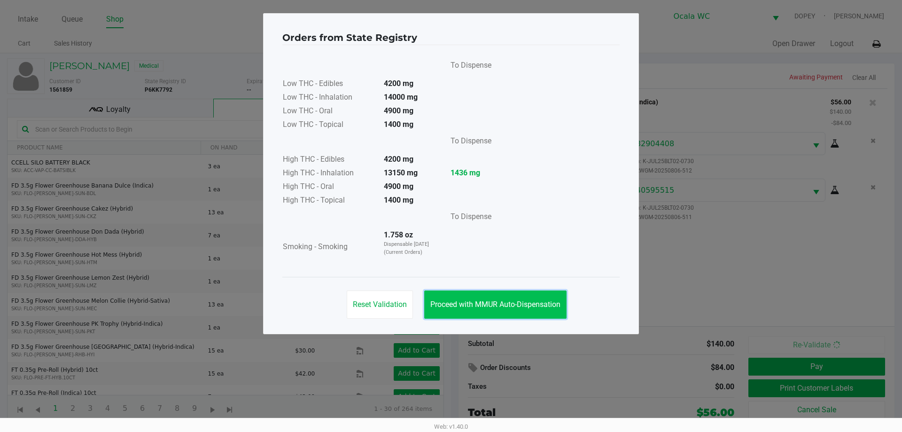
click at [488, 307] on span "Proceed with MMUR Auto-Dispensation" at bounding box center [495, 304] width 130 height 9
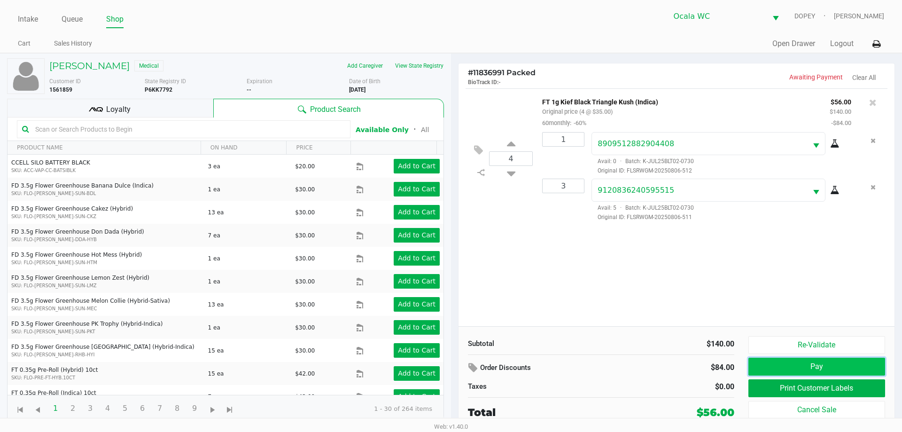
click at [789, 366] on button "Pay" at bounding box center [817, 367] width 137 height 18
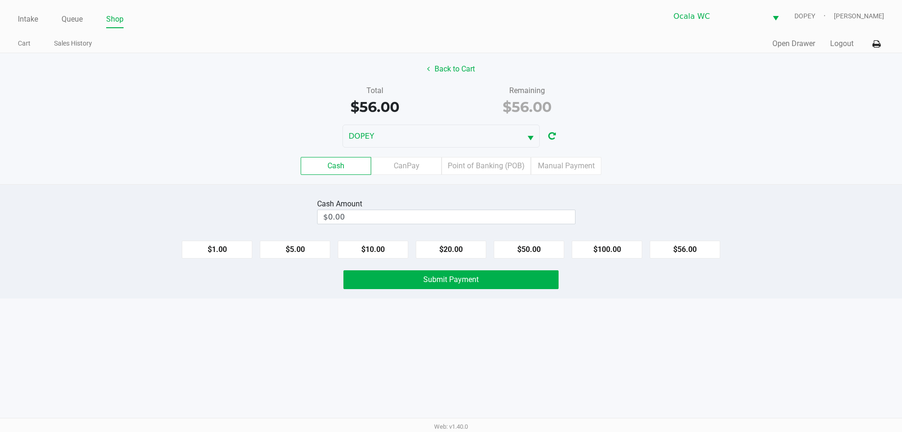
click at [383, 379] on div "Intake Queue Shop Ocala WC DOPEY Alicia Sieg Cart Sales History Quick Sale Open…" at bounding box center [451, 216] width 902 height 432
click at [606, 252] on button "$100.00" at bounding box center [607, 250] width 70 height 18
type input "$100.00"
click at [461, 285] on button "Submit Payment" at bounding box center [450, 279] width 215 height 19
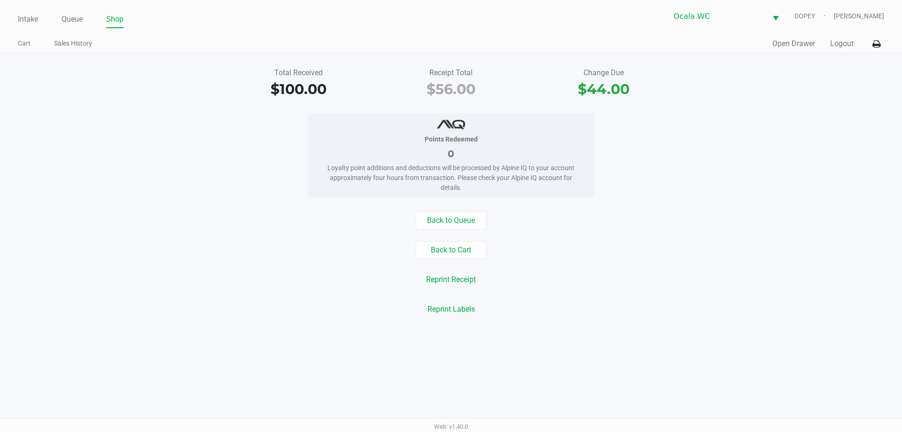
click at [425, 250] on button "Back to Cart" at bounding box center [451, 250] width 70 height 18
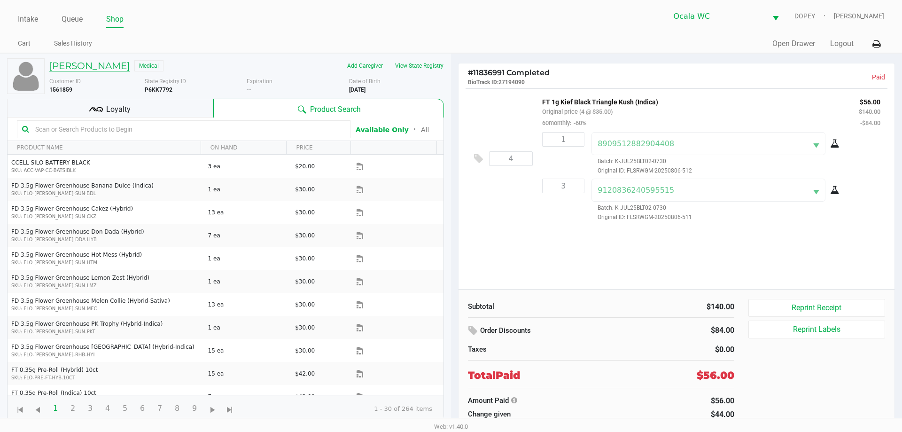
click at [92, 66] on h5 "LOUIS ZIZZO JR" at bounding box center [89, 65] width 80 height 11
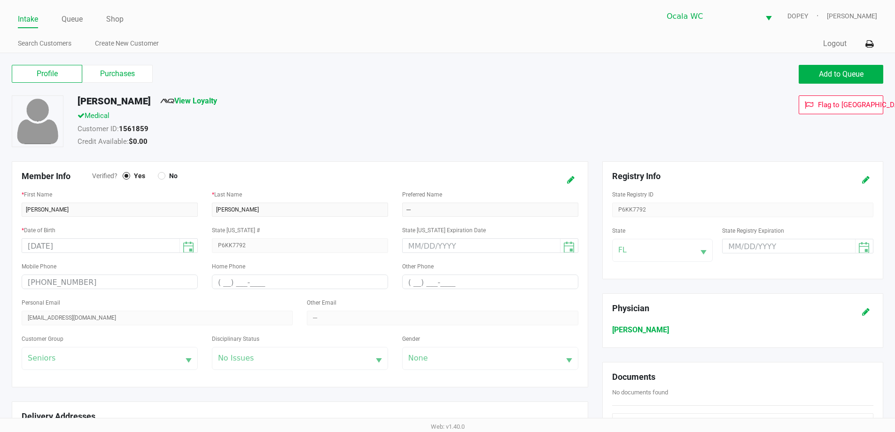
click at [834, 72] on span "Add to Queue" at bounding box center [841, 74] width 45 height 9
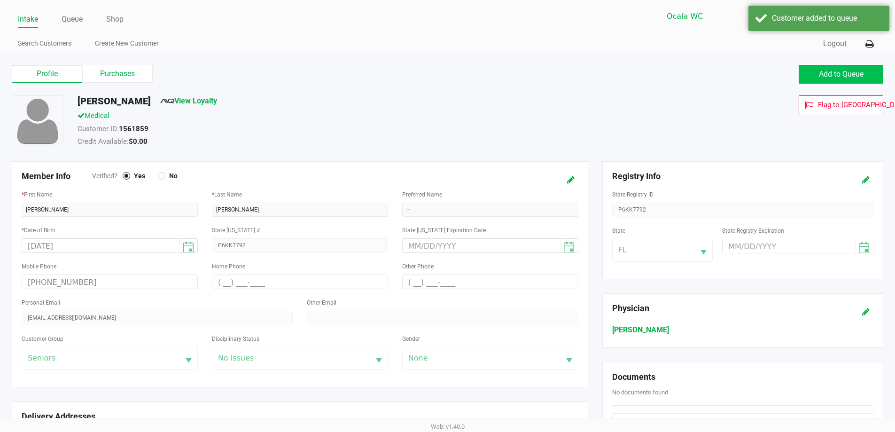
click at [828, 73] on span "Add to Queue" at bounding box center [841, 74] width 45 height 9
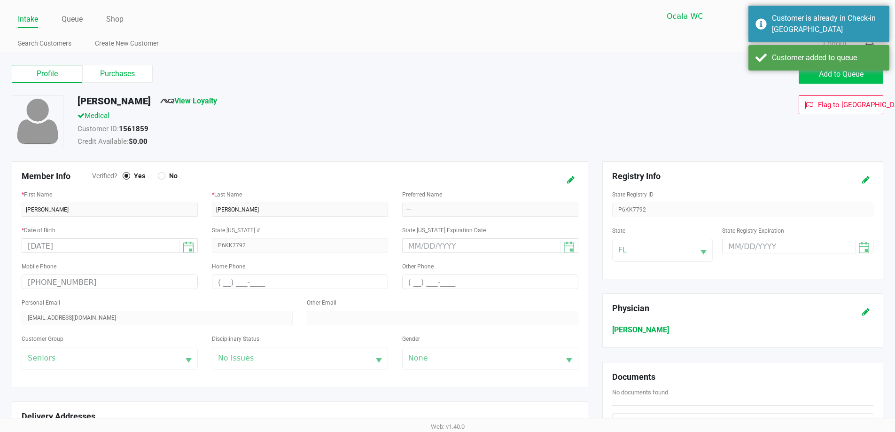
click at [62, 19] on link "Queue" at bounding box center [72, 19] width 21 height 13
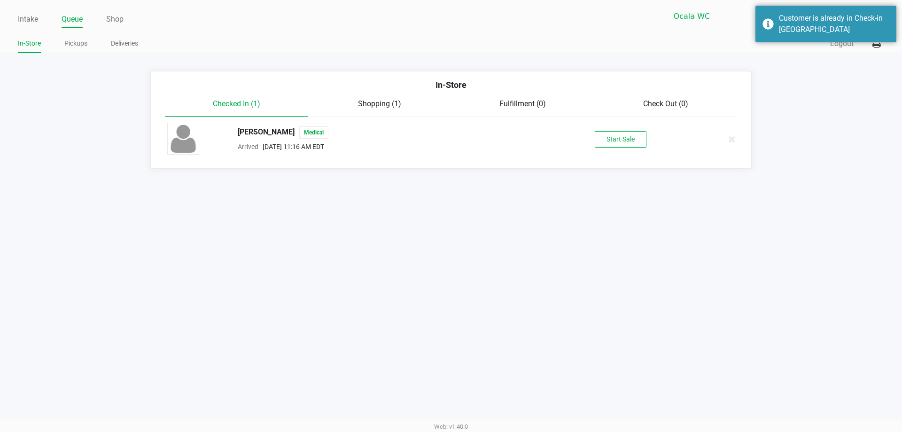
click at [646, 139] on button "Start Sale" at bounding box center [621, 139] width 52 height 16
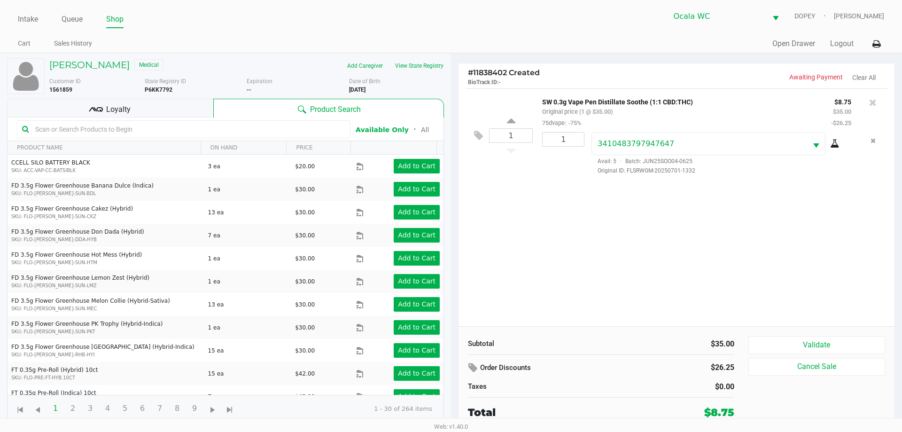
click at [757, 345] on button "Validate" at bounding box center [817, 345] width 137 height 18
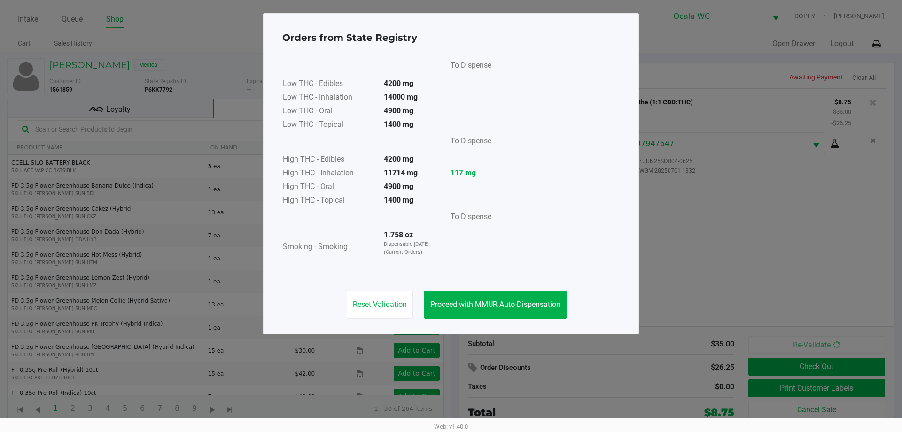
click at [450, 303] on span "Proceed with MMUR Auto-Dispensation" at bounding box center [495, 304] width 130 height 9
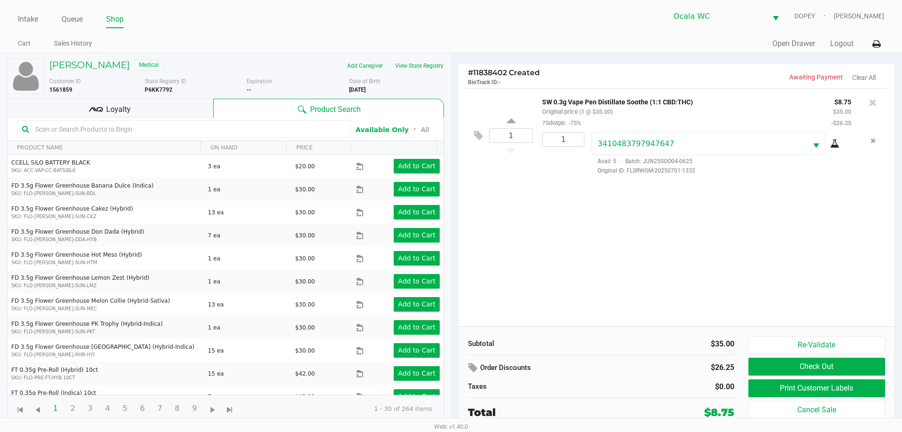
click at [765, 363] on button "Check Out" at bounding box center [817, 367] width 137 height 18
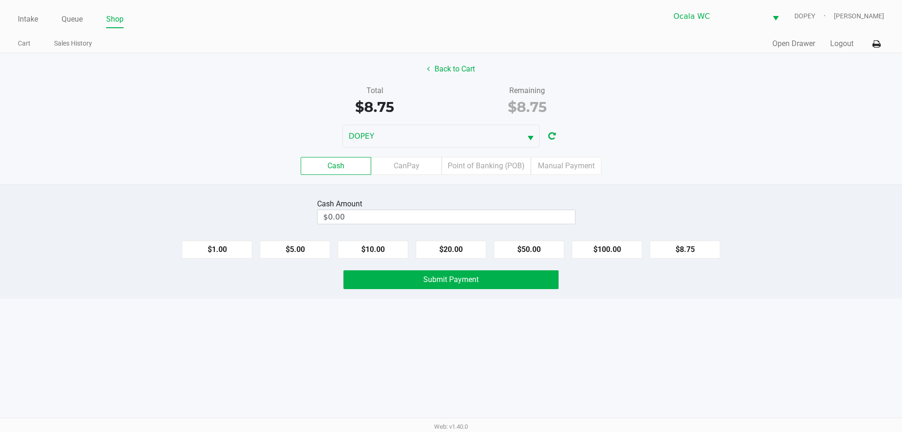
click at [486, 341] on div "Intake Queue Shop Ocala WC DOPEY Alicia Sieg Cart Sales History Quick Sale Open…" at bounding box center [451, 216] width 902 height 432
click at [392, 214] on input "$0.00" at bounding box center [447, 217] width 258 height 14
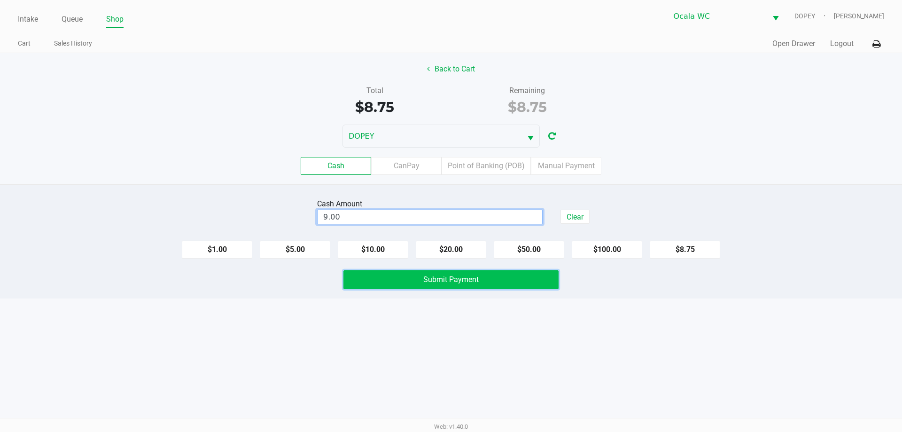
click at [413, 289] on button "Submit Payment" at bounding box center [450, 279] width 215 height 19
type input "$9.00"
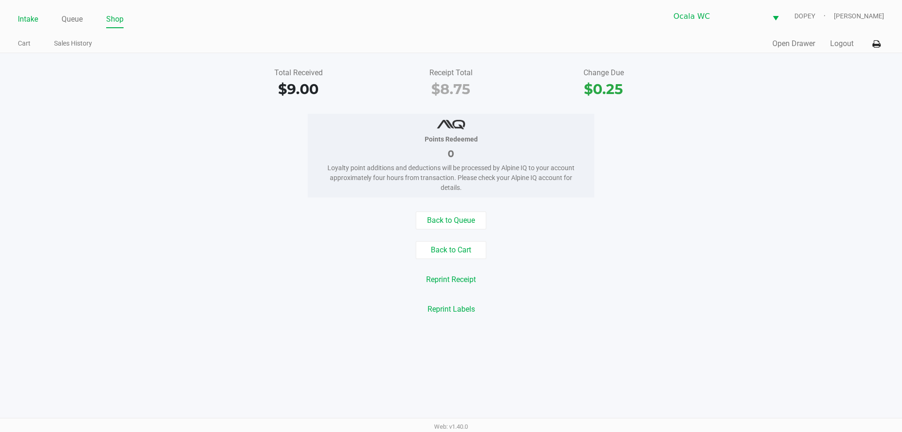
click at [31, 16] on link "Intake" at bounding box center [28, 19] width 20 height 13
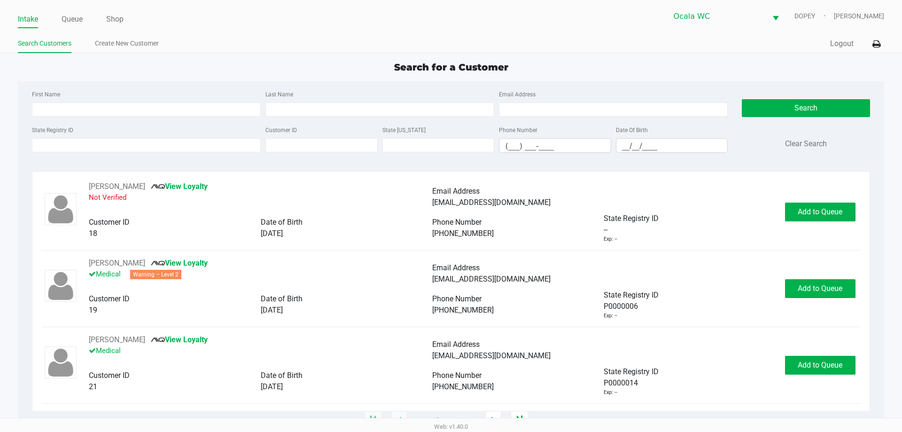
click at [616, 43] on div "Quick Sale Logout" at bounding box center [667, 43] width 433 height 17
click at [87, 145] on input "State Registry ID" at bounding box center [146, 145] width 229 height 14
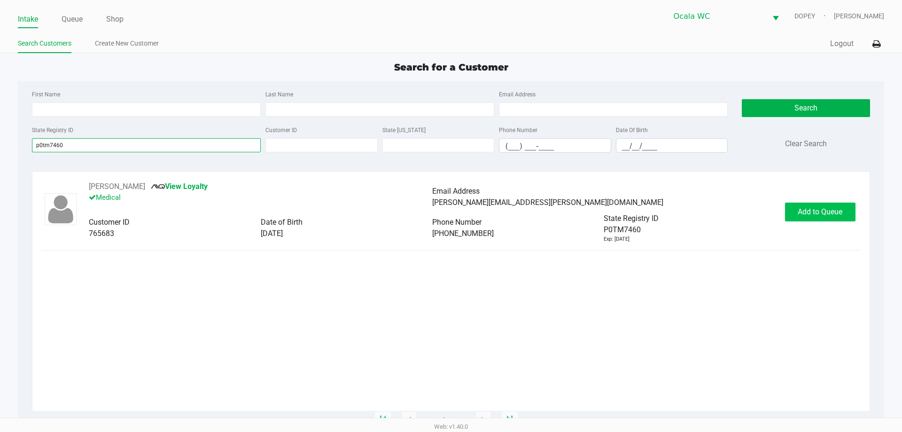
type input "p0tm7460"
click at [844, 209] on button "Add to Queue" at bounding box center [820, 212] width 70 height 19
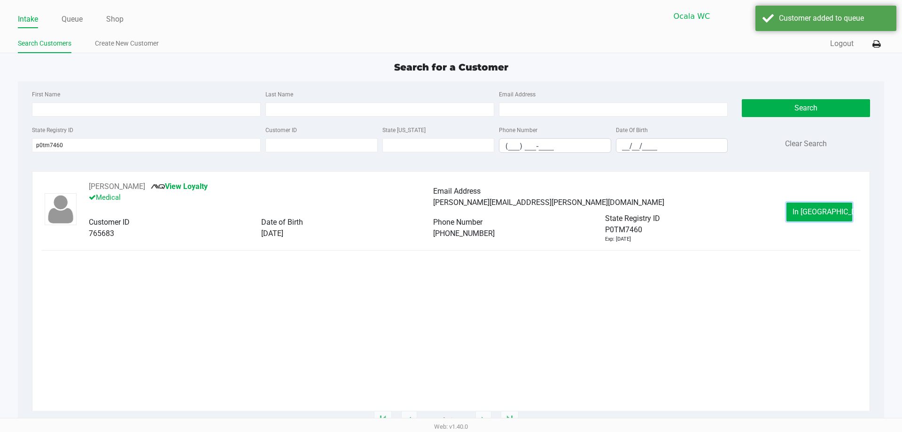
click at [815, 207] on button "In Queue" at bounding box center [820, 212] width 66 height 19
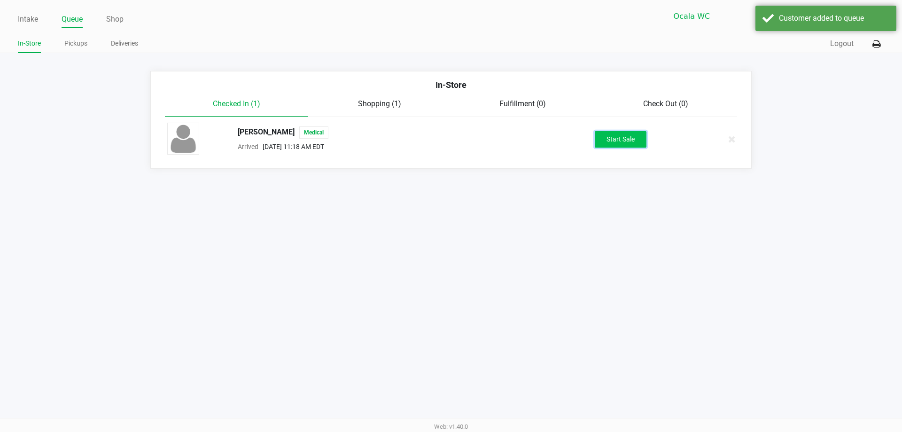
click at [625, 138] on button "Start Sale" at bounding box center [621, 139] width 52 height 16
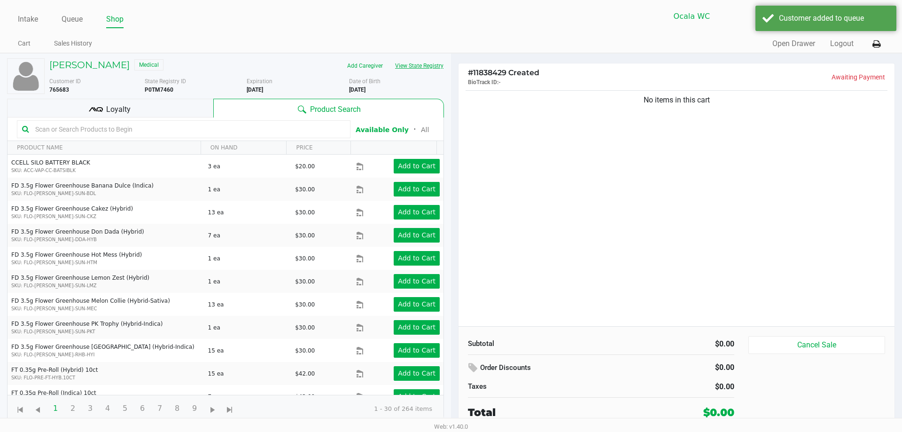
click at [434, 63] on button "View State Registry" at bounding box center [416, 65] width 55 height 15
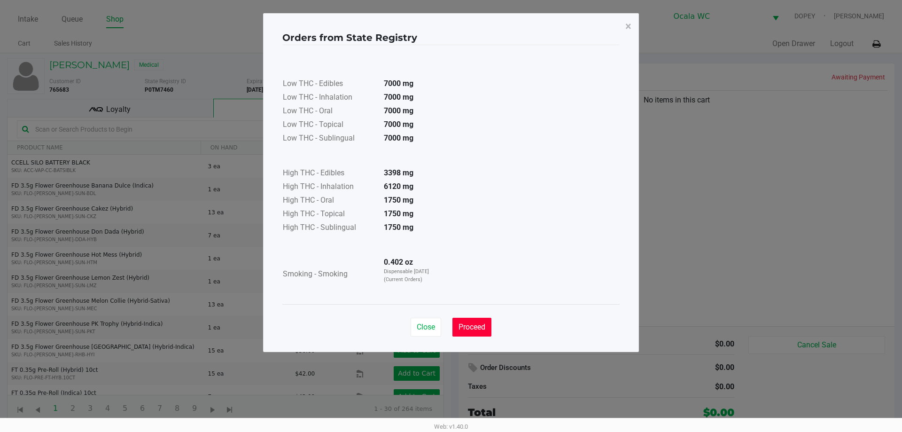
click at [474, 323] on span "Proceed" at bounding box center [472, 326] width 27 height 9
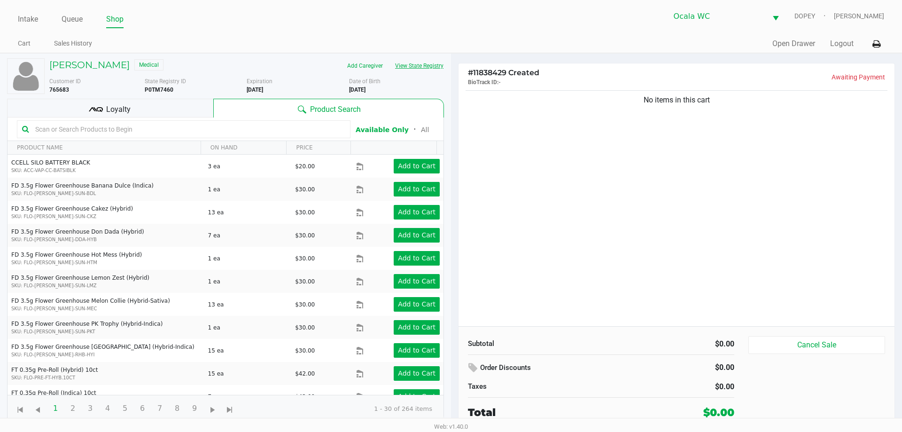
click at [415, 66] on button "View State Registry" at bounding box center [416, 65] width 55 height 15
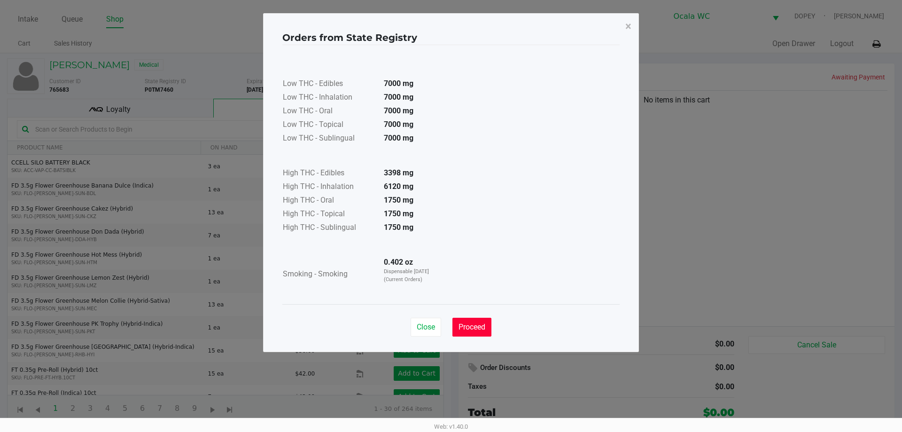
click at [473, 327] on span "Proceed" at bounding box center [472, 326] width 27 height 9
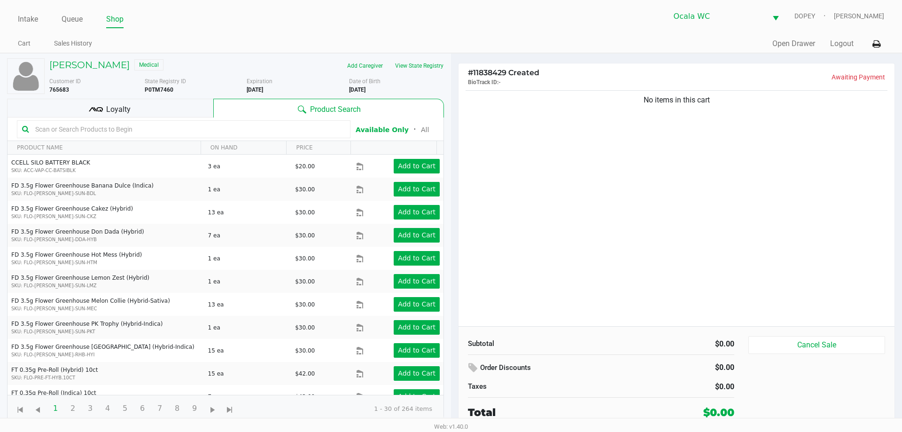
click at [119, 129] on input "text" at bounding box center [188, 129] width 314 height 14
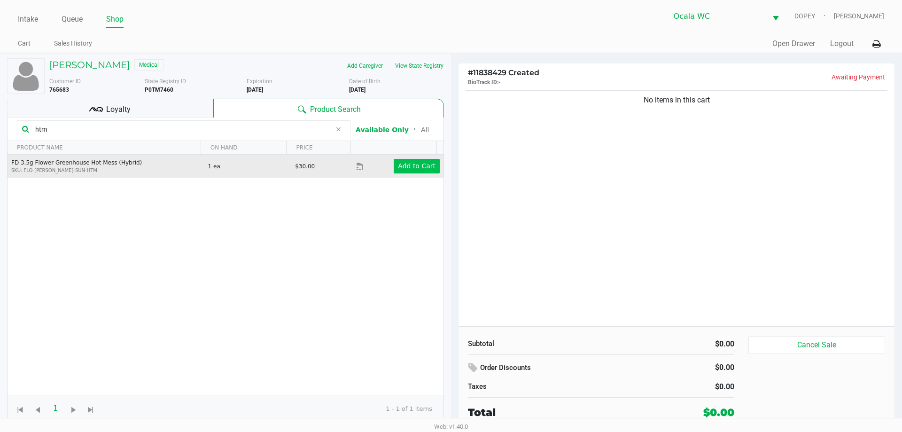
type input "htm"
click at [417, 167] on app-button-loader "Add to Cart" at bounding box center [417, 166] width 38 height 8
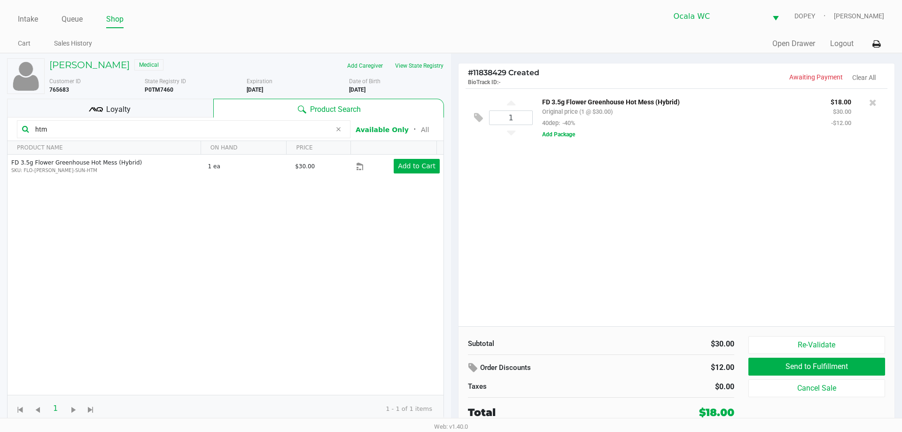
click at [142, 134] on input "htm" at bounding box center [181, 129] width 300 height 14
click at [830, 234] on div "1 FD 3.5g Flower Greenhouse Hot Mess (Hybrid) Original price (1 @ $30.00) 40dep…" at bounding box center [677, 207] width 436 height 238
click at [563, 138] on button "Add Package" at bounding box center [558, 134] width 33 height 8
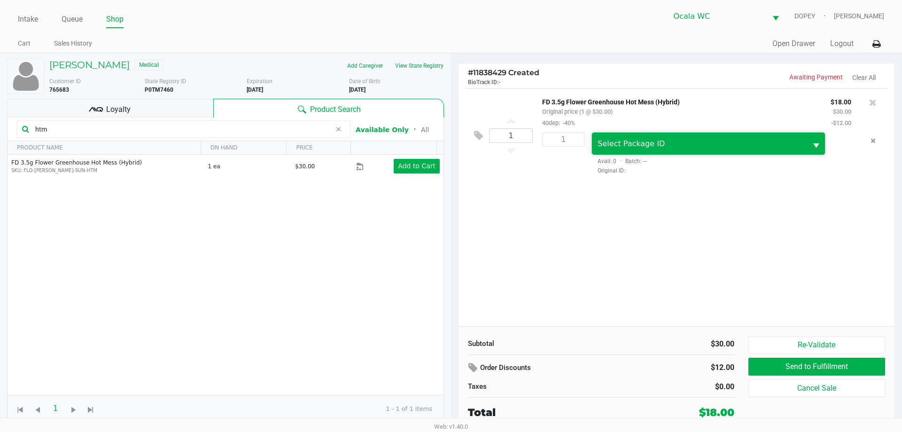
click at [652, 152] on span "Select Package ID" at bounding box center [699, 144] width 215 height 22
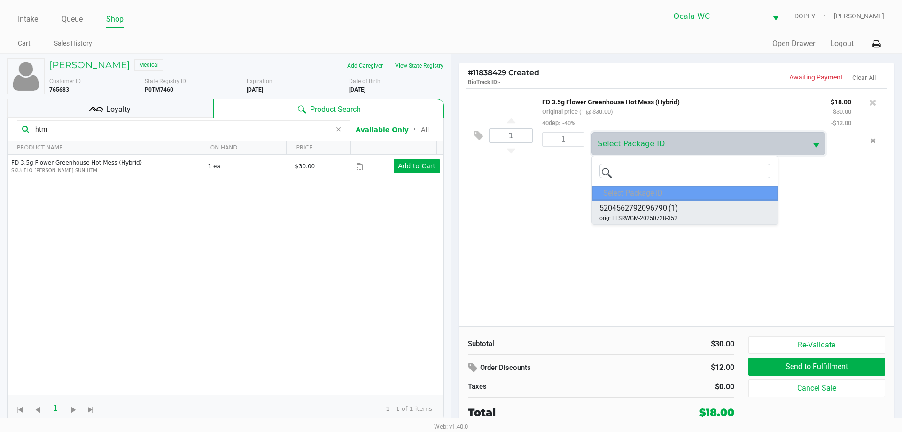
click at [659, 218] on span "orig: FLSRWGM-20250728-352" at bounding box center [639, 218] width 78 height 8
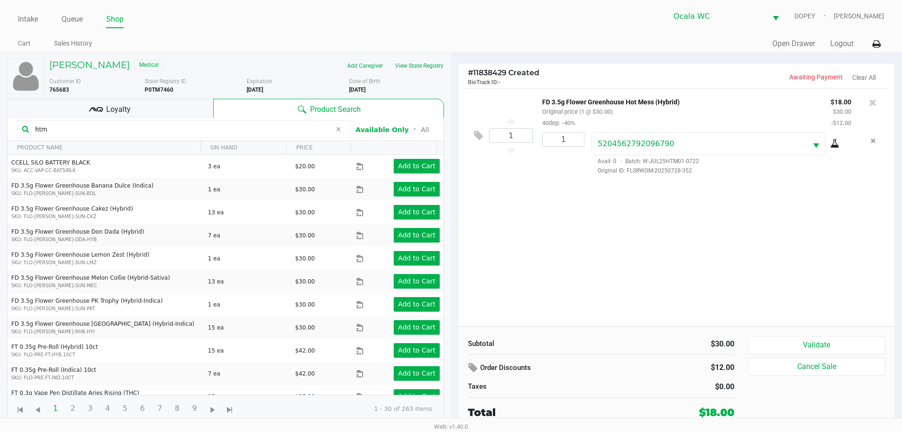
click at [715, 238] on div "1 FD 3.5g Flower Greenhouse Hot Mess (Hybrid) Original price (1 @ $30.00) 40dep…" at bounding box center [677, 207] width 436 height 238
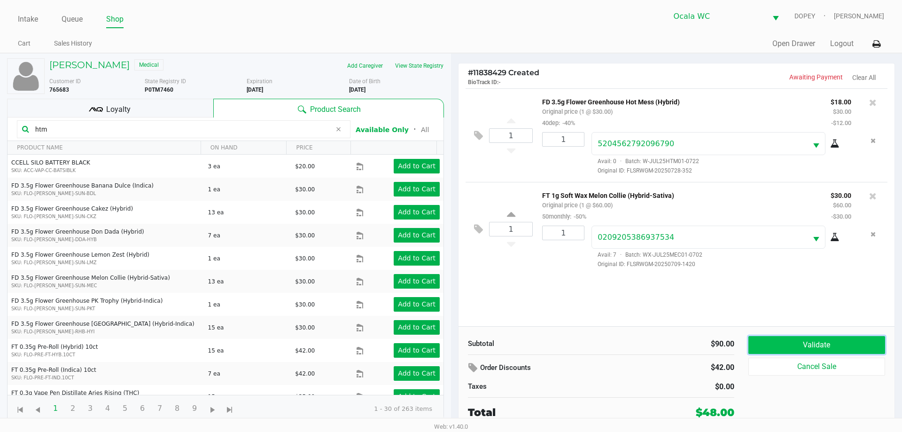
click at [784, 338] on button "Validate" at bounding box center [817, 345] width 137 height 18
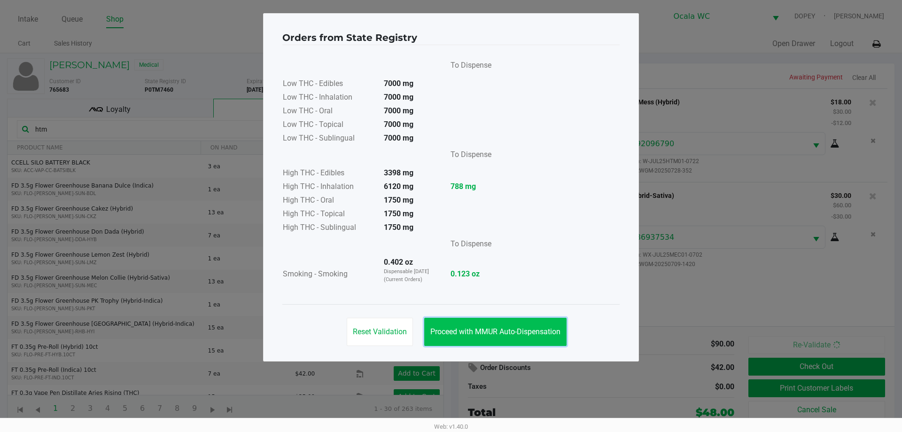
click at [488, 336] on button "Proceed with MMUR Auto-Dispensation" at bounding box center [495, 332] width 142 height 28
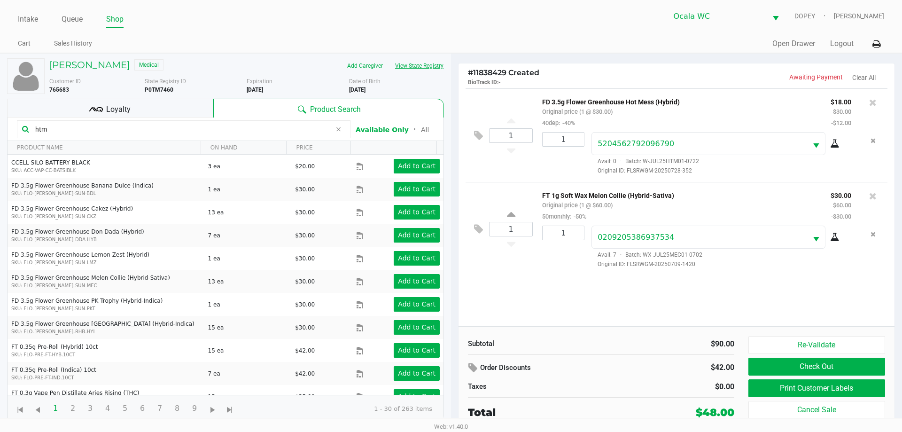
click at [422, 63] on button "View State Registry" at bounding box center [416, 65] width 55 height 15
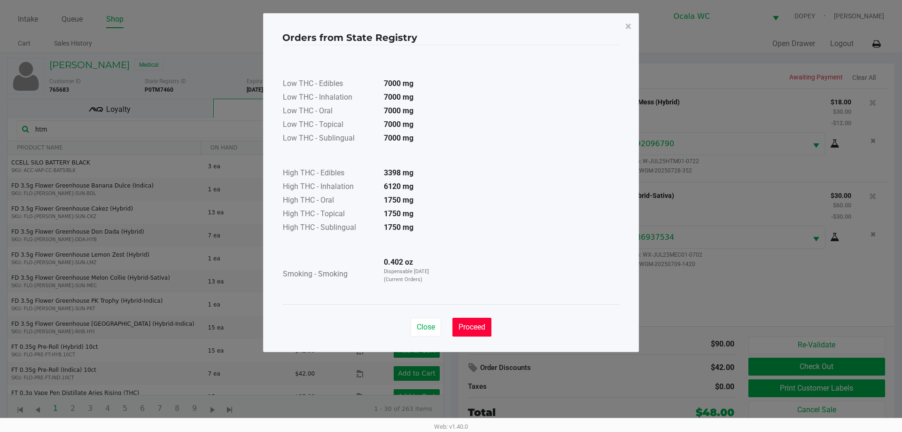
click at [471, 325] on span "Proceed" at bounding box center [472, 326] width 27 height 9
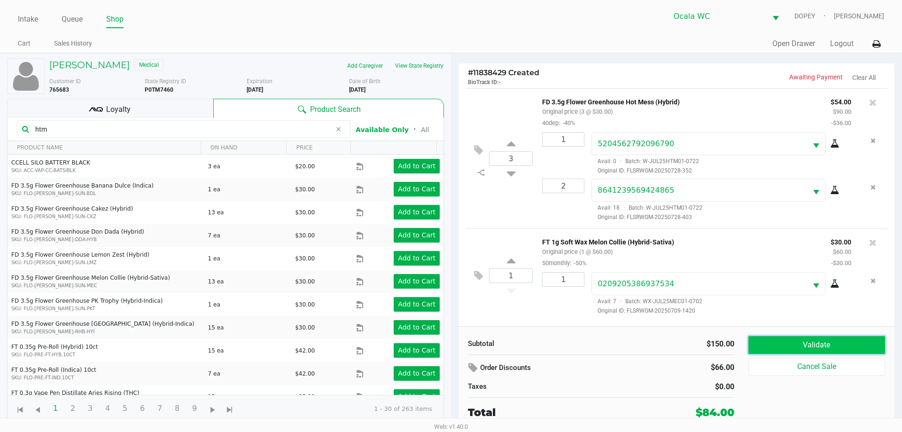
click at [777, 346] on button "Validate" at bounding box center [817, 345] width 137 height 18
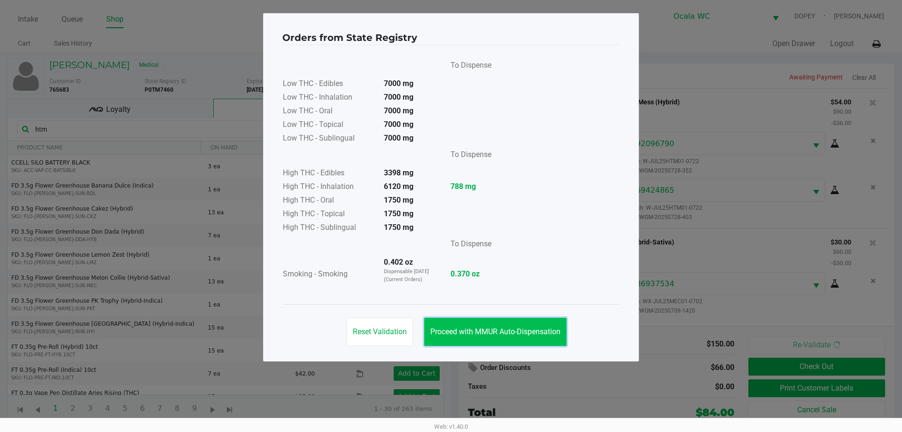
click at [450, 320] on button "Proceed with MMUR Auto-Dispensation" at bounding box center [495, 332] width 142 height 28
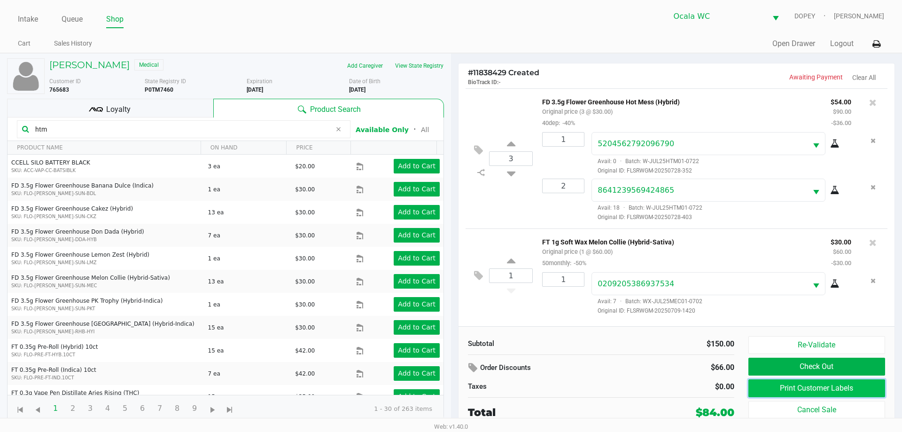
click at [783, 381] on button "Print Customer Labels" at bounding box center [817, 388] width 137 height 18
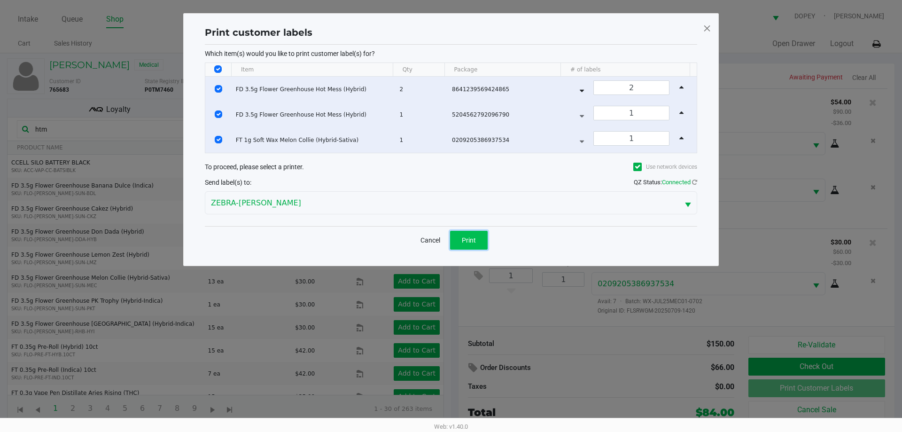
click at [460, 233] on button "Print" at bounding box center [469, 240] width 38 height 19
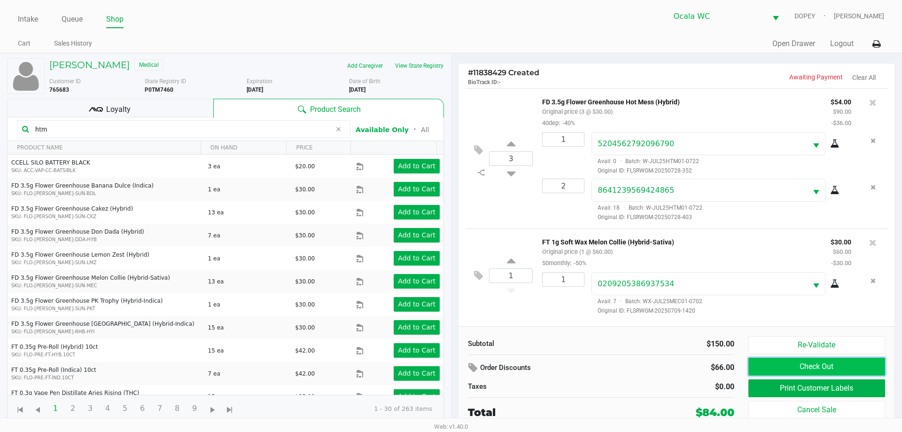
click at [782, 364] on button "Check Out" at bounding box center [817, 367] width 137 height 18
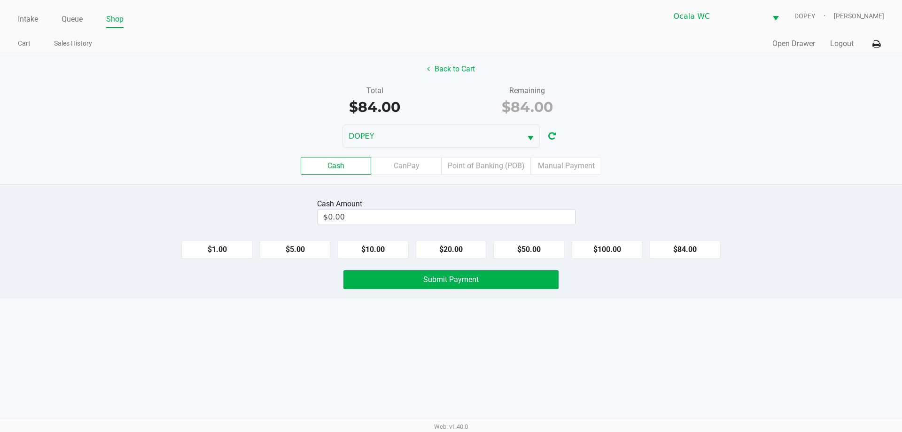
click at [668, 157] on div "Cash CanPay Point of Banking (POB) Manual Payment" at bounding box center [451, 166] width 902 height 18
click at [506, 171] on label "Point of Banking (POB)" at bounding box center [486, 166] width 89 height 18
click at [0, 0] on 7 "Point of Banking (POB)" at bounding box center [0, 0] width 0 height 0
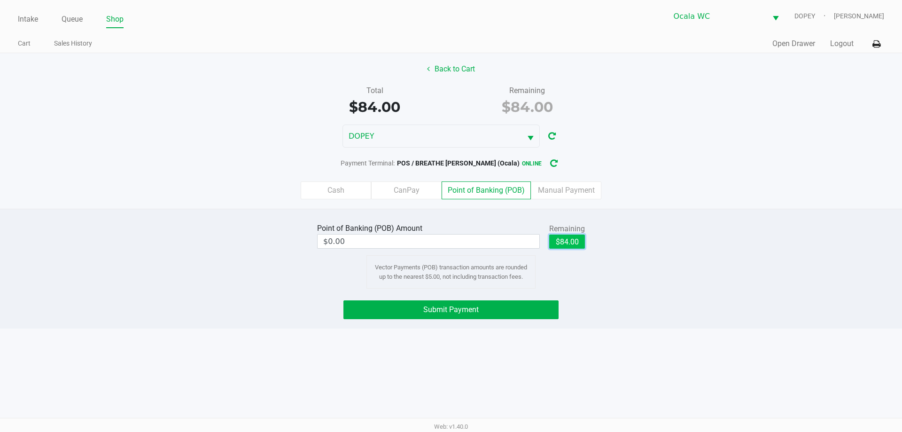
click at [566, 244] on button "$84.00" at bounding box center [567, 241] width 36 height 14
type input "$84.00"
click at [455, 308] on span "Submit Payment" at bounding box center [450, 309] width 55 height 9
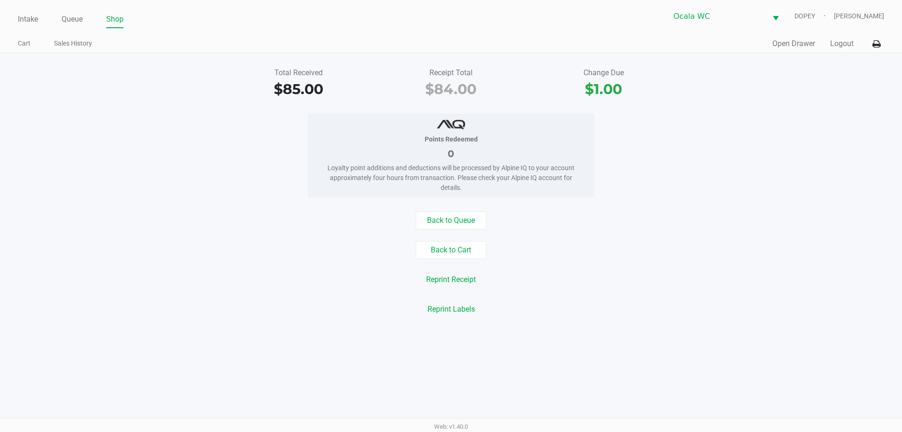
click at [206, 258] on div "Back to Cart" at bounding box center [451, 250] width 916 height 18
click at [23, 19] on link "Intake" at bounding box center [28, 19] width 20 height 13
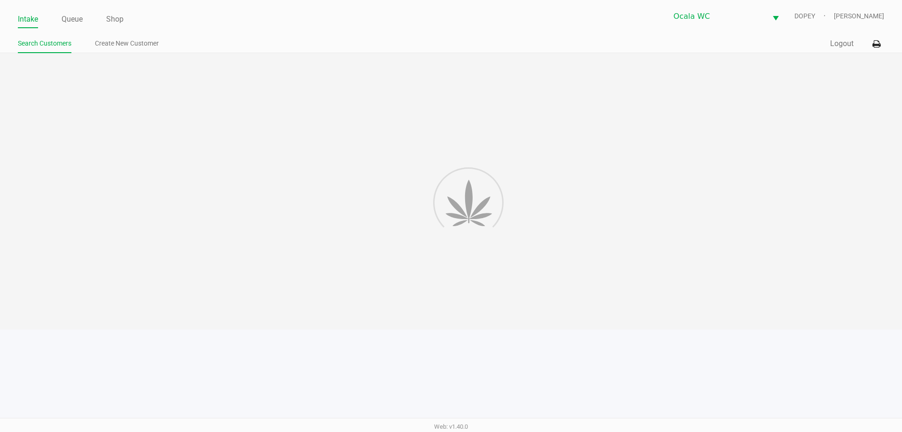
click at [25, 20] on link "Intake" at bounding box center [28, 19] width 20 height 13
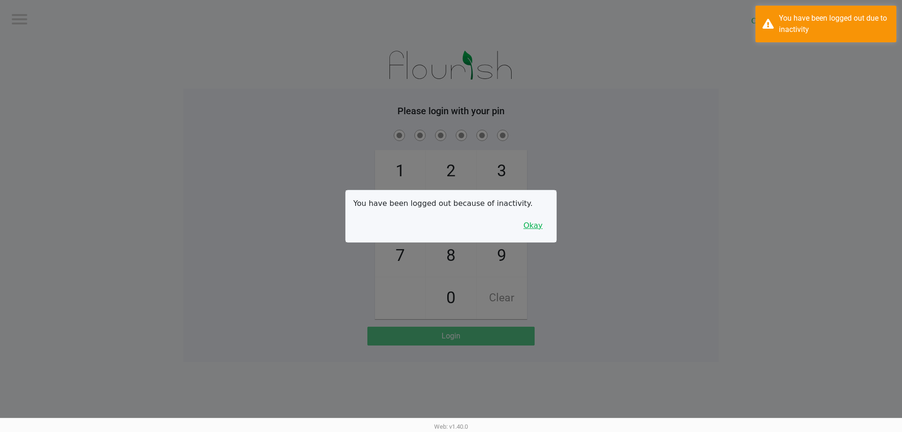
click at [532, 222] on button "Okay" at bounding box center [532, 226] width 31 height 18
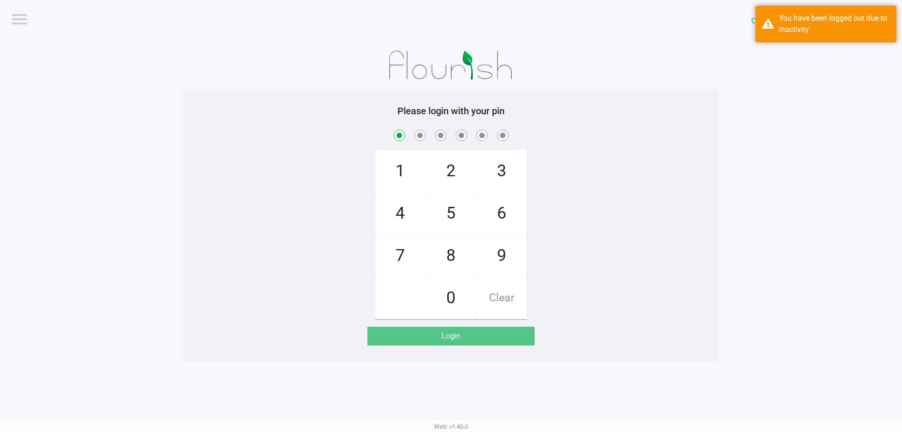
checkbox input "true"
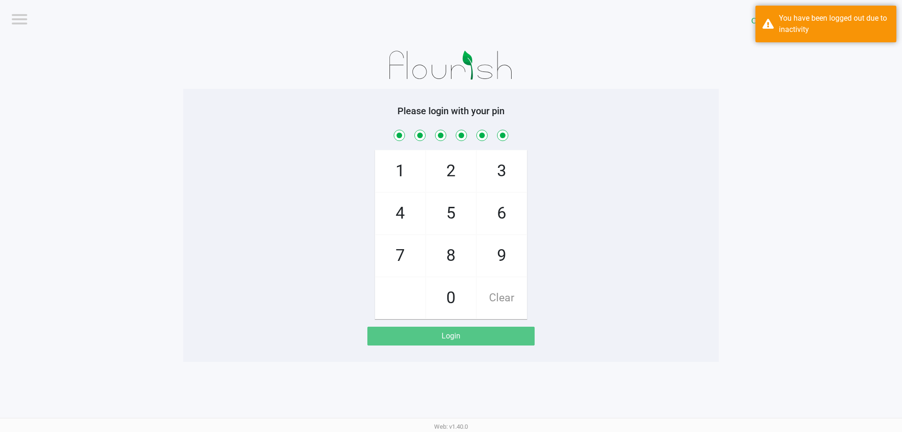
checkbox input "true"
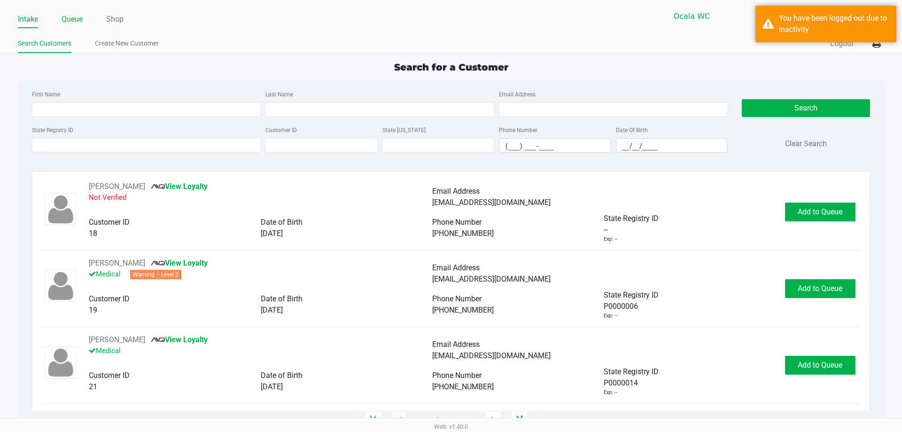
click at [78, 14] on link "Queue" at bounding box center [72, 19] width 21 height 13
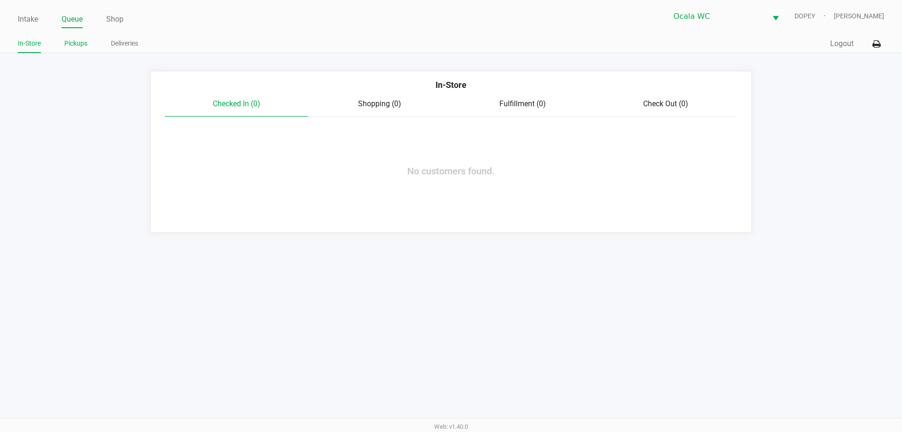
click at [69, 41] on link "Pickups" at bounding box center [75, 44] width 23 height 12
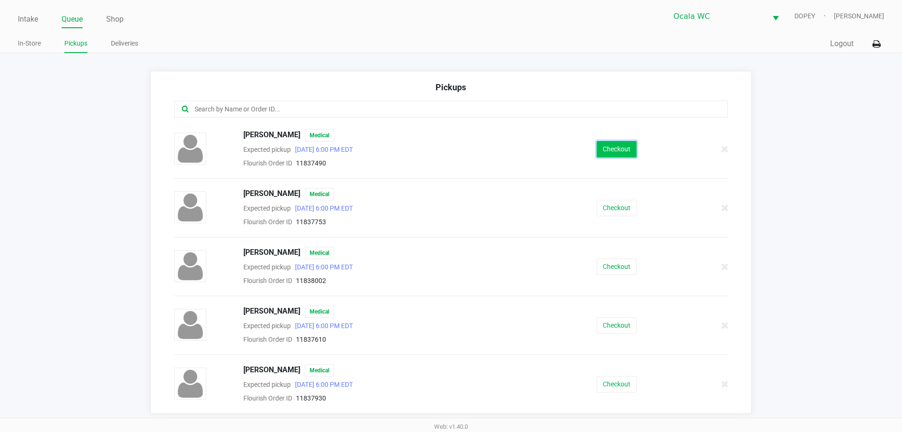
click at [611, 145] on button "Checkout" at bounding box center [617, 149] width 40 height 16
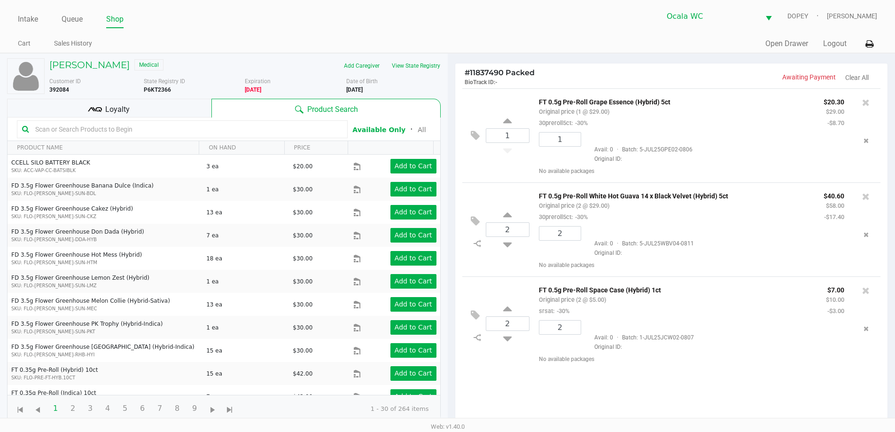
click at [197, 132] on input "text" at bounding box center [186, 129] width 311 height 14
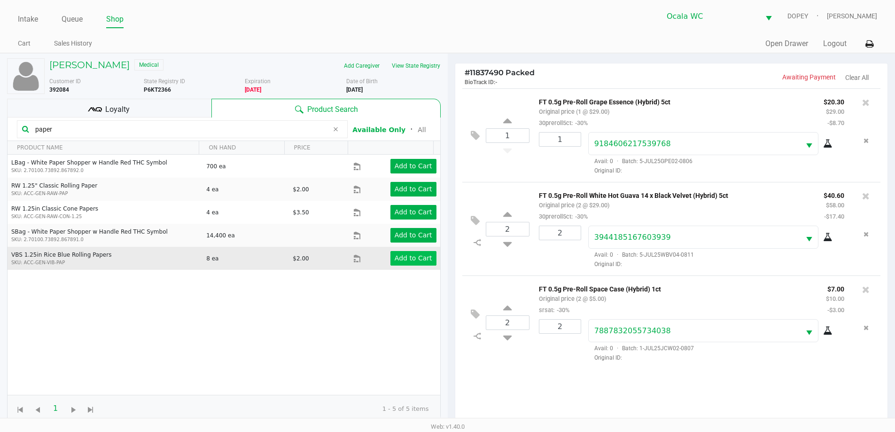
type input "paper"
click at [406, 262] on app-button-loader "Add to Cart" at bounding box center [414, 258] width 38 height 8
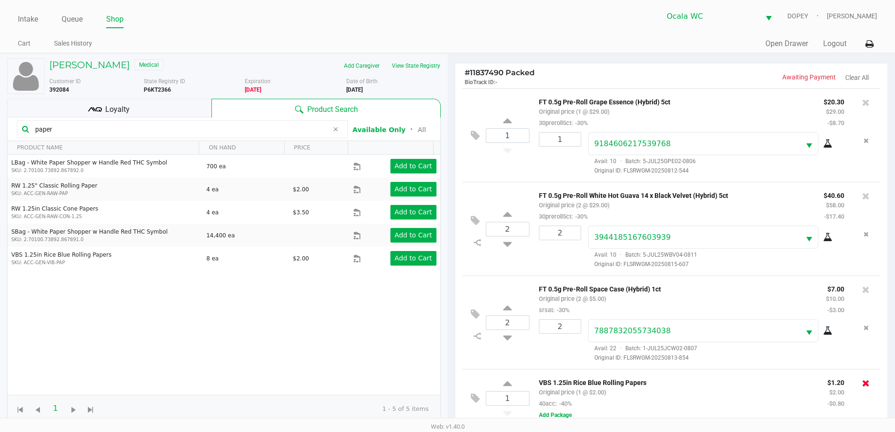
click at [867, 384] on icon at bounding box center [866, 382] width 8 height 9
click at [24, 22] on link "Intake" at bounding box center [28, 19] width 20 height 13
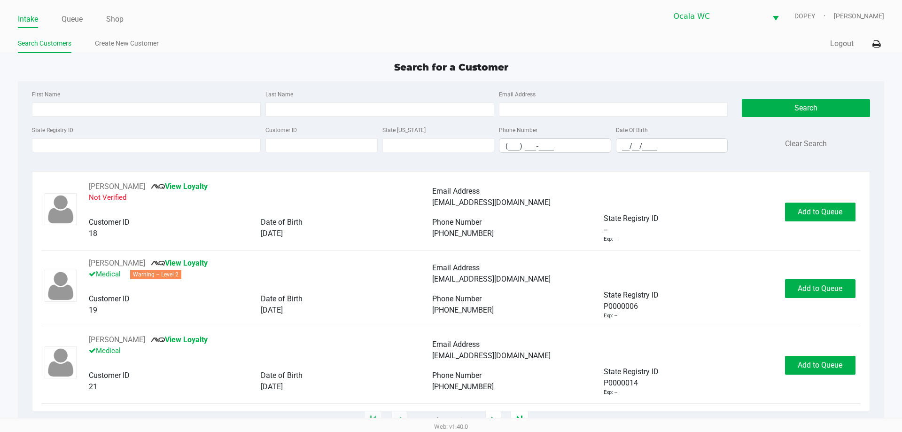
click at [632, 40] on div "Quick Sale Logout" at bounding box center [667, 43] width 433 height 17
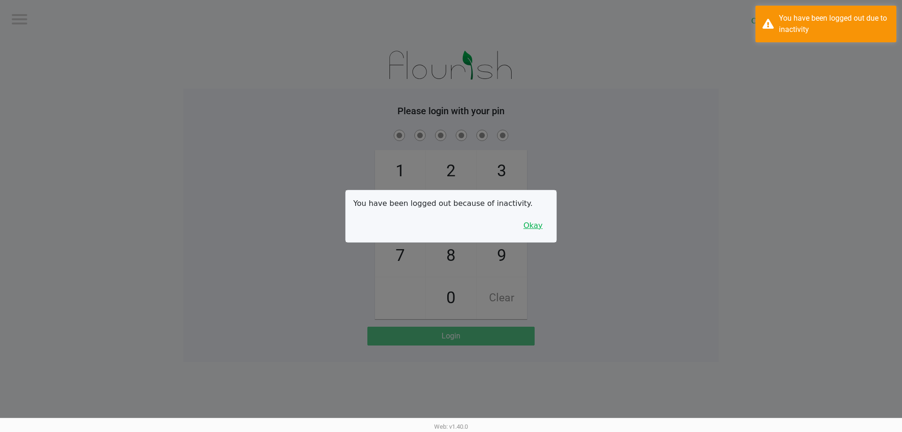
click at [529, 229] on button "Okay" at bounding box center [532, 226] width 31 height 18
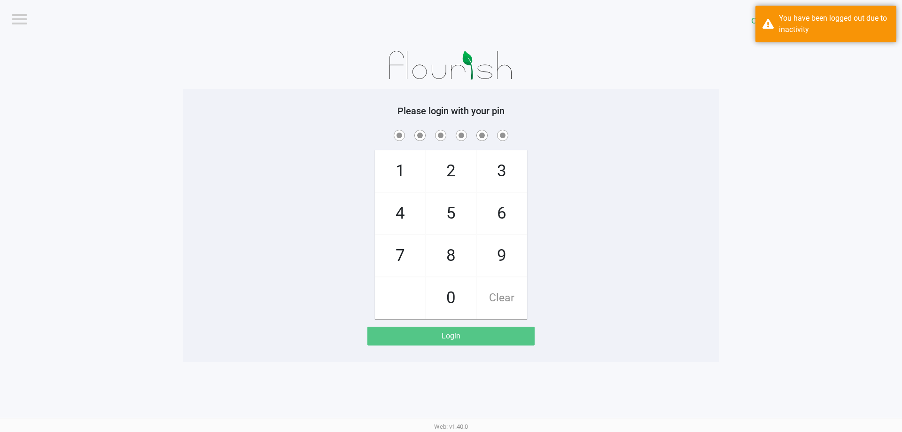
click at [731, 160] on app-pos-login-wrapper "Logout Ocala WC DOPEY Please login with your pin 1 4 7 2 5 8 0 3 6 9 Clear Login" at bounding box center [451, 181] width 902 height 362
checkbox input "true"
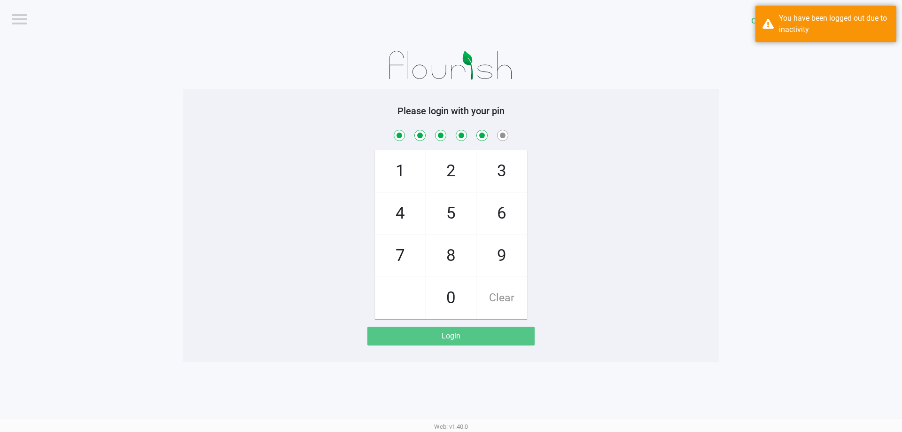
checkbox input "true"
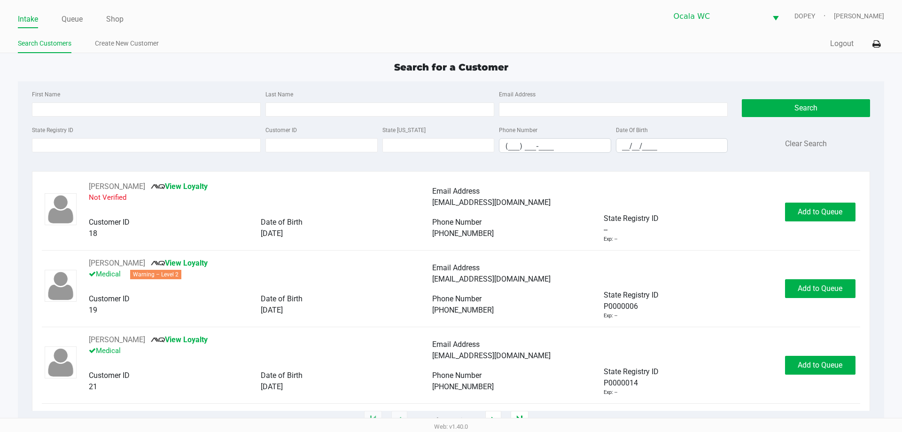
click at [704, 72] on div "Search for a Customer" at bounding box center [451, 67] width 880 height 14
click at [583, 73] on div "Search for a Customer" at bounding box center [451, 67] width 880 height 14
click at [629, 76] on div "Search for a Customer First Name Last Name Email Address State Registry ID Cust…" at bounding box center [451, 240] width 866 height 360
click at [101, 147] on input "State Registry ID" at bounding box center [146, 145] width 229 height 14
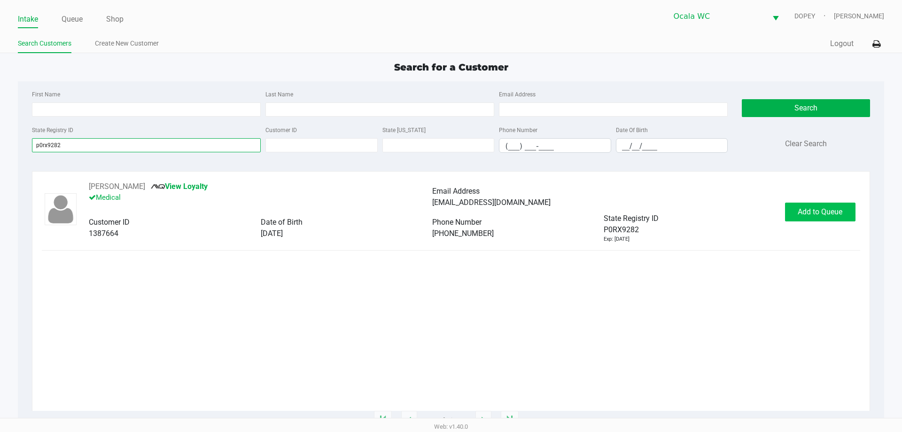
type input "p0rx9282"
click at [828, 211] on span "Add to Queue" at bounding box center [820, 211] width 45 height 9
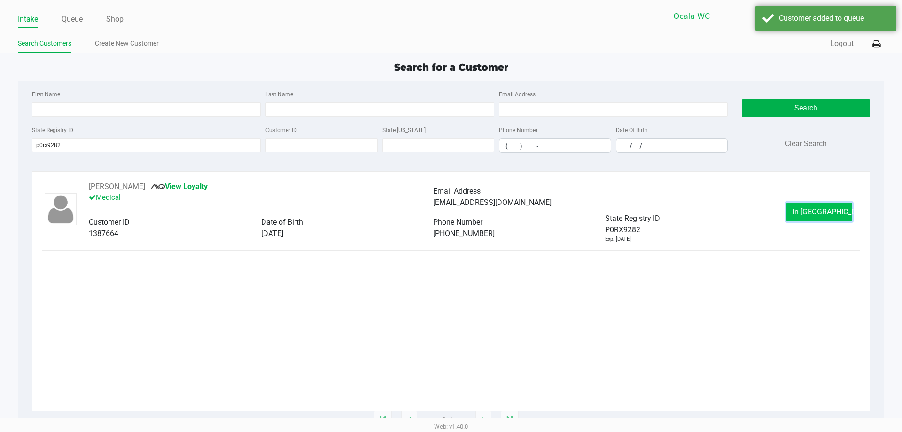
click at [819, 211] on span "In Queue" at bounding box center [832, 211] width 79 height 9
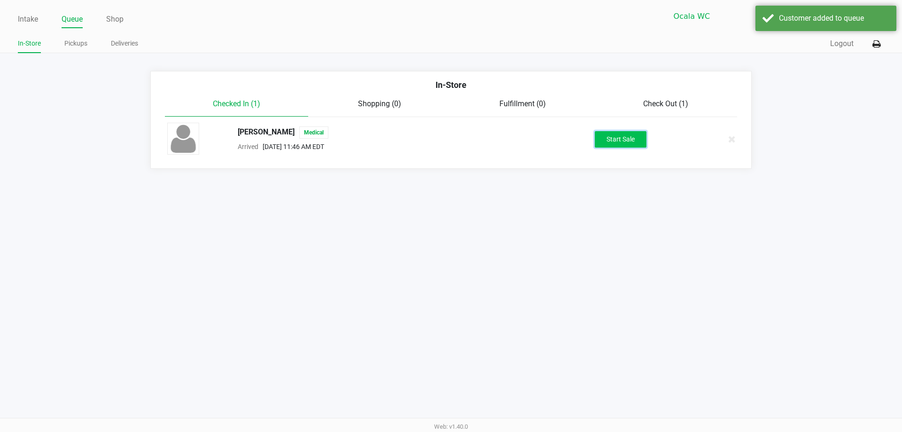
click at [641, 142] on button "Start Sale" at bounding box center [621, 139] width 52 height 16
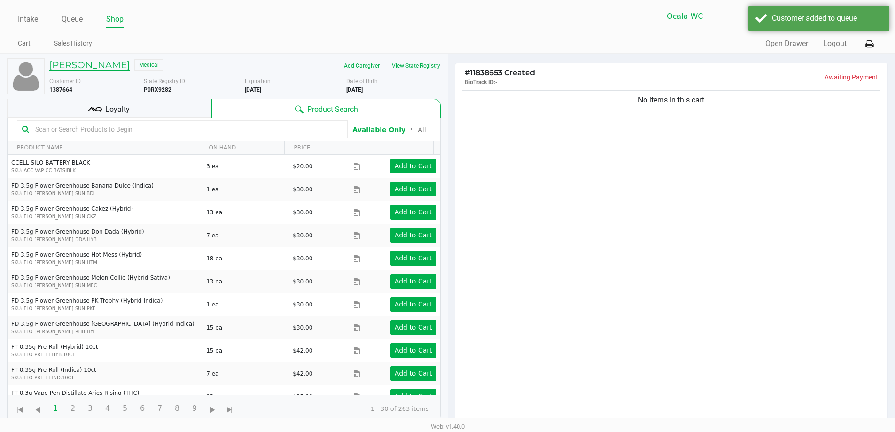
click at [109, 62] on h5 "DERRICK FOULK" at bounding box center [89, 64] width 80 height 11
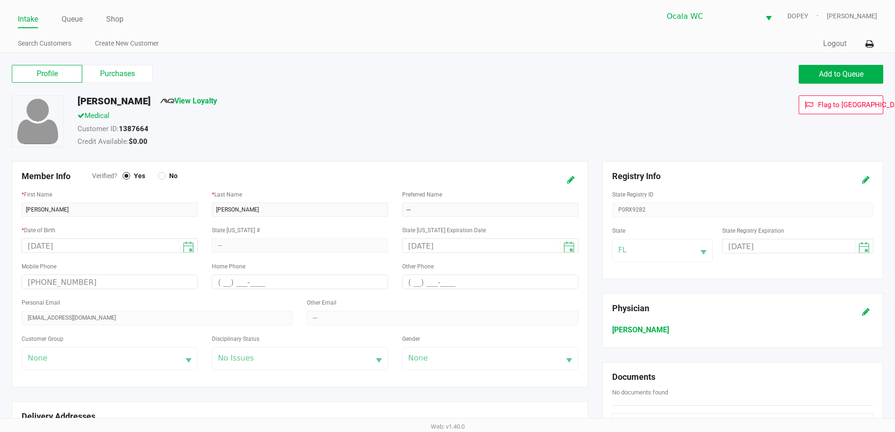
click at [113, 61] on div "Profile Purchases Add to Queue DERRICK FOULK View Loyalty Medical Customer ID: …" at bounding box center [447, 384] width 895 height 663
click at [113, 69] on label "Purchases" at bounding box center [117, 74] width 70 height 18
click at [0, 0] on 1 "Purchases" at bounding box center [0, 0] width 0 height 0
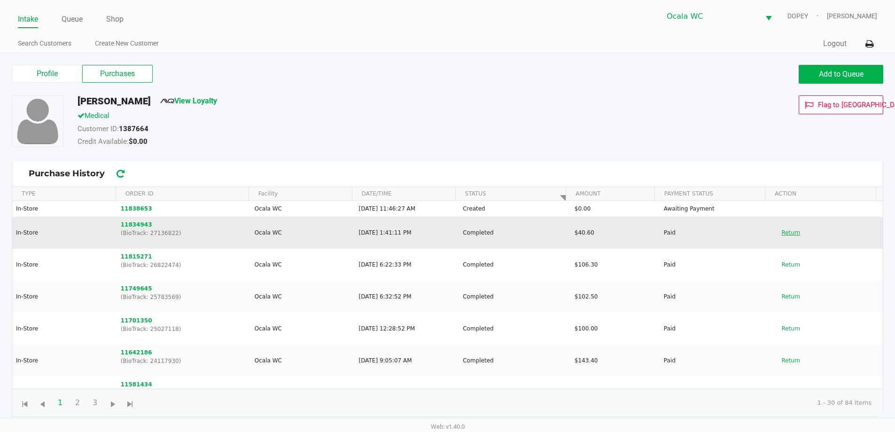
click at [783, 232] on button "Return" at bounding box center [790, 232] width 31 height 15
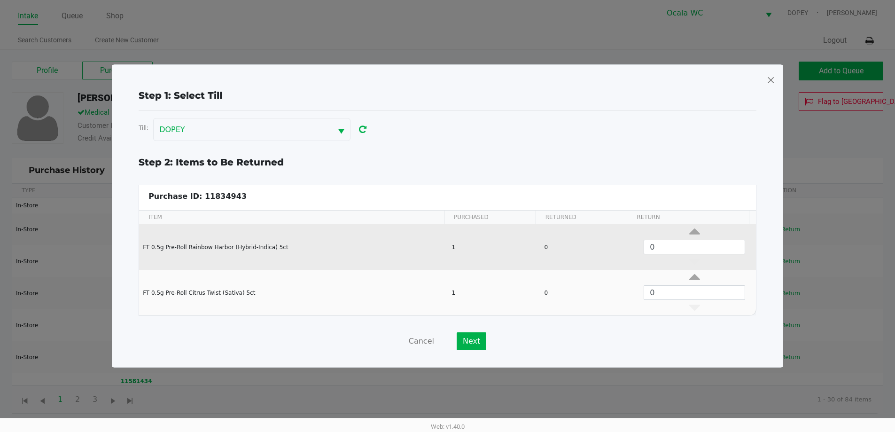
scroll to position [4, 0]
click at [689, 232] on icon "Data table" at bounding box center [694, 234] width 11 height 12
type input "1"
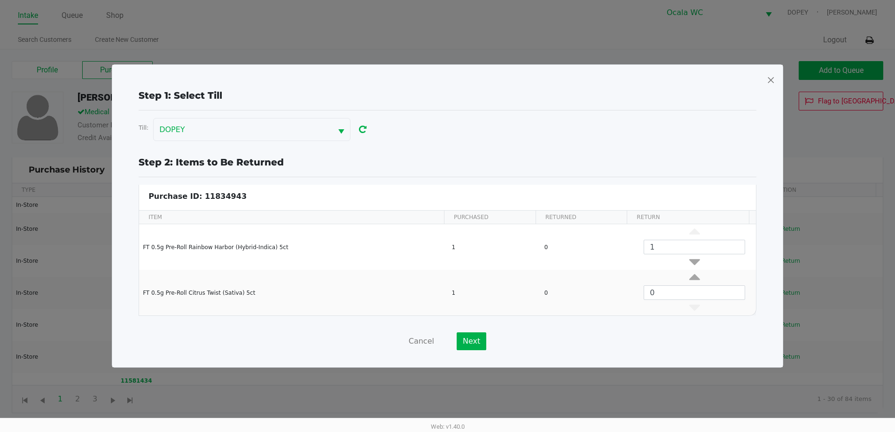
click at [487, 329] on div "Step 1: Select Till Till: DOPEY Step 2: Items to Be Returned Purchase ID: 11834…" at bounding box center [448, 219] width 656 height 262
click at [481, 336] on button "Next" at bounding box center [472, 341] width 30 height 18
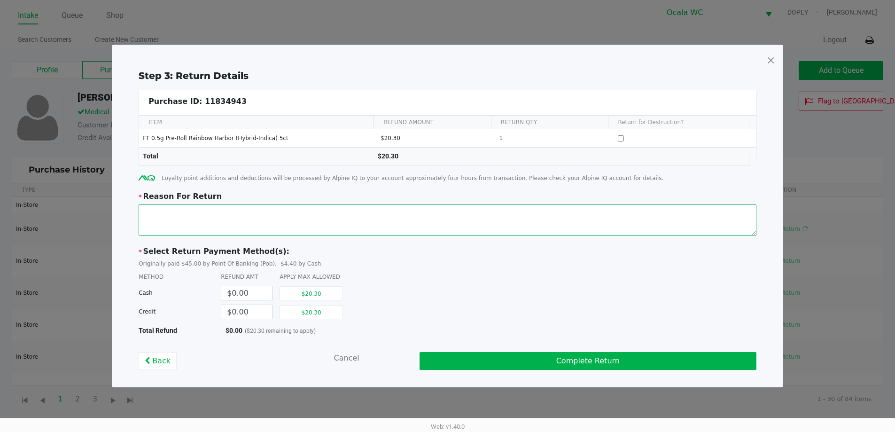
click at [243, 219] on textarea at bounding box center [448, 219] width 618 height 31
click at [535, 211] on textarea at bounding box center [448, 219] width 618 height 31
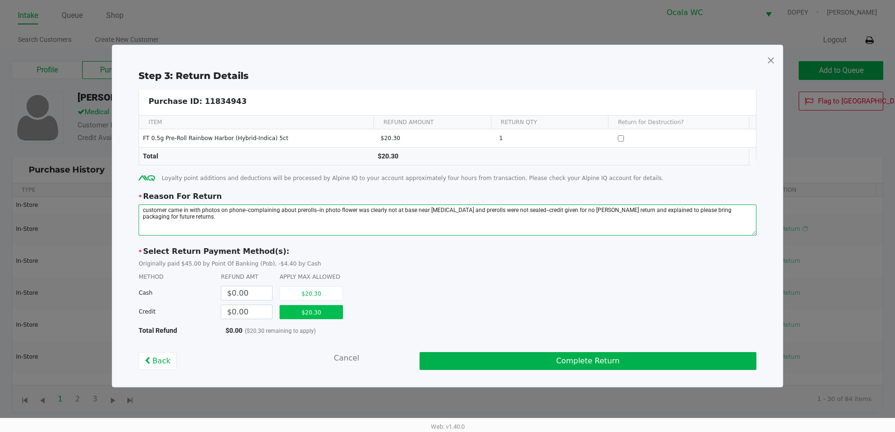
type textarea "customer came in with photos on phone--complaining about prerolls--in photo flo…"
click at [324, 305] on button "$20.30" at bounding box center [311, 312] width 63 height 14
type input "$20.30"
click at [505, 366] on button "Complete Return" at bounding box center [588, 361] width 337 height 18
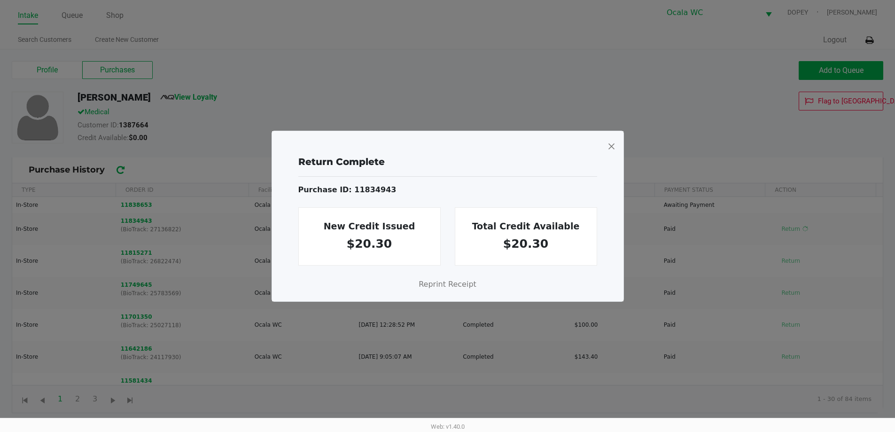
click at [611, 140] on span at bounding box center [611, 146] width 8 height 15
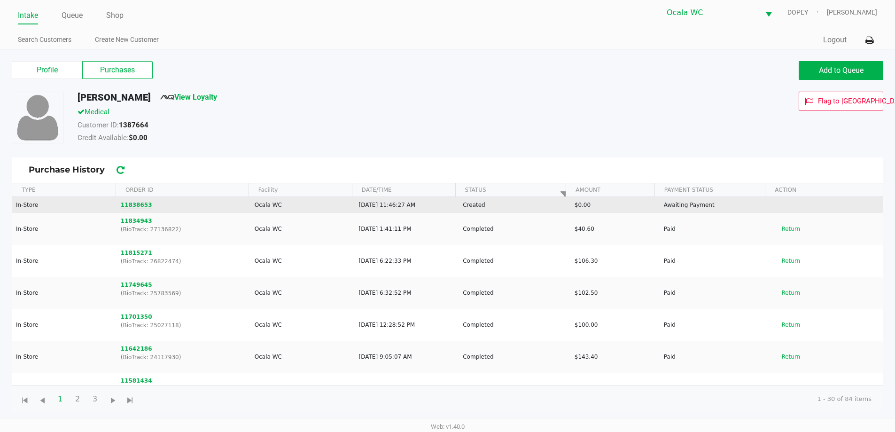
click at [132, 205] on button "11838653" at bounding box center [136, 205] width 31 height 8
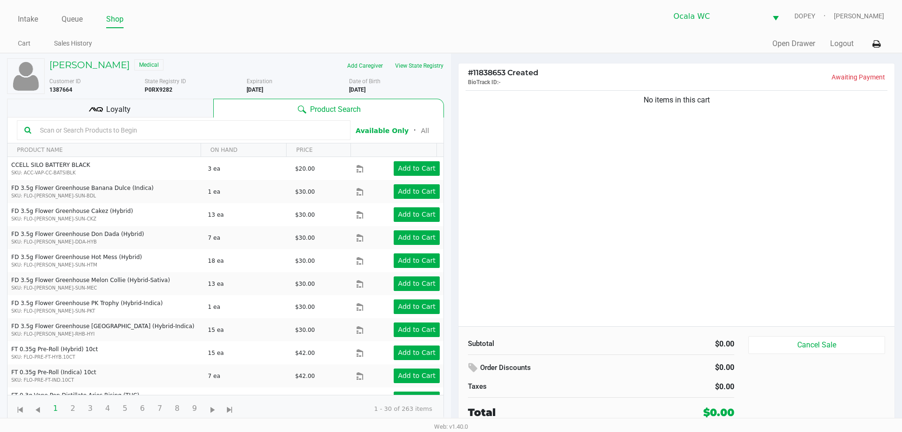
click at [425, 74] on div "Customer ID 1387664 State Registry ID P0RX9282 Expiration 01/30/2026 More Date …" at bounding box center [246, 83] width 409 height 21
click at [420, 66] on button "View State Registry" at bounding box center [416, 65] width 55 height 15
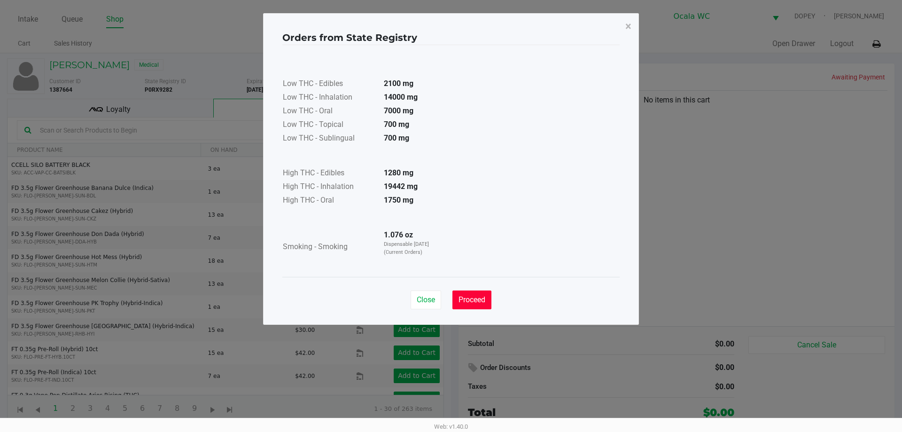
click at [476, 303] on span "Proceed" at bounding box center [472, 299] width 27 height 9
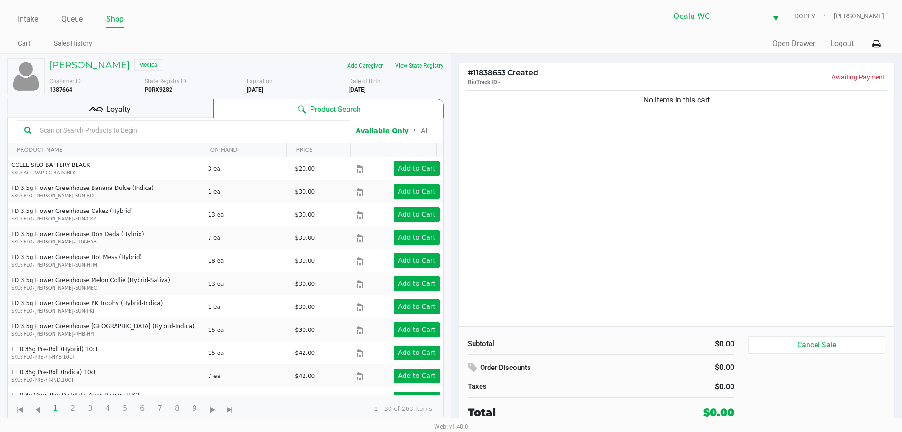
click at [219, 133] on input "text" at bounding box center [189, 130] width 307 height 14
click at [189, 134] on input "text" at bounding box center [189, 130] width 307 height 14
type input "lmz"
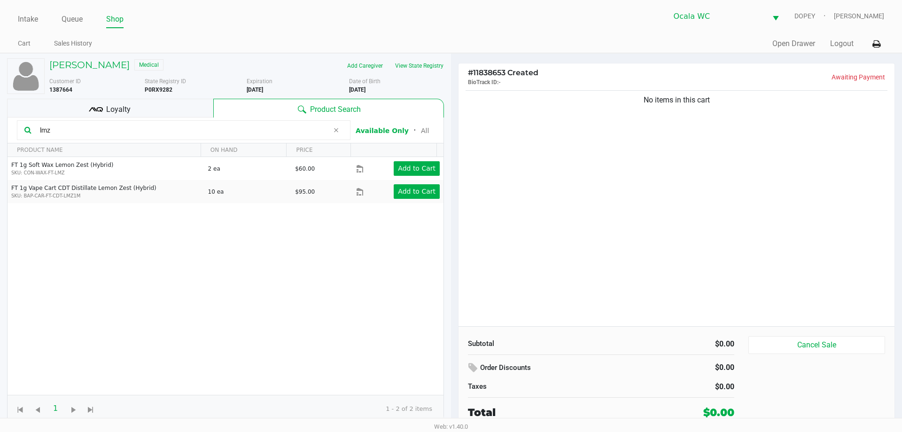
click at [68, 134] on input "lmz" at bounding box center [182, 130] width 293 height 14
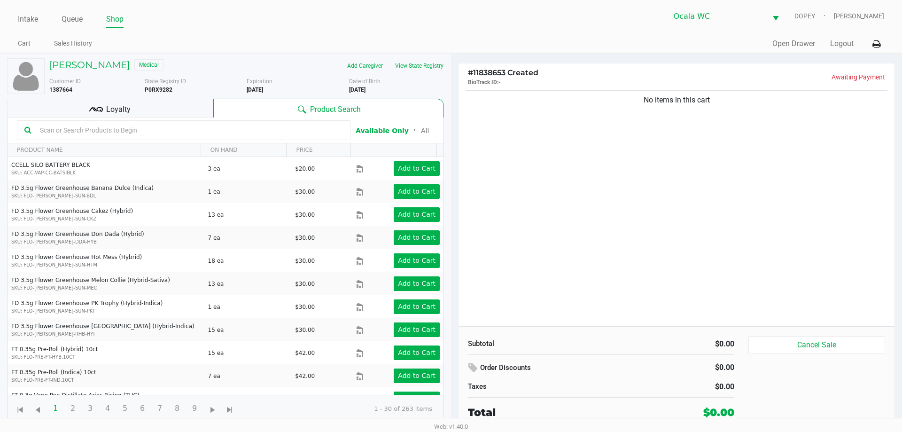
click at [747, 164] on div "No items in this cart" at bounding box center [677, 207] width 436 height 238
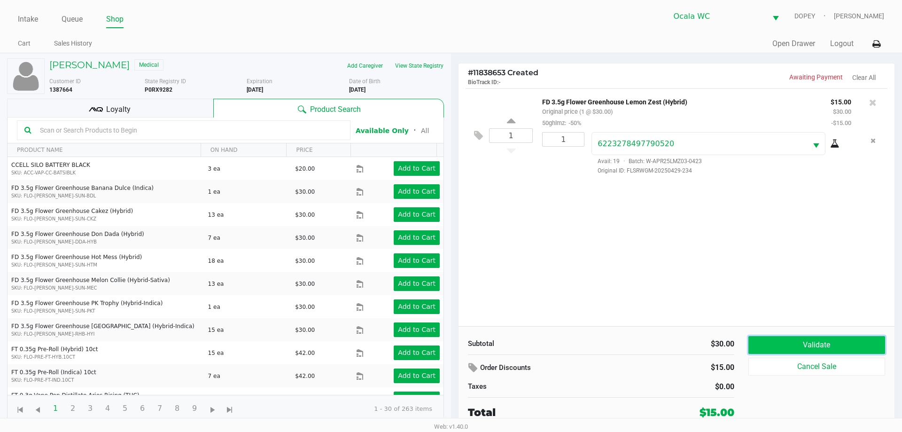
click at [804, 349] on button "Validate" at bounding box center [817, 345] width 137 height 18
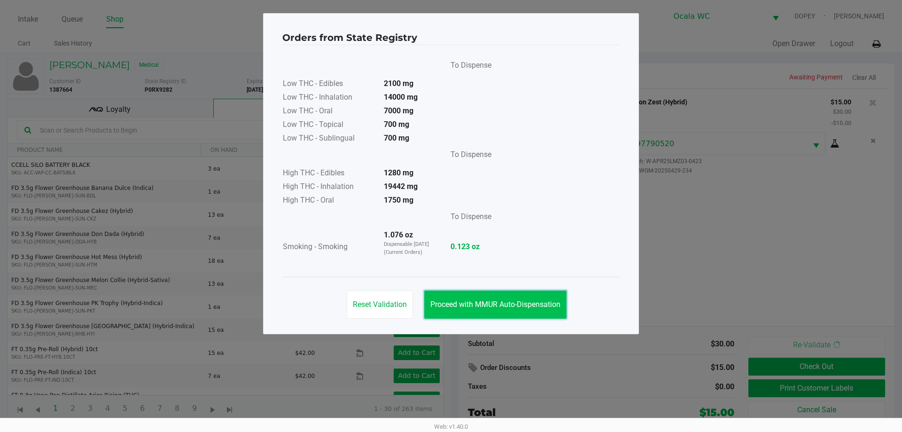
click at [500, 298] on button "Proceed with MMUR Auto-Dispensation" at bounding box center [495, 304] width 142 height 28
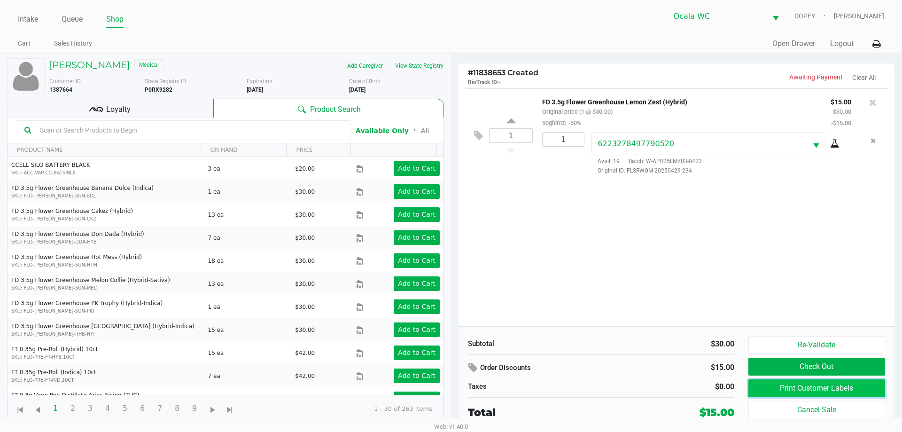
click at [767, 385] on button "Print Customer Labels" at bounding box center [817, 388] width 137 height 18
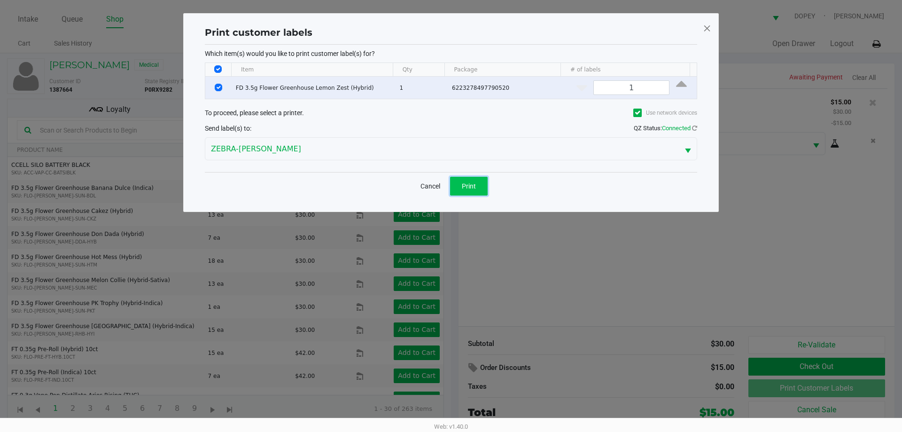
click at [468, 184] on span "Print" at bounding box center [469, 186] width 14 height 8
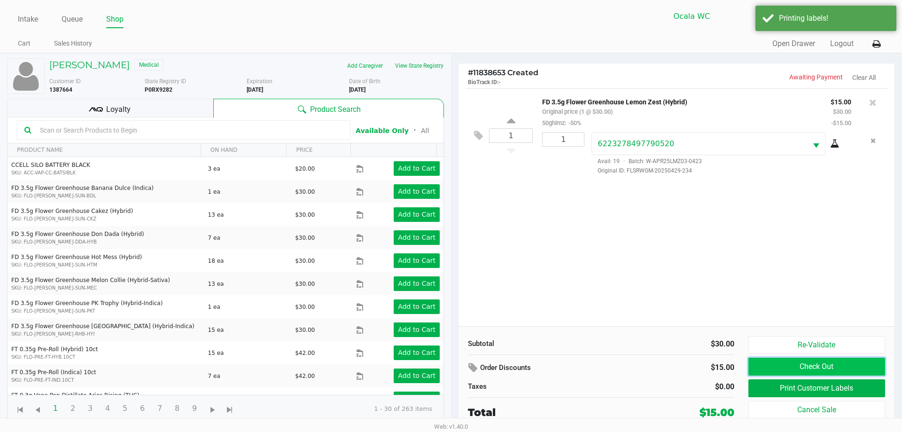
click at [811, 367] on button "Check Out" at bounding box center [817, 367] width 137 height 18
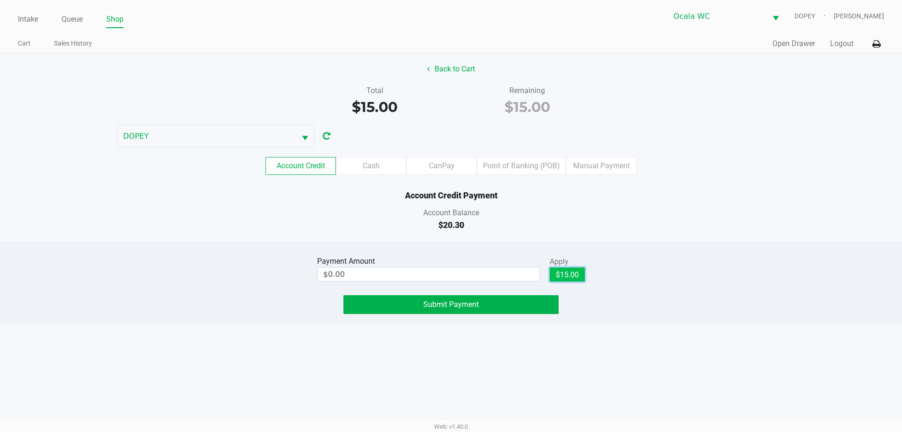
click at [555, 278] on button "$15.00" at bounding box center [567, 274] width 35 height 14
type input "$15.00"
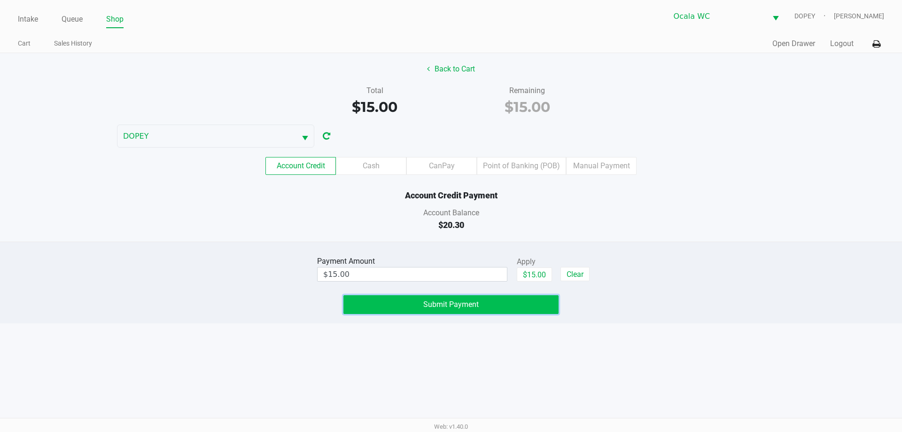
click at [493, 311] on button "Submit Payment" at bounding box center [450, 304] width 215 height 19
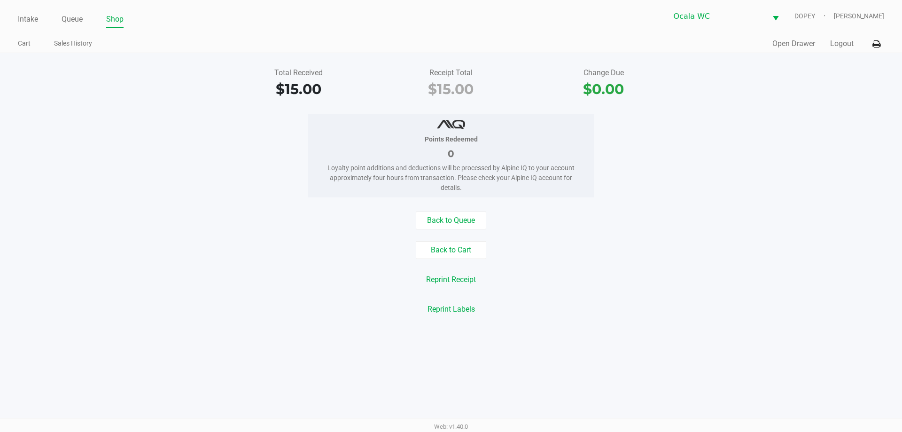
click at [458, 250] on button "Back to Cart" at bounding box center [451, 250] width 70 height 18
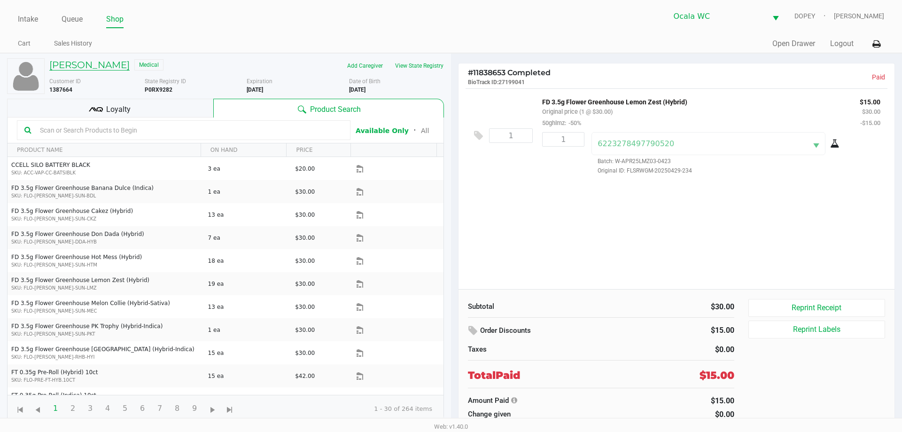
click at [100, 64] on h5 "DERRICK FOULK" at bounding box center [89, 64] width 80 height 11
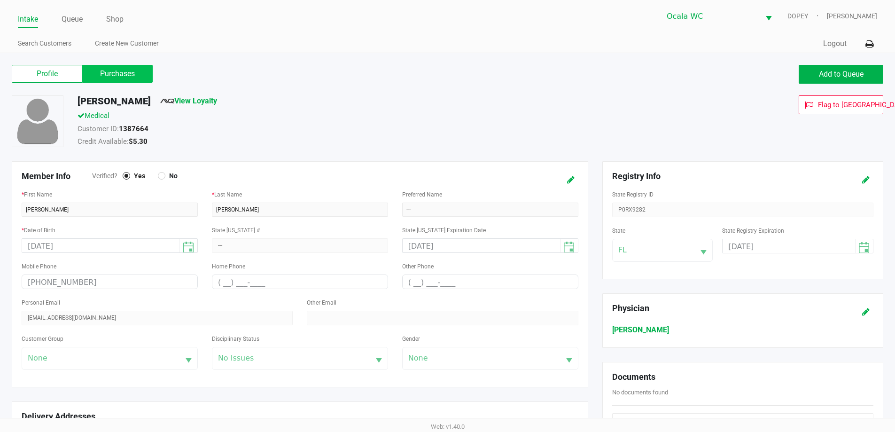
click at [105, 70] on label "Purchases" at bounding box center [117, 74] width 70 height 18
click at [0, 0] on 1 "Purchases" at bounding box center [0, 0] width 0 height 0
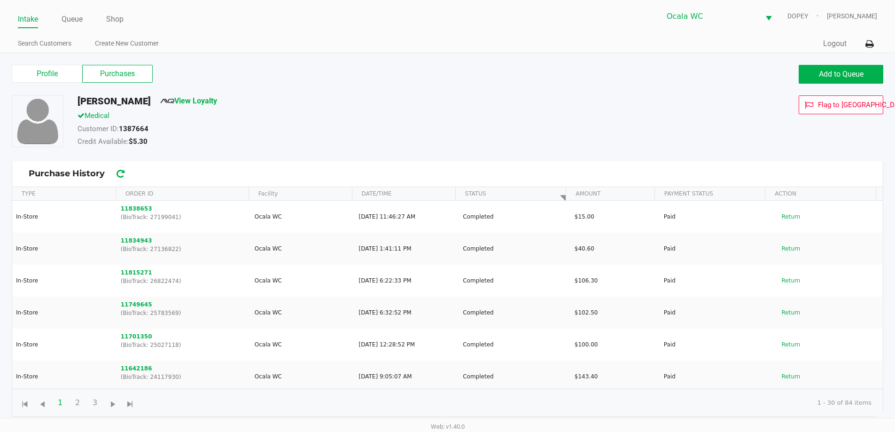
click at [390, 113] on div "Medical" at bounding box center [343, 116] width 546 height 13
click at [29, 21] on link "Intake" at bounding box center [28, 19] width 20 height 13
click at [60, 73] on label "Profile" at bounding box center [47, 74] width 70 height 18
click at [0, 0] on 0 "Profile" at bounding box center [0, 0] width 0 height 0
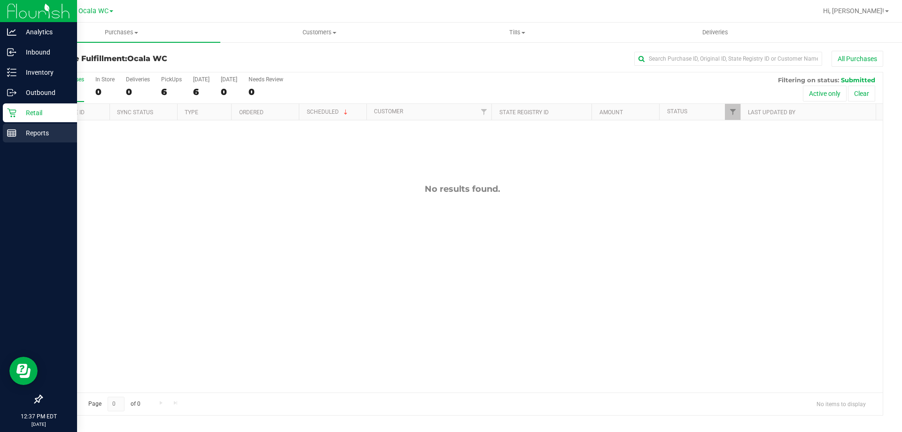
click at [39, 134] on p "Reports" at bounding box center [44, 132] width 56 height 11
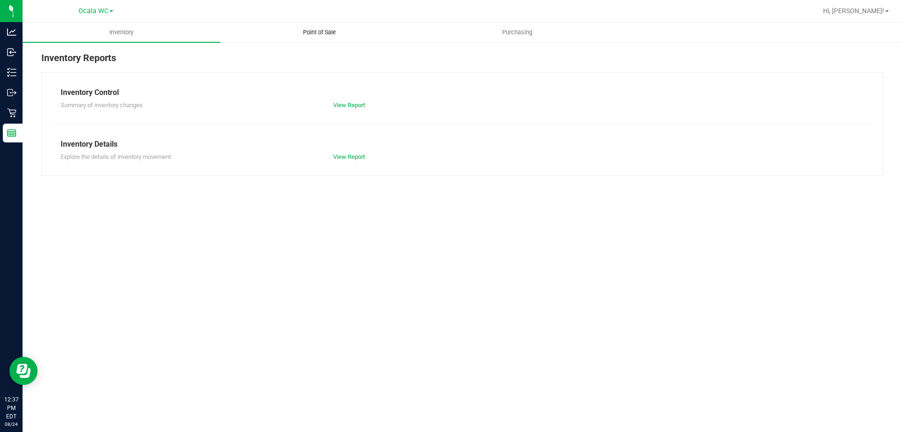
click at [328, 35] on span "Point of Sale" at bounding box center [319, 32] width 58 height 8
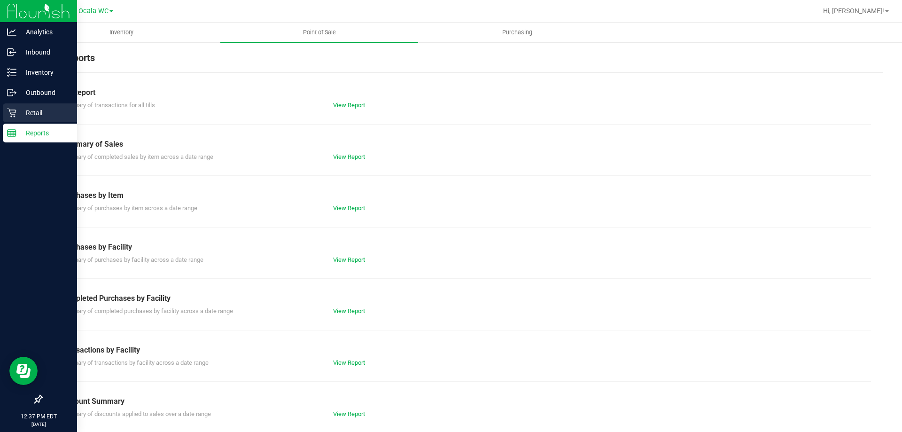
click at [26, 113] on p "Retail" at bounding box center [44, 112] width 56 height 11
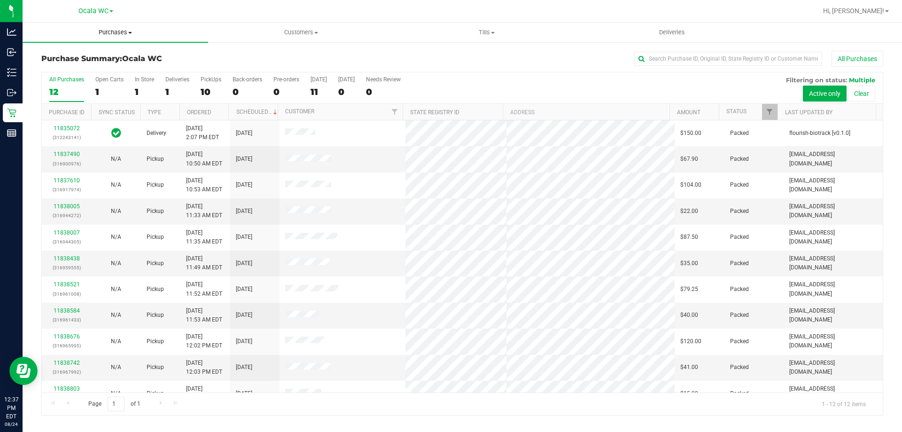
click at [113, 30] on span "Purchases" at bounding box center [116, 32] width 186 height 8
click at [73, 64] on span "Fulfillment" at bounding box center [52, 68] width 58 height 8
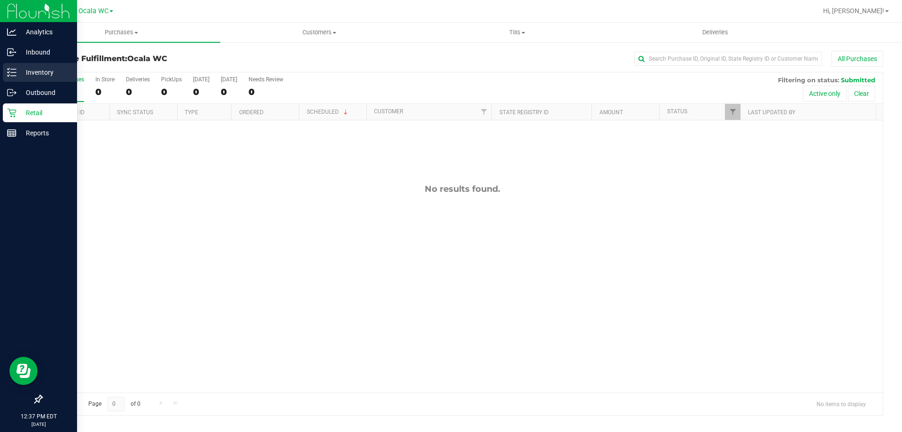
click at [53, 71] on p "Inventory" at bounding box center [44, 72] width 56 height 11
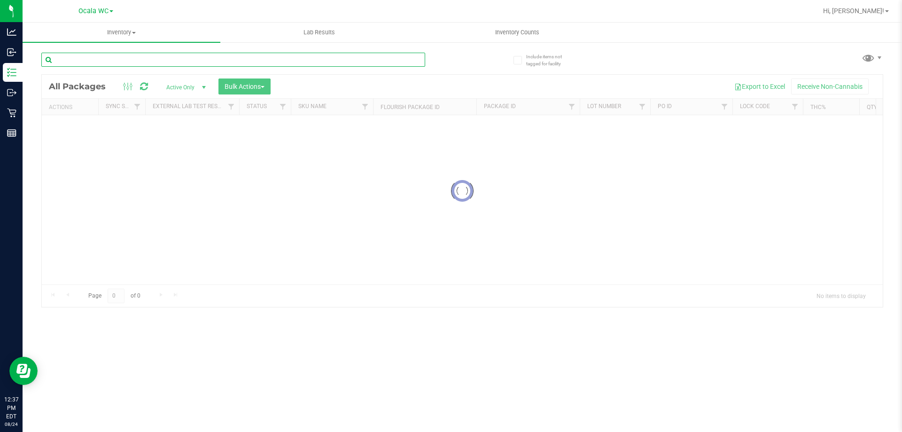
click at [128, 57] on div "Inventory All packages All inventory Waste log Create inventory Lab Results Inv…" at bounding box center [463, 227] width 880 height 409
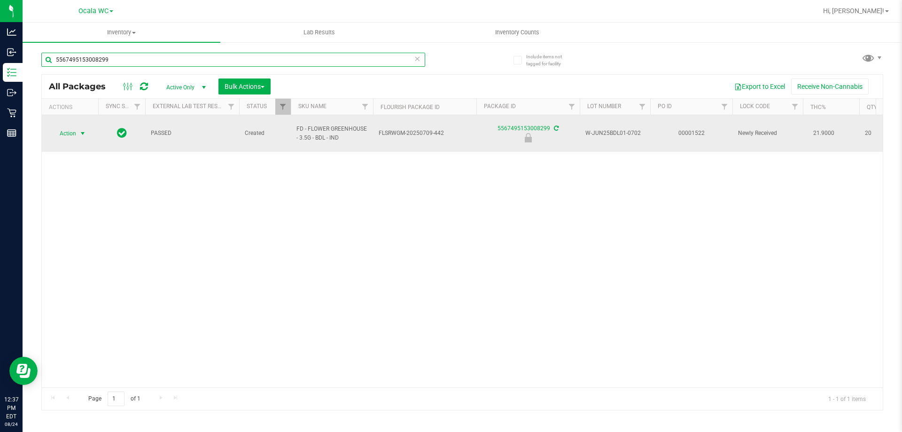
type input "5567495153008299"
click at [65, 128] on span "Action" at bounding box center [63, 133] width 25 height 13
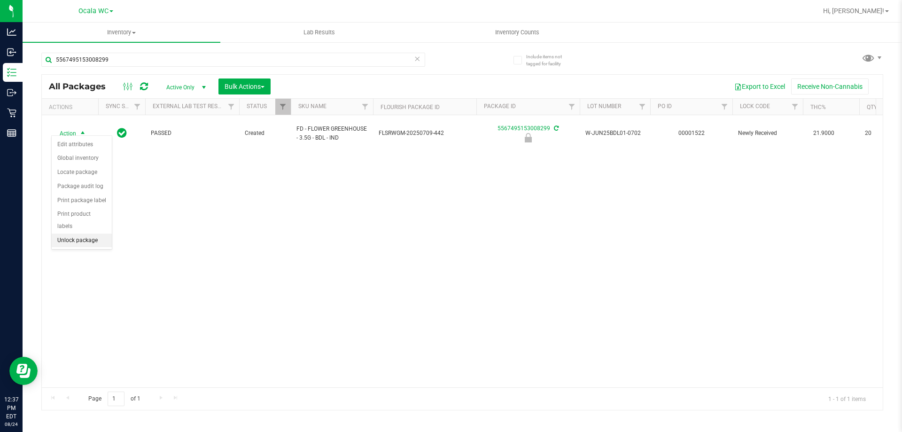
click at [82, 234] on li "Unlock package" at bounding box center [82, 241] width 60 height 14
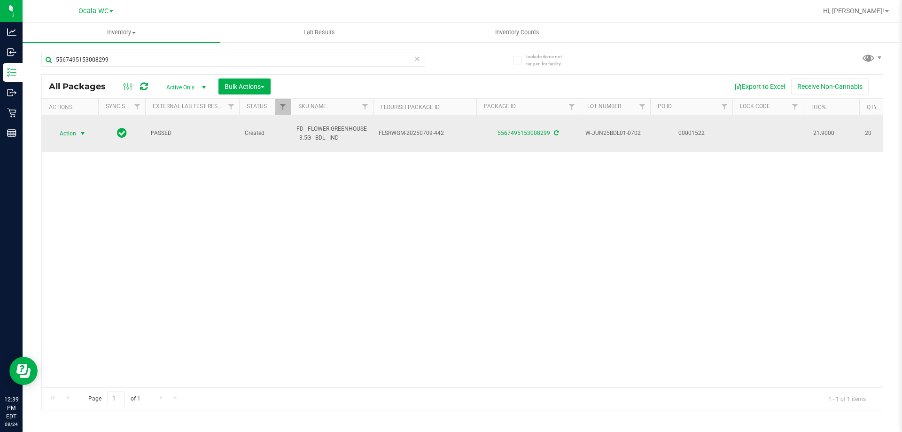
click at [76, 128] on span "Action" at bounding box center [63, 133] width 25 height 13
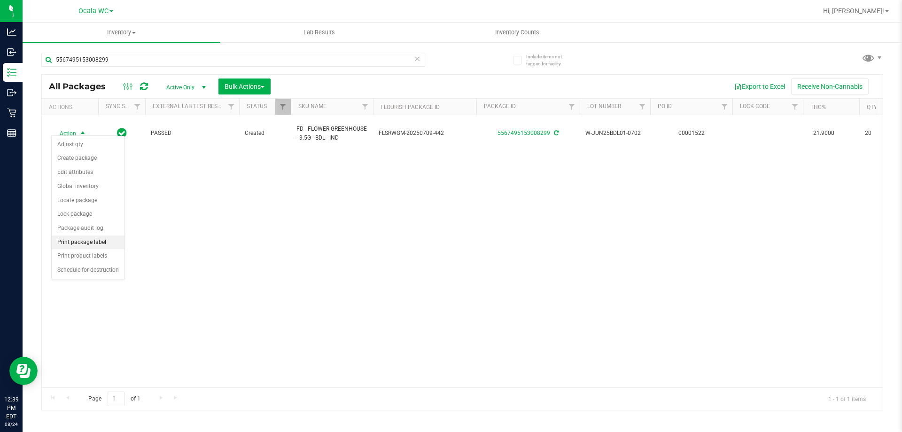
click at [80, 245] on li "Print package label" at bounding box center [88, 242] width 73 height 14
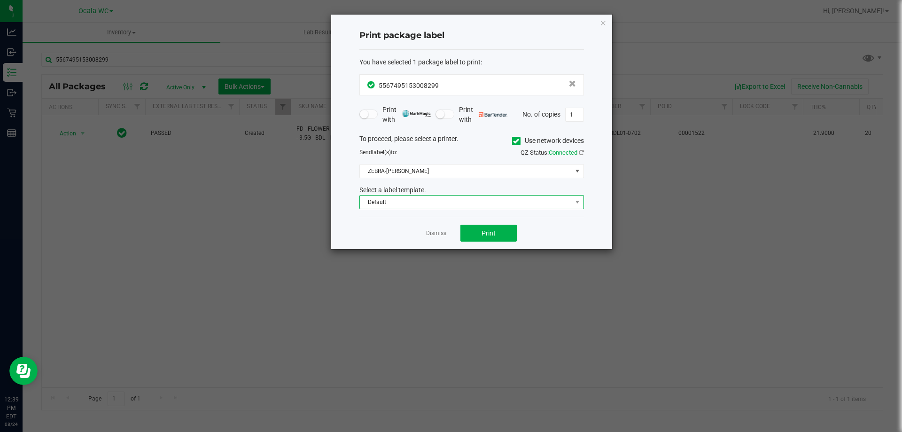
click at [422, 202] on span "Default" at bounding box center [466, 201] width 212 height 13
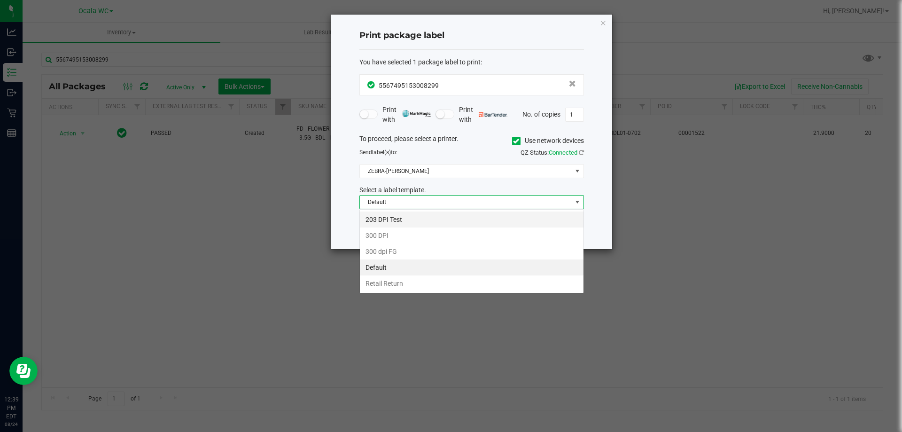
scroll to position [14, 225]
click at [389, 265] on li "Default" at bounding box center [472, 267] width 224 height 16
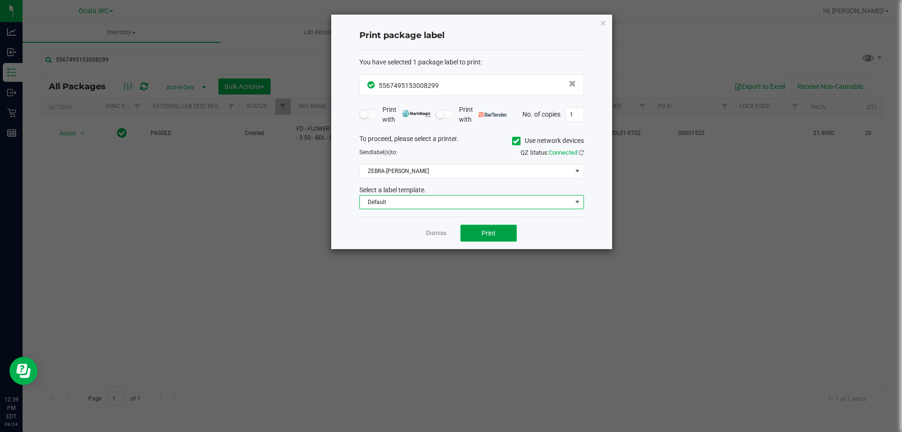
click at [476, 237] on button "Print" at bounding box center [489, 233] width 56 height 17
click at [436, 242] on div "Dismiss Print" at bounding box center [471, 233] width 225 height 32
click at [437, 229] on app-cancel-button "Dismiss" at bounding box center [436, 233] width 20 height 10
click at [437, 237] on link "Dismiss" at bounding box center [436, 233] width 20 height 8
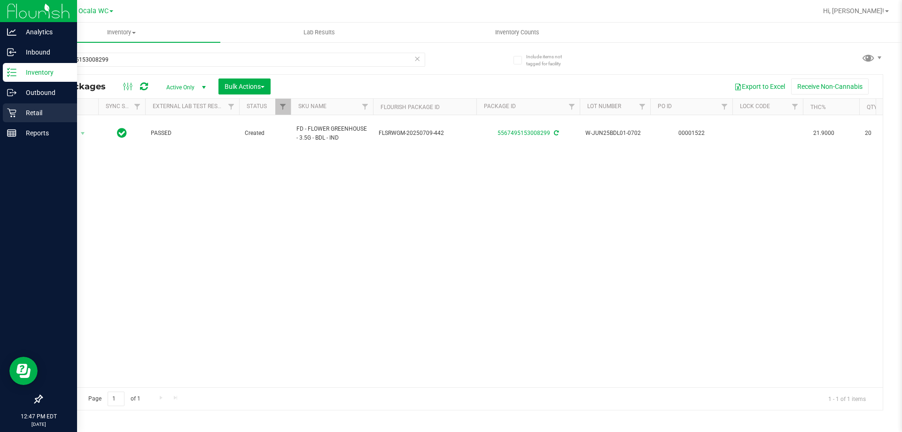
click at [26, 122] on div "Retail" at bounding box center [40, 112] width 74 height 19
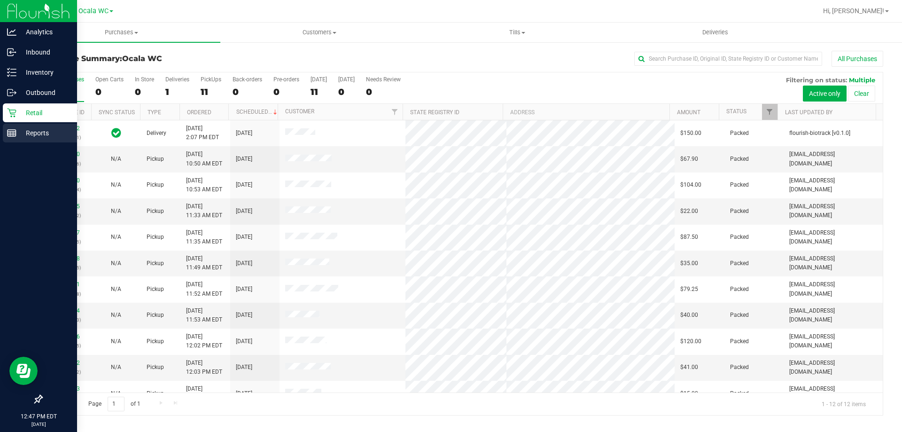
click at [14, 132] on icon at bounding box center [11, 132] width 9 height 9
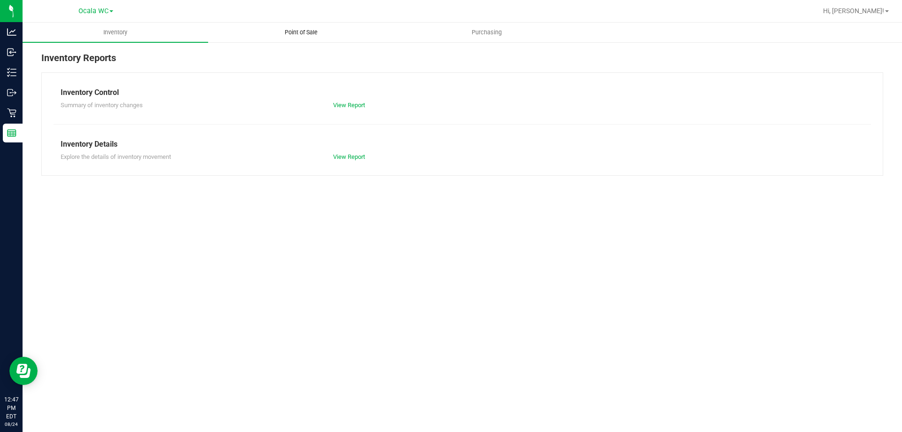
click at [308, 30] on span "Point of Sale" at bounding box center [301, 32] width 58 height 8
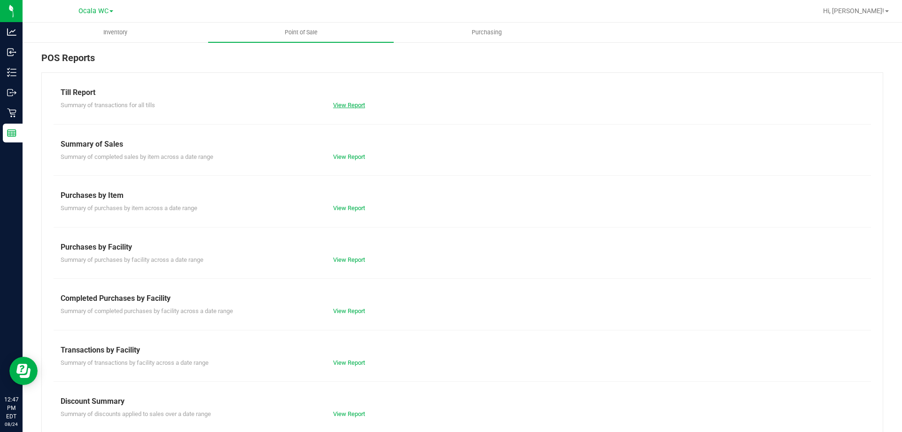
click at [343, 105] on link "View Report" at bounding box center [349, 104] width 32 height 7
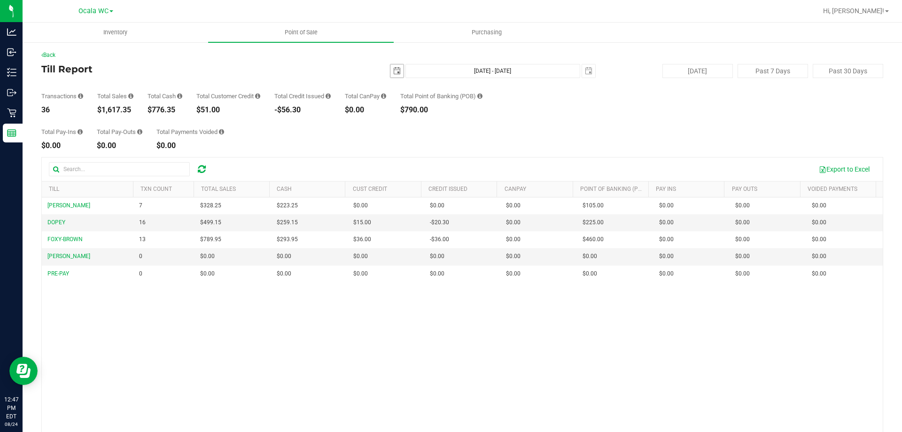
click at [393, 70] on span "select" at bounding box center [397, 71] width 8 height 8
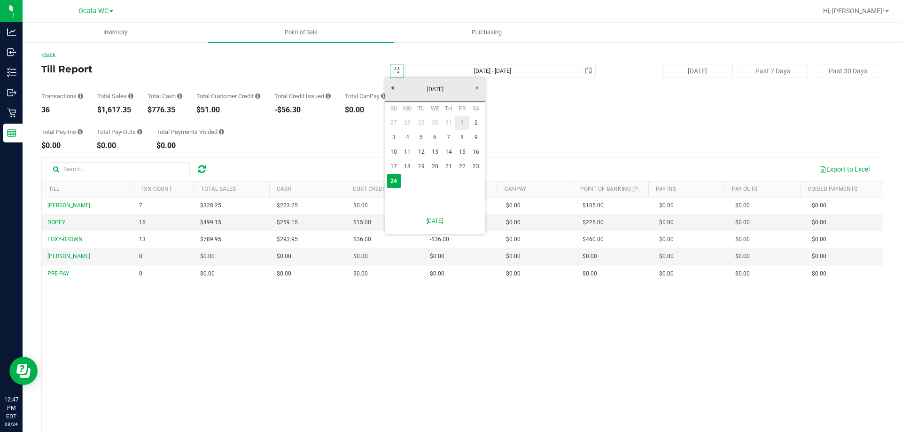
click at [463, 123] on link "1" at bounding box center [462, 123] width 14 height 15
type input "[DATE]"
type input "[DATE] - [DATE]"
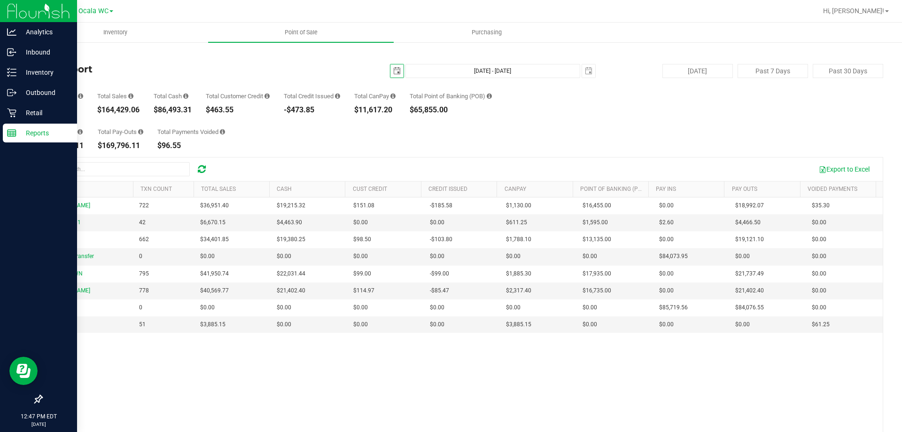
click at [25, 136] on p "Reports" at bounding box center [44, 132] width 56 height 11
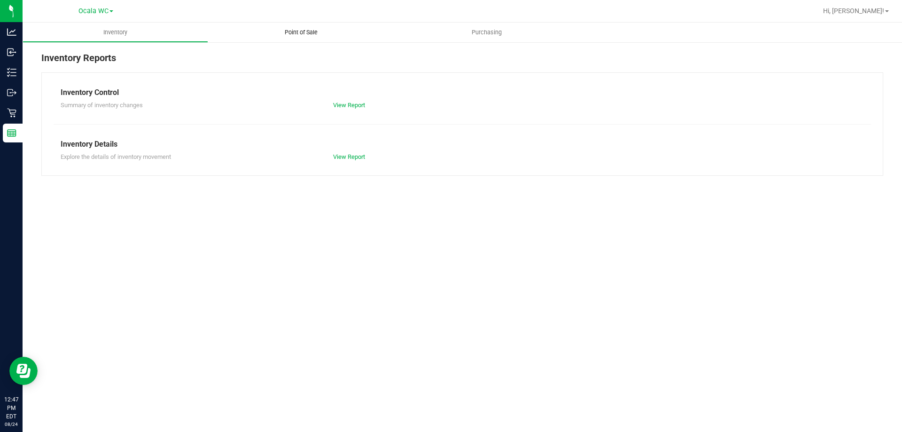
click at [315, 31] on span "Point of Sale" at bounding box center [301, 32] width 58 height 8
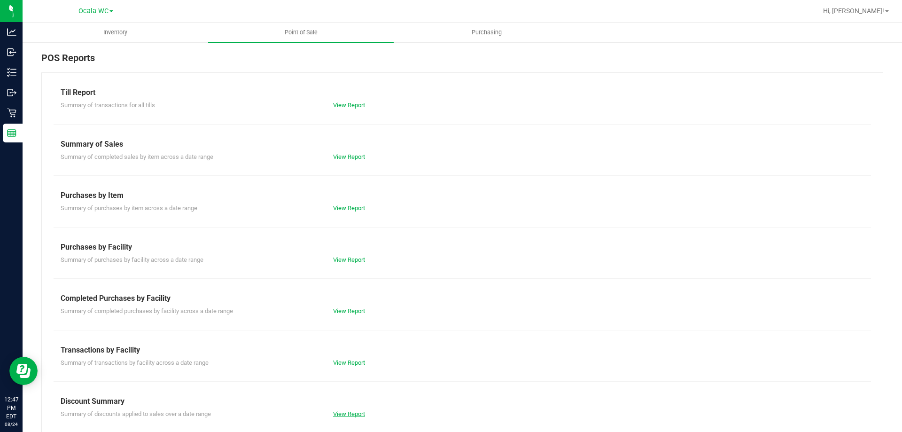
click at [355, 414] on link "View Report" at bounding box center [349, 413] width 32 height 7
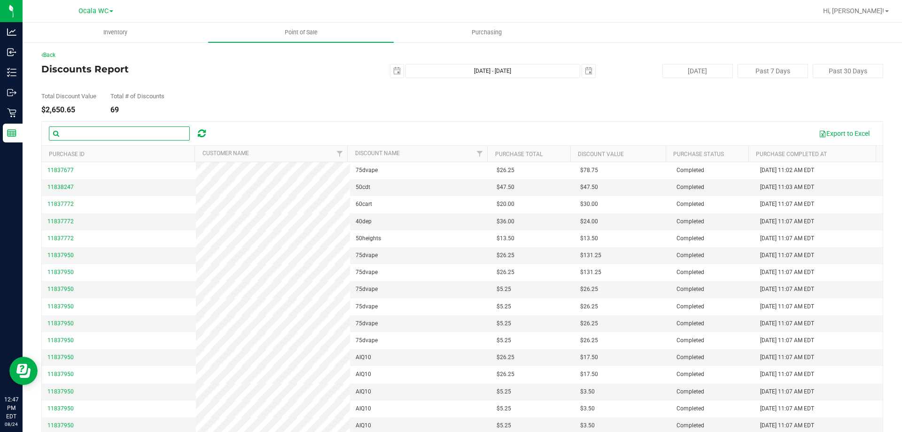
click at [128, 136] on input "text" at bounding box center [119, 133] width 141 height 14
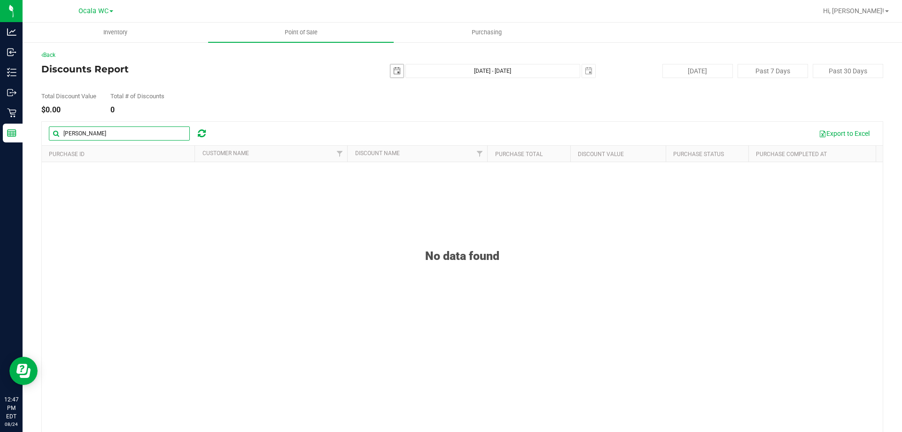
type input "[PERSON_NAME]"
click at [390, 78] on span "[DATE]" at bounding box center [397, 71] width 14 height 14
click at [390, 76] on span "select" at bounding box center [396, 70] width 13 height 13
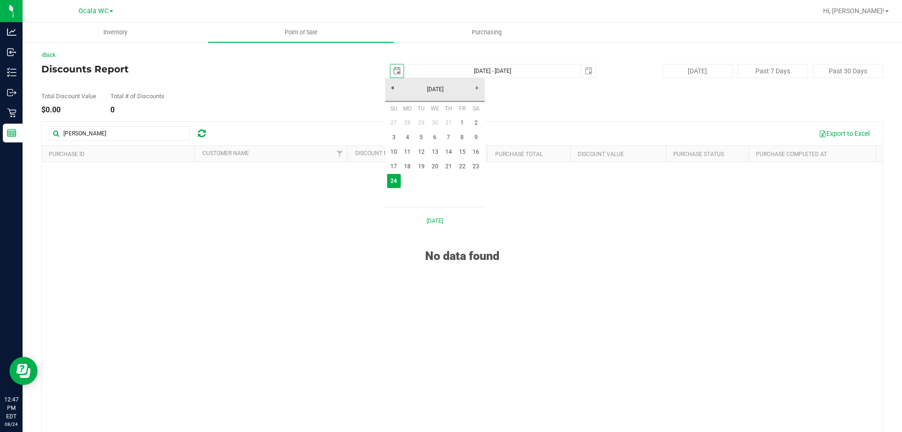
scroll to position [0, 23]
click at [463, 121] on link "1" at bounding box center [462, 123] width 14 height 15
type input "[DATE]"
type input "[DATE] - [DATE]"
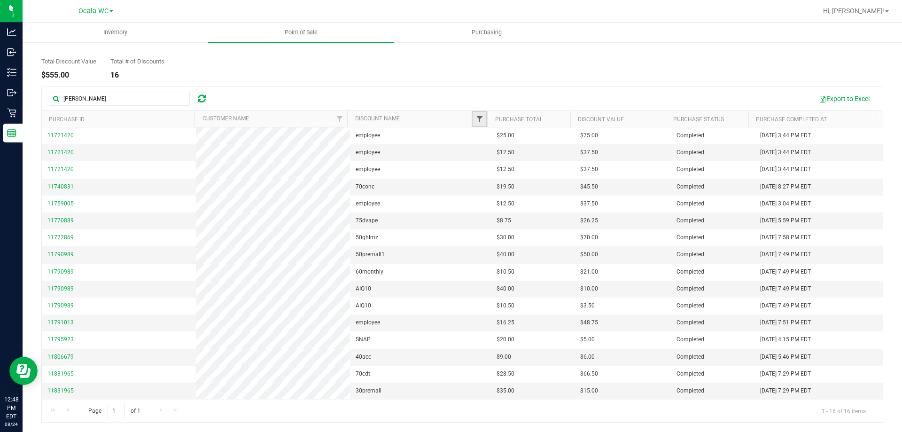
click at [478, 121] on span "Filter" at bounding box center [480, 119] width 8 height 8
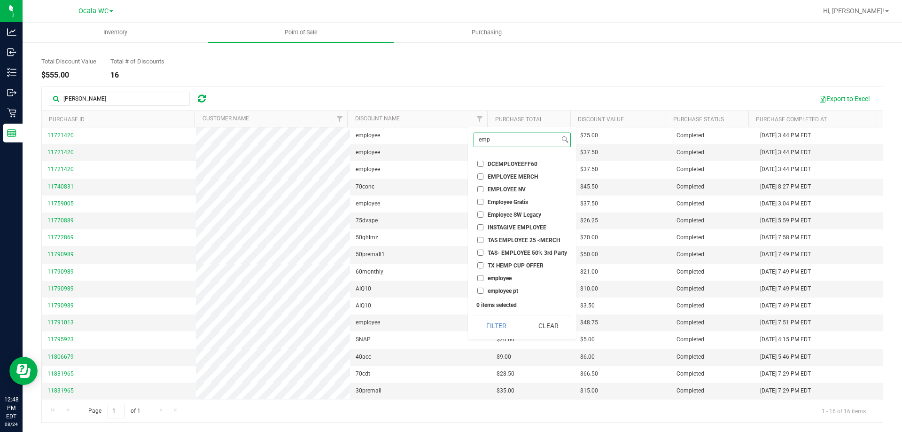
scroll to position [49, 0]
type input "emp"
click at [480, 278] on input "employee" at bounding box center [480, 277] width 6 height 6
checkbox input "true"
click at [495, 320] on button "Filter" at bounding box center [496, 325] width 45 height 21
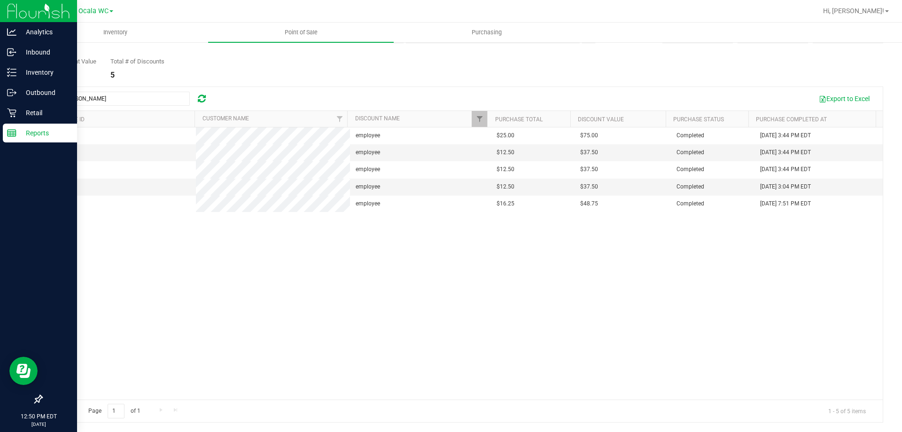
click at [35, 139] on div "Reports" at bounding box center [40, 133] width 74 height 19
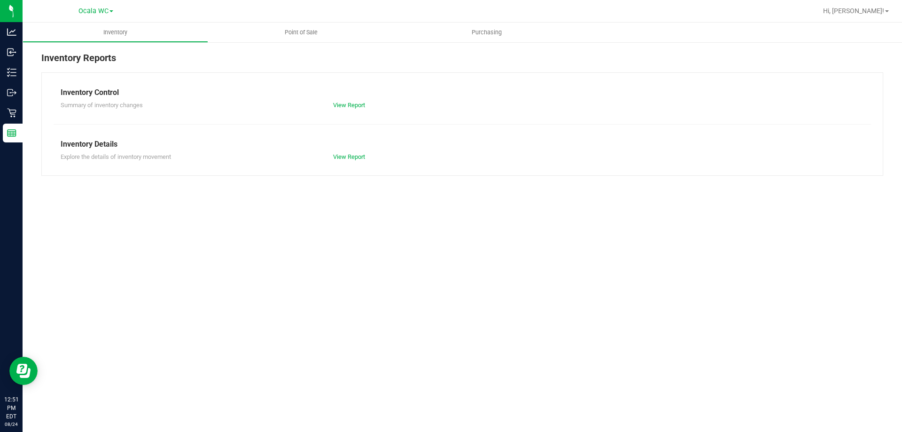
click at [105, 280] on div "Inventory Point of Sale Purchasing Inventory Reports Inventory Control Summary …" at bounding box center [463, 227] width 880 height 409
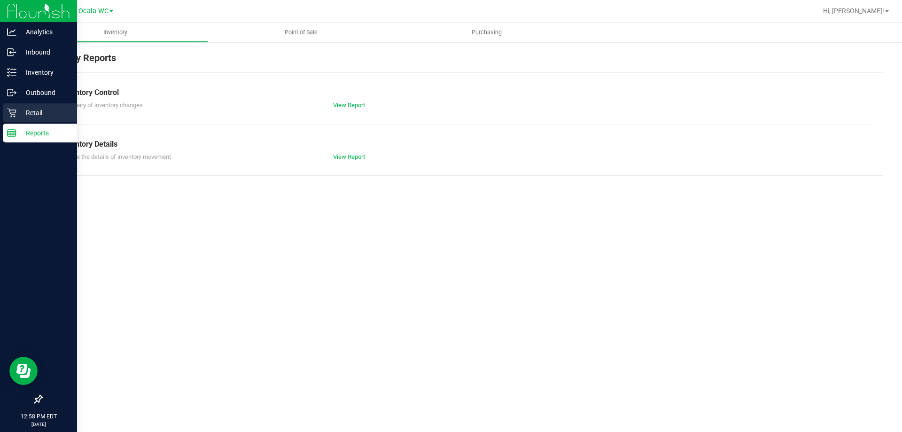
click at [11, 110] on icon at bounding box center [11, 113] width 9 height 9
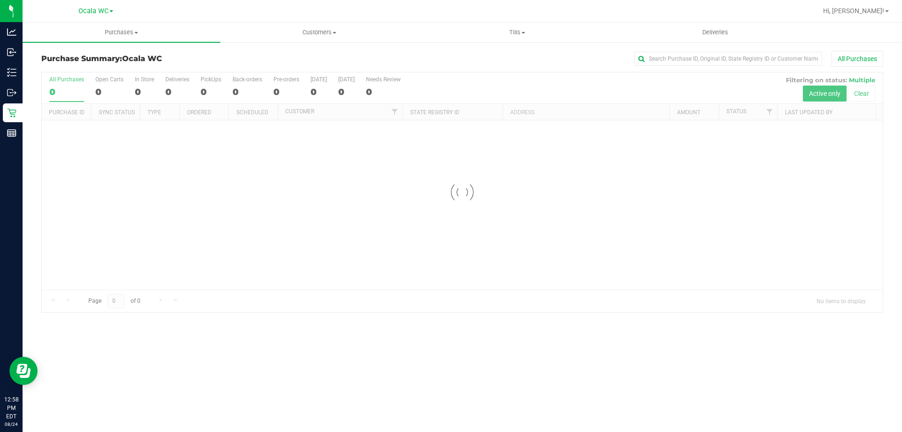
click at [120, 21] on nav "Ocala WC Hi, [PERSON_NAME]!" at bounding box center [463, 11] width 880 height 23
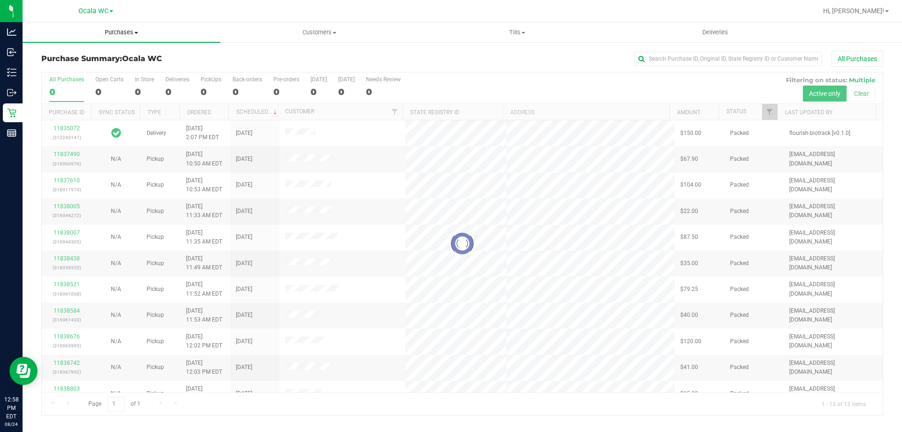
click at [118, 28] on span "Purchases" at bounding box center [122, 32] width 198 height 8
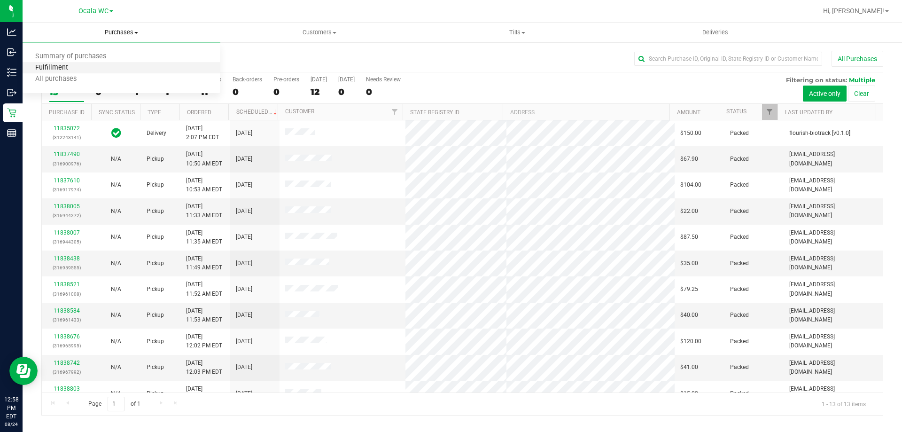
click at [71, 65] on span "Fulfillment" at bounding box center [52, 68] width 58 height 8
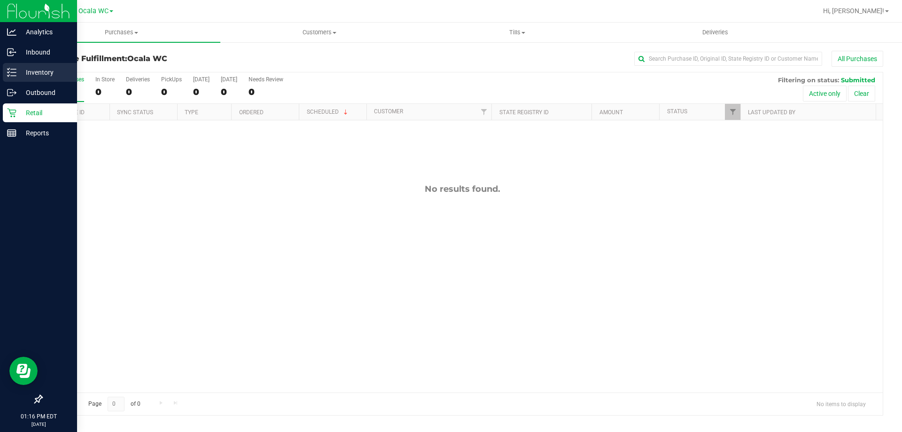
click at [23, 75] on p "Inventory" at bounding box center [44, 72] width 56 height 11
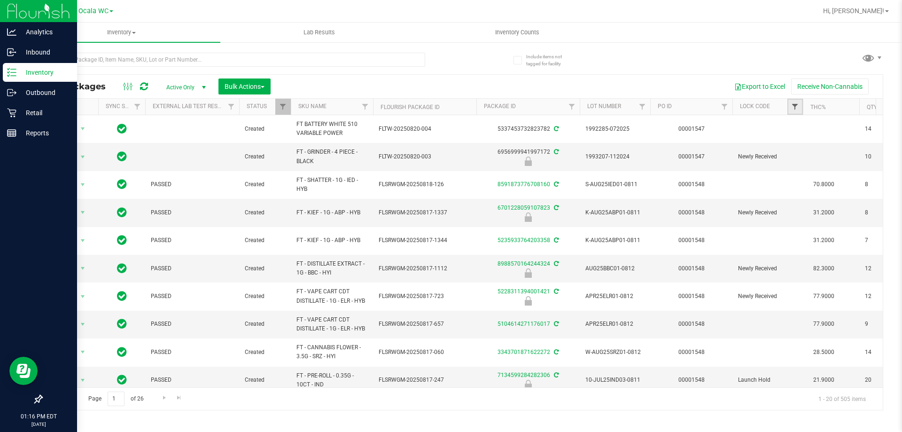
click at [797, 109] on span "Filter" at bounding box center [795, 107] width 8 height 8
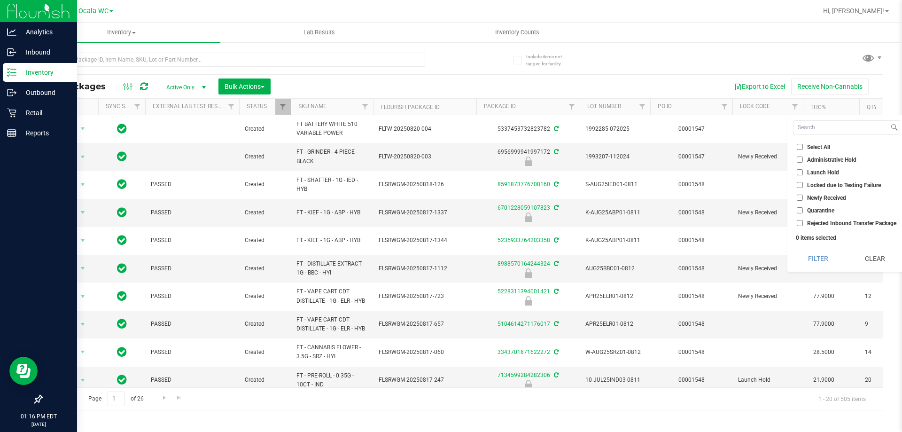
click at [799, 173] on input "Launch Hold" at bounding box center [800, 172] width 6 height 6
checkbox input "true"
click at [824, 260] on button "Filter" at bounding box center [818, 258] width 50 height 21
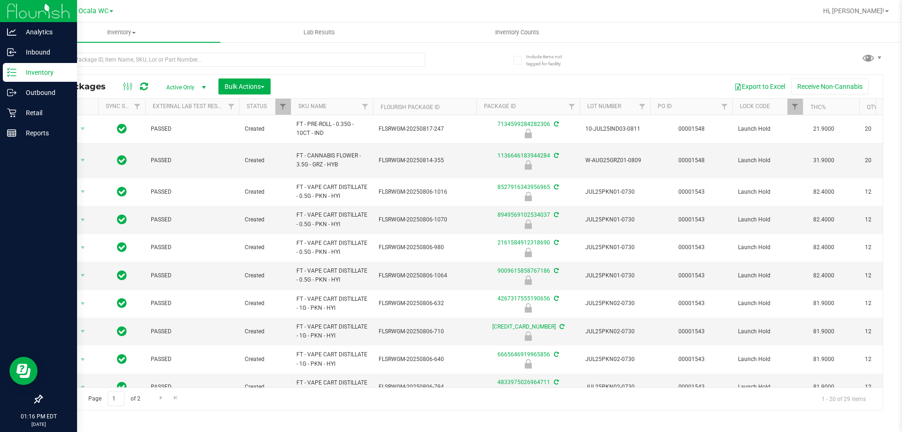
click at [341, 109] on th "SKU Name" at bounding box center [332, 107] width 82 height 16
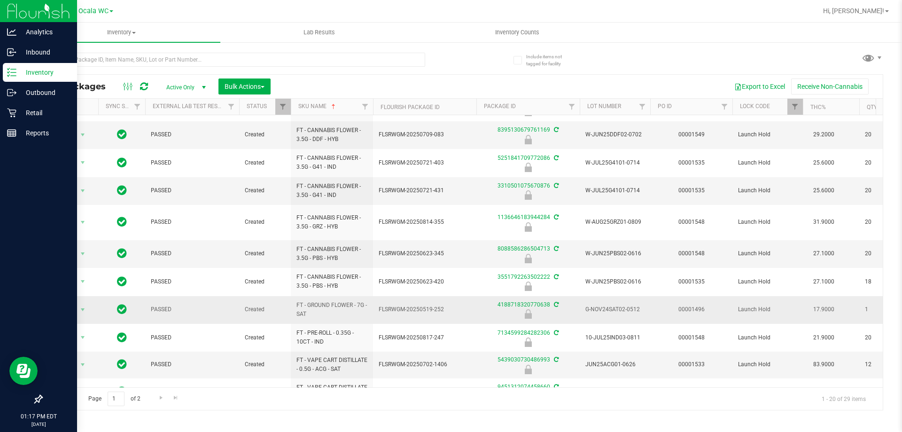
scroll to position [235, 0]
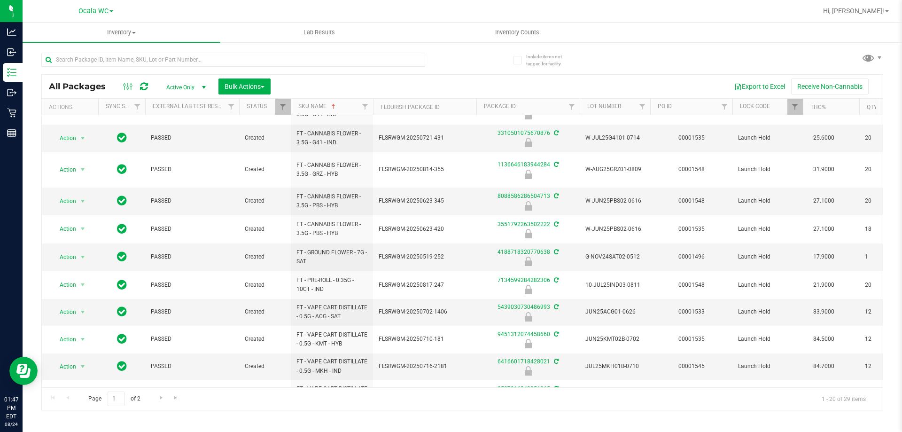
scroll to position [290, 0]
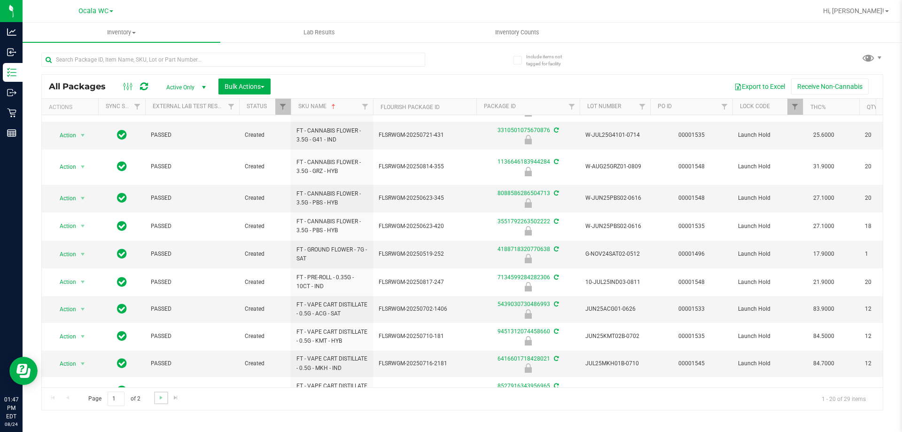
click at [160, 401] on link "Go to the next page" at bounding box center [161, 397] width 14 height 13
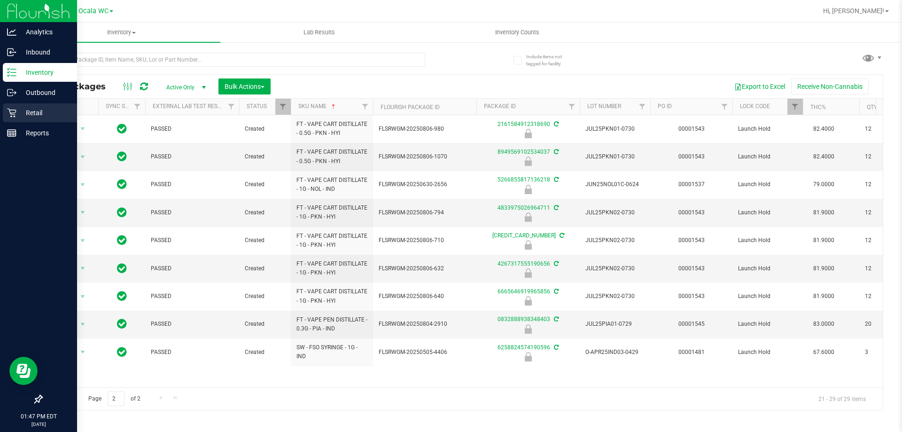
click at [40, 112] on p "Retail" at bounding box center [44, 112] width 56 height 11
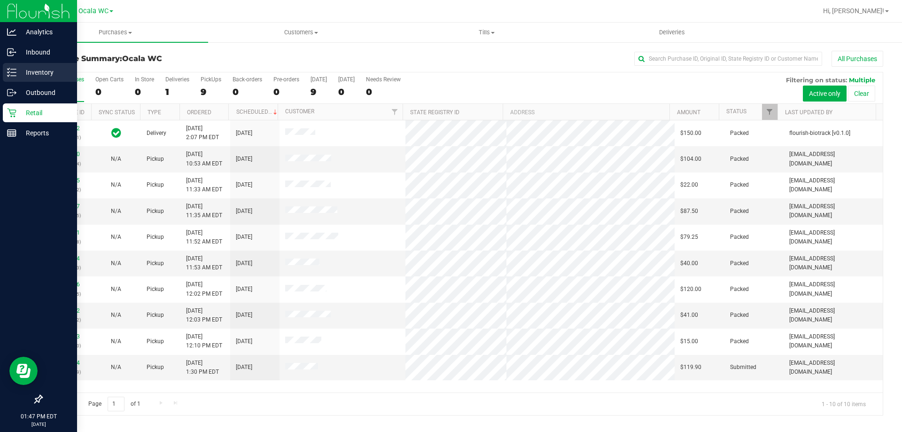
click at [39, 73] on p "Inventory" at bounding box center [44, 72] width 56 height 11
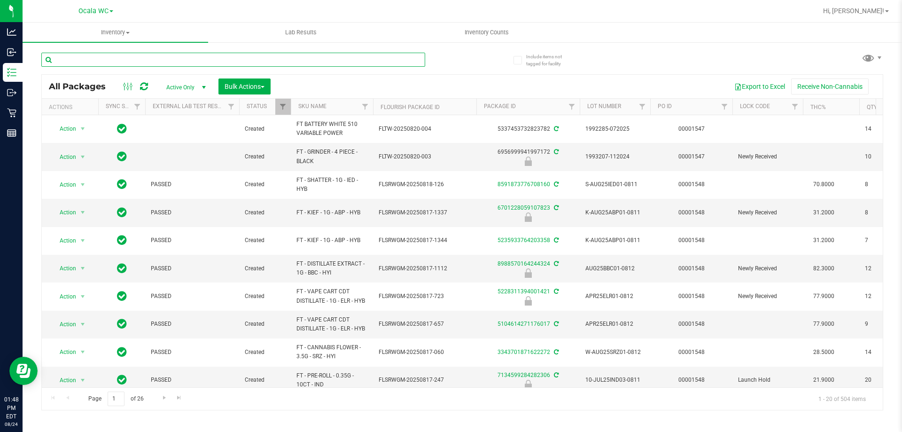
click at [130, 61] on input "text" at bounding box center [233, 60] width 384 height 14
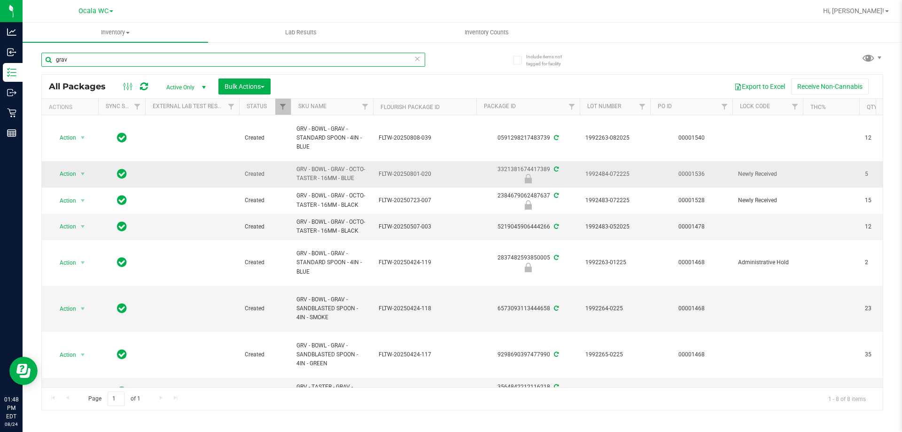
type input "grav"
drag, startPoint x: 359, startPoint y: 175, endPoint x: 286, endPoint y: 170, distance: 72.6
click at [286, 170] on tr "Action Action Edit attributes Global inventory Locate package Package audit log…" at bounding box center [761, 174] width 1438 height 26
copy tr "GRV - BOWL - GRAV - OCTO-TASTER - 16MM - BLUE"
click at [141, 63] on input "grav" at bounding box center [233, 60] width 384 height 14
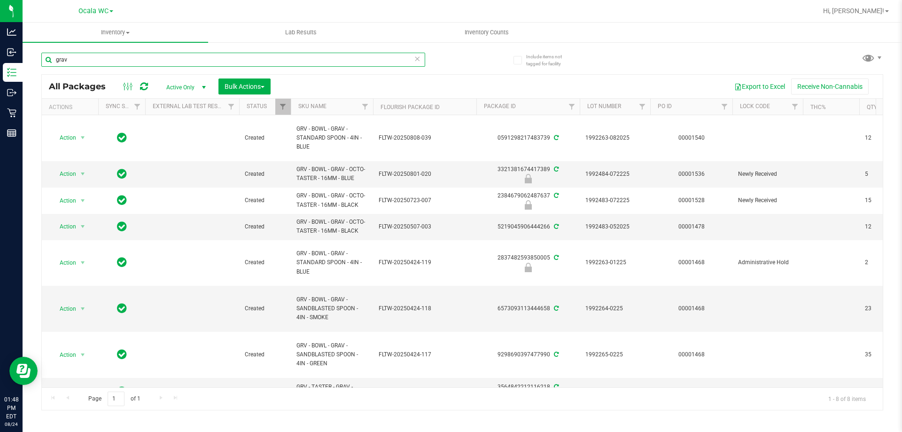
click at [141, 63] on input "grav" at bounding box center [233, 60] width 384 height 14
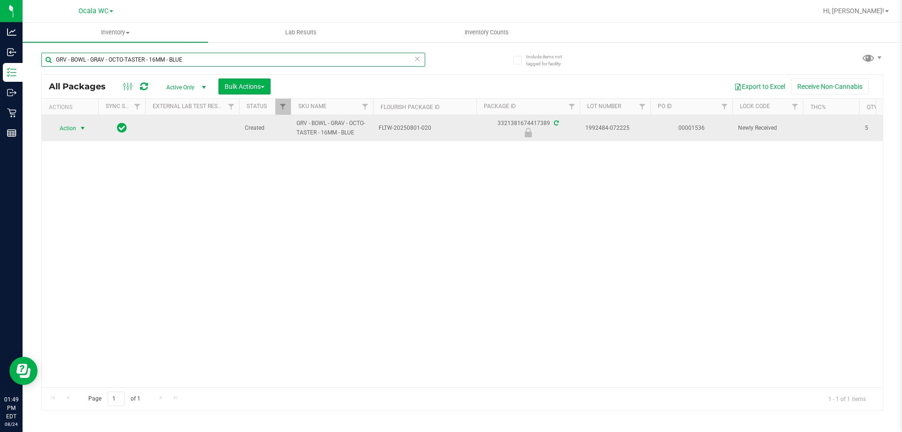
type input "GRV - BOWL - GRAV - OCTO-TASTER - 16MM - BLUE"
click at [68, 126] on span "Action" at bounding box center [63, 128] width 25 height 13
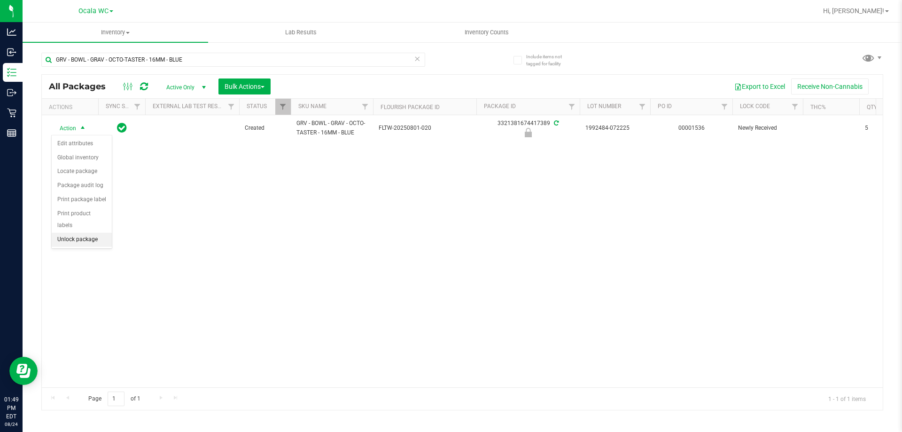
click at [89, 233] on li "Unlock package" at bounding box center [82, 240] width 60 height 14
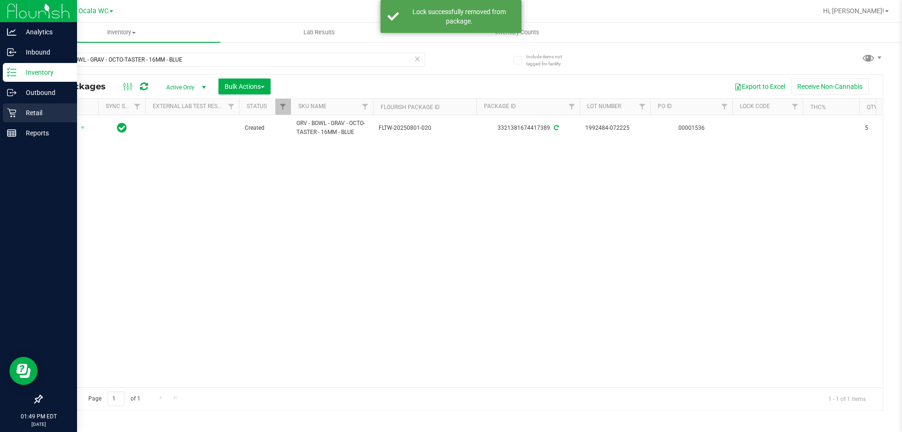
click at [44, 109] on p "Retail" at bounding box center [44, 112] width 56 height 11
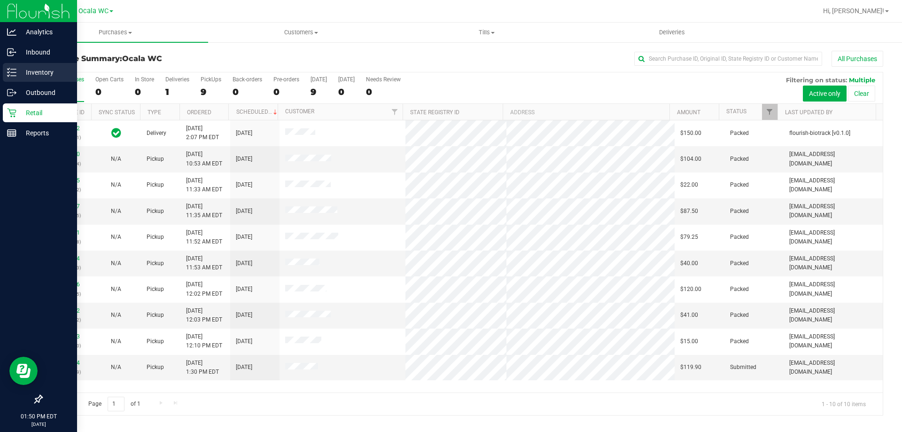
click at [21, 67] on p "Inventory" at bounding box center [44, 72] width 56 height 11
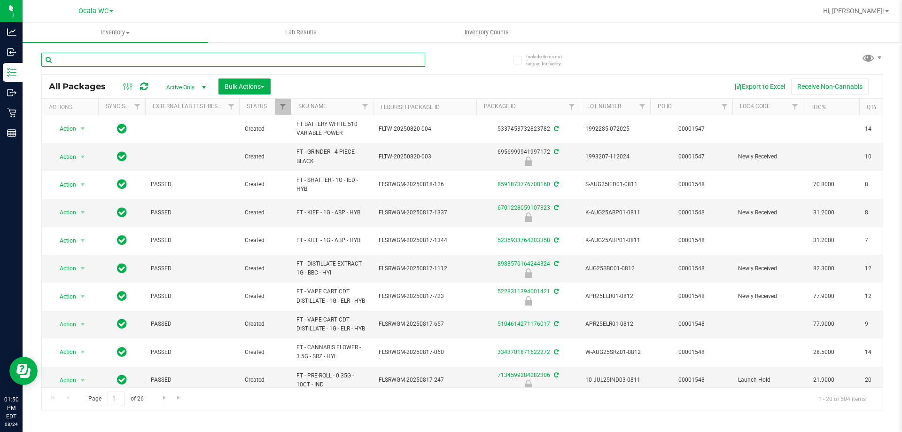
click at [126, 61] on input "text" at bounding box center [233, 60] width 384 height 14
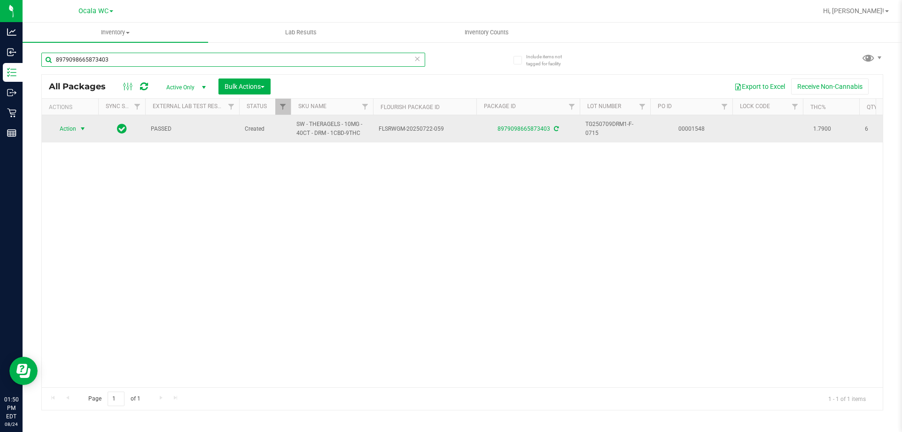
type input "8979098665873403"
click at [81, 131] on span "select" at bounding box center [83, 129] width 8 height 8
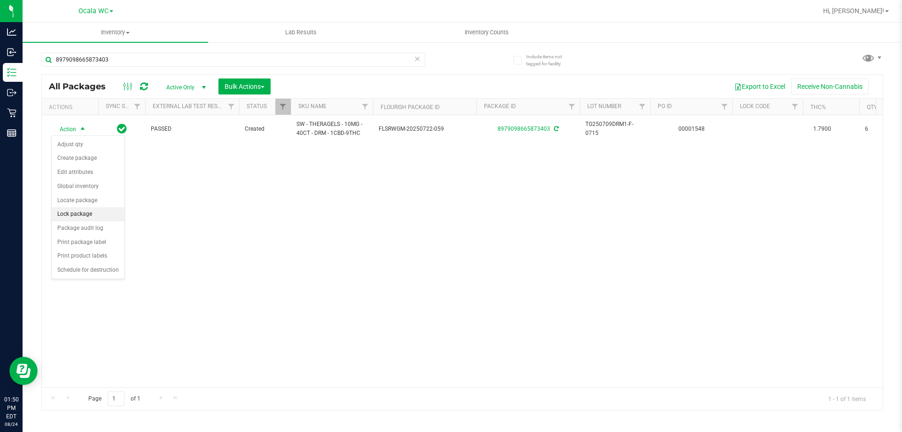
click at [90, 213] on li "Lock package" at bounding box center [88, 214] width 73 height 14
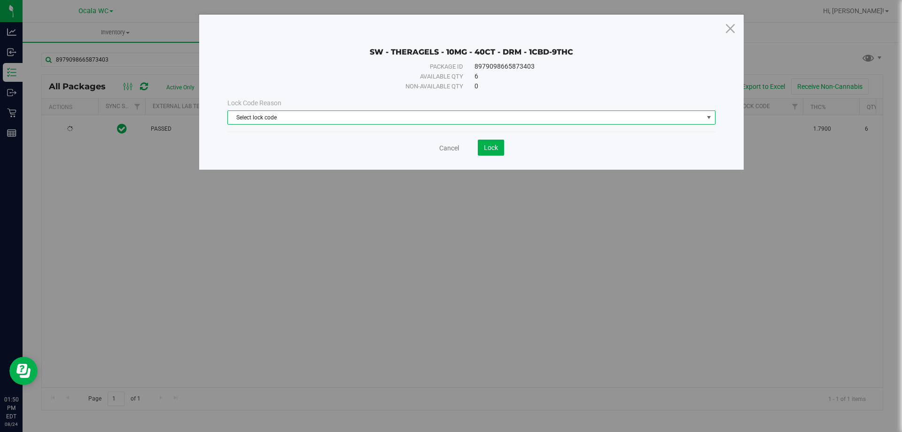
click at [313, 119] on span "Select lock code" at bounding box center [466, 117] width 476 height 13
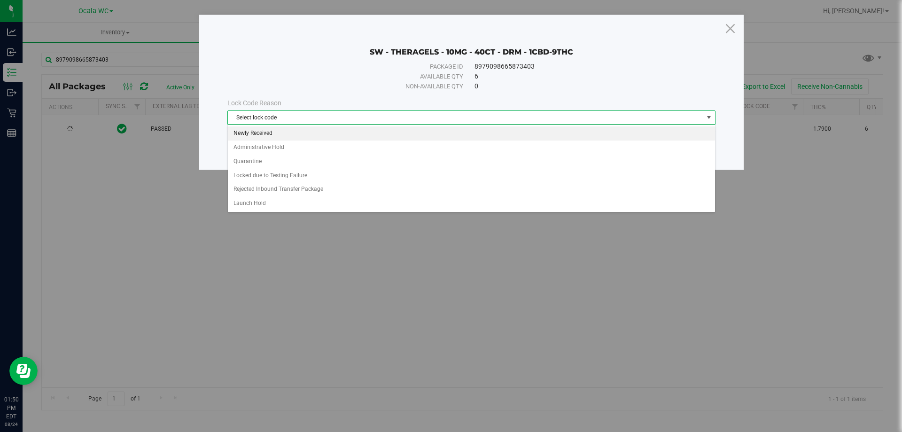
click at [285, 132] on li "Newly Received" at bounding box center [471, 133] width 487 height 14
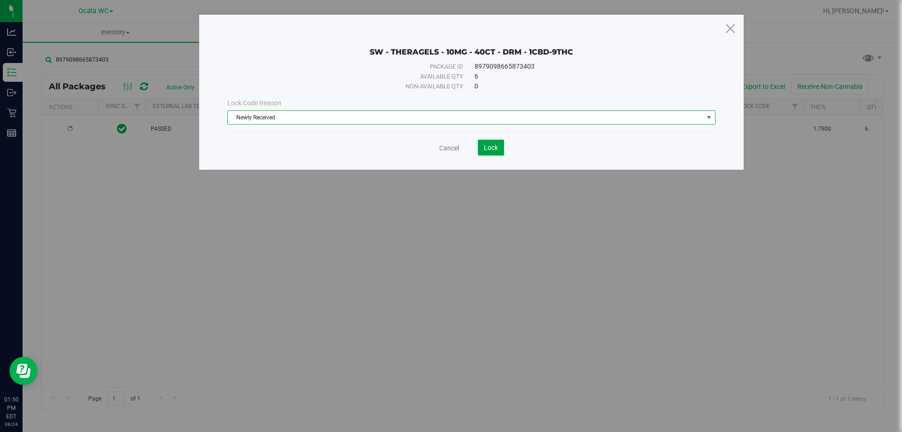
click at [492, 148] on span "Lock" at bounding box center [491, 148] width 14 height 8
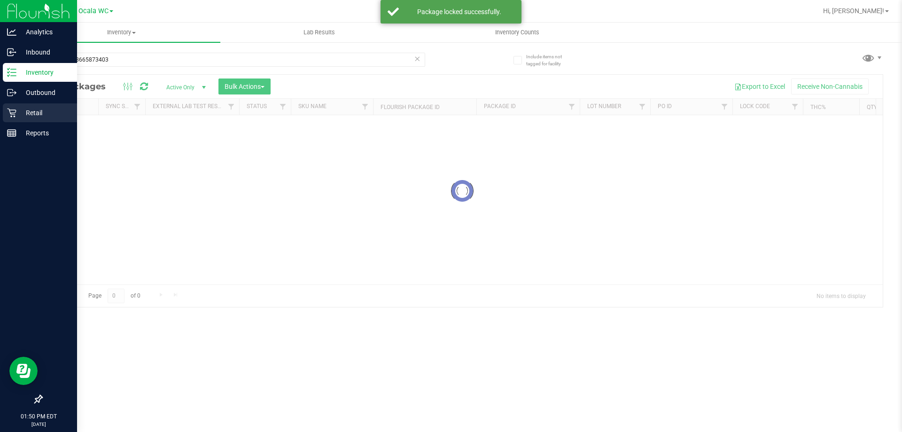
click at [27, 113] on p "Retail" at bounding box center [44, 112] width 56 height 11
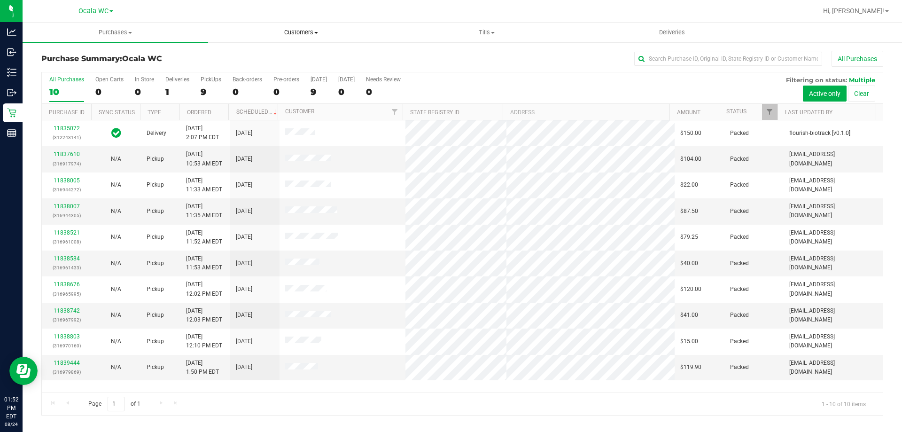
click at [316, 32] on span at bounding box center [316, 33] width 4 height 2
click at [252, 55] on span "All customers" at bounding box center [242, 57] width 68 height 8
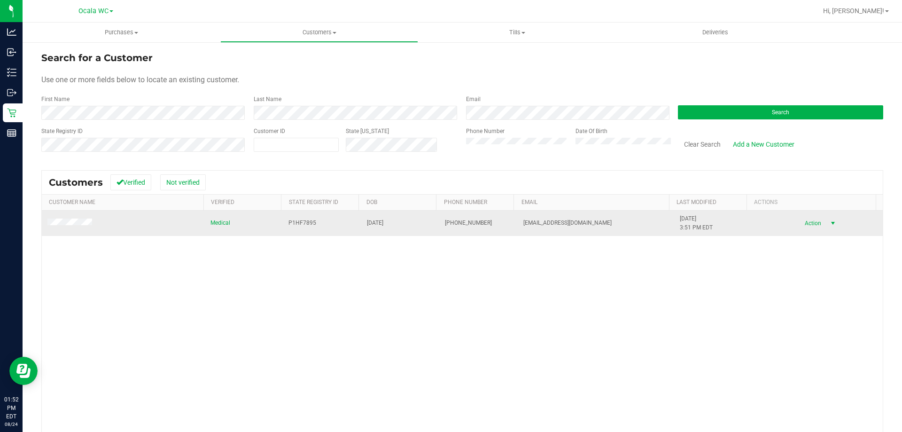
click at [809, 227] on span "Action" at bounding box center [811, 223] width 31 height 13
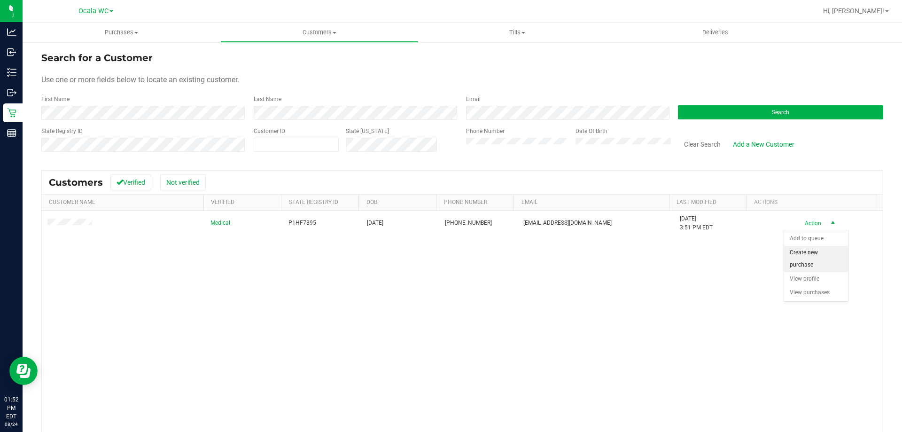
click at [807, 261] on li "Create new purchase" at bounding box center [816, 259] width 64 height 26
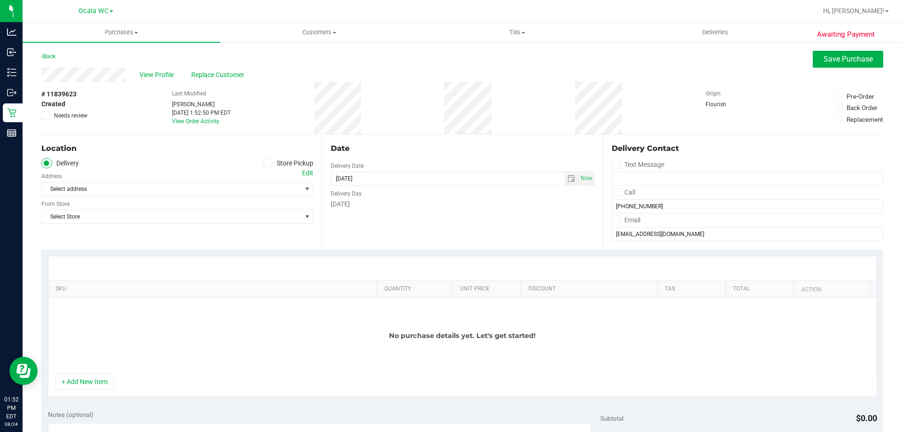
click at [266, 163] on icon at bounding box center [268, 163] width 6 height 0
click at [0, 0] on input "Store Pickup" at bounding box center [0, 0] width 0 height 0
click at [74, 380] on button "+ Add New Item" at bounding box center [84, 382] width 58 height 16
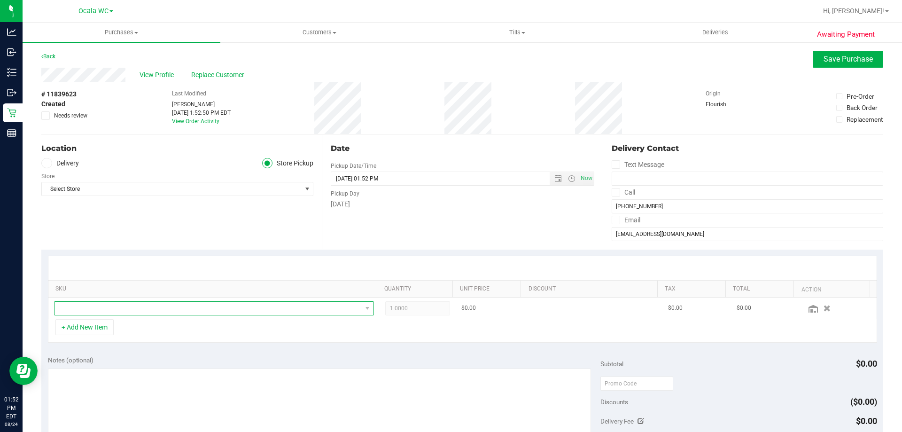
click at [174, 302] on span "NO DATA FOUND" at bounding box center [208, 308] width 307 height 13
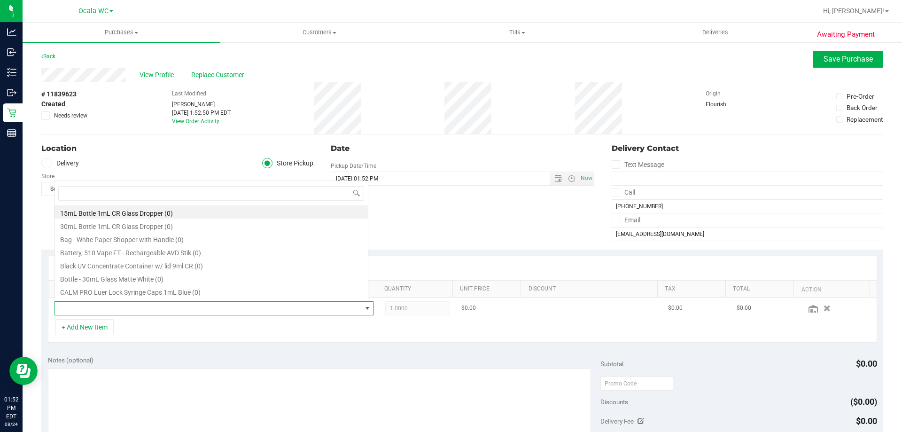
scroll to position [14, 312]
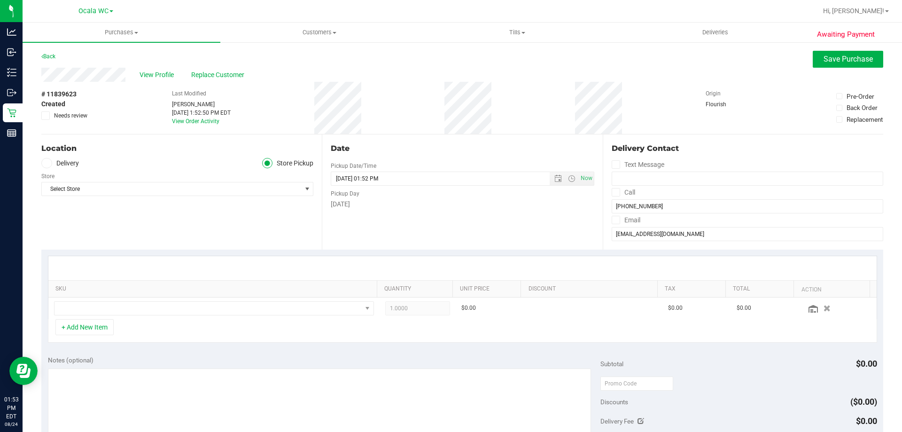
click at [425, 209] on div "Date Pickup Date/Time [DATE] Now [DATE] 01:52 PM Now Pickup Day [DATE]" at bounding box center [462, 191] width 281 height 115
click at [169, 194] on span "Select Store" at bounding box center [171, 188] width 259 height 13
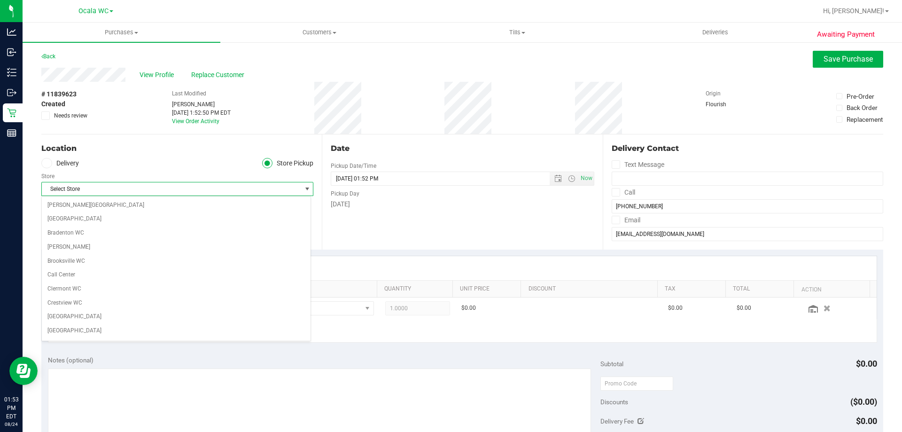
scroll to position [292, 0]
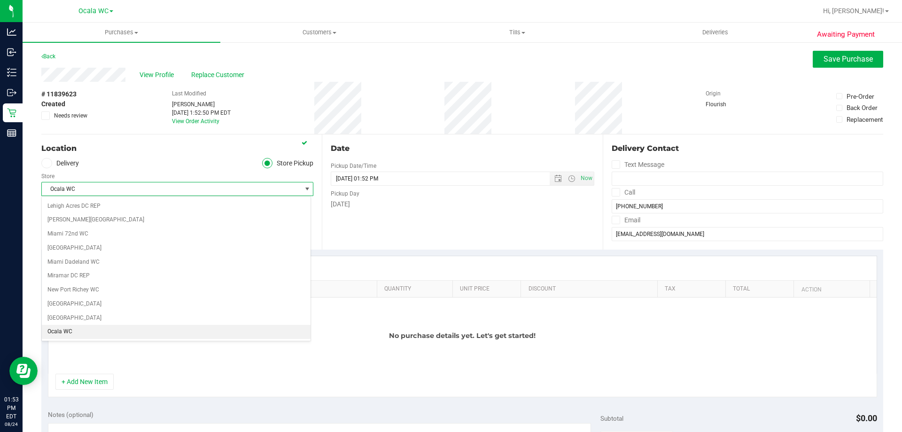
click at [68, 332] on li "Ocala WC" at bounding box center [176, 332] width 269 height 14
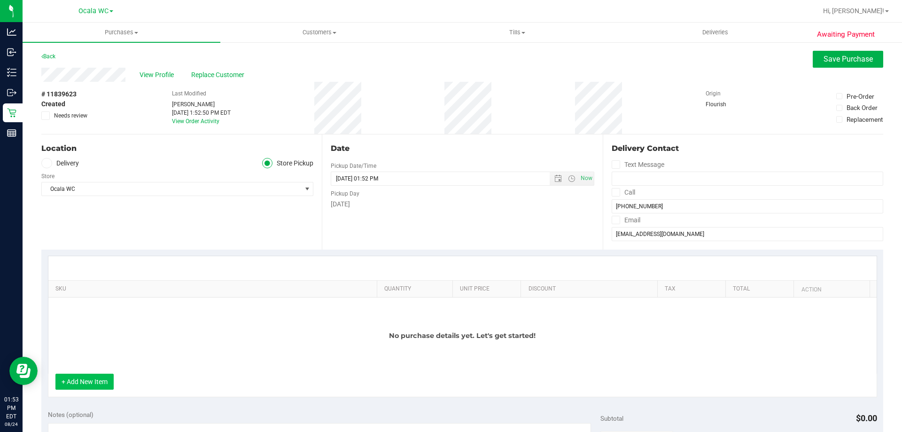
click at [101, 379] on button "+ Add New Item" at bounding box center [84, 382] width 58 height 16
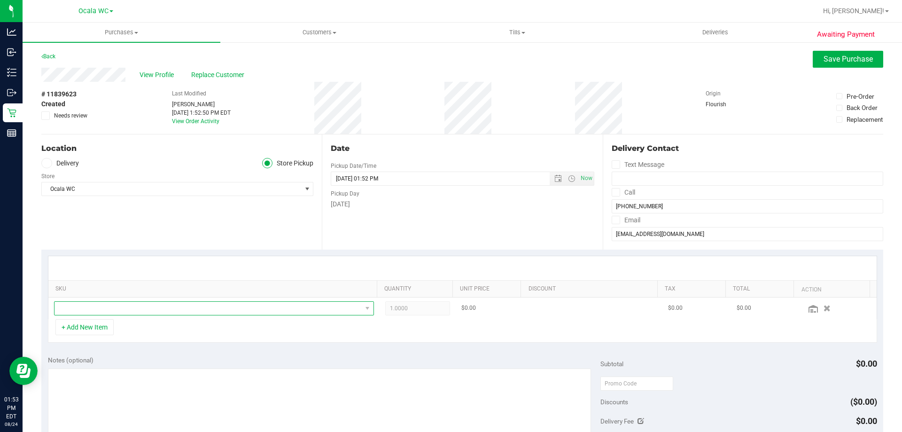
click at [120, 304] on span "NO DATA FOUND" at bounding box center [208, 308] width 307 height 13
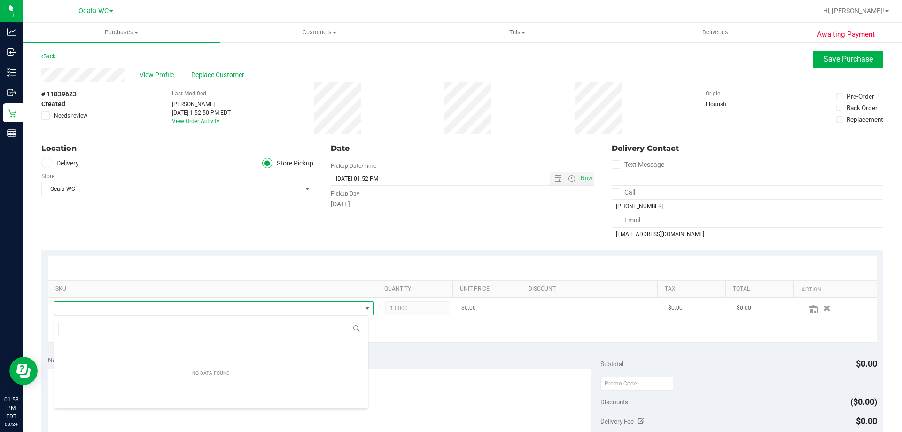
scroll to position [14, 312]
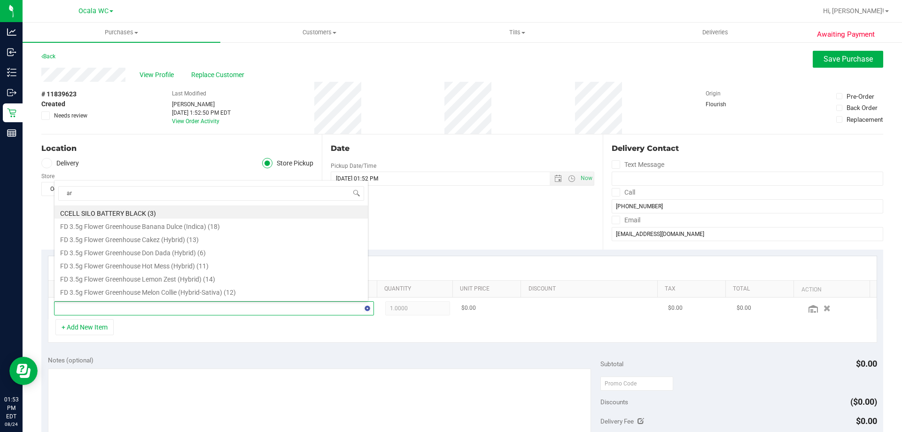
type input "arz"
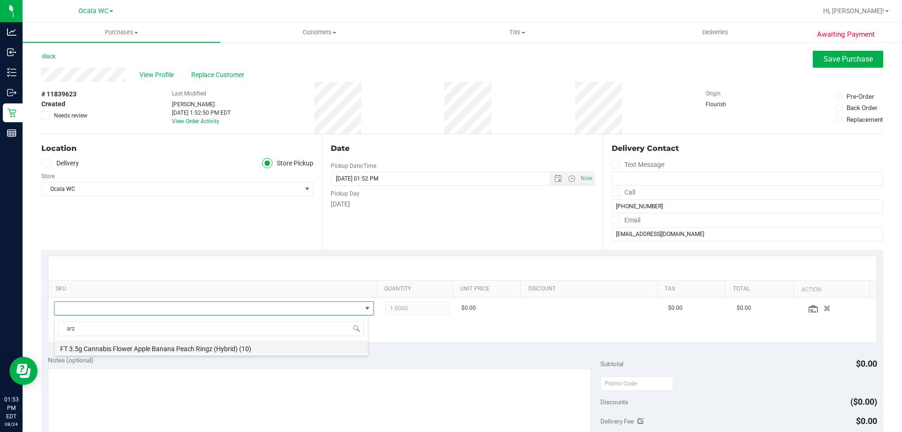
click at [201, 347] on li "FT 3.5g Cannabis Flower Apple Banana Peach Ringz (Hybrid) (10)" at bounding box center [211, 347] width 313 height 13
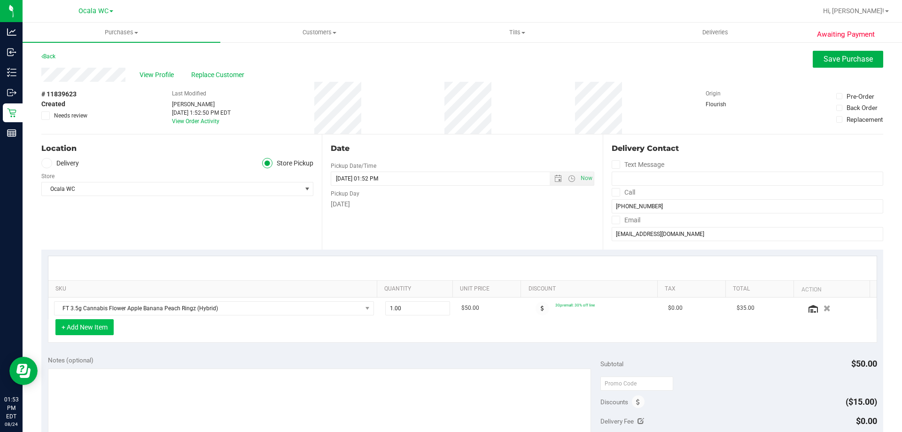
click at [100, 324] on button "+ Add New Item" at bounding box center [84, 327] width 58 height 16
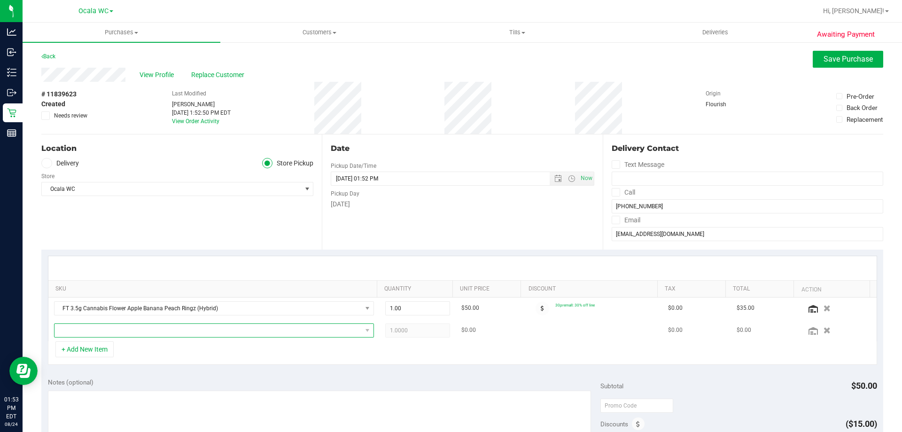
click at [128, 332] on span "NO DATA FOUND" at bounding box center [208, 330] width 307 height 13
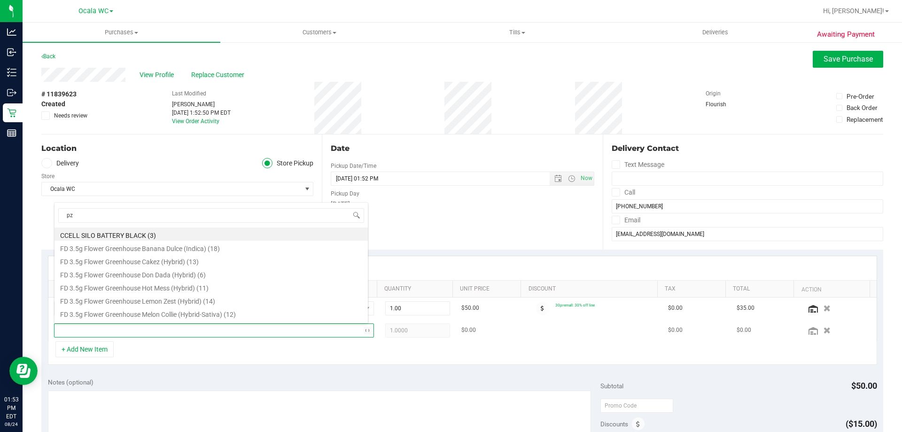
type input "pzt"
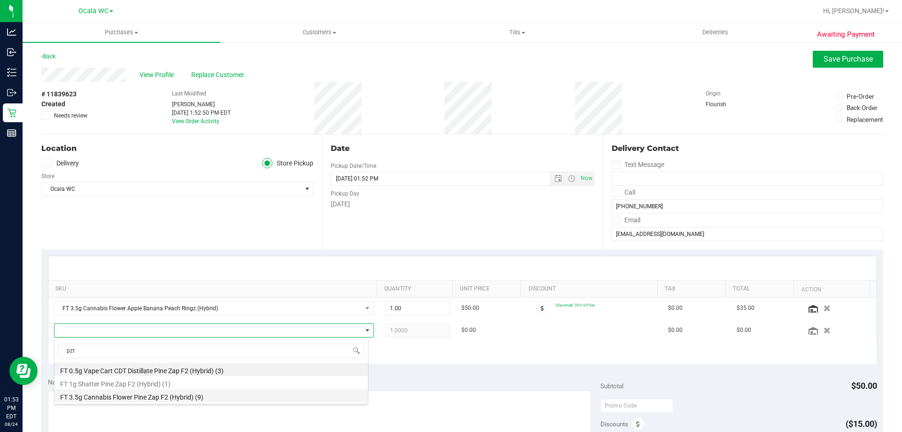
click at [140, 398] on li "FT 3.5g Cannabis Flower Pine Zap F2 (Hybrid) (9)" at bounding box center [211, 395] width 313 height 13
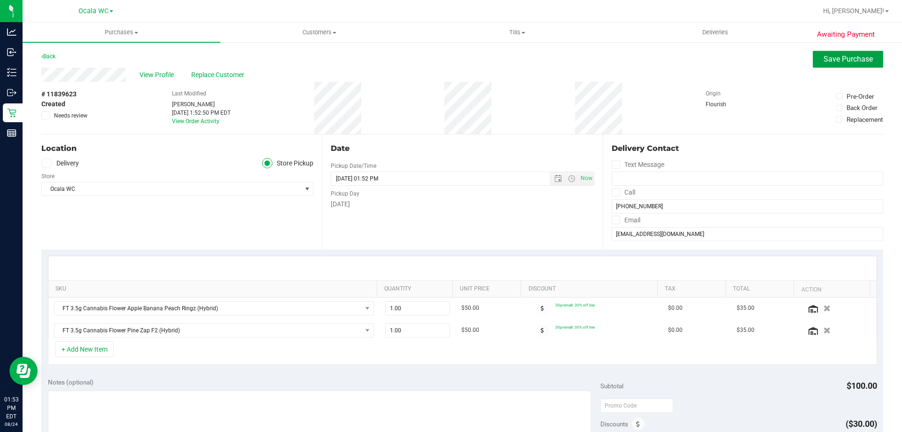
click at [843, 55] on span "Save Purchase" at bounding box center [848, 59] width 49 height 9
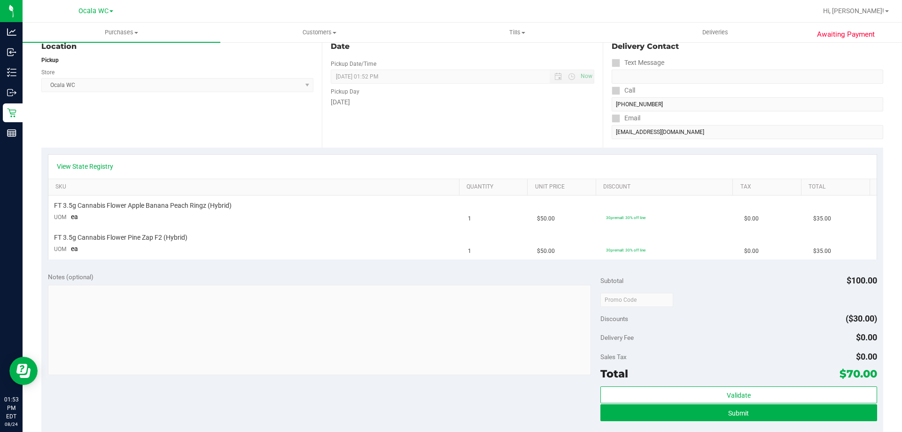
scroll to position [188, 0]
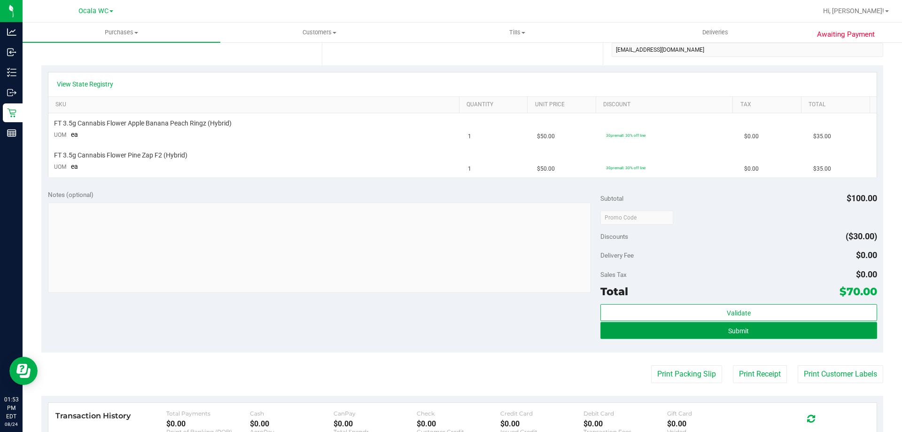
click at [772, 326] on button "Submit" at bounding box center [739, 330] width 276 height 17
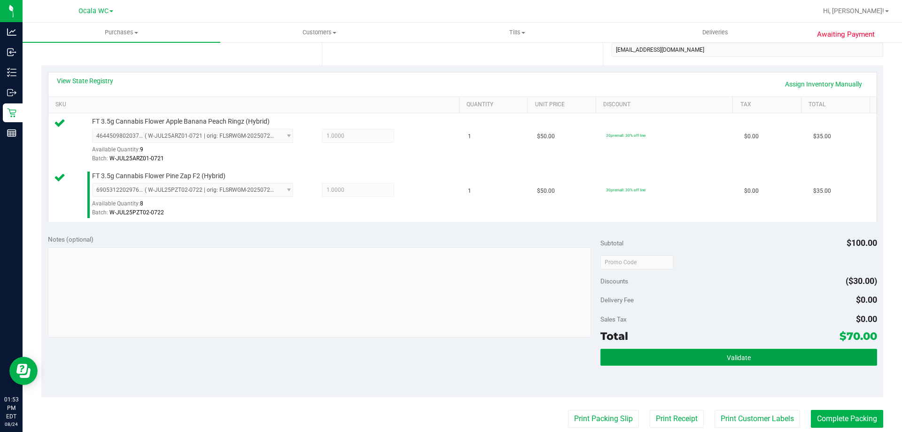
click at [781, 359] on button "Validate" at bounding box center [739, 357] width 276 height 17
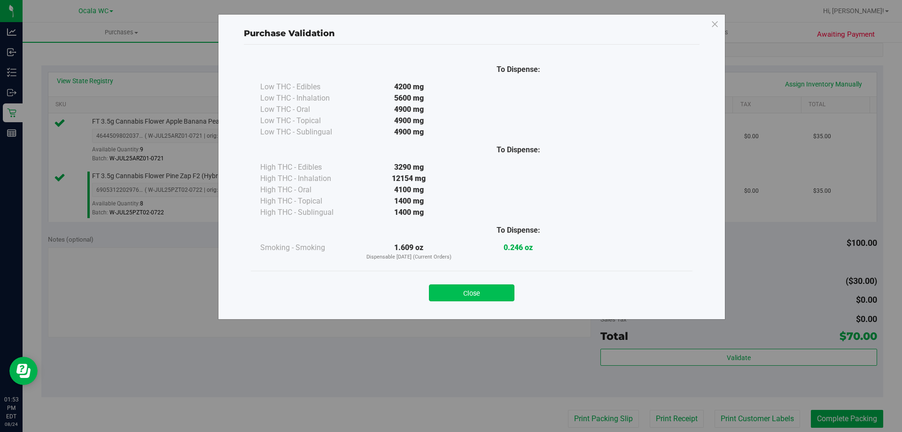
click at [461, 292] on button "Close" at bounding box center [472, 292] width 86 height 17
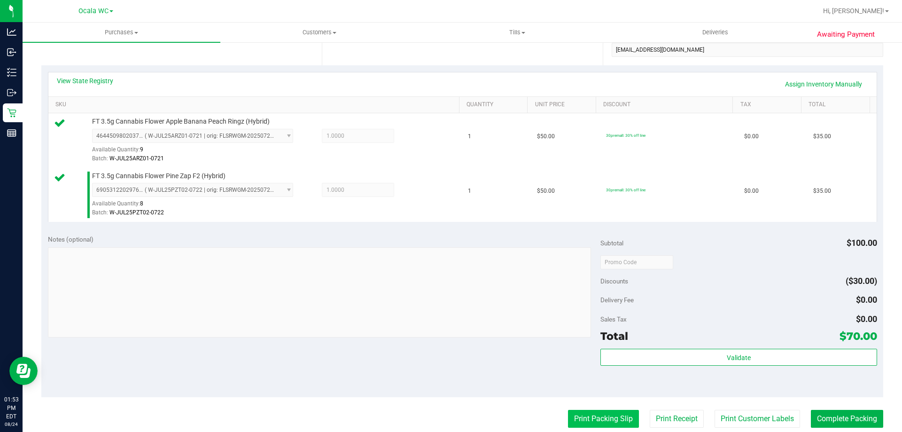
click at [602, 419] on button "Print Packing Slip" at bounding box center [603, 419] width 71 height 18
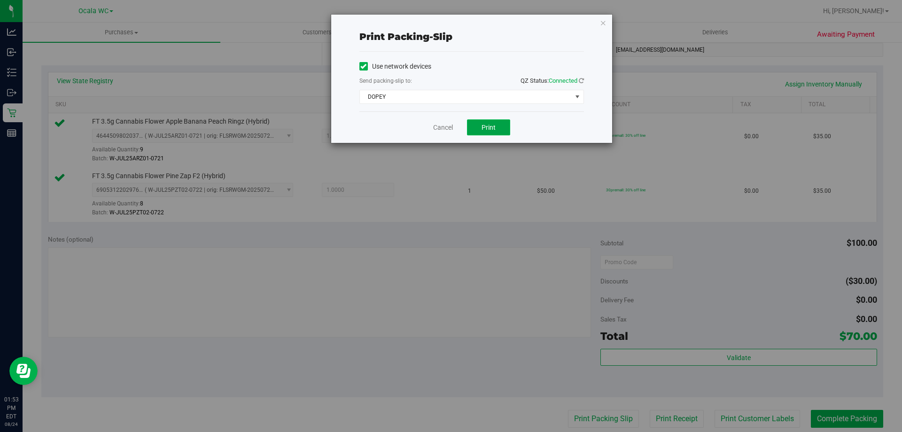
click at [500, 127] on button "Print" at bounding box center [488, 127] width 43 height 16
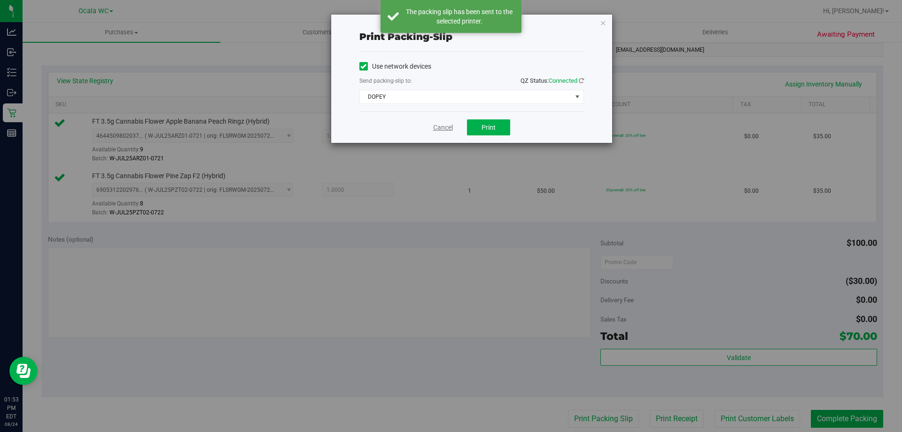
click at [444, 129] on link "Cancel" at bounding box center [443, 128] width 20 height 10
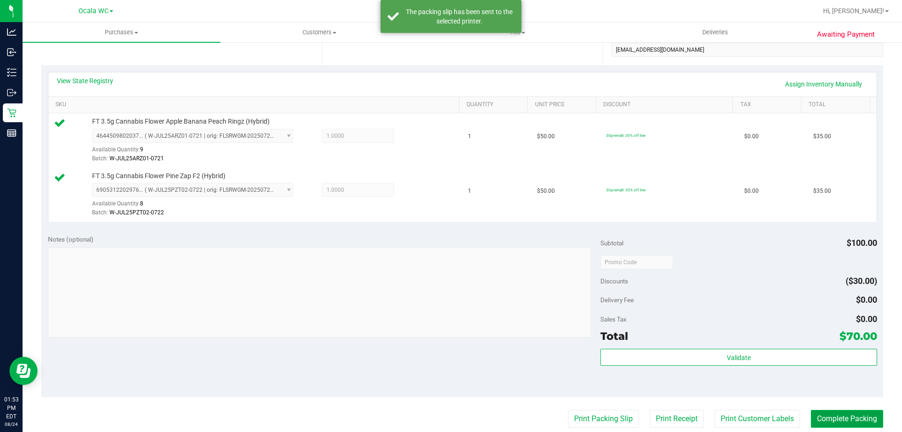
click at [835, 420] on button "Complete Packing" at bounding box center [847, 419] width 72 height 18
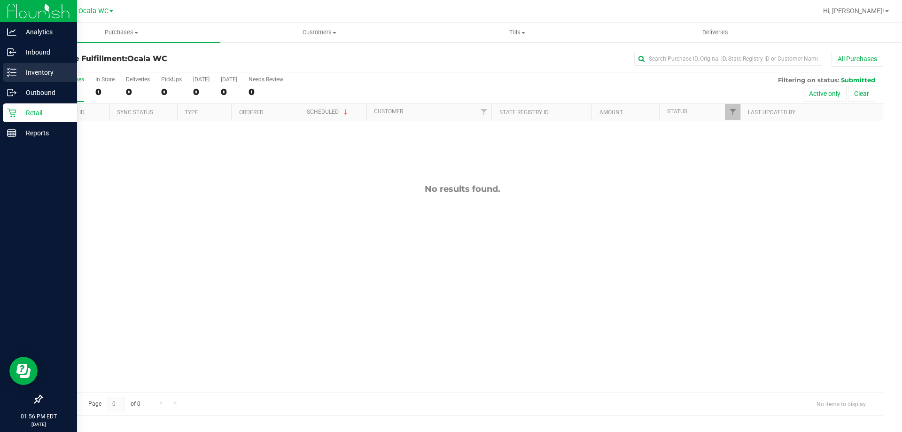
click at [51, 77] on p "Inventory" at bounding box center [44, 72] width 56 height 11
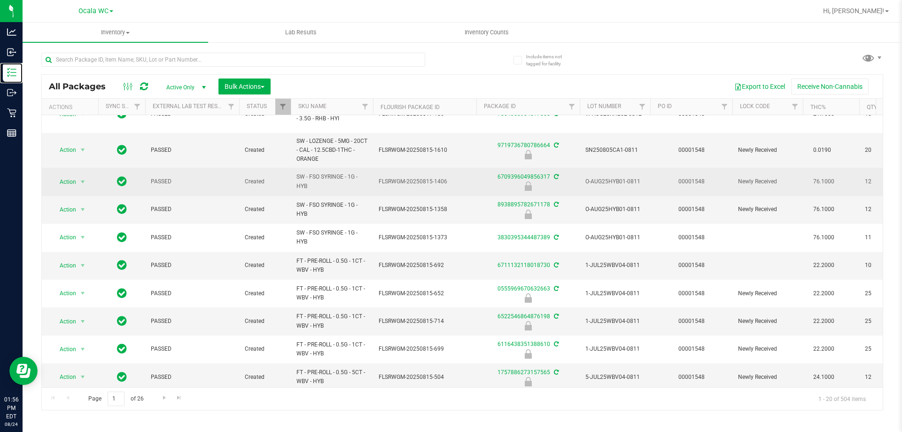
scroll to position [300, 0]
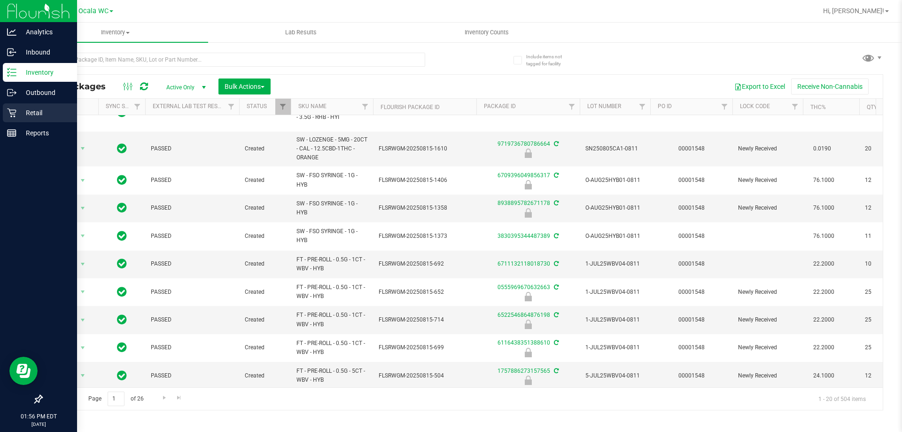
click at [20, 114] on p "Retail" at bounding box center [44, 112] width 56 height 11
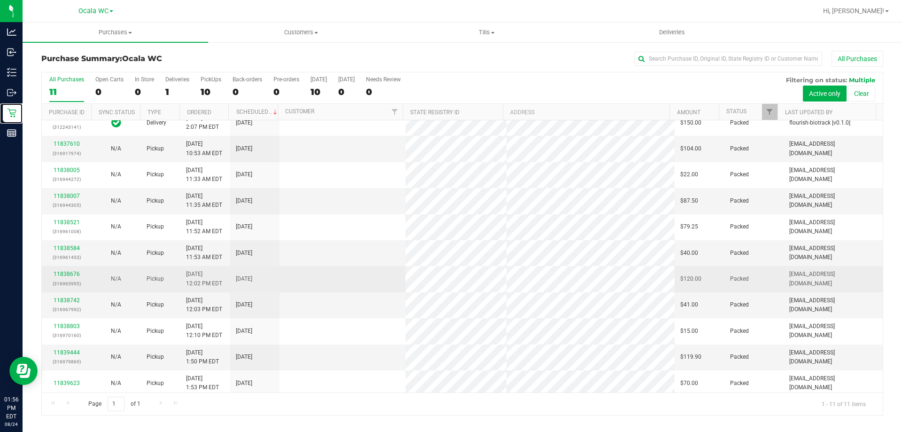
scroll to position [14, 0]
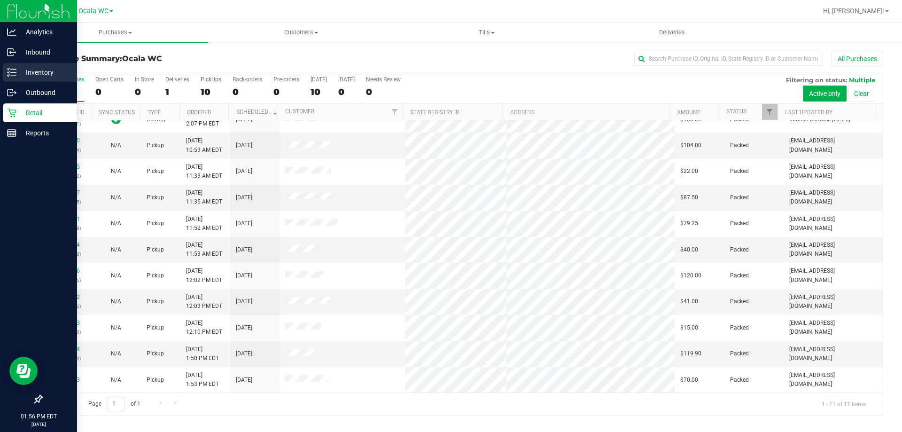
click at [27, 69] on p "Inventory" at bounding box center [44, 72] width 56 height 11
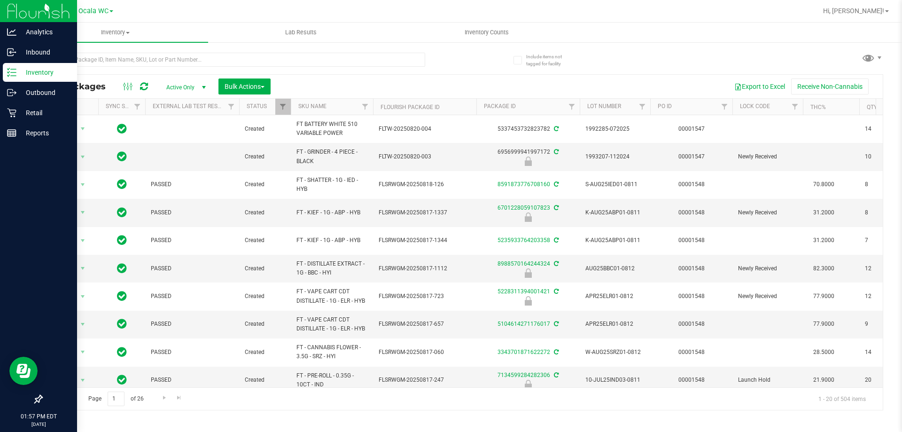
click at [0, 63] on link "Inventory" at bounding box center [38, 73] width 77 height 20
click at [23, 105] on div "Retail" at bounding box center [40, 112] width 74 height 19
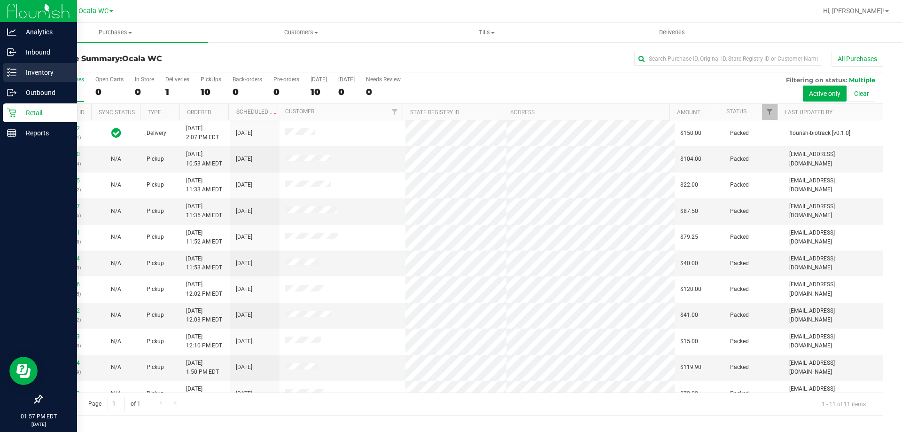
click at [32, 71] on p "Inventory" at bounding box center [44, 72] width 56 height 11
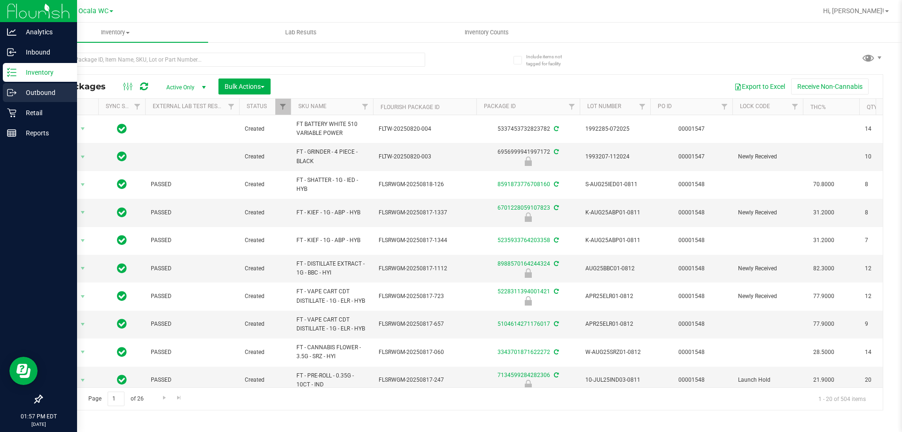
click at [41, 102] on link "Outbound" at bounding box center [38, 93] width 77 height 20
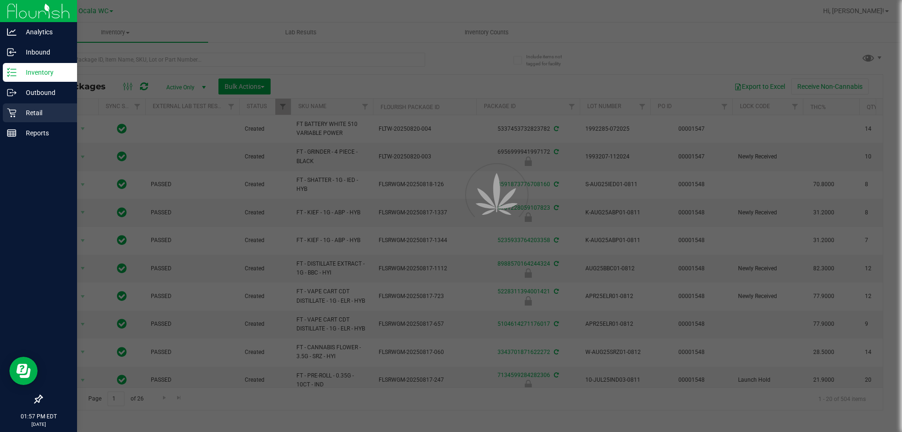
click at [43, 109] on p "Retail" at bounding box center [44, 112] width 56 height 11
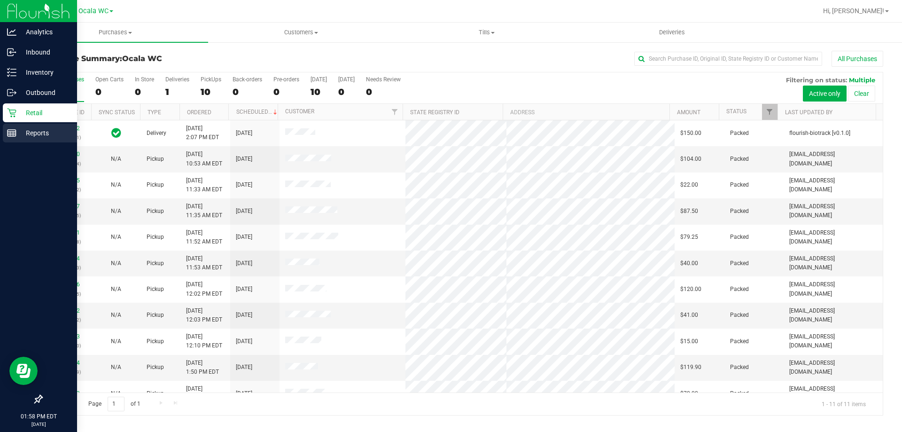
click at [37, 135] on p "Reports" at bounding box center [44, 132] width 56 height 11
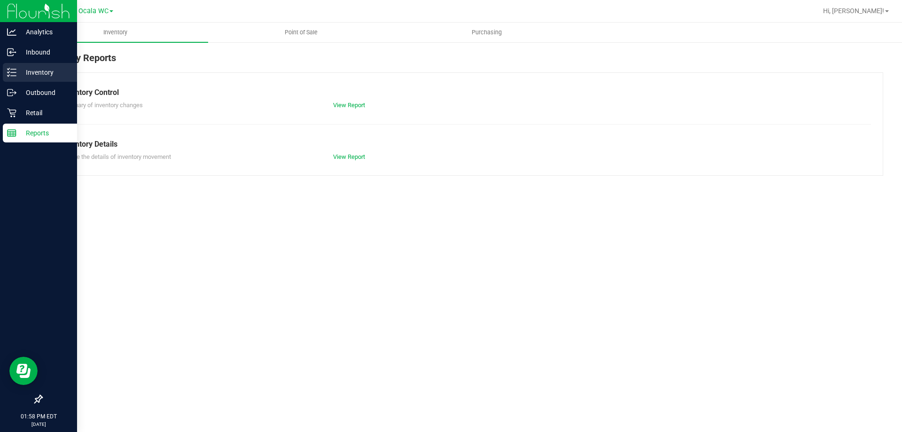
click at [54, 75] on p "Inventory" at bounding box center [44, 72] width 56 height 11
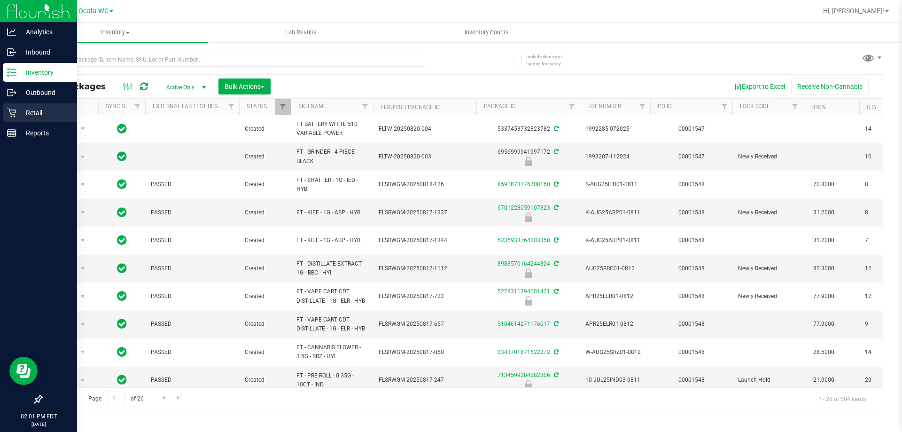
click at [41, 123] on link "Retail" at bounding box center [38, 113] width 77 height 20
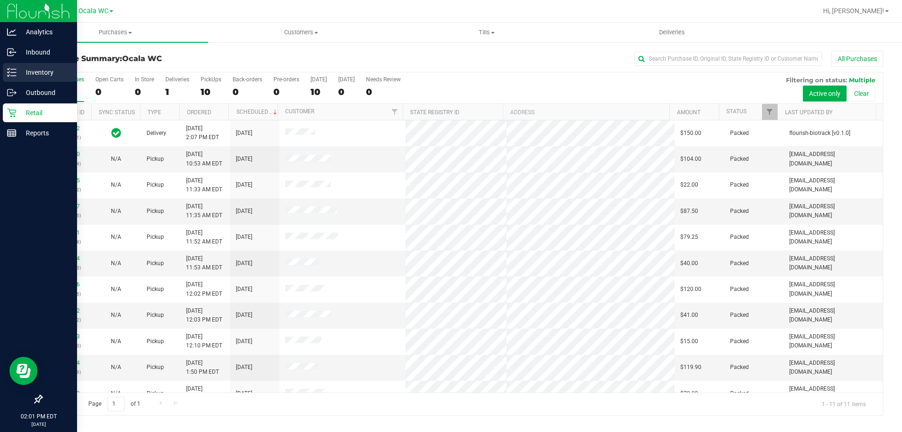
click at [21, 78] on div "Inventory" at bounding box center [40, 72] width 74 height 19
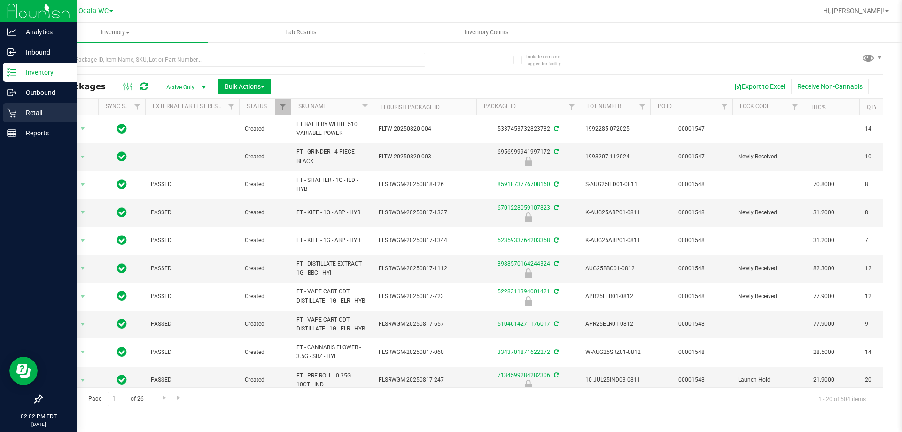
click at [31, 117] on p "Retail" at bounding box center [44, 112] width 56 height 11
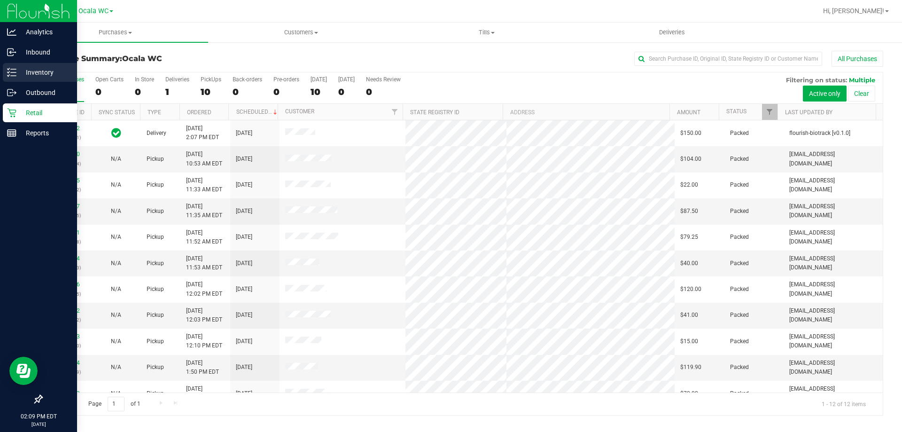
click at [29, 70] on p "Inventory" at bounding box center [44, 72] width 56 height 11
